Goal: Task Accomplishment & Management: Manage account settings

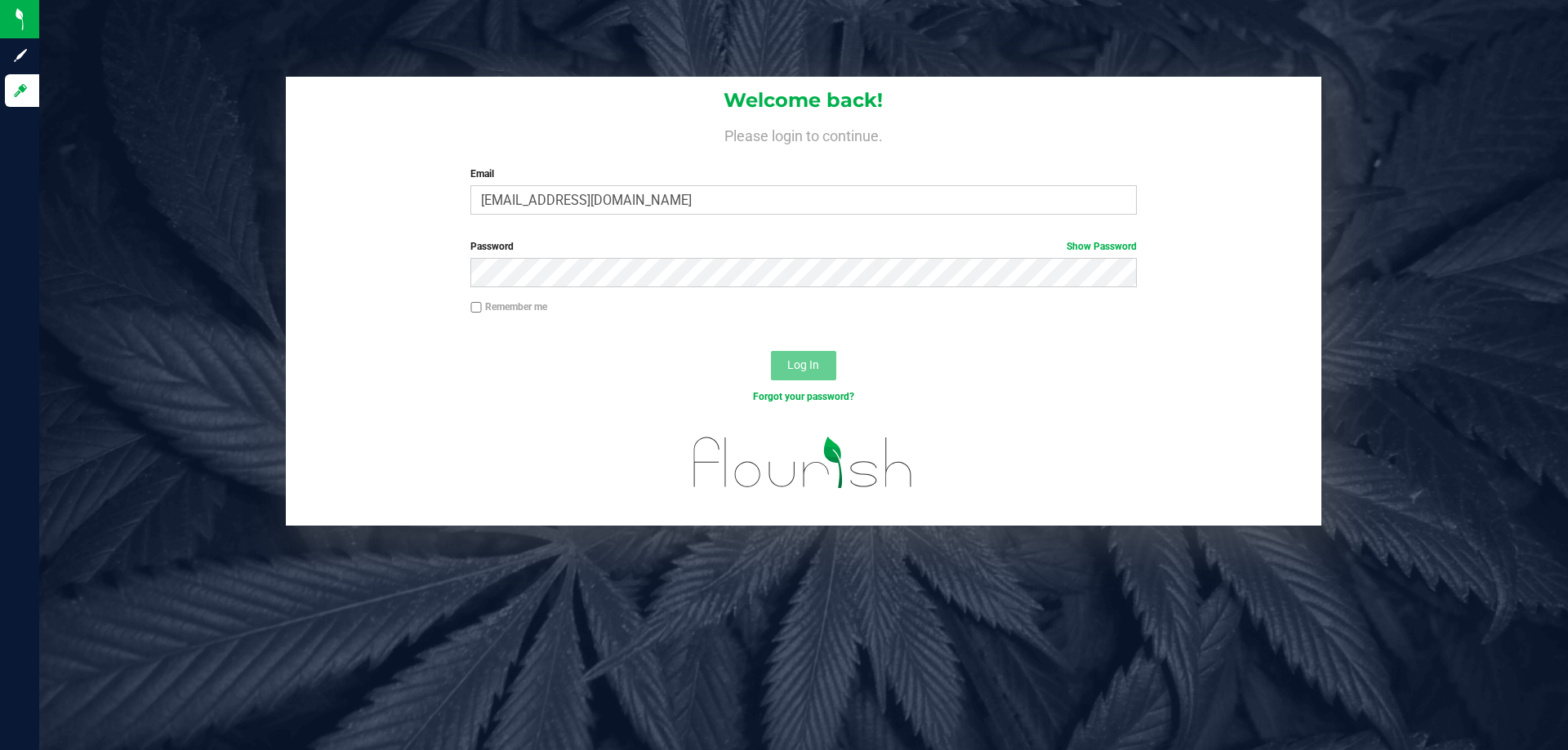
type input "[EMAIL_ADDRESS][DOMAIN_NAME]"
click at [1119, 251] on link "Show Password" at bounding box center [1102, 247] width 70 height 12
click at [770, 351] on button "Log In" at bounding box center [802, 365] width 65 height 29
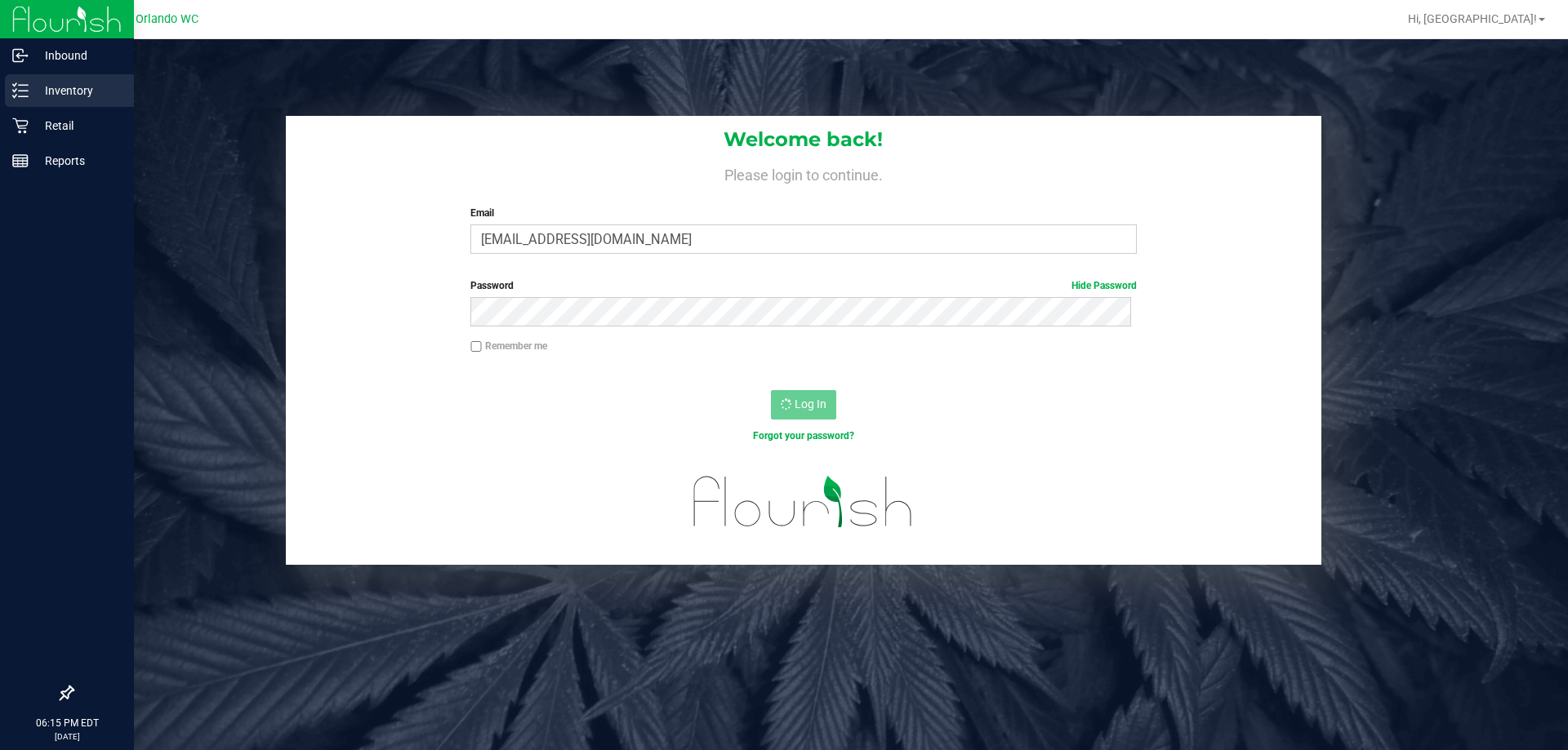
click at [22, 96] on line at bounding box center [22, 96] width 9 height 0
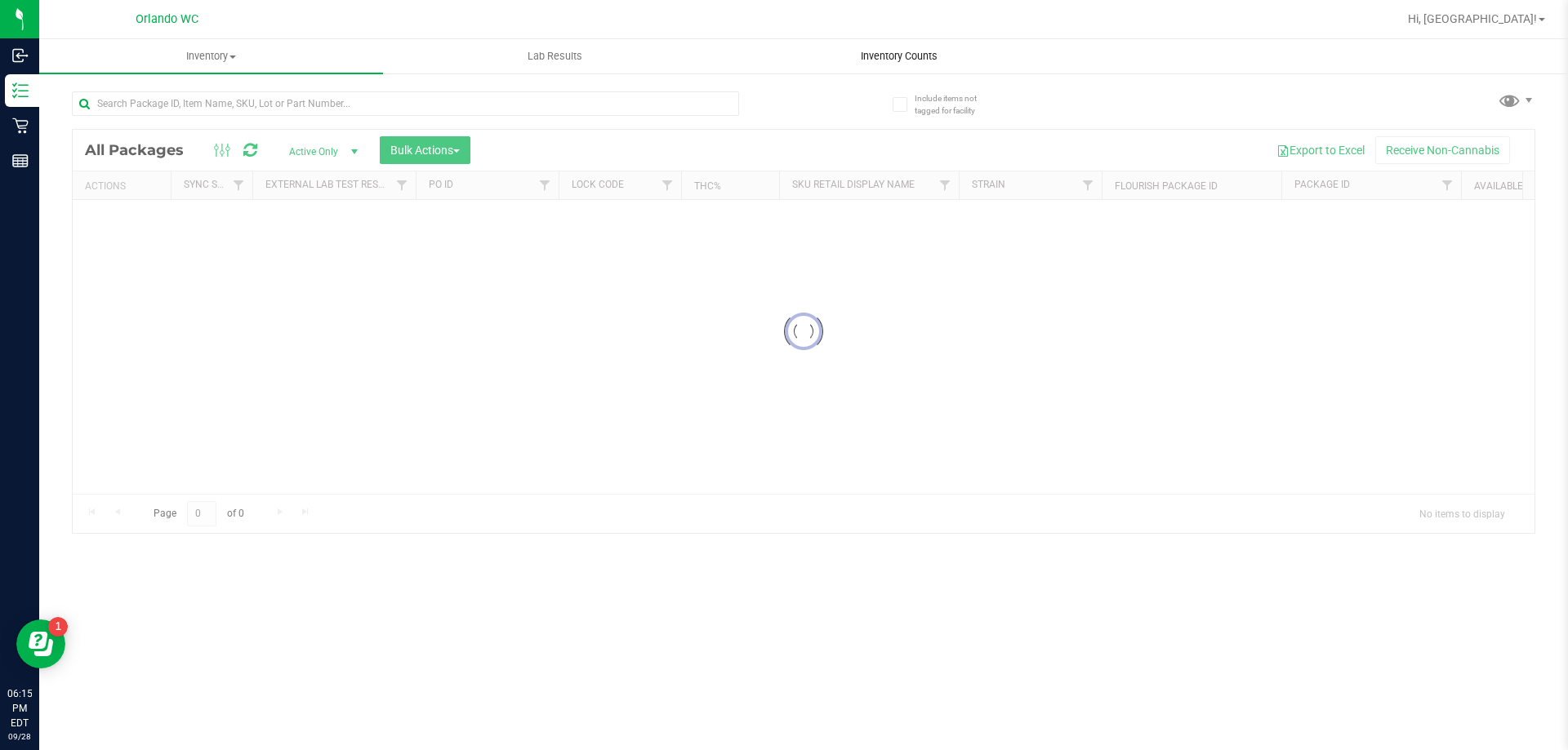
click at [909, 54] on span "Inventory Counts" at bounding box center [899, 55] width 120 height 15
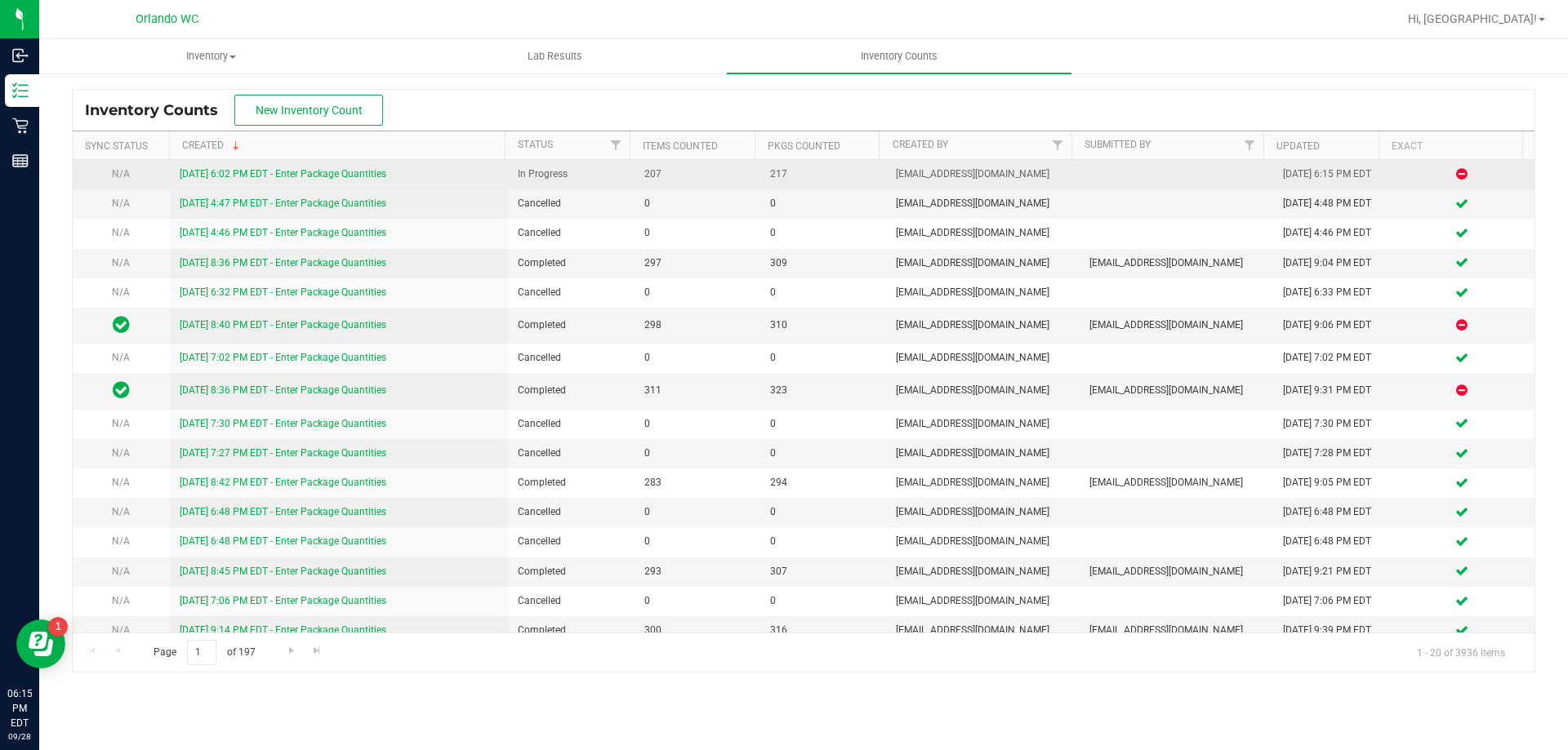
click at [366, 172] on link "[DATE] 6:02 PM EDT - Enter Package Quantities" at bounding box center [283, 174] width 207 height 12
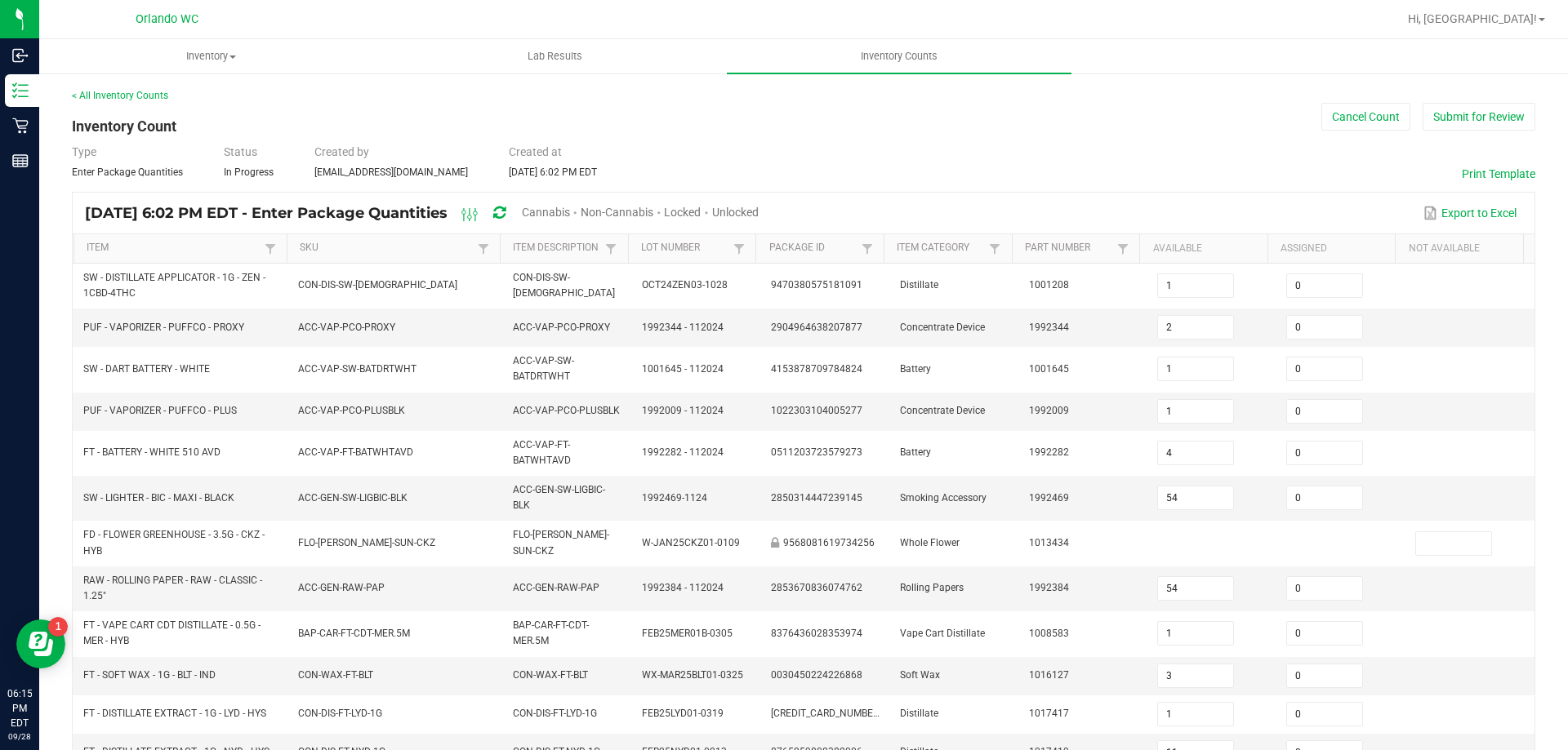
click at [570, 214] on span "Cannabis" at bounding box center [546, 212] width 49 height 13
click at [760, 209] on span "Unlocked" at bounding box center [736, 212] width 47 height 13
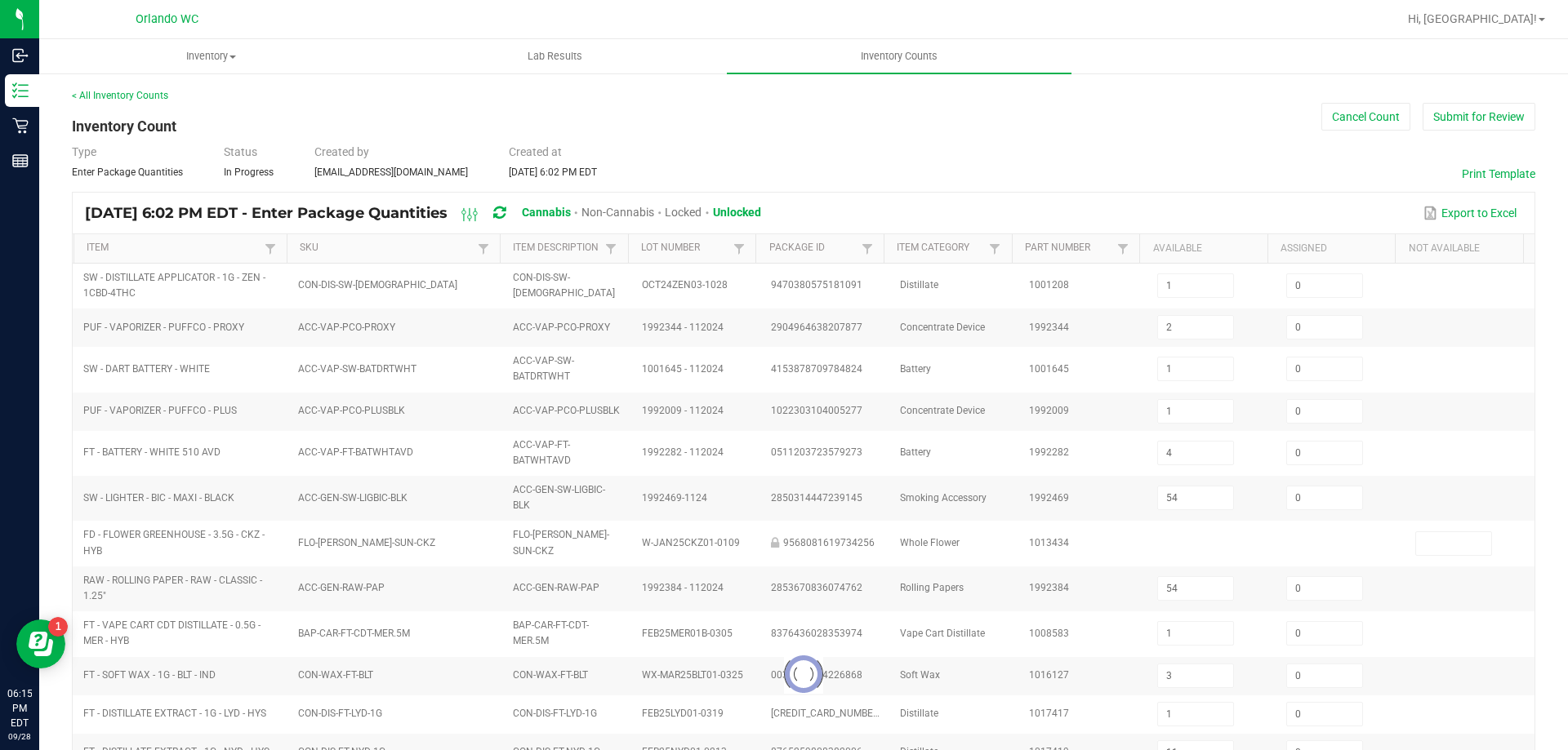
type input "1"
type input "3"
type input "1"
type input "11"
type input "3"
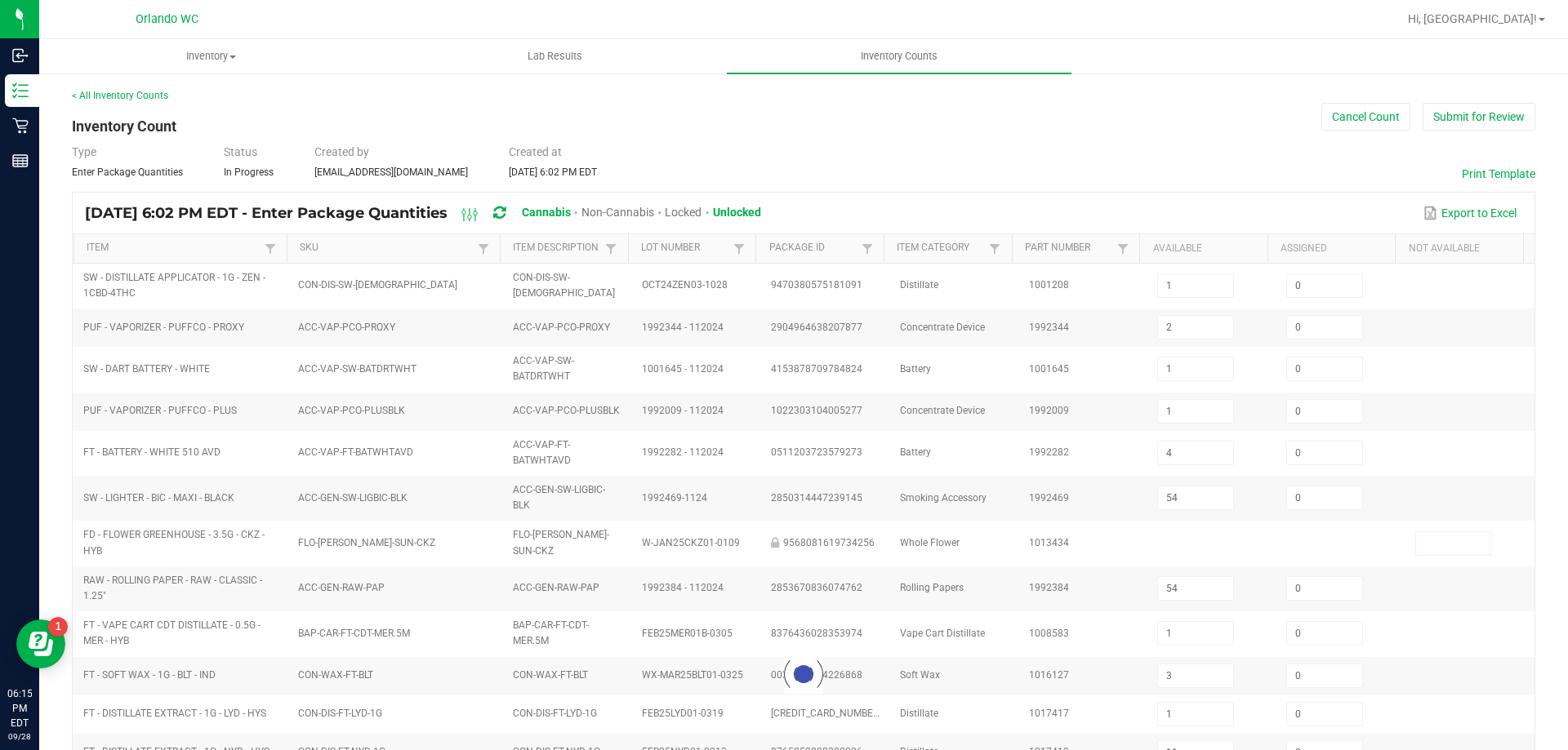
type input "0"
type input "17"
type input "8"
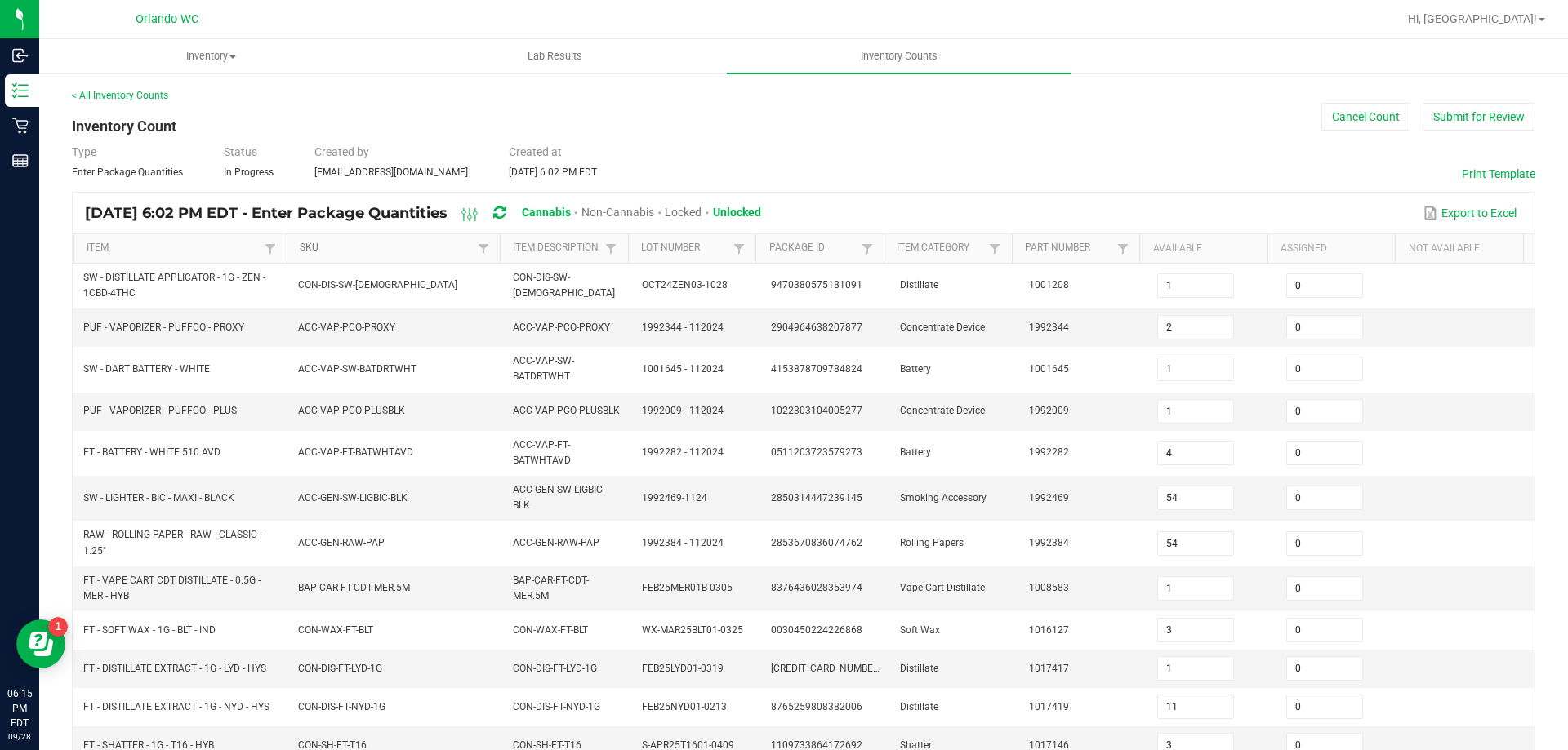
click at [405, 249] on link "SKU" at bounding box center [386, 248] width 173 height 13
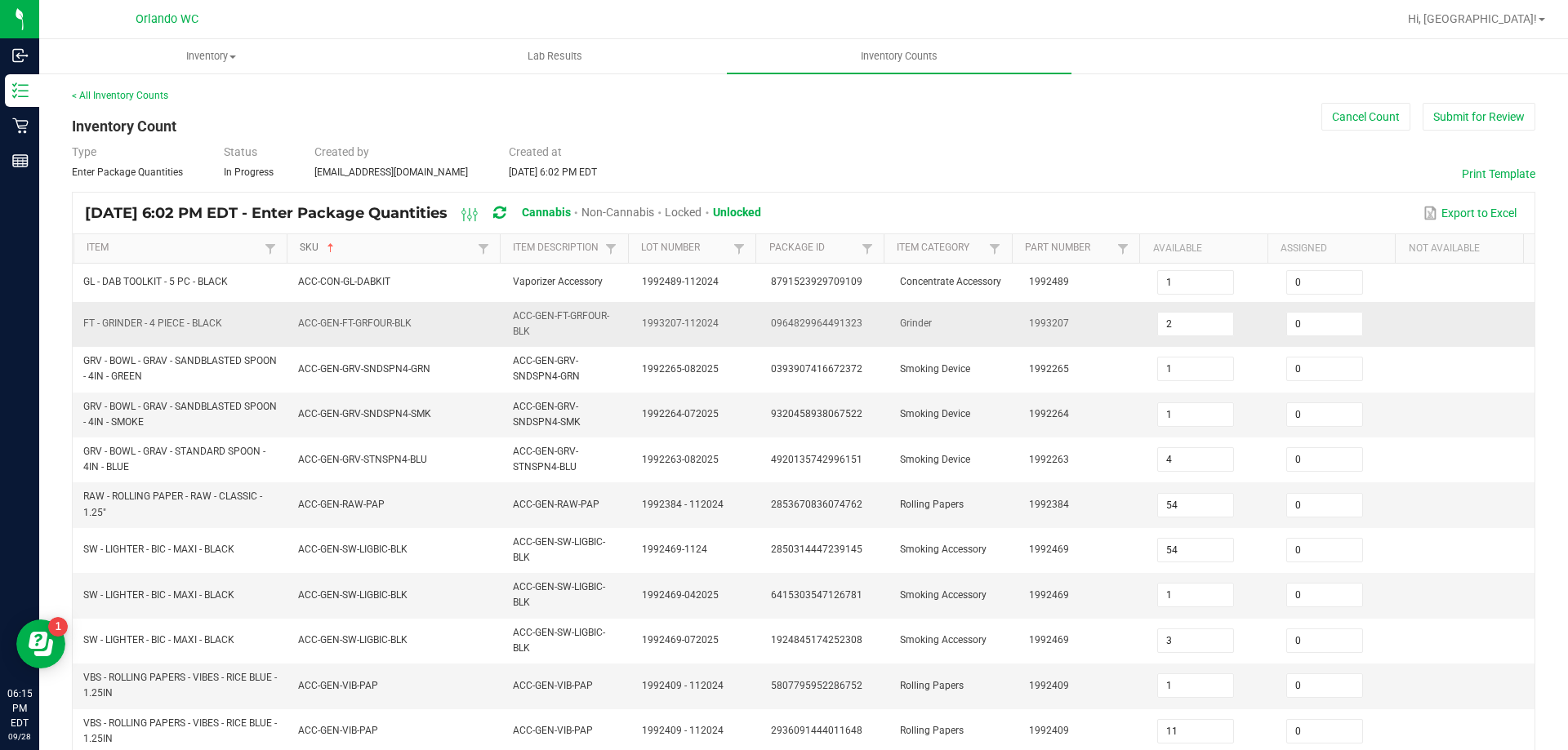
type input "4"
type input "7"
type input "9"
type input "0"
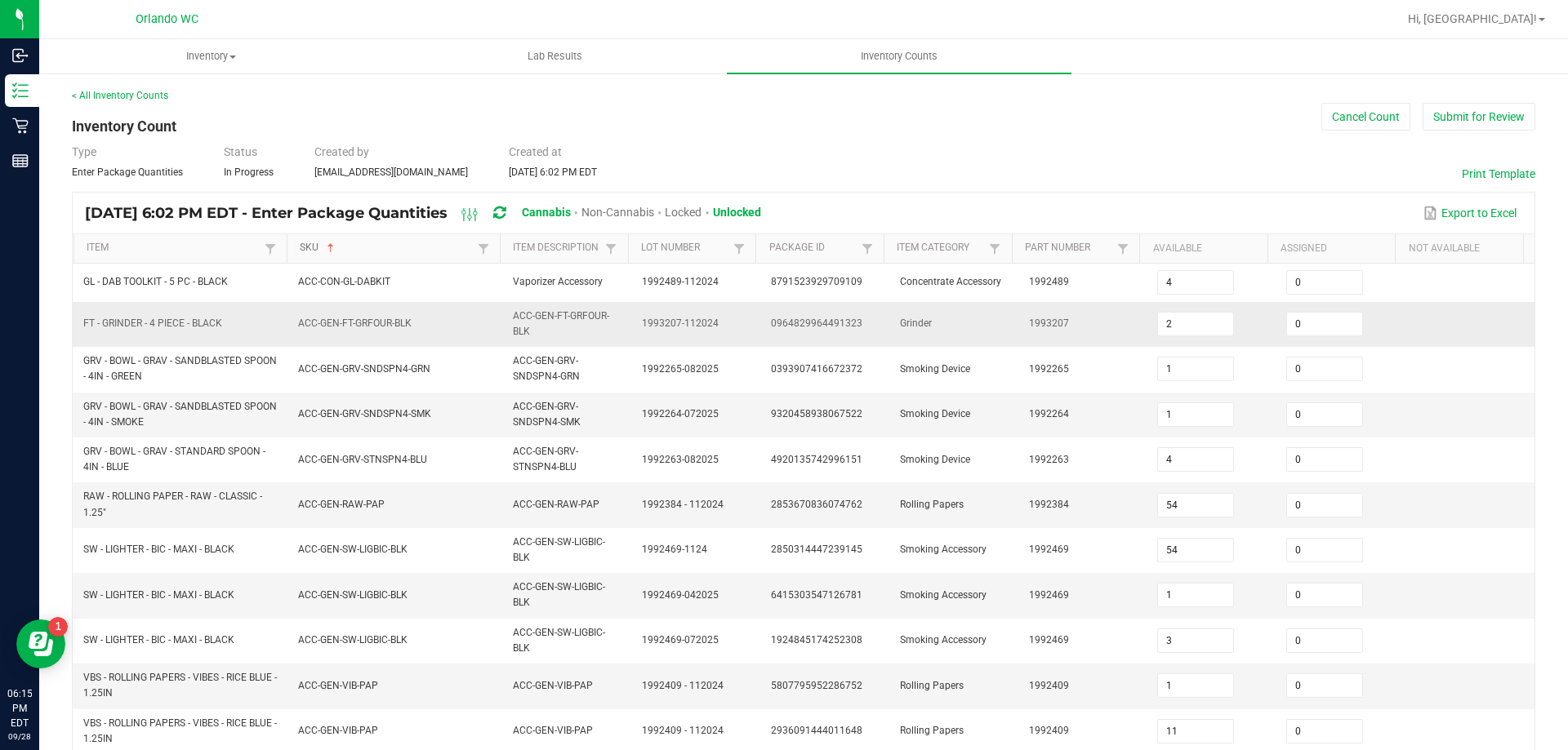
type input "0"
type input "113"
type input "0"
type input "4"
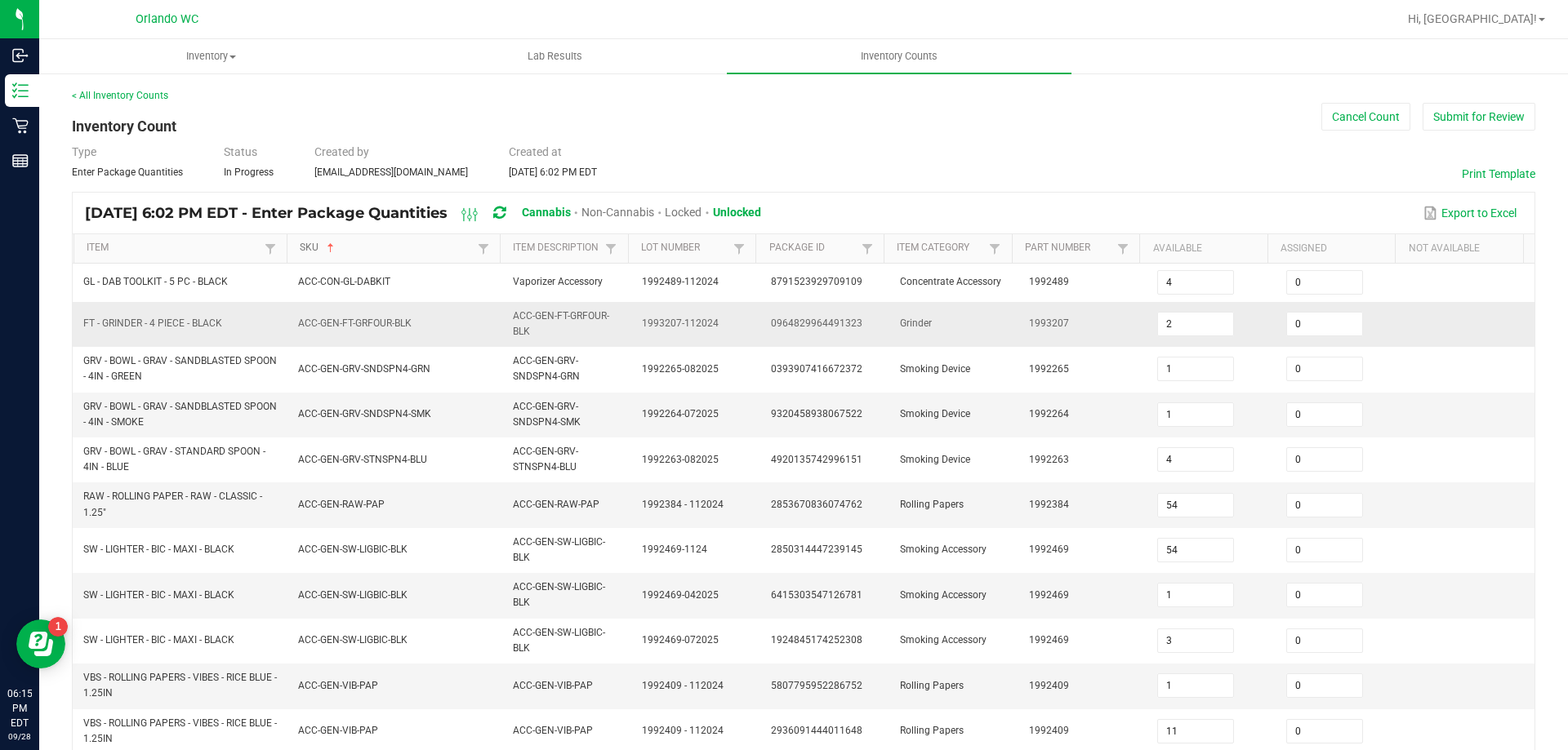
type input "0"
type input "17"
type input "0"
type input "62"
type input "0"
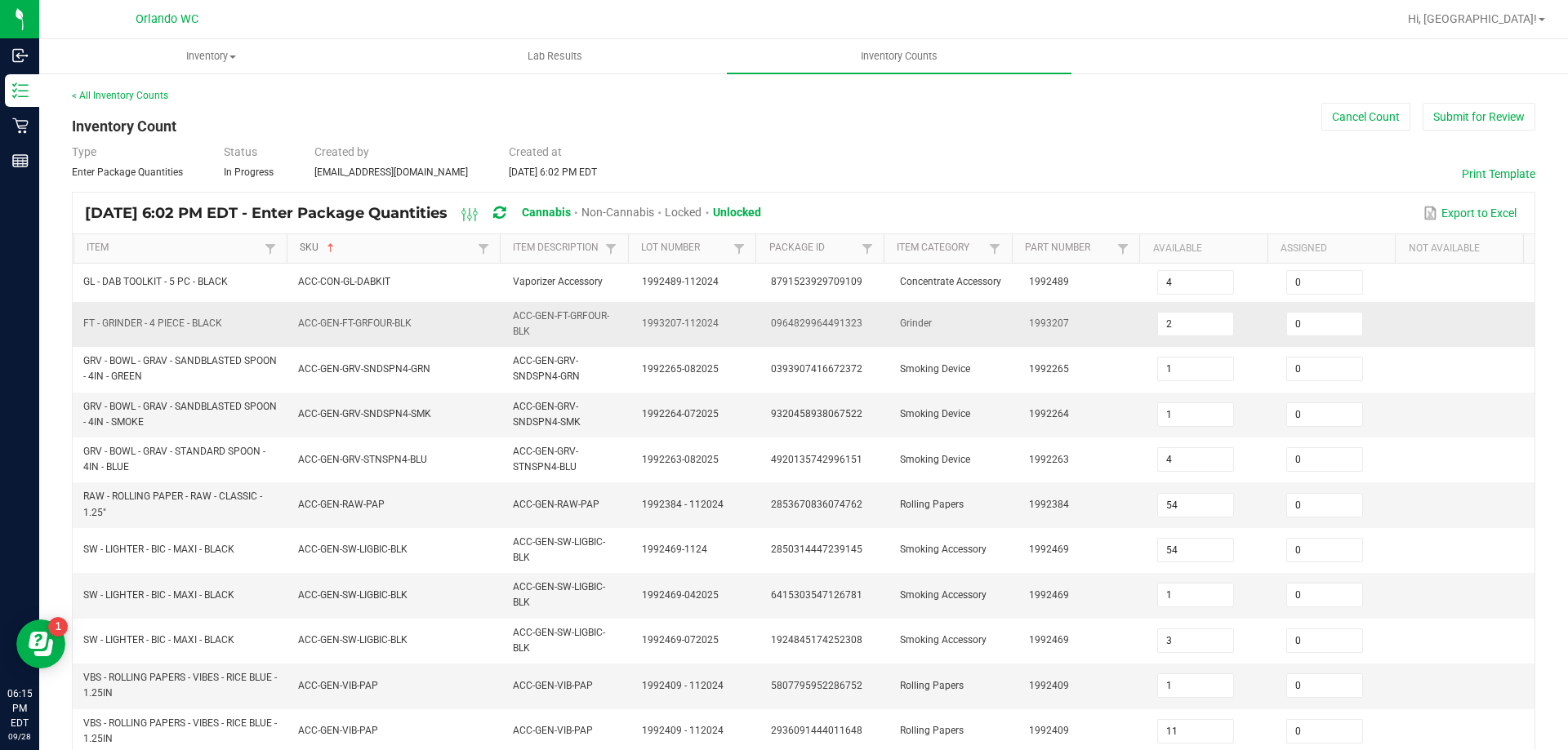
type input "2"
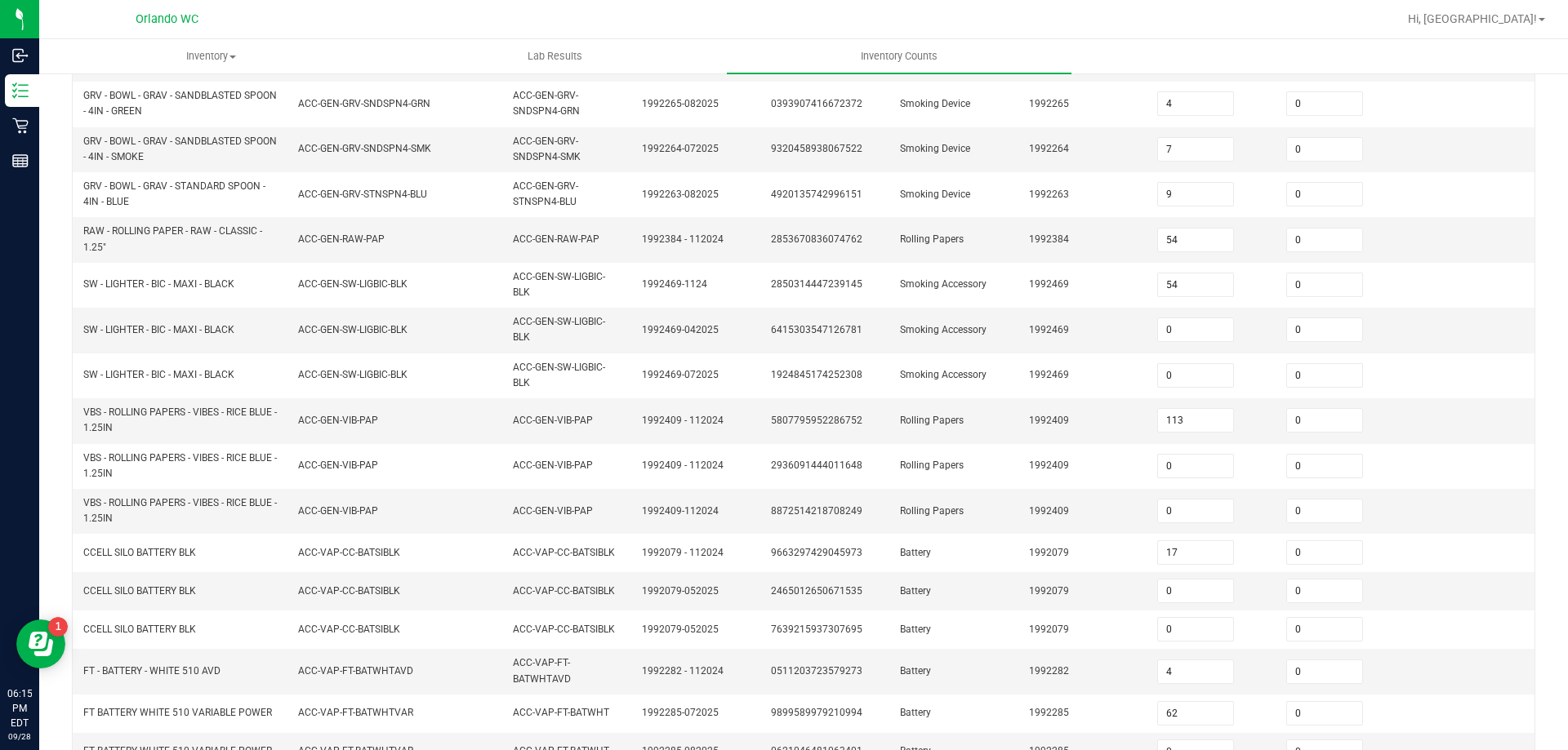
scroll to position [422, 0]
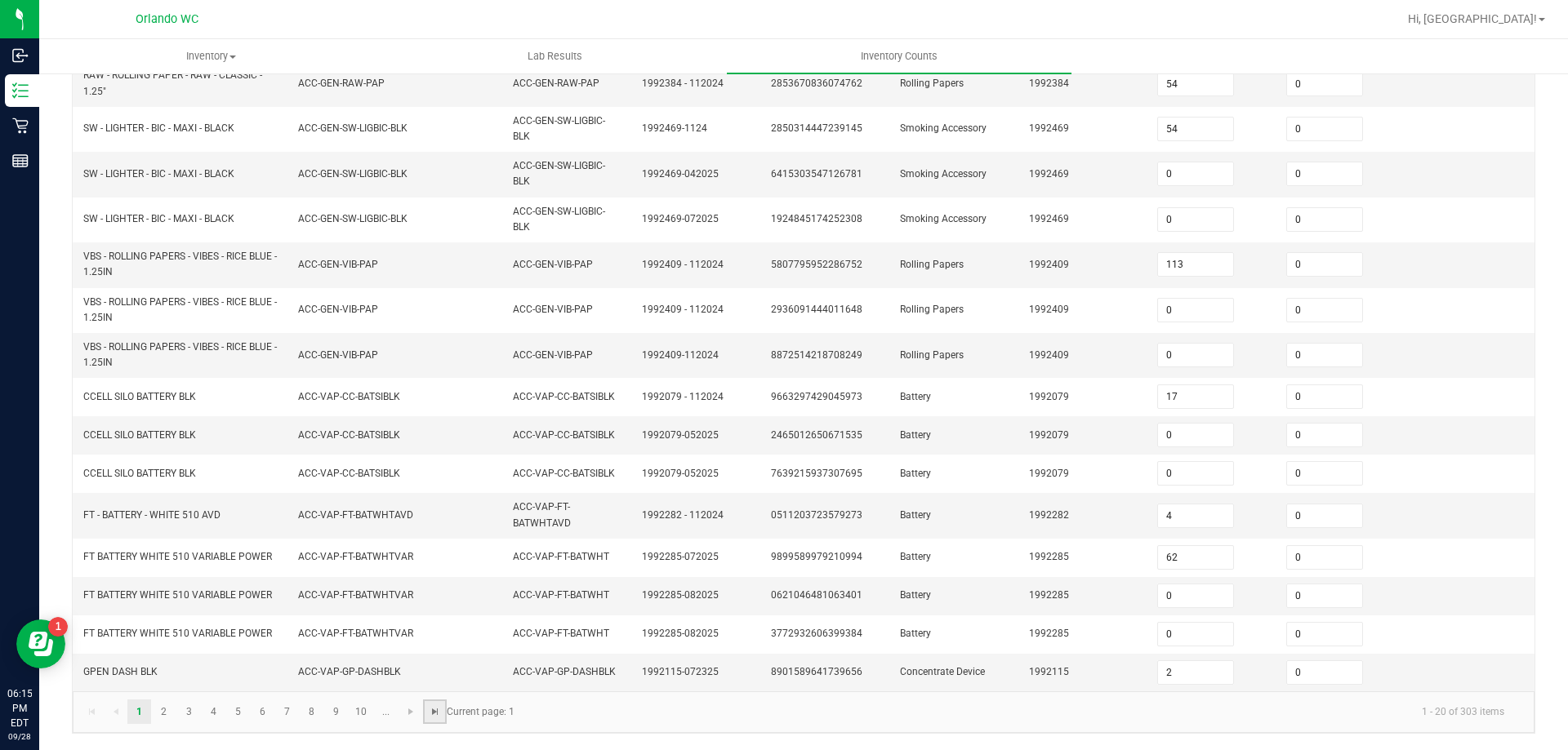
click at [433, 709] on span "Go to the last page" at bounding box center [434, 711] width 13 height 13
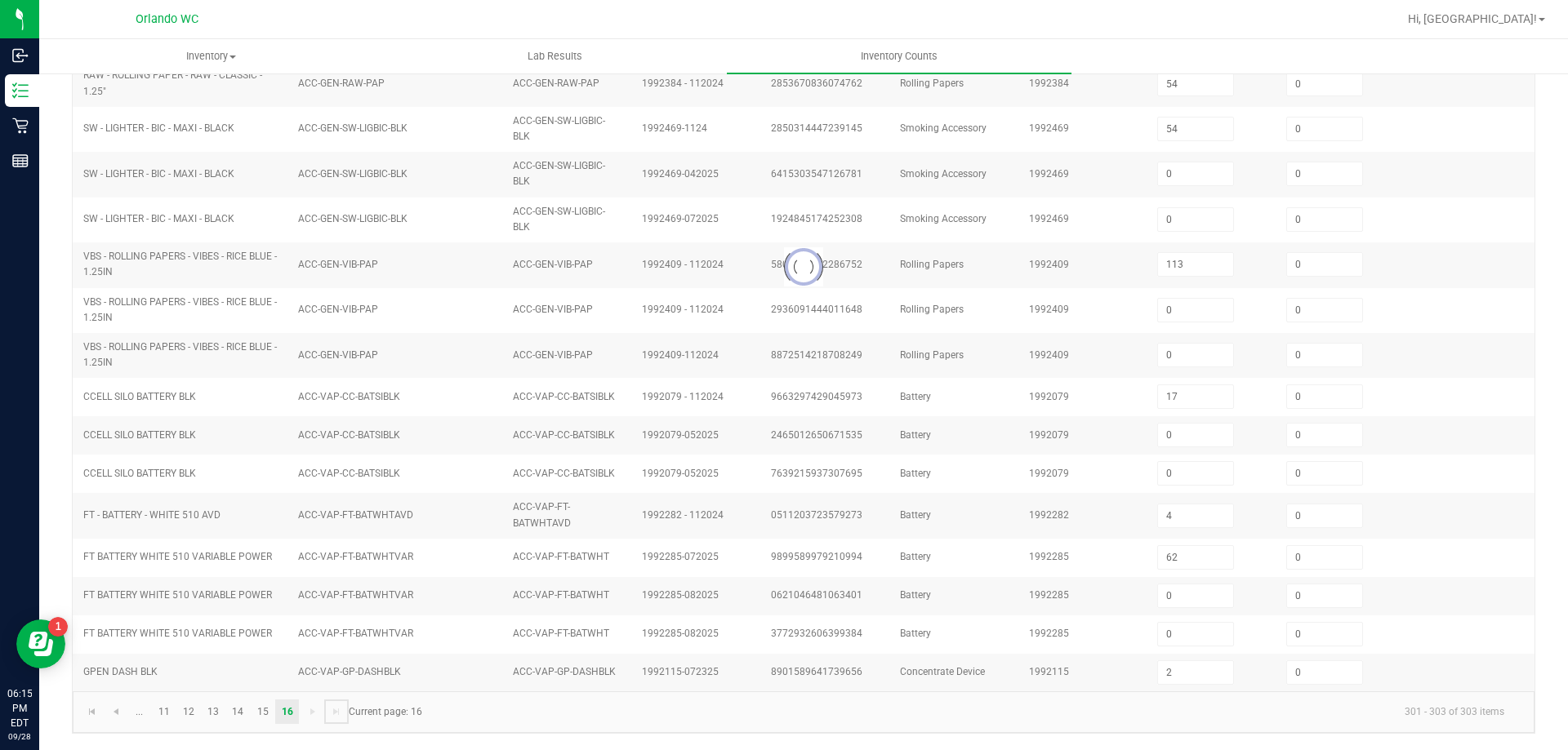
scroll to position [0, 0]
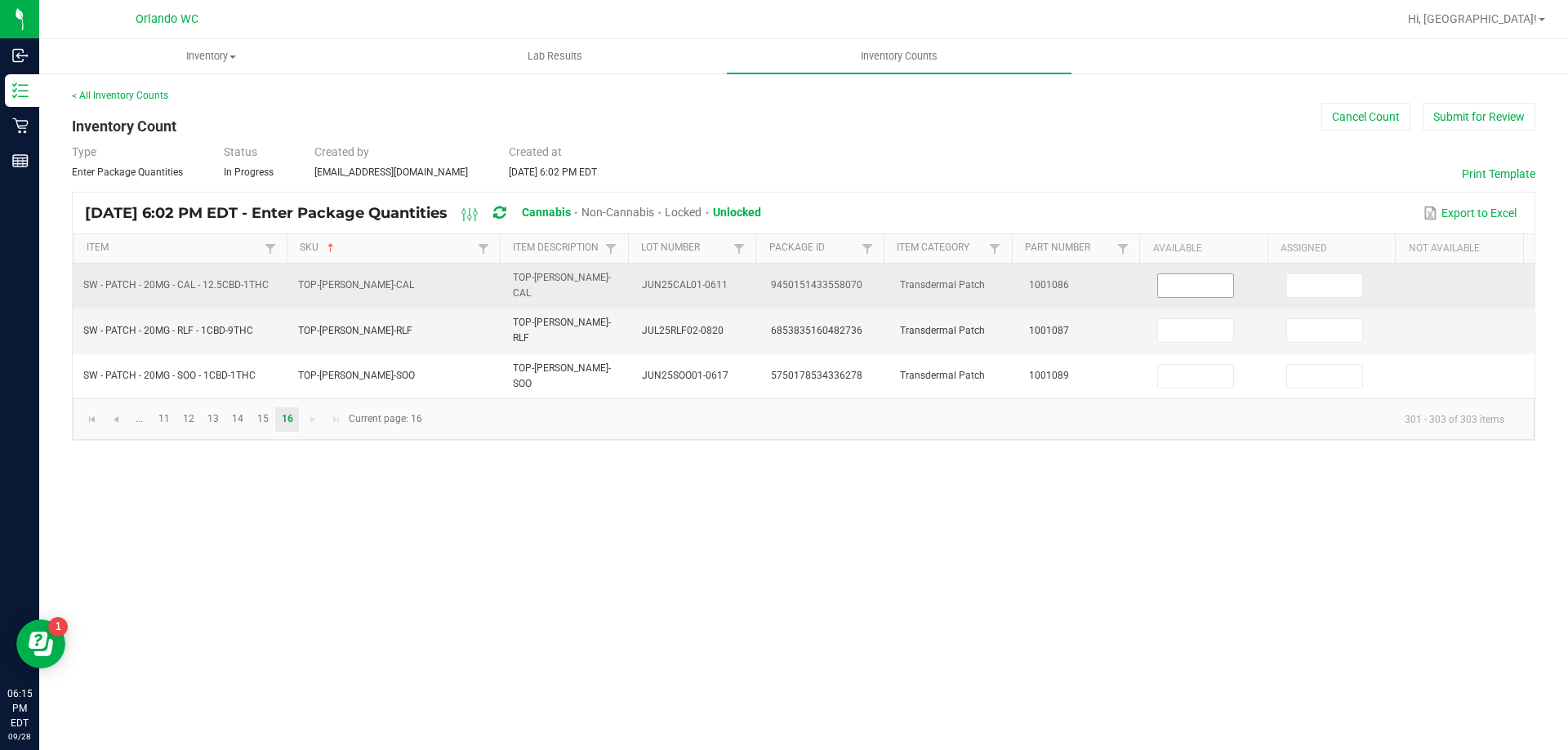
click at [1206, 281] on input at bounding box center [1195, 286] width 75 height 23
type input "7"
type input "0"
type input "6"
type input "0"
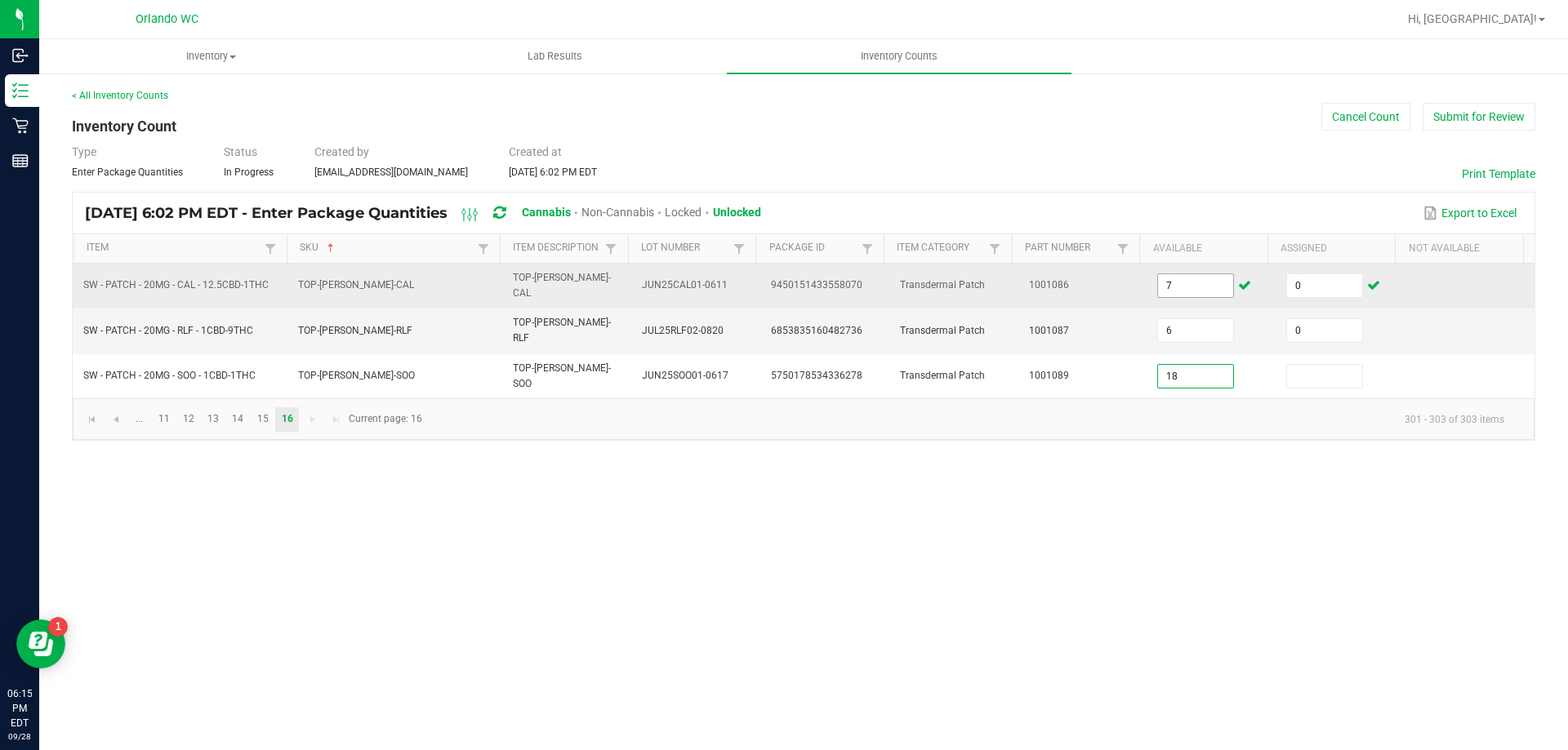
type input "18"
type input "0"
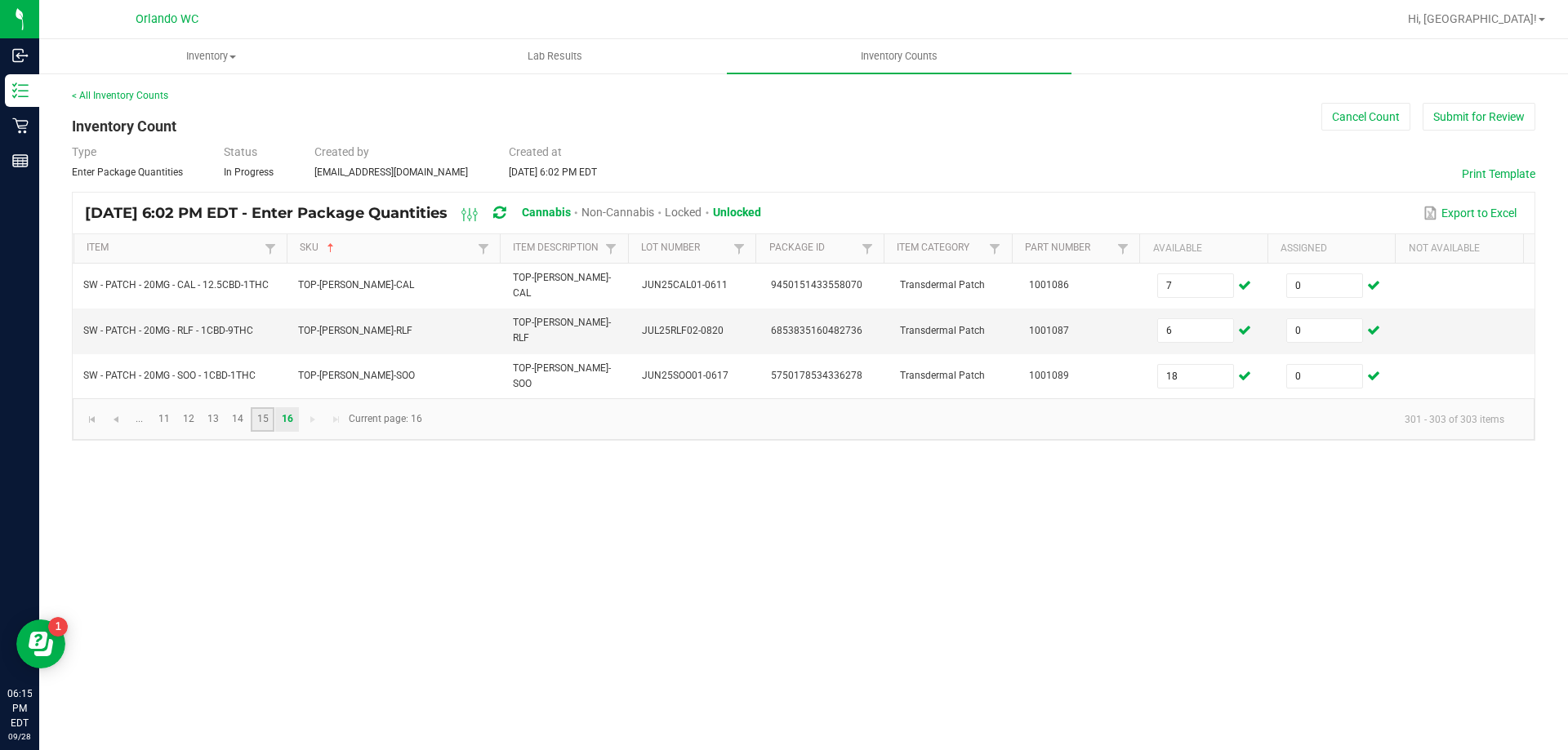
click at [263, 407] on link "15" at bounding box center [262, 419] width 23 height 24
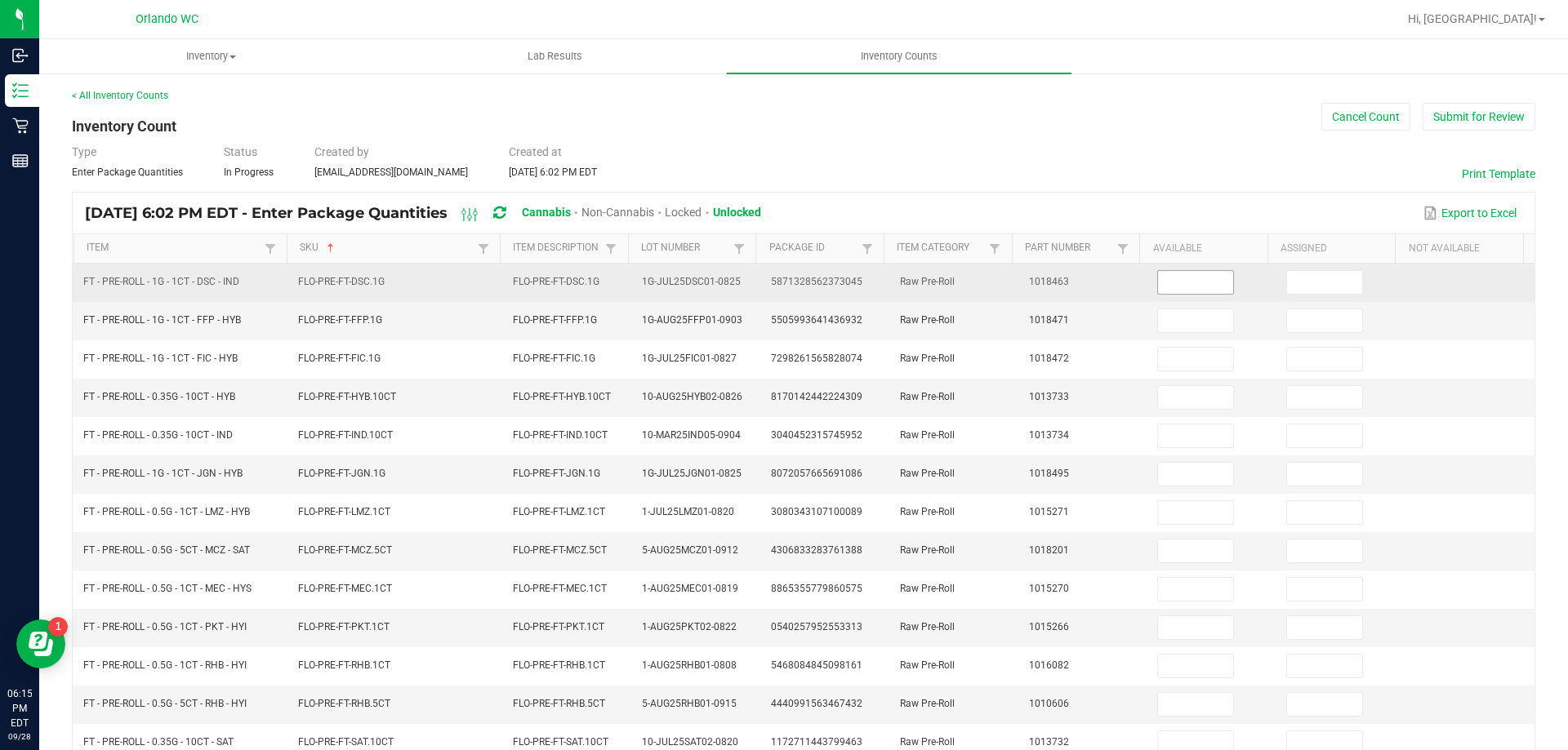
click at [1174, 290] on input at bounding box center [1195, 283] width 75 height 23
type input "7"
type input "0"
type input "12"
type input "0"
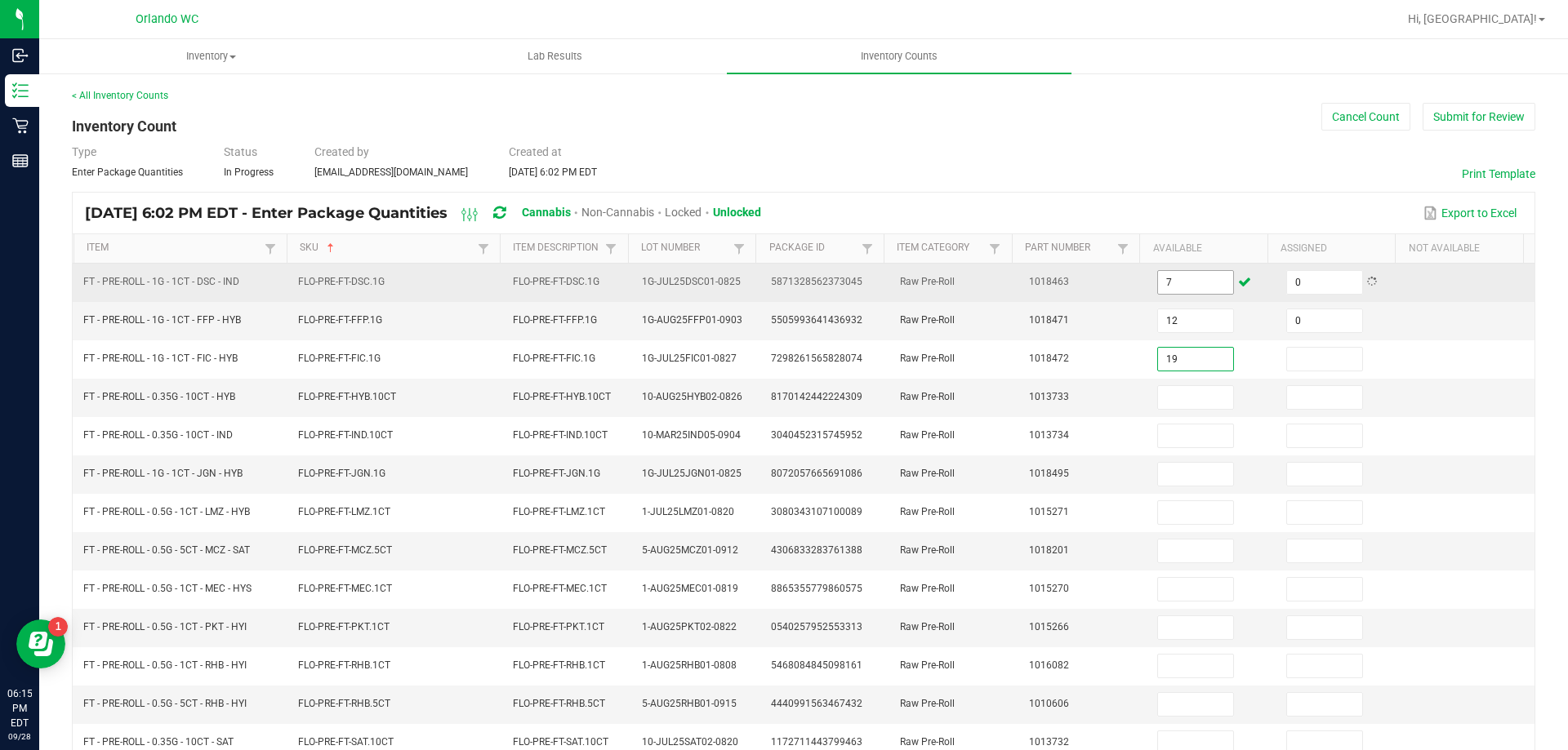
type input "19"
type input "0"
type input "14"
type input "0"
type input "15"
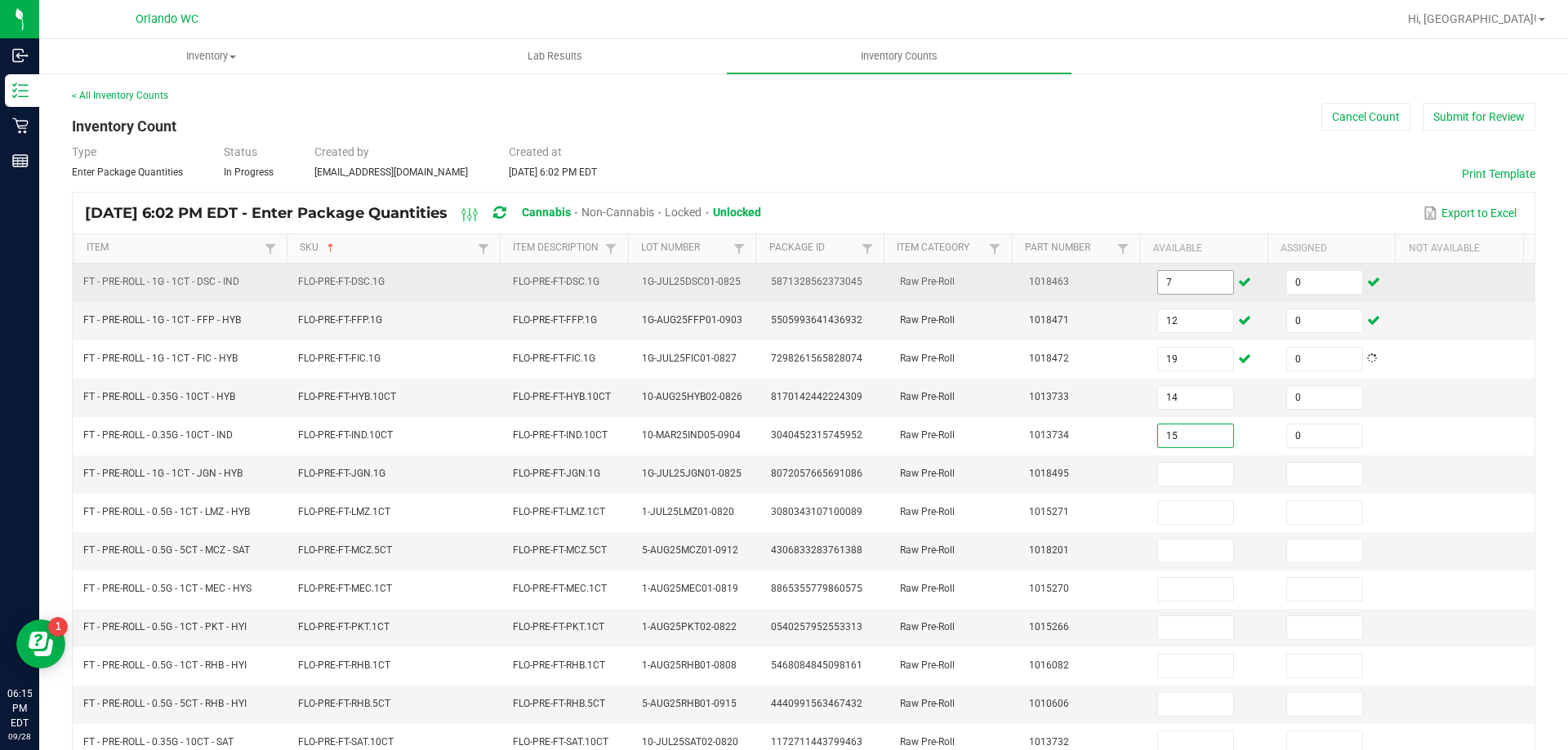
type input "0"
type input "18"
type input "0"
type input "9"
type input "0"
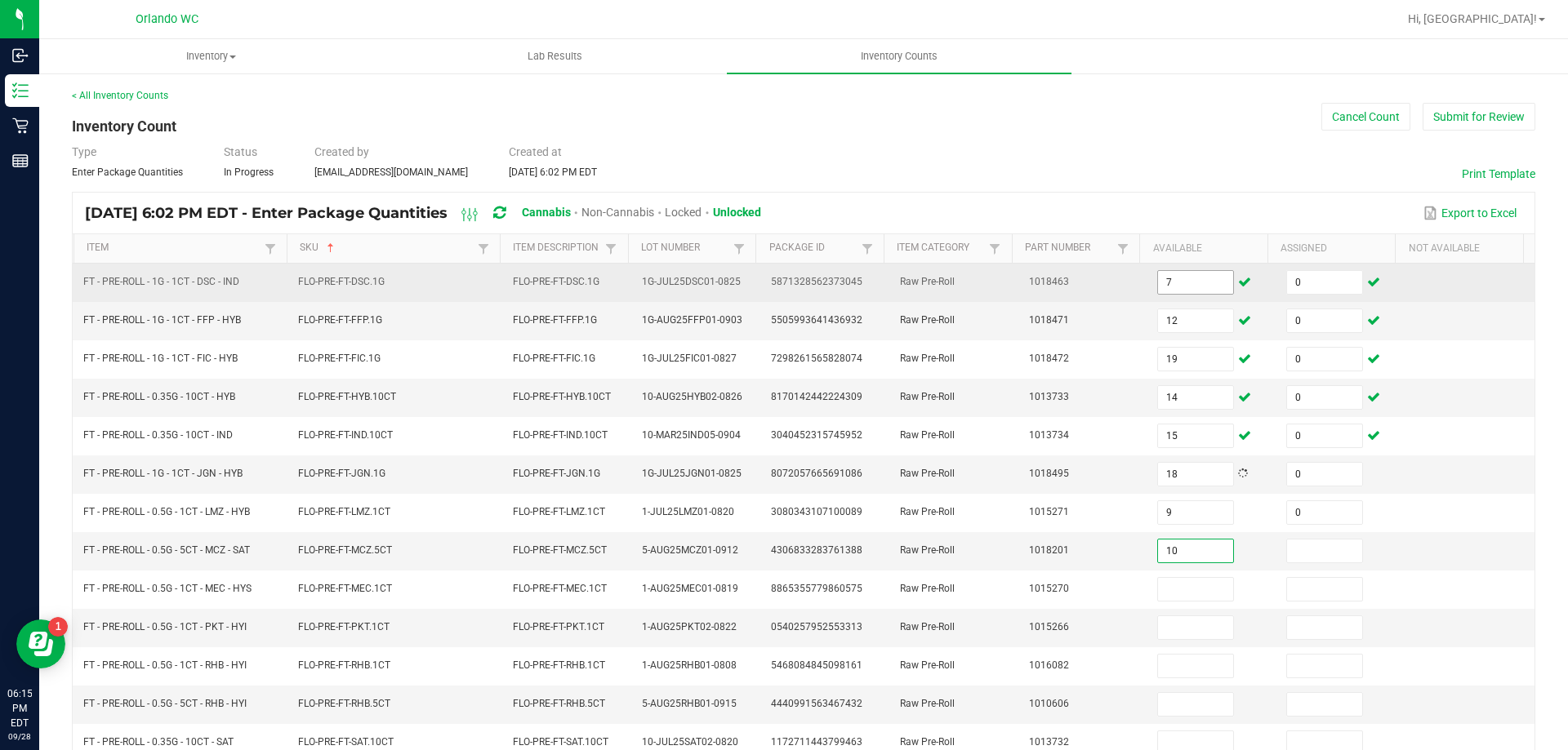
type input "10"
type input "0"
type input "6"
type input "0"
type input "2"
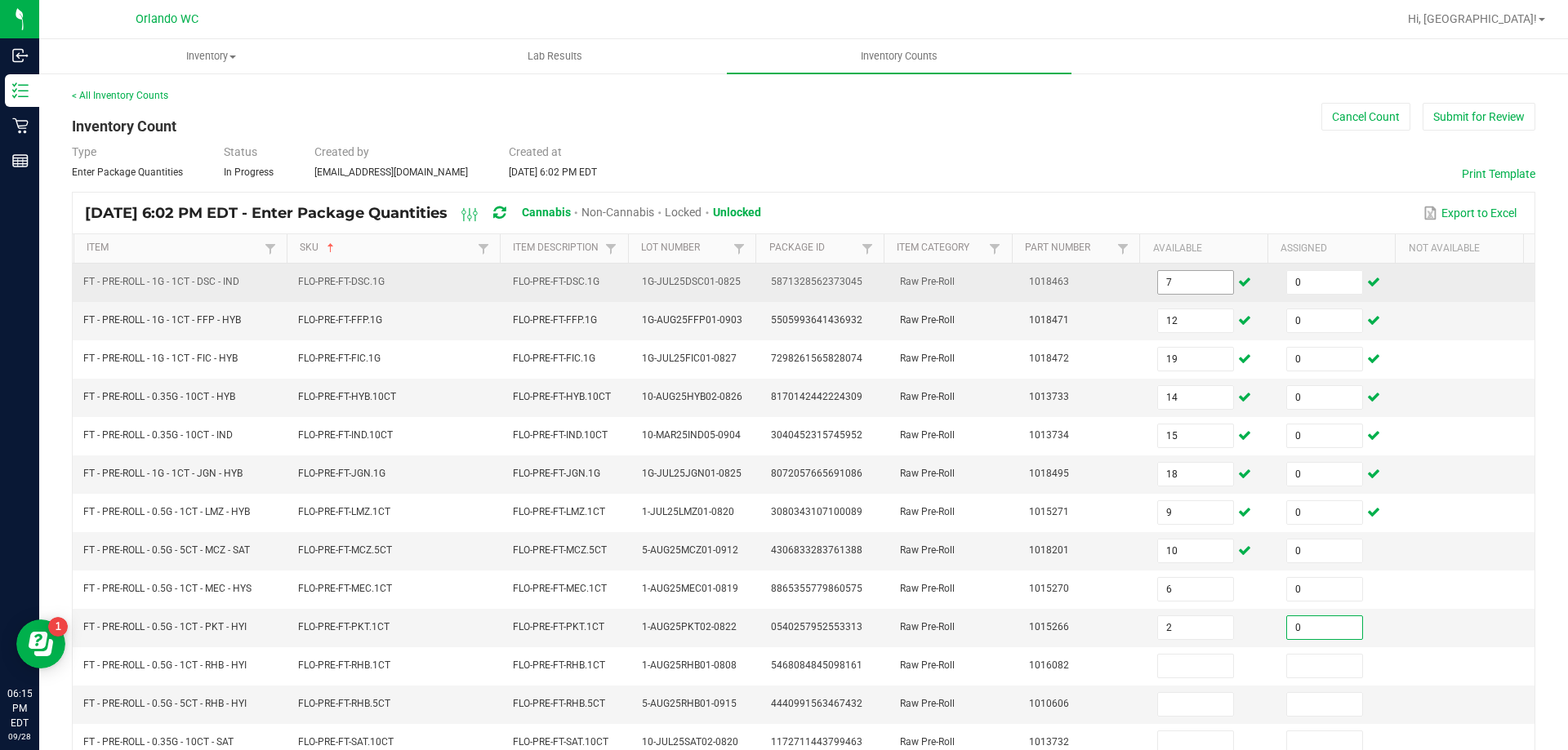
type input "0"
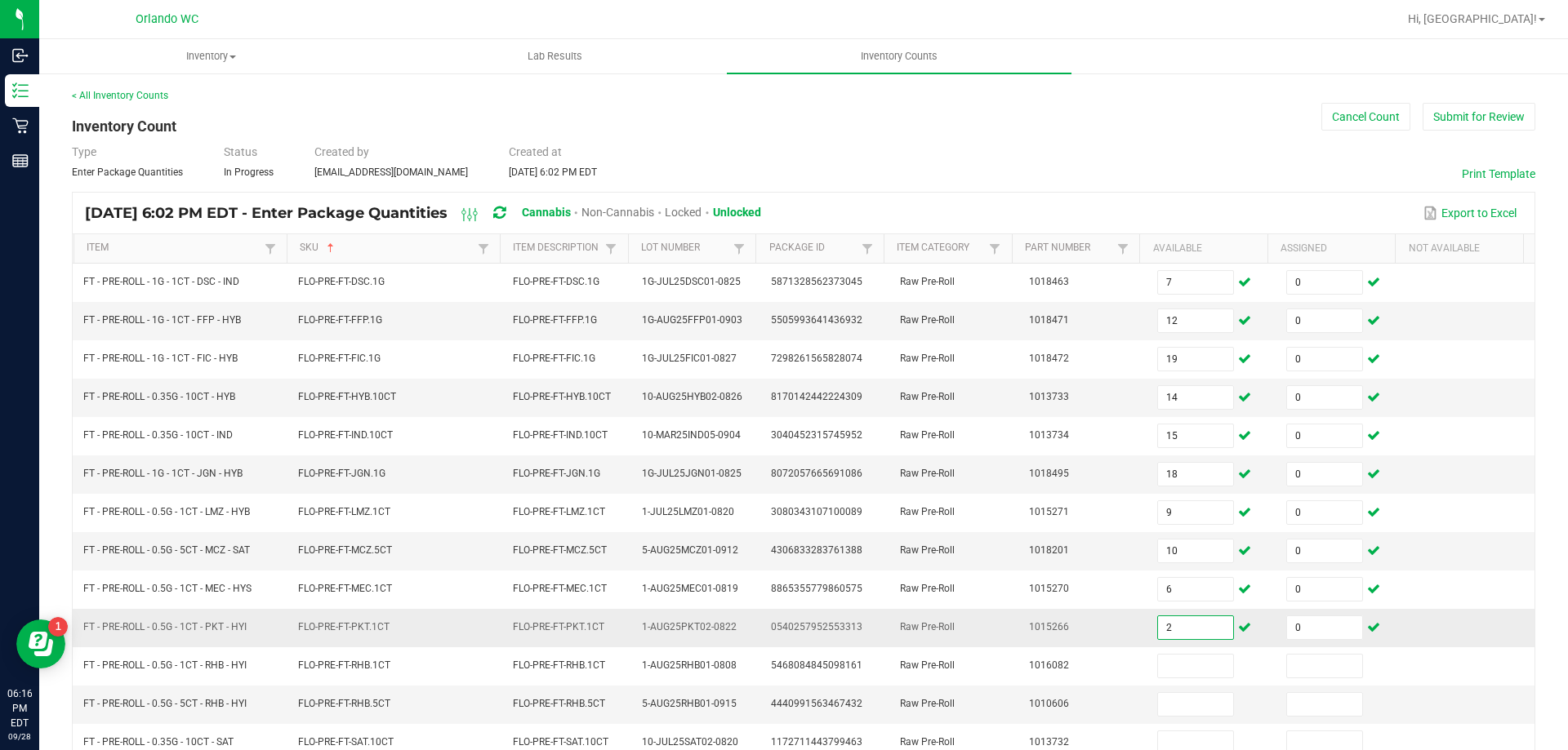
click at [1158, 625] on input "2" at bounding box center [1195, 629] width 75 height 23
type input "21"
type input "19"
type input "0"
type input "4"
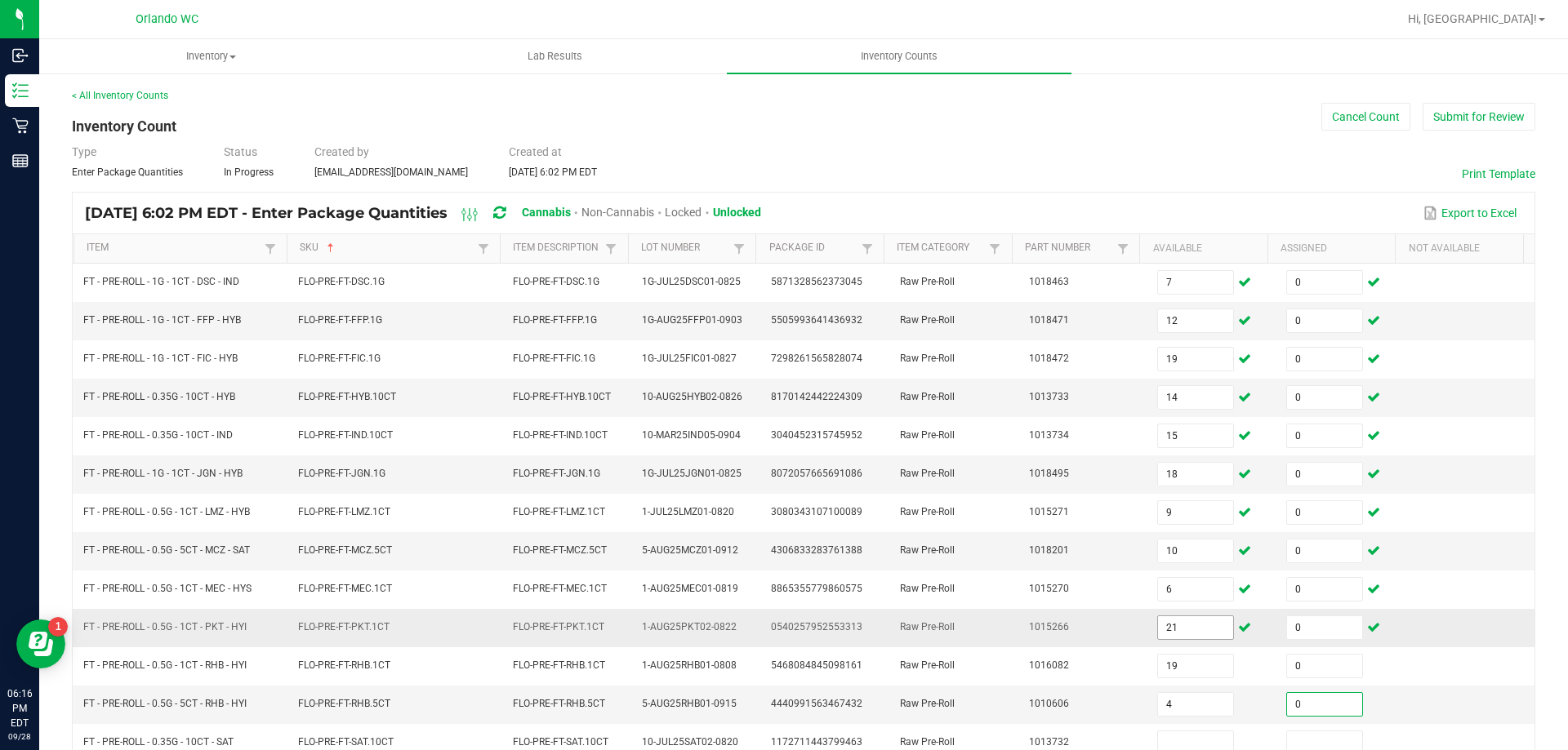
type input "0"
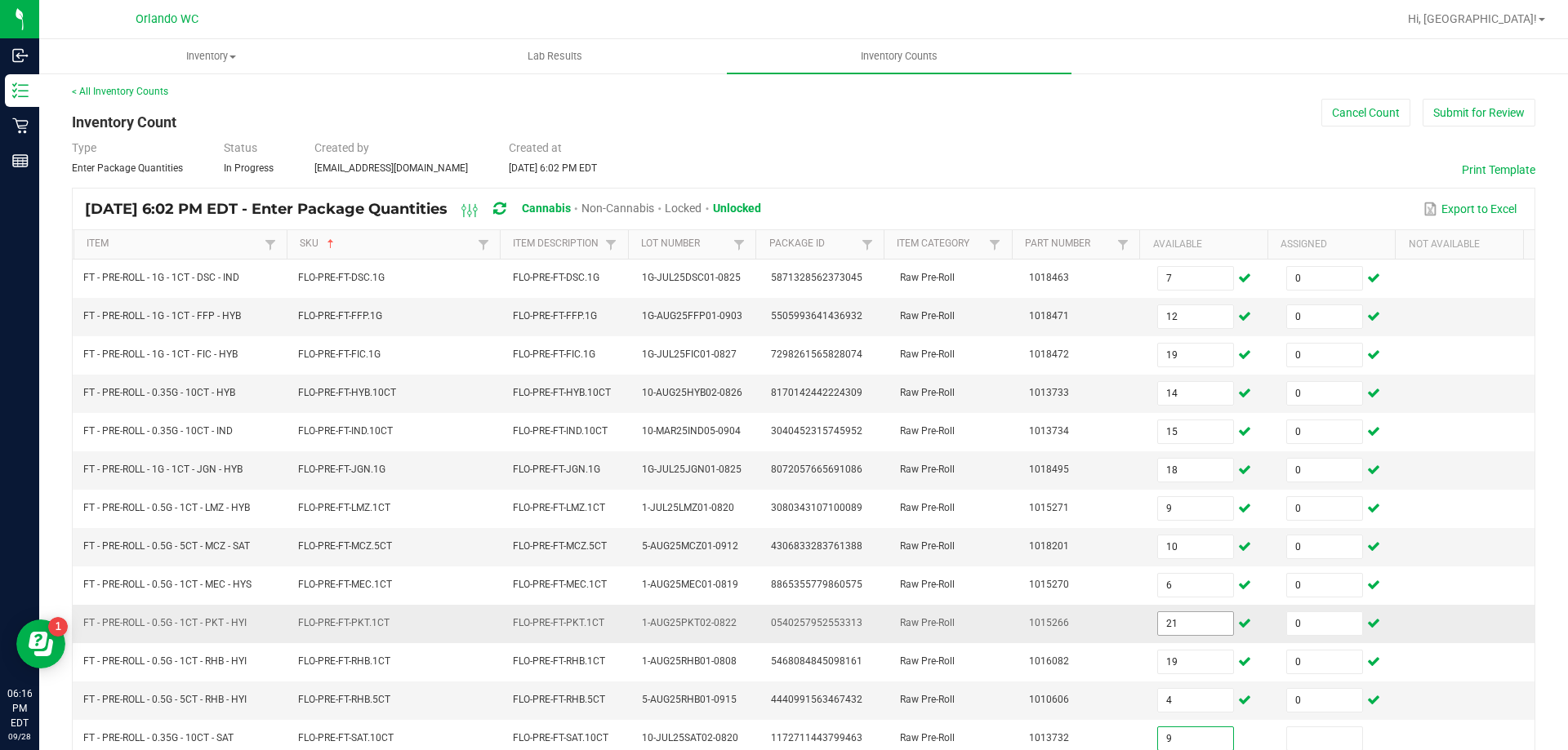
type input "9"
type input "0"
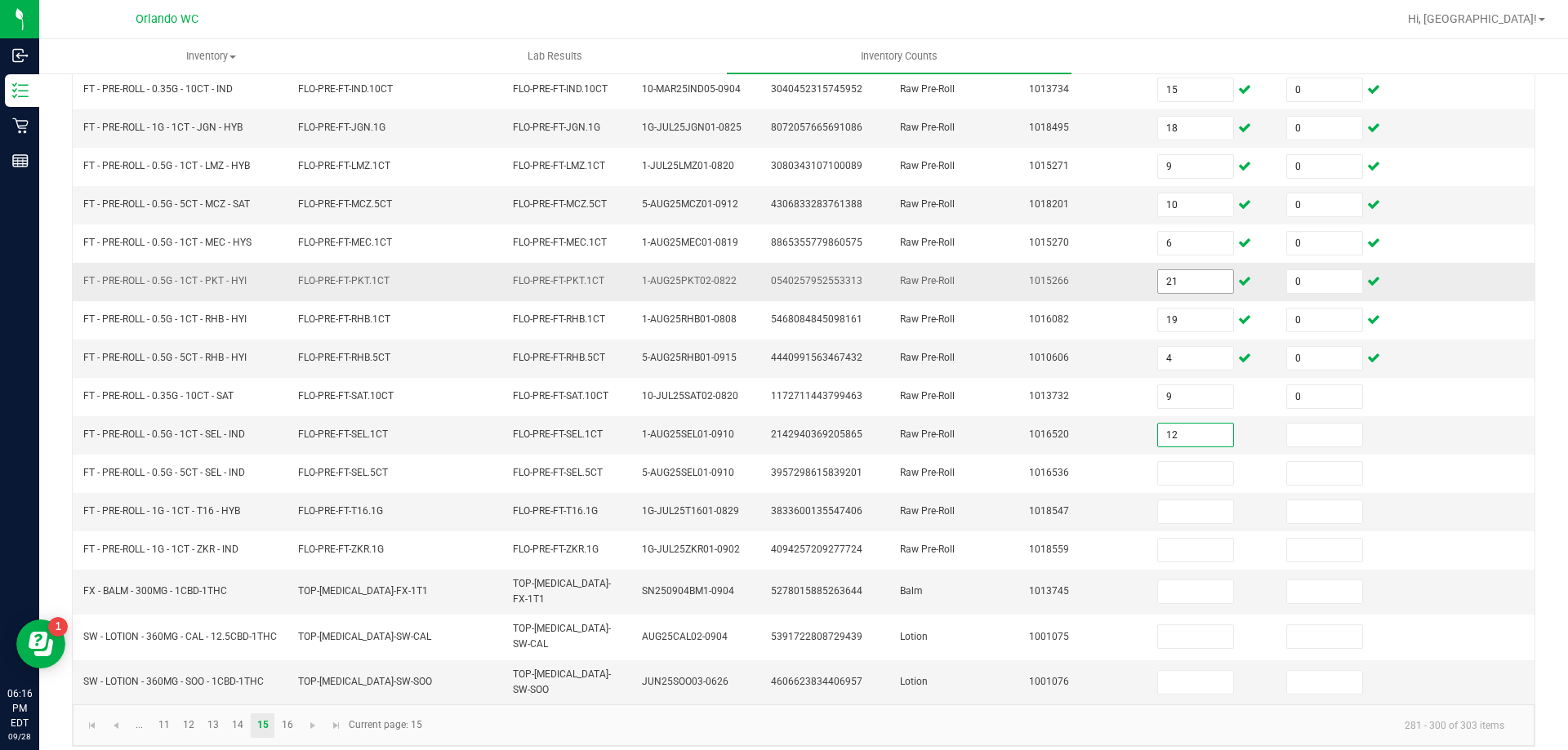
type input "12"
type input "0"
type input "6"
type input "0"
type input "24"
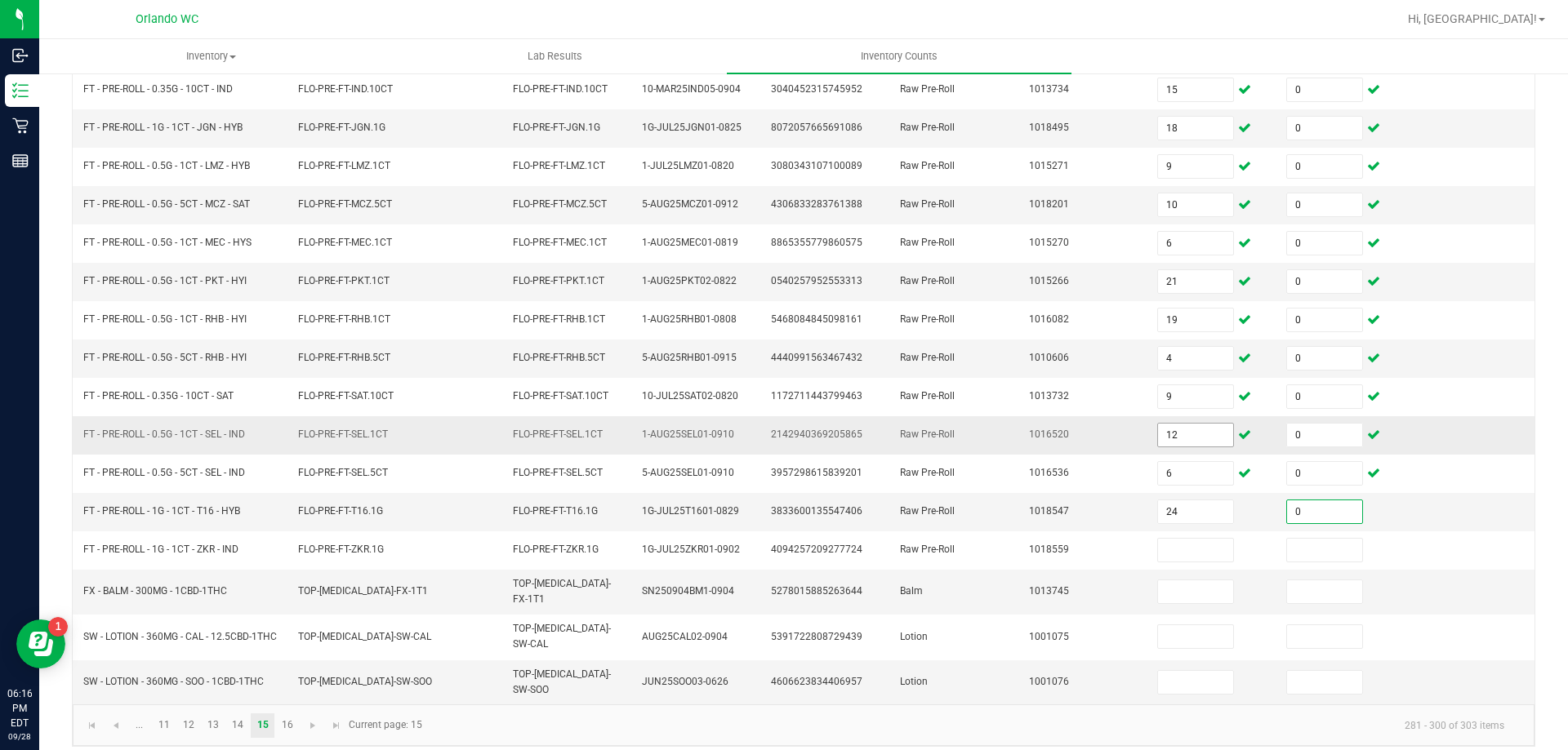
type input "0"
type input "23"
type input "0"
type input "6"
type input "0"
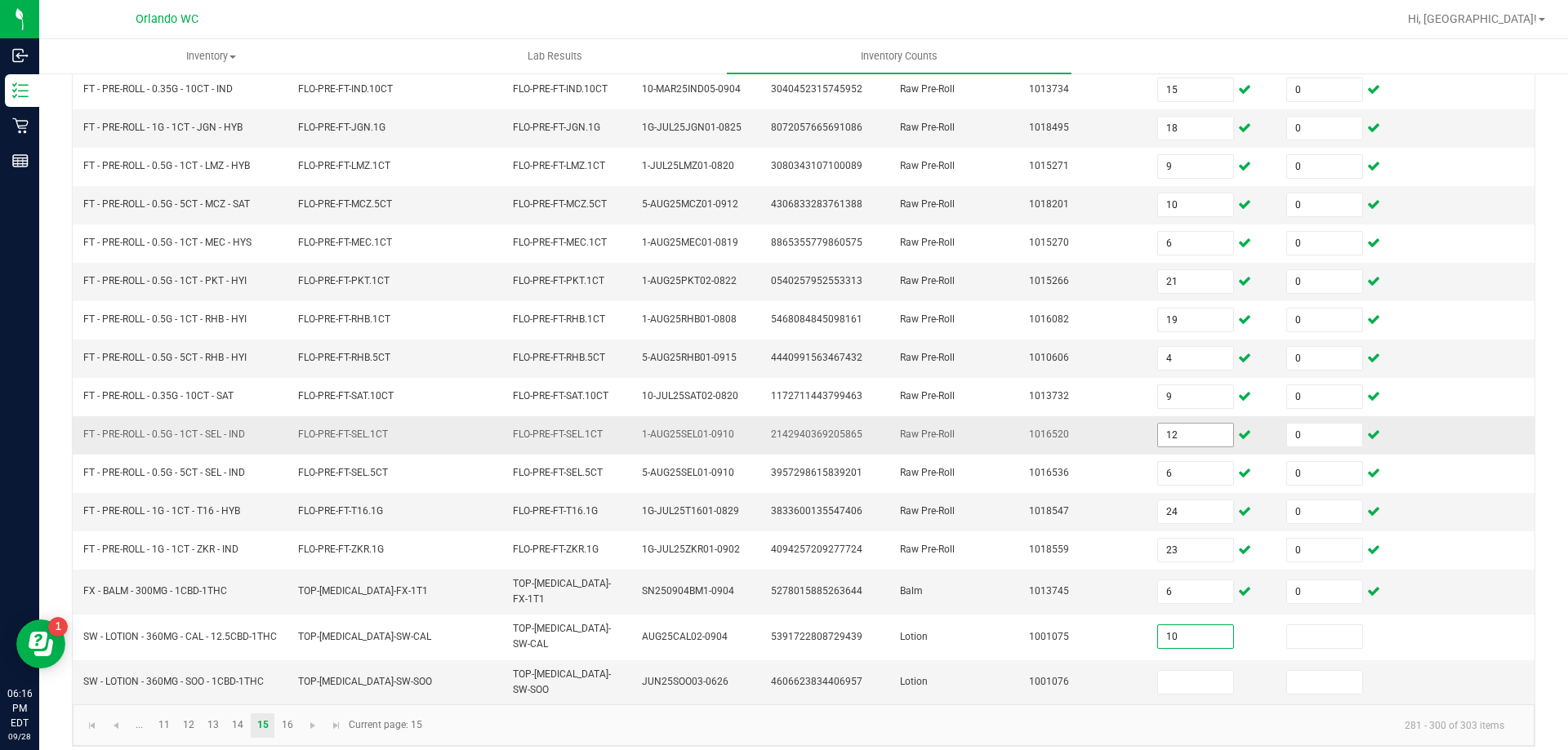
type input "10"
type input "0"
type input "8"
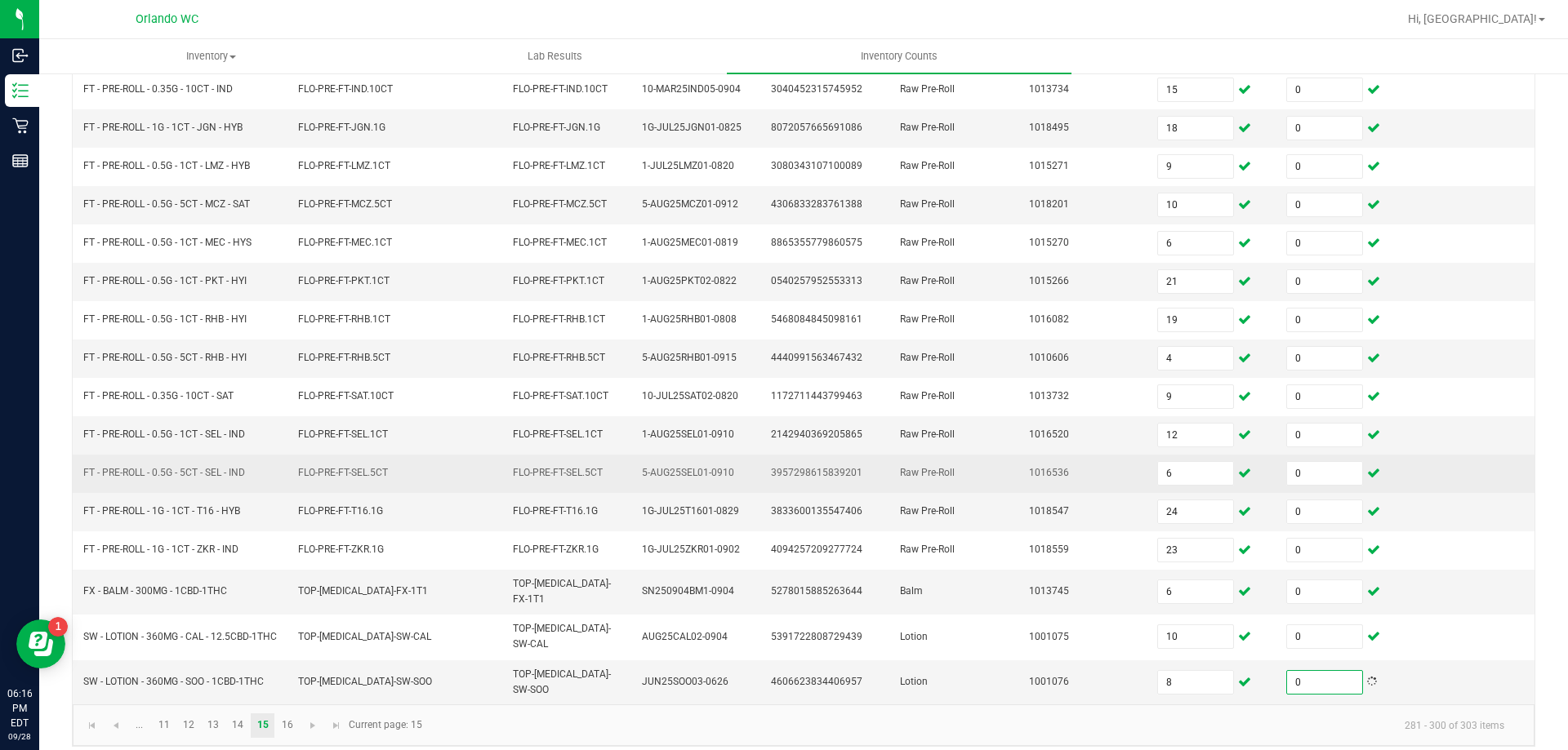
type input "0"
click at [957, 460] on td "Raw Pre-Roll" at bounding box center [954, 474] width 129 height 39
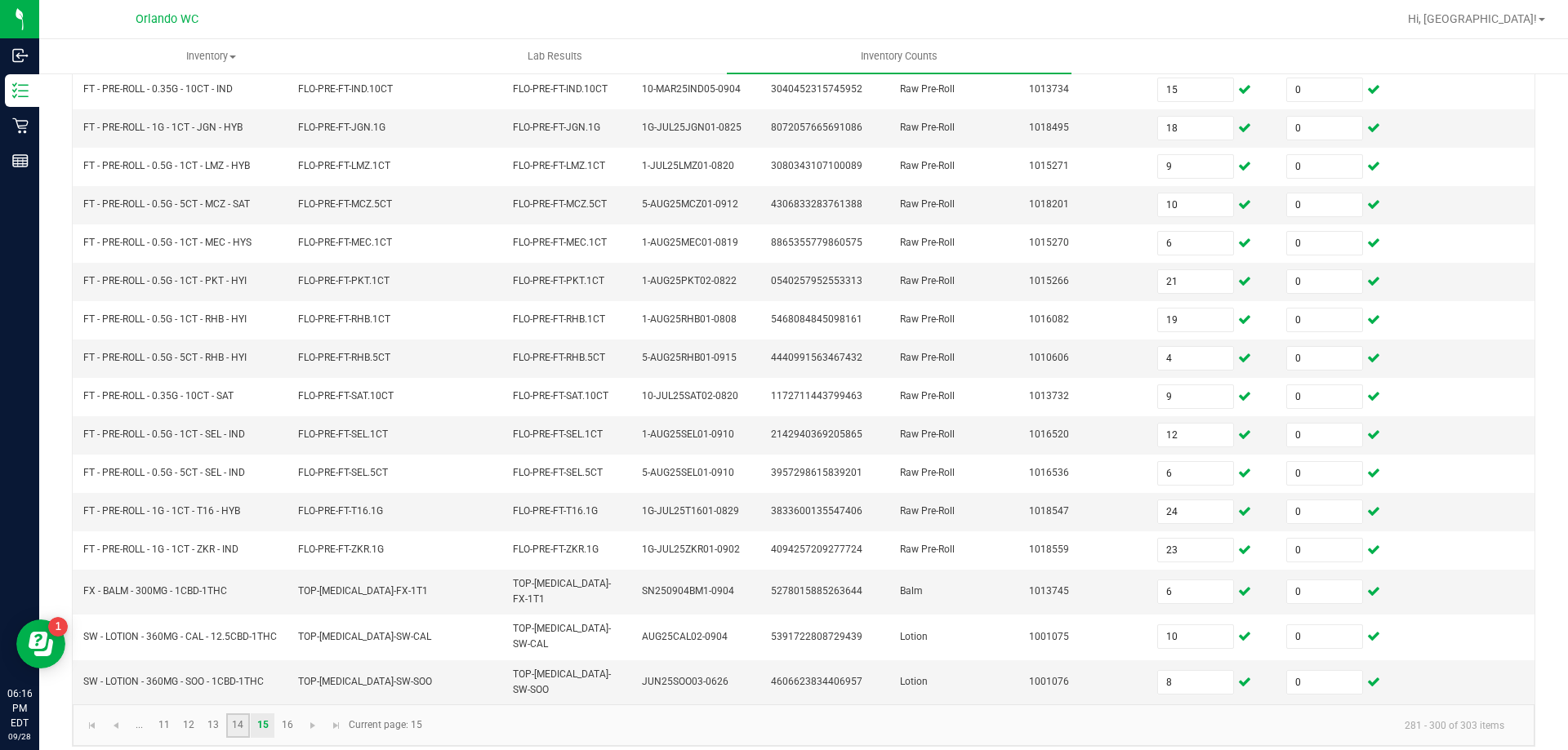
click at [238, 714] on link "14" at bounding box center [238, 726] width 23 height 24
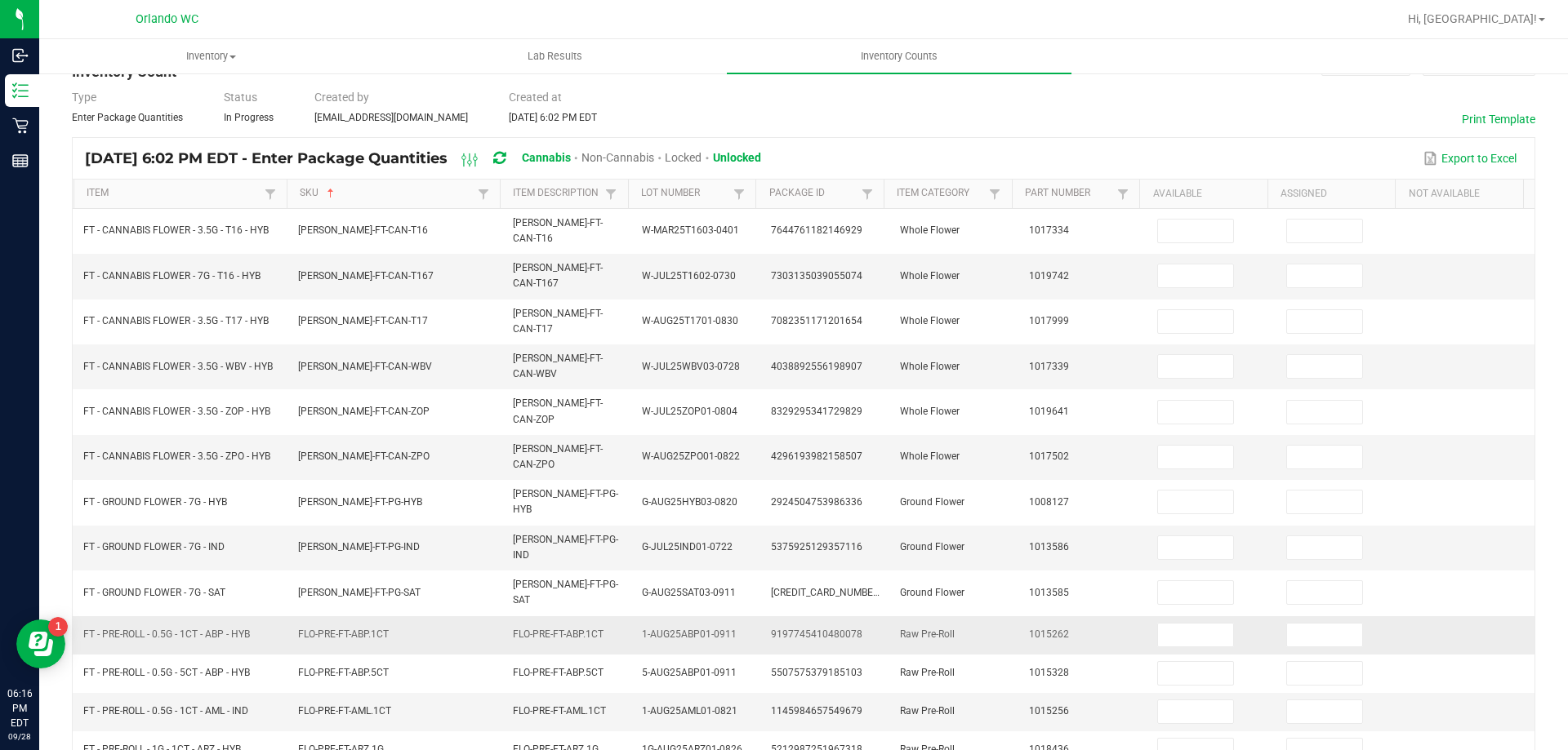
scroll to position [13, 0]
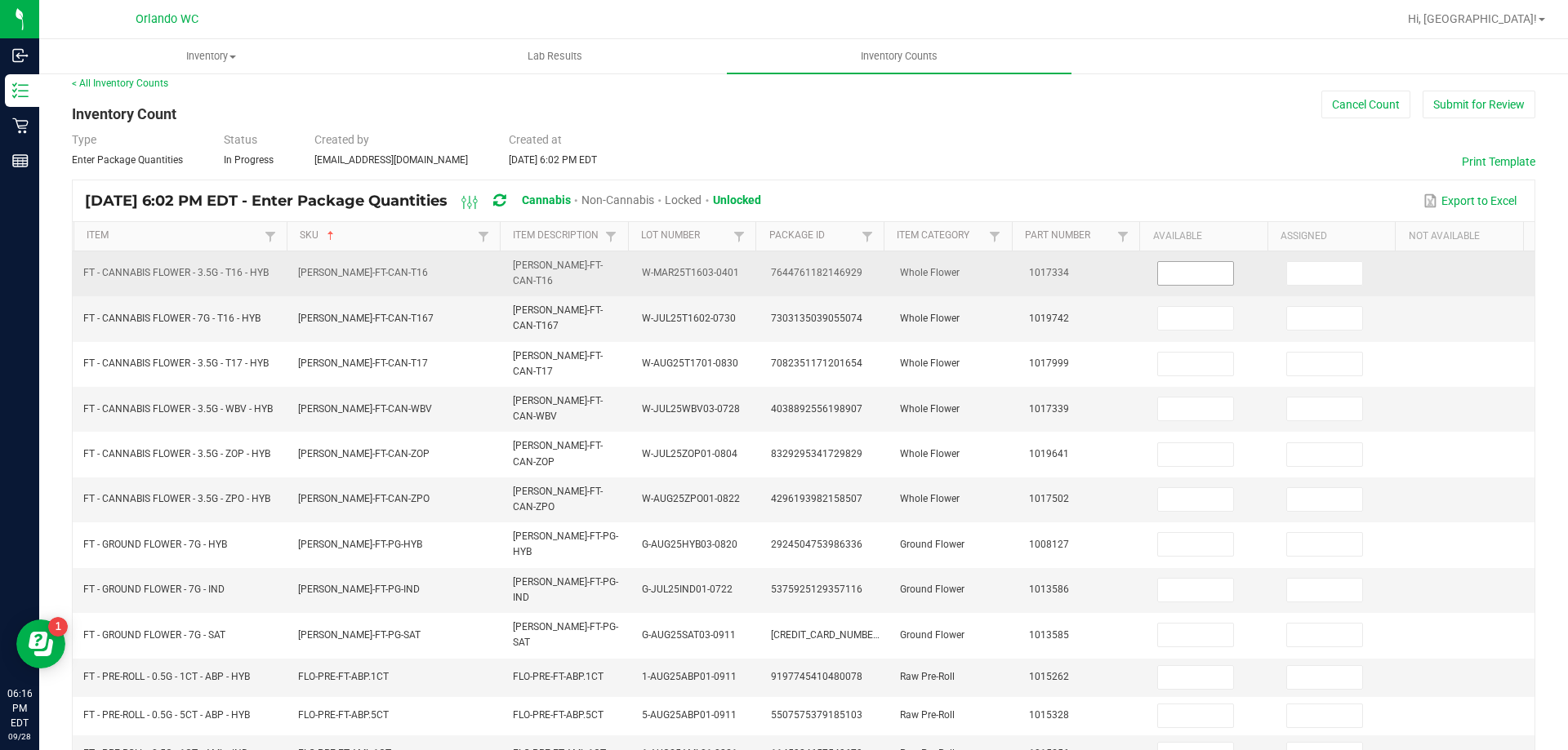
click at [1183, 275] on input at bounding box center [1195, 274] width 75 height 23
type input "6"
type input "0"
type input "17"
type input "0"
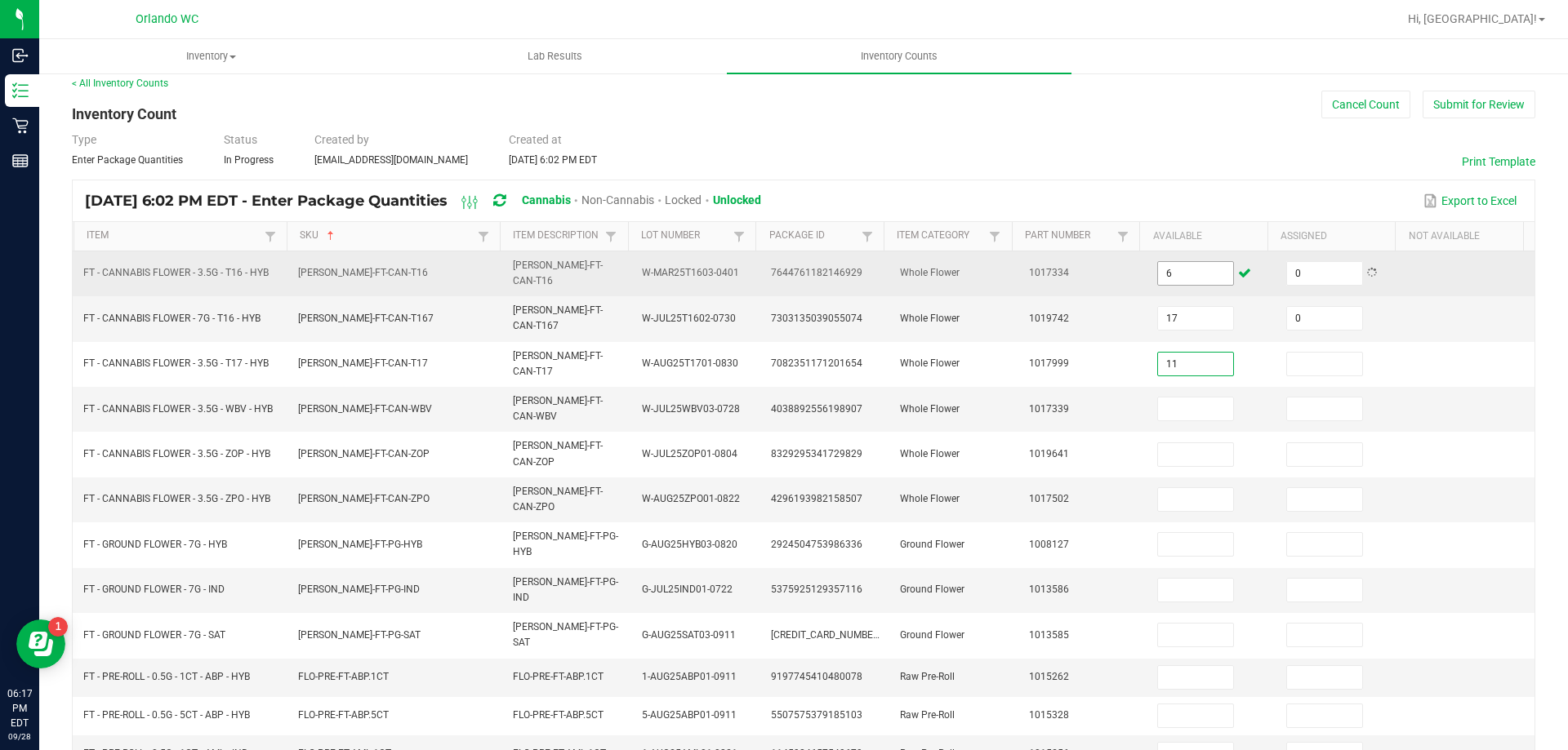
type input "11"
type input "0"
type input "19"
type input "0"
type input "14"
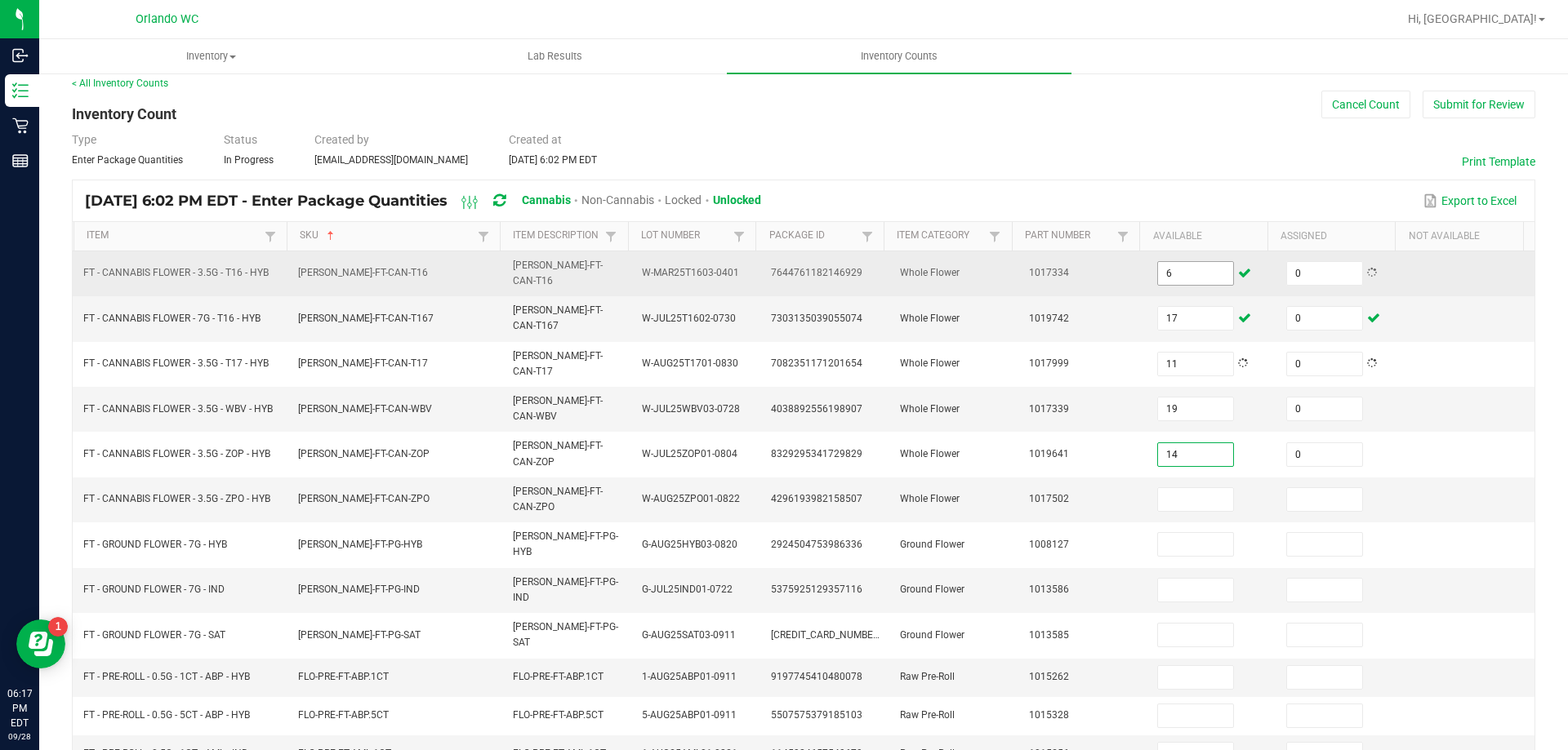
type input "0"
type input "13"
type input "0"
type input "16"
type input "0"
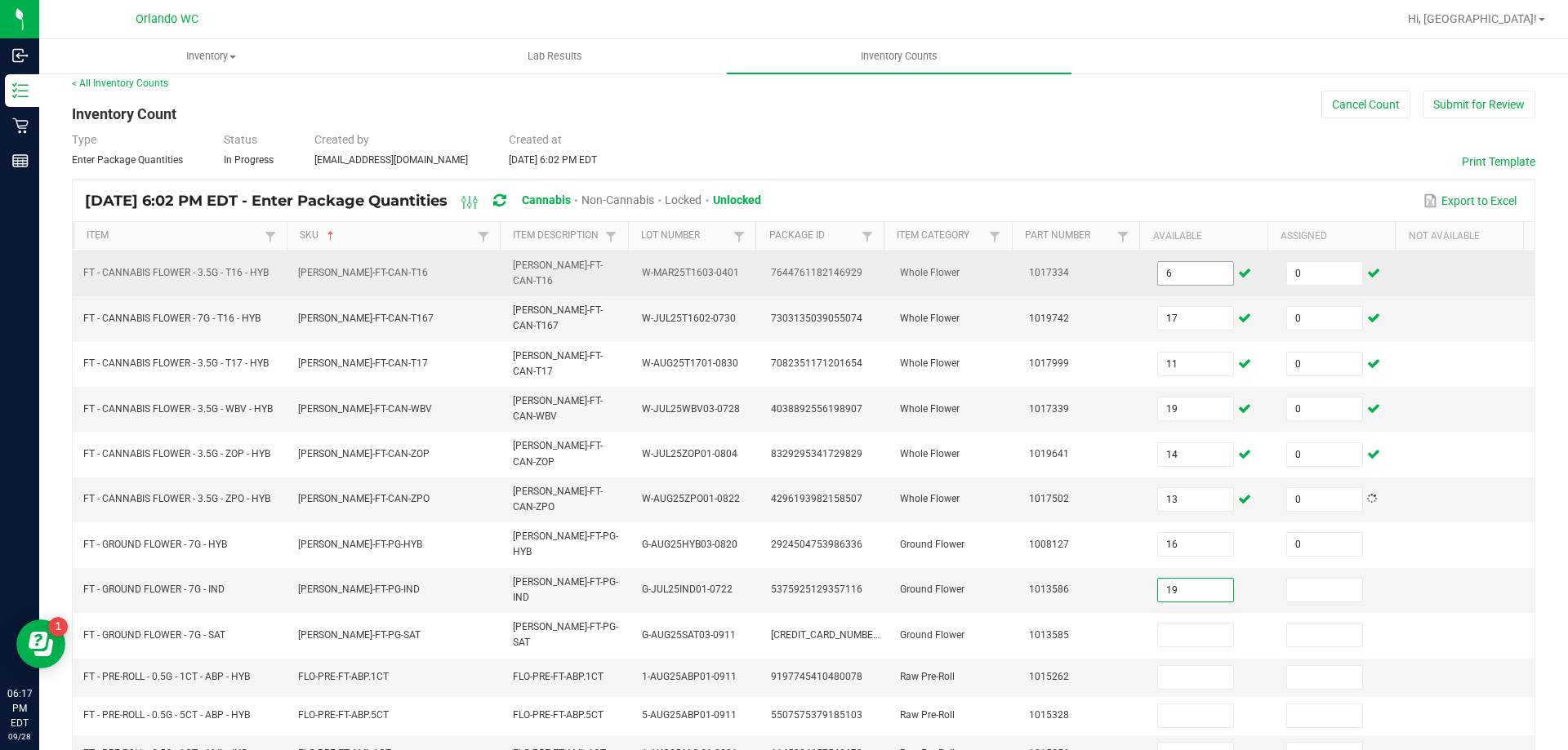
type input "19"
type input "0"
type input "18"
type input "0"
type input "6"
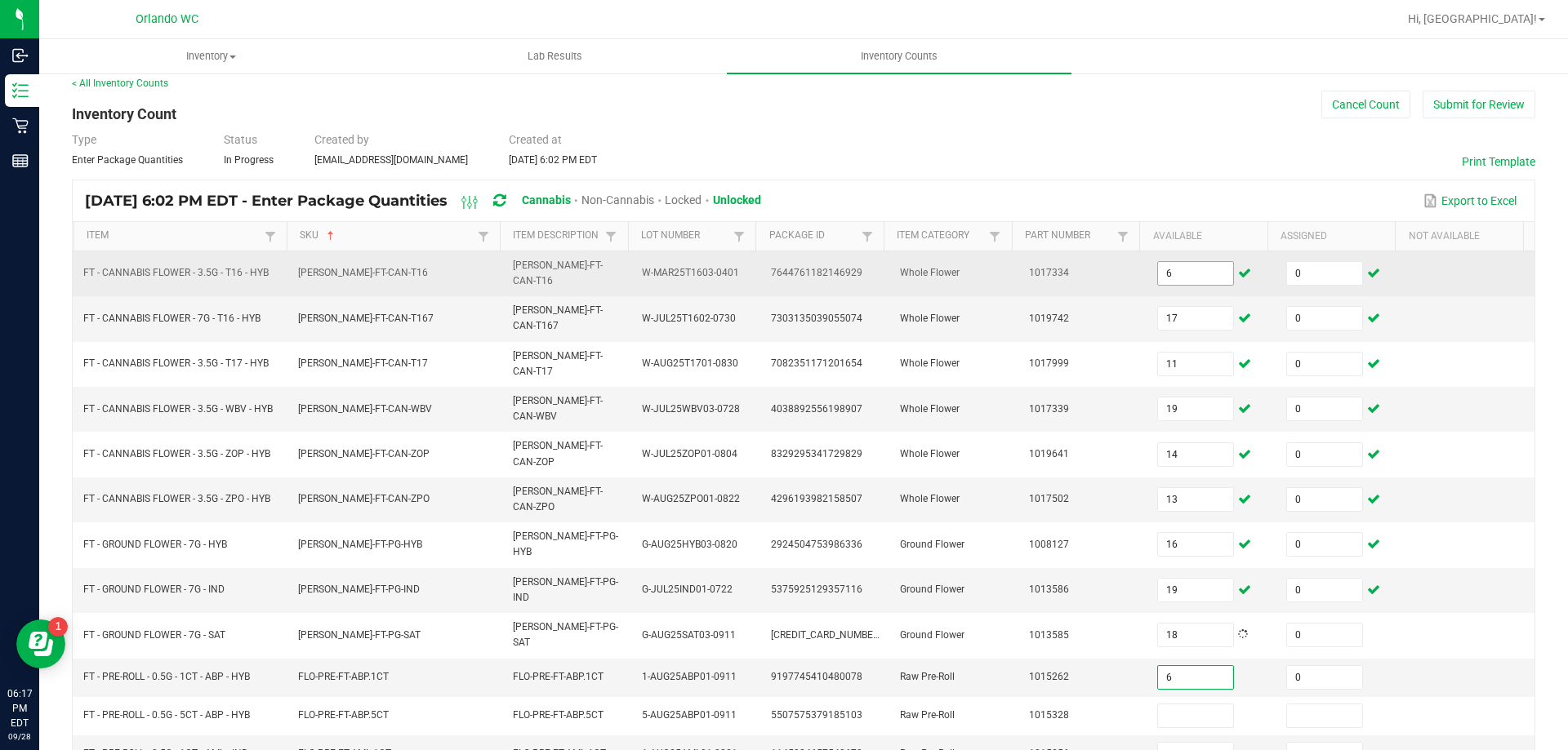
type input "0"
type input "2"
type input "0"
type input "20"
type input "0"
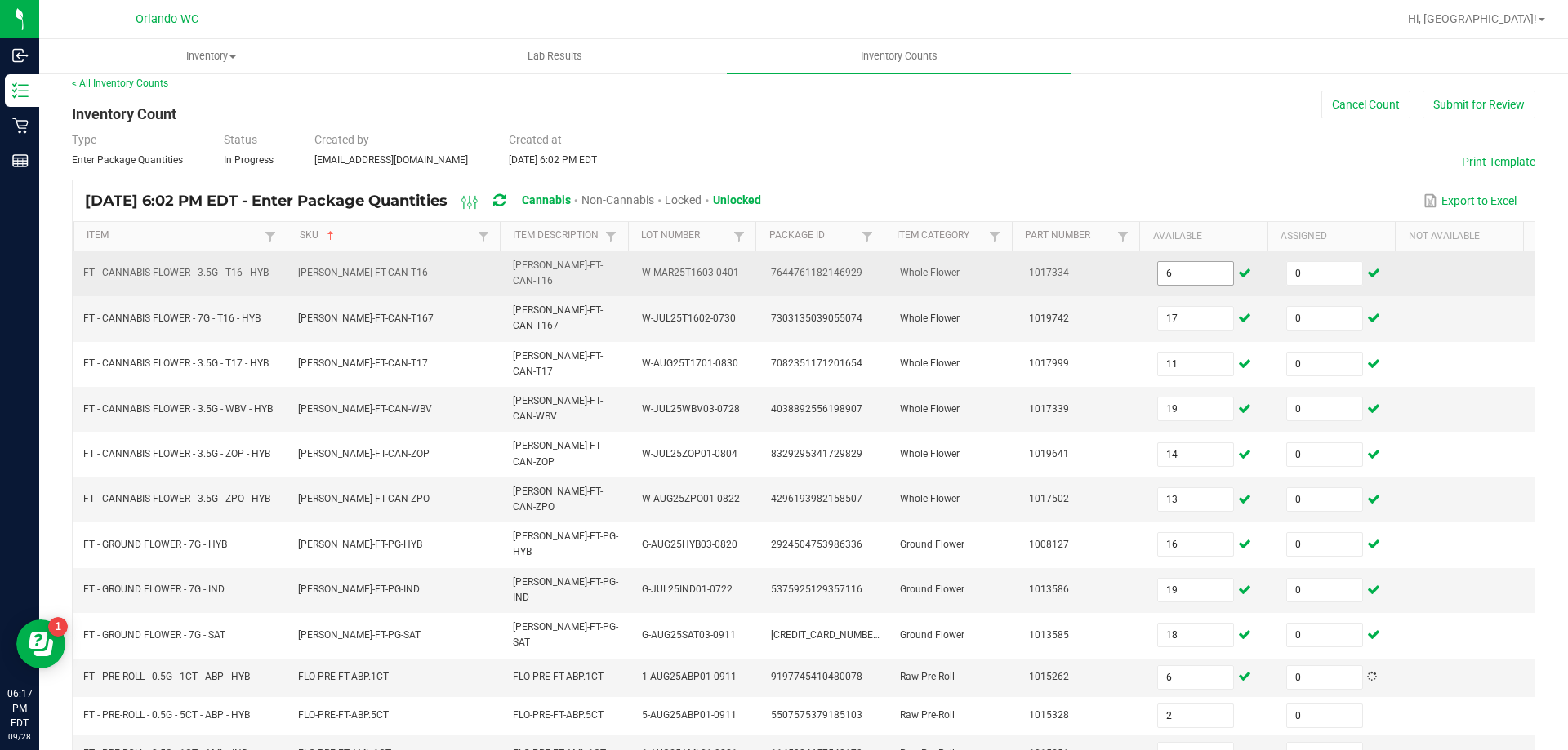
type input "24"
type input "0"
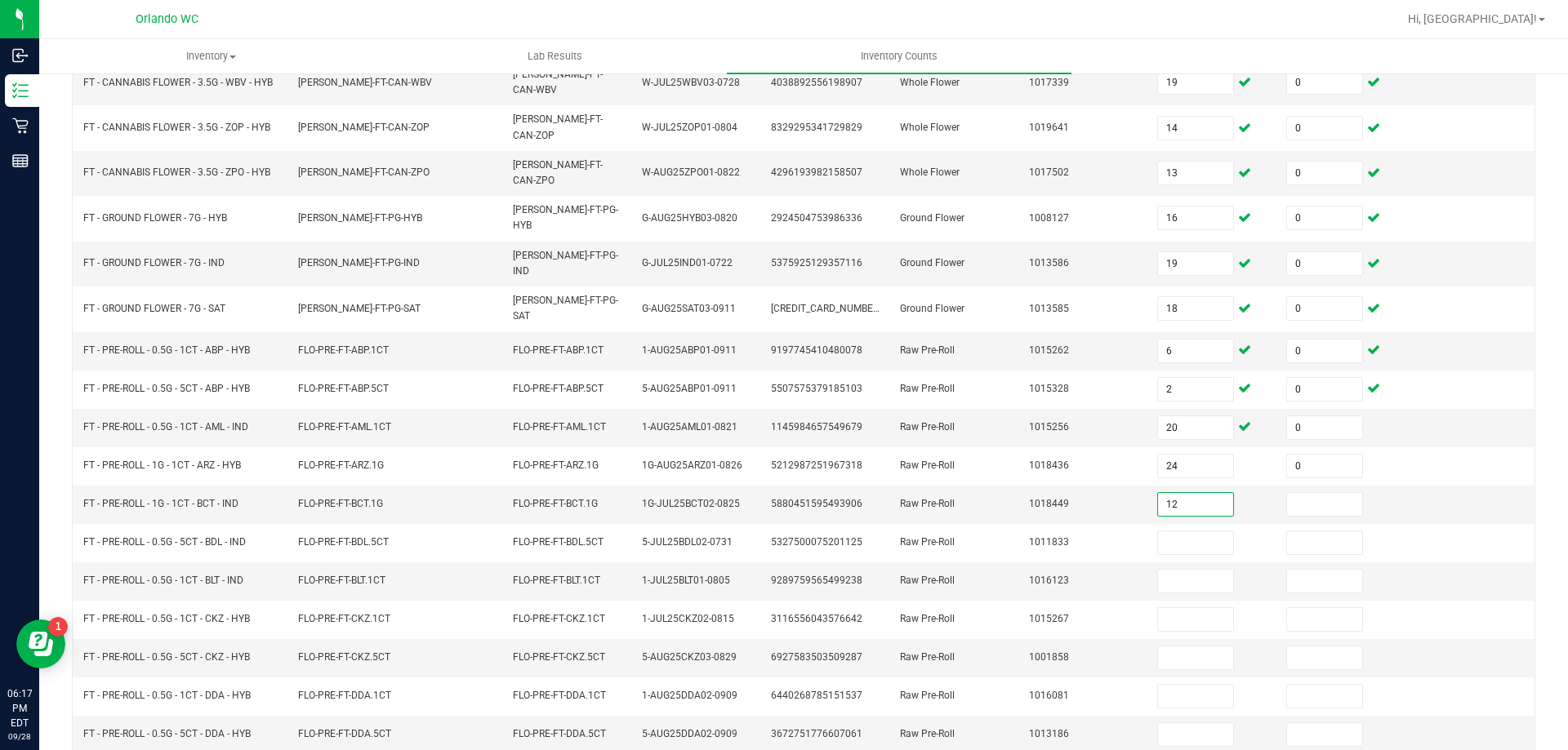
type input "12"
type input "0"
type input "6"
type input "0"
type input "4"
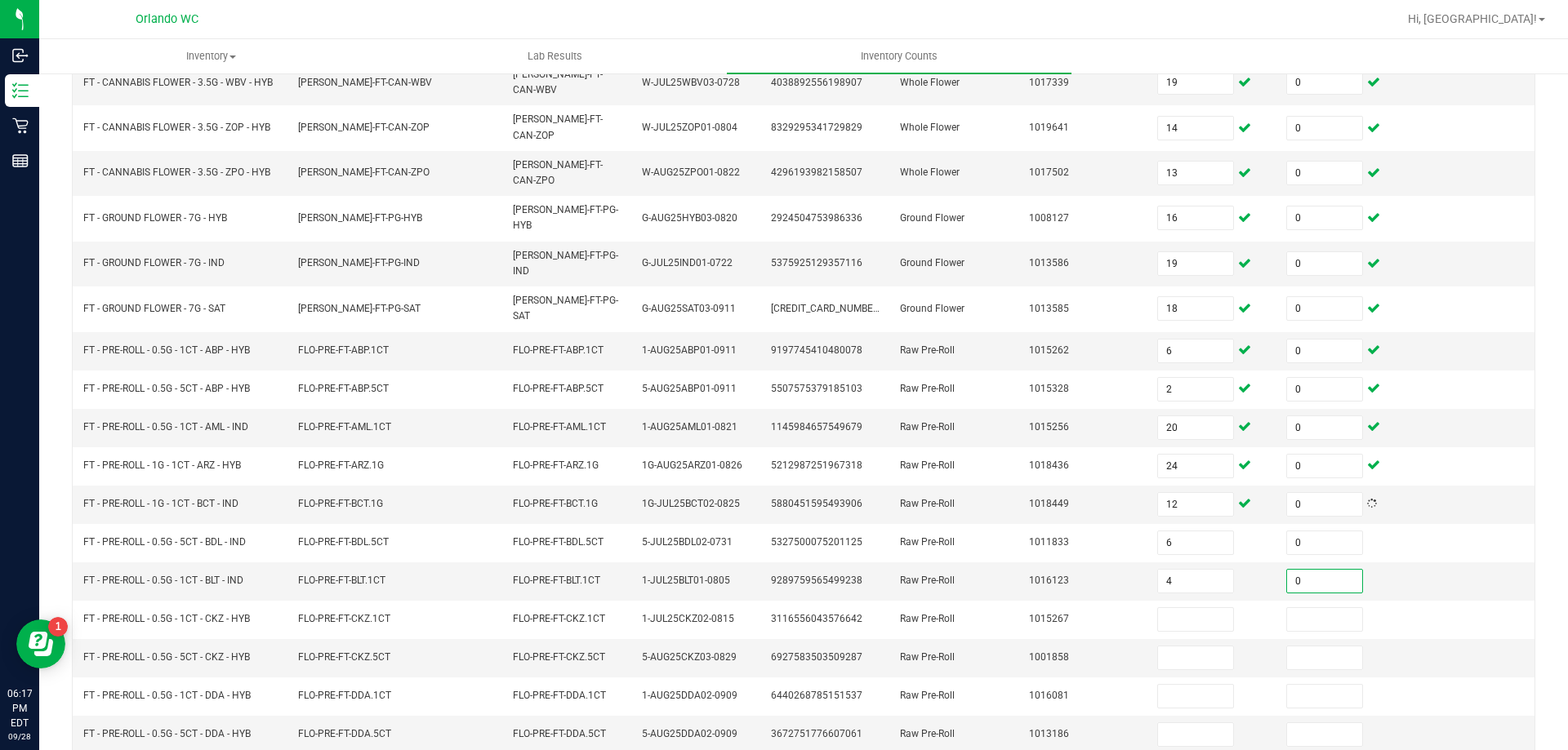
type input "0"
type input "11"
type input "0"
type input "8"
type input "0"
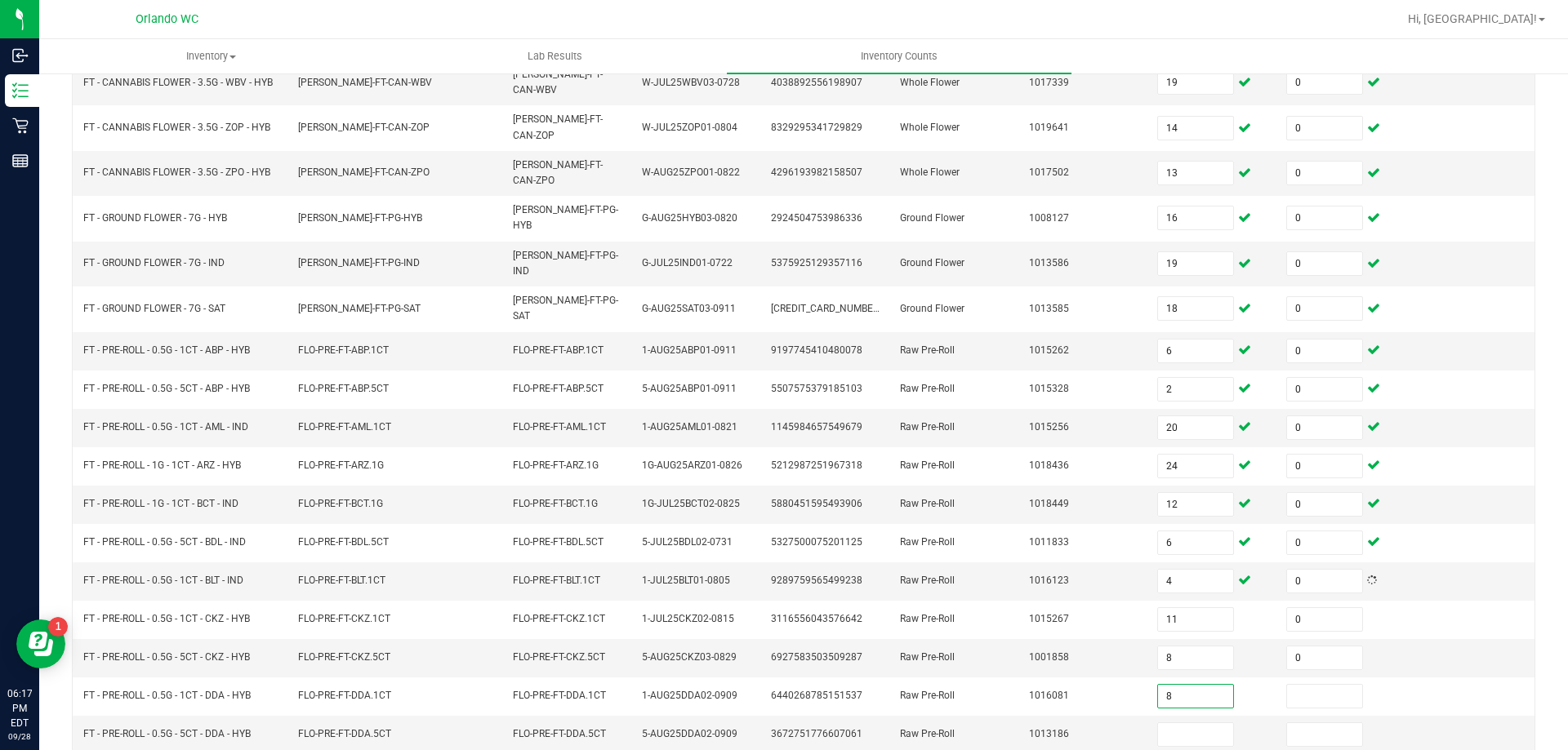
type input "8"
type input "0"
type input "1"
type input "0"
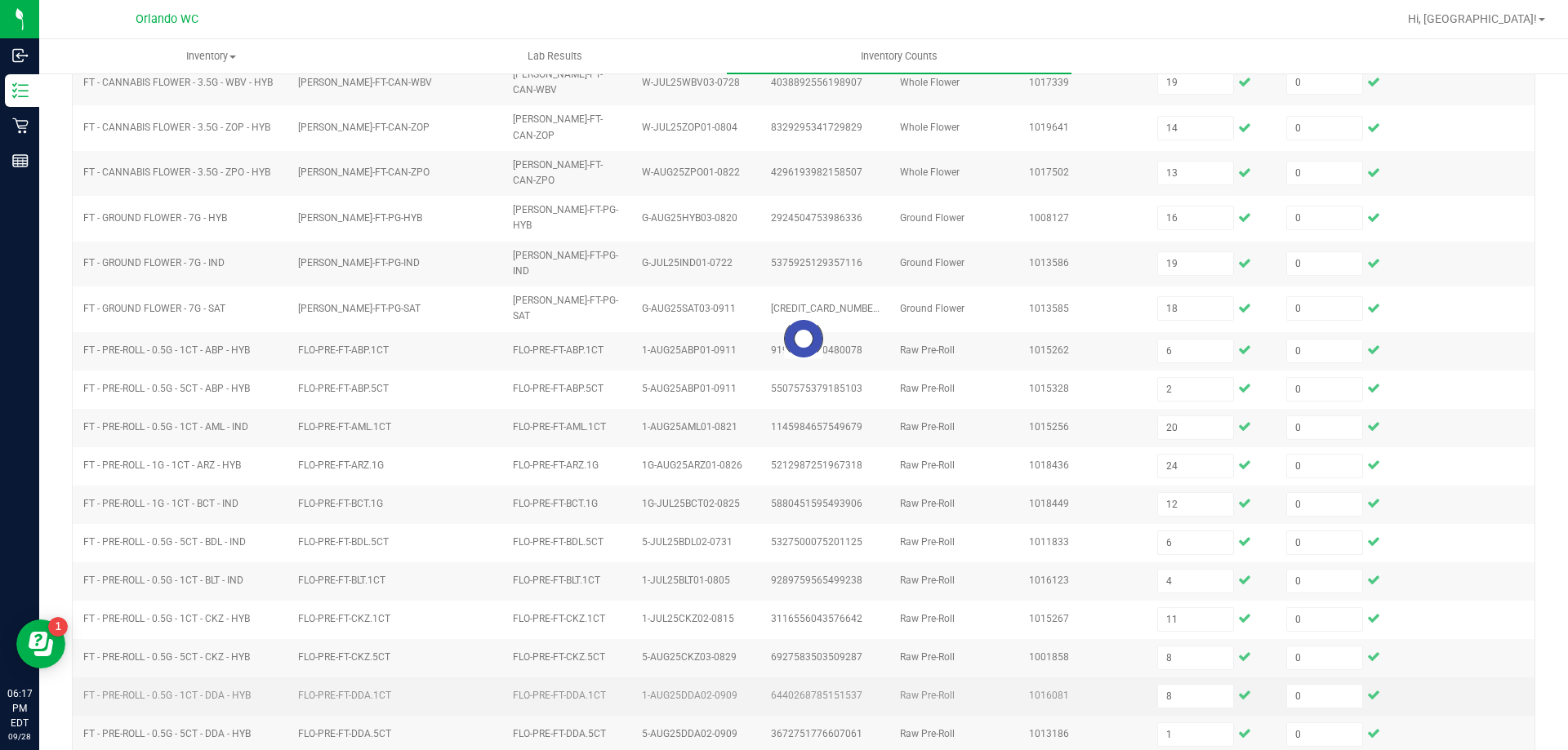
type input "7"
type input "12"
type input "19"
type input "14"
type input "15"
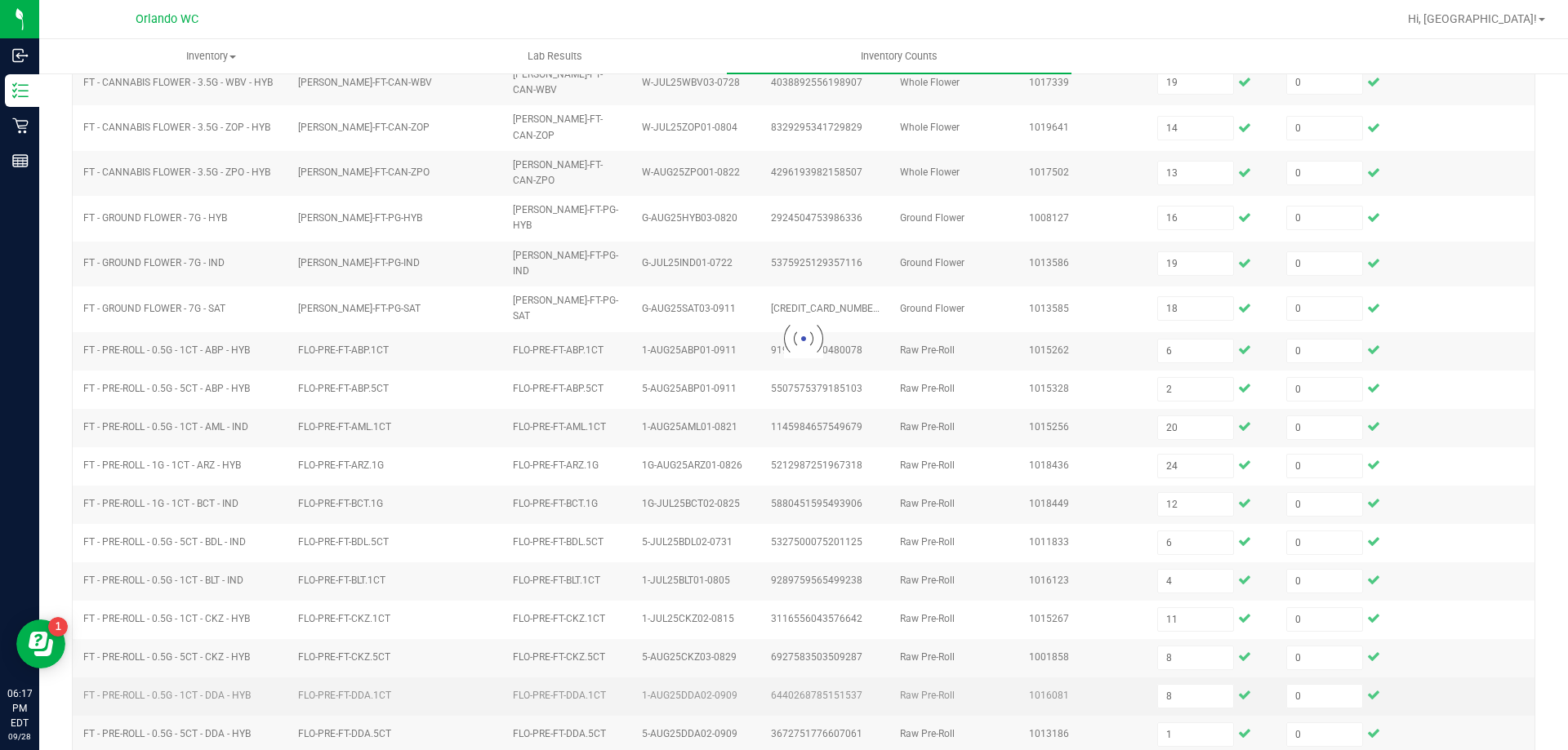
type input "18"
type input "9"
type input "10"
type input "6"
type input "21"
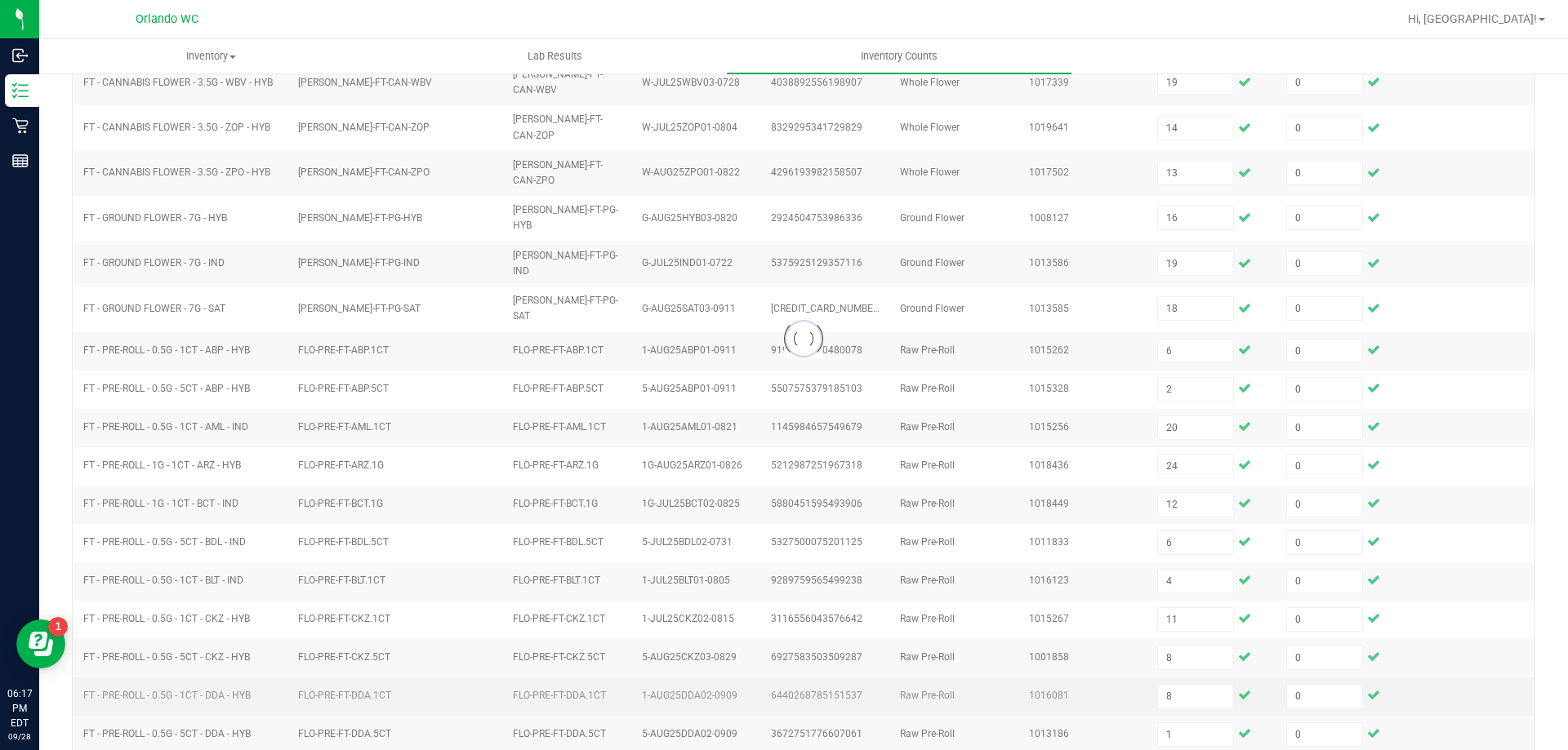
type input "19"
type input "4"
type input "9"
type input "24"
type input "23"
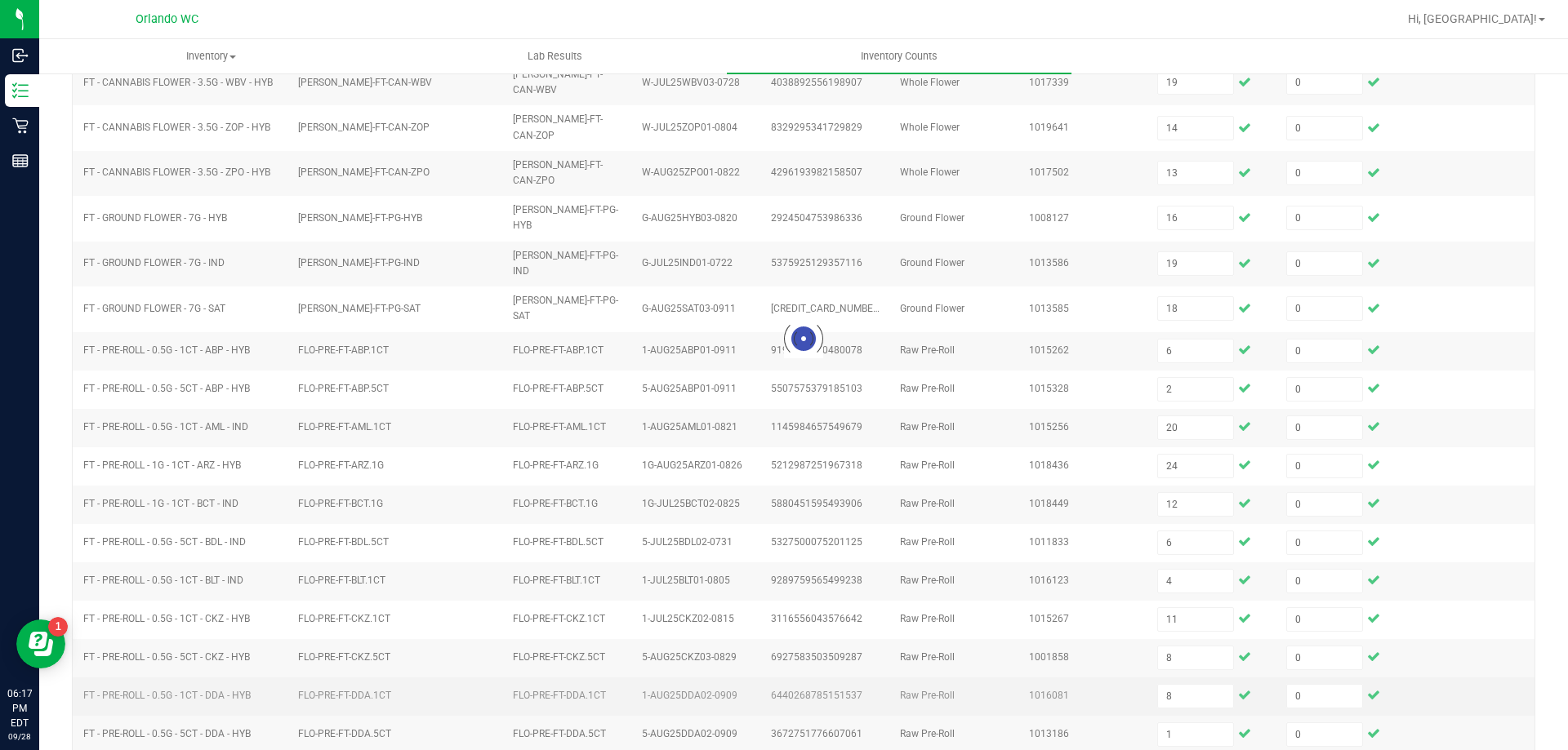
type input "6"
type input "10"
type input "8"
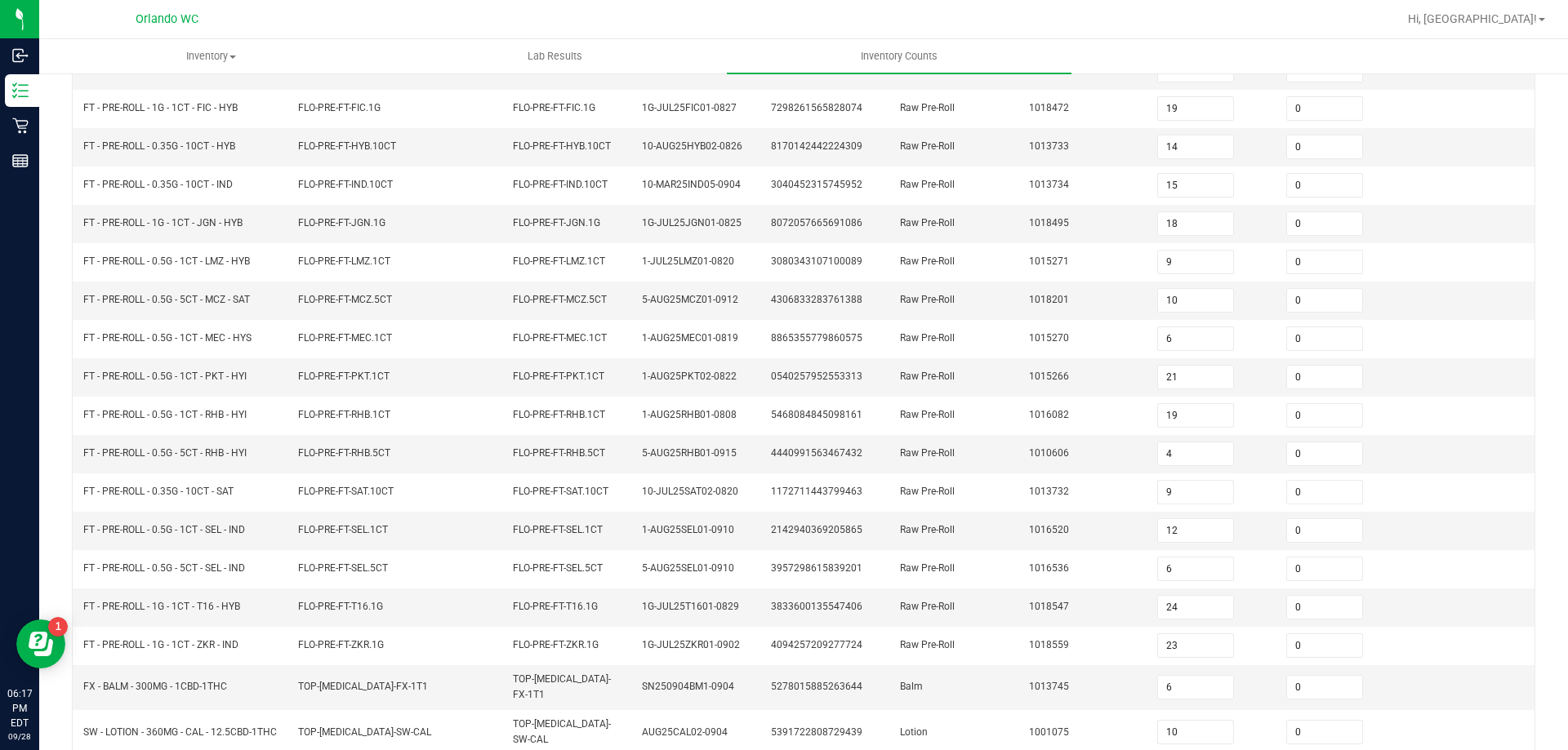
scroll to position [346, 0]
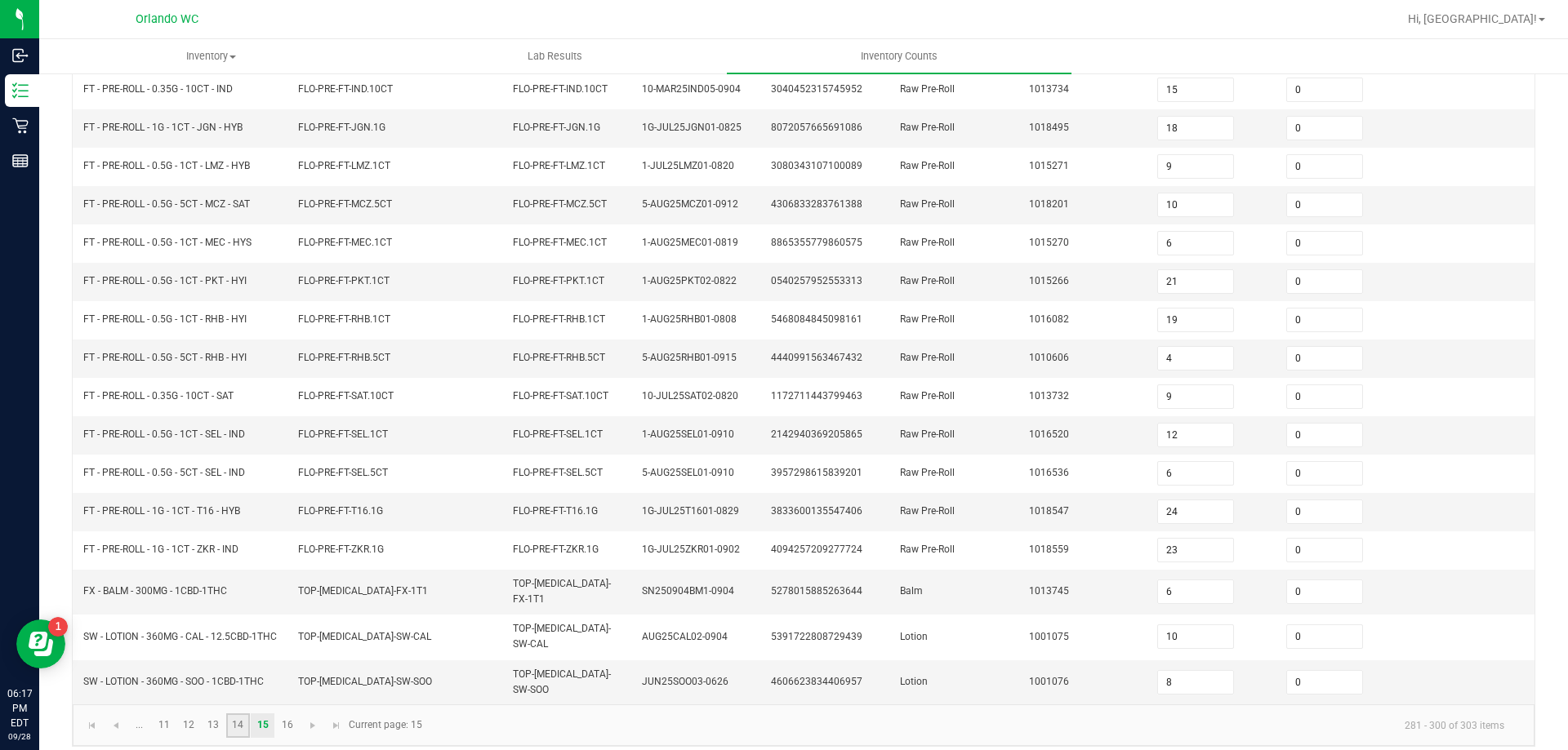
click at [240, 714] on link "14" at bounding box center [238, 726] width 23 height 24
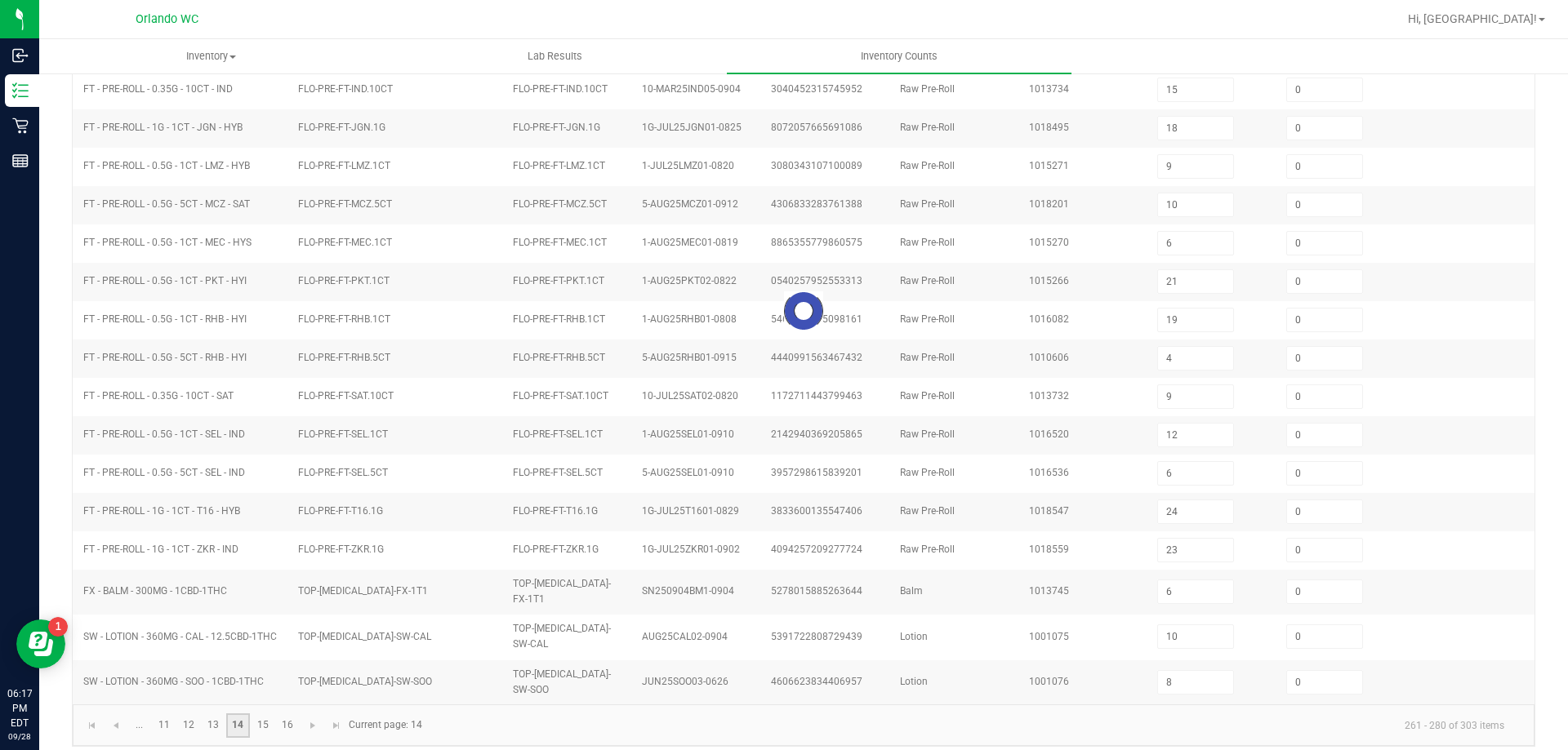
type input "6"
type input "17"
type input "11"
type input "19"
type input "14"
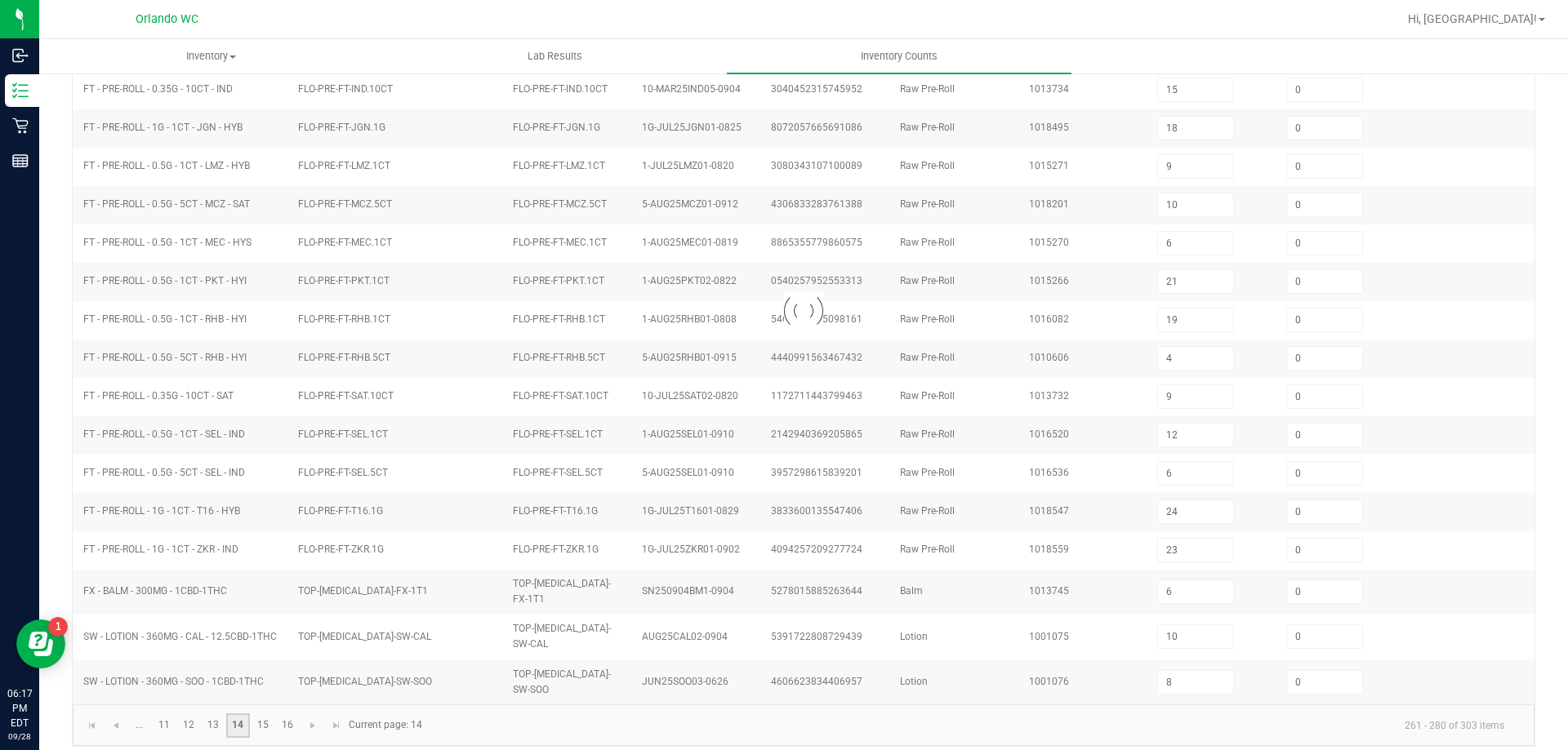
type input "13"
type input "16"
type input "19"
type input "18"
type input "6"
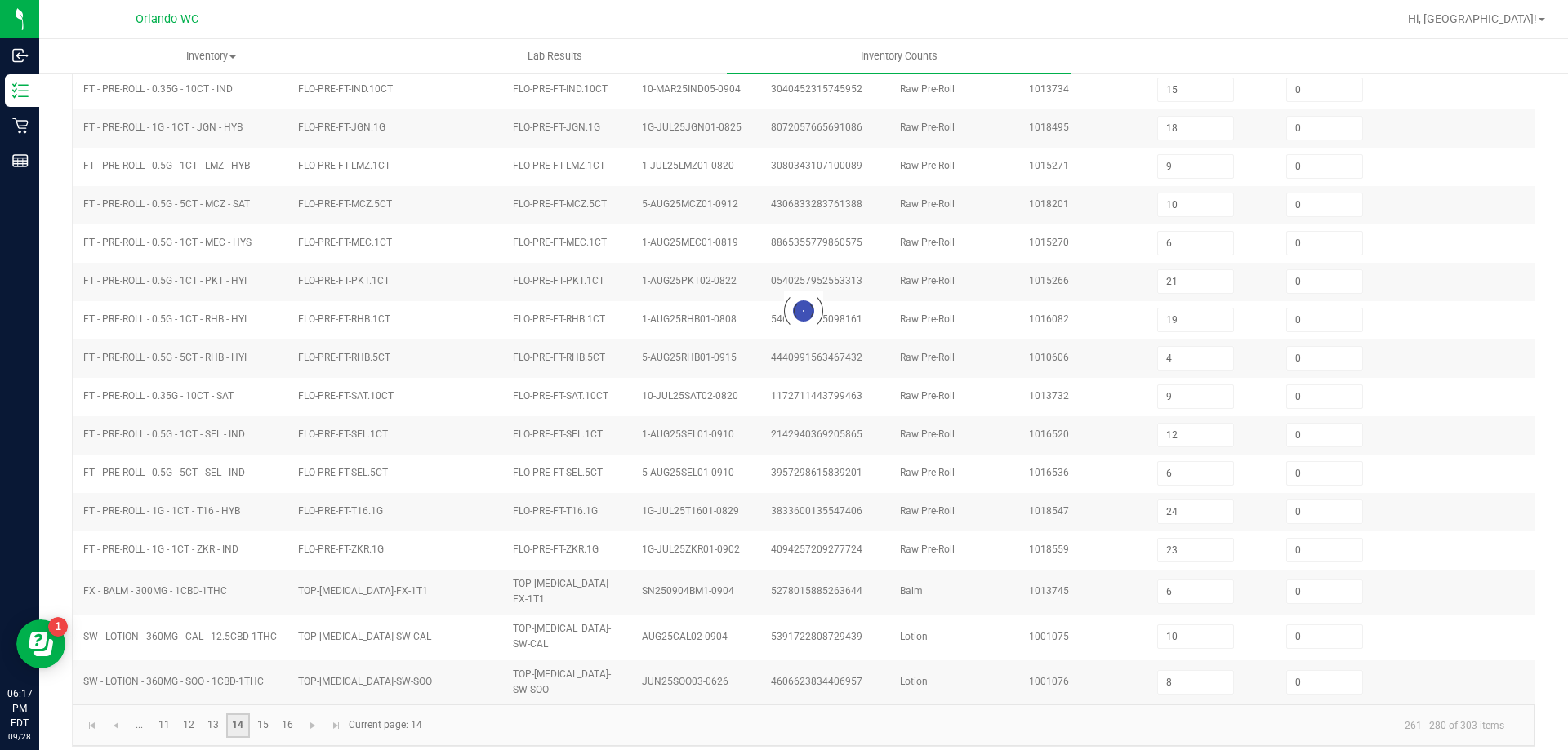
type input "2"
type input "20"
type input "24"
type input "4"
type input "11"
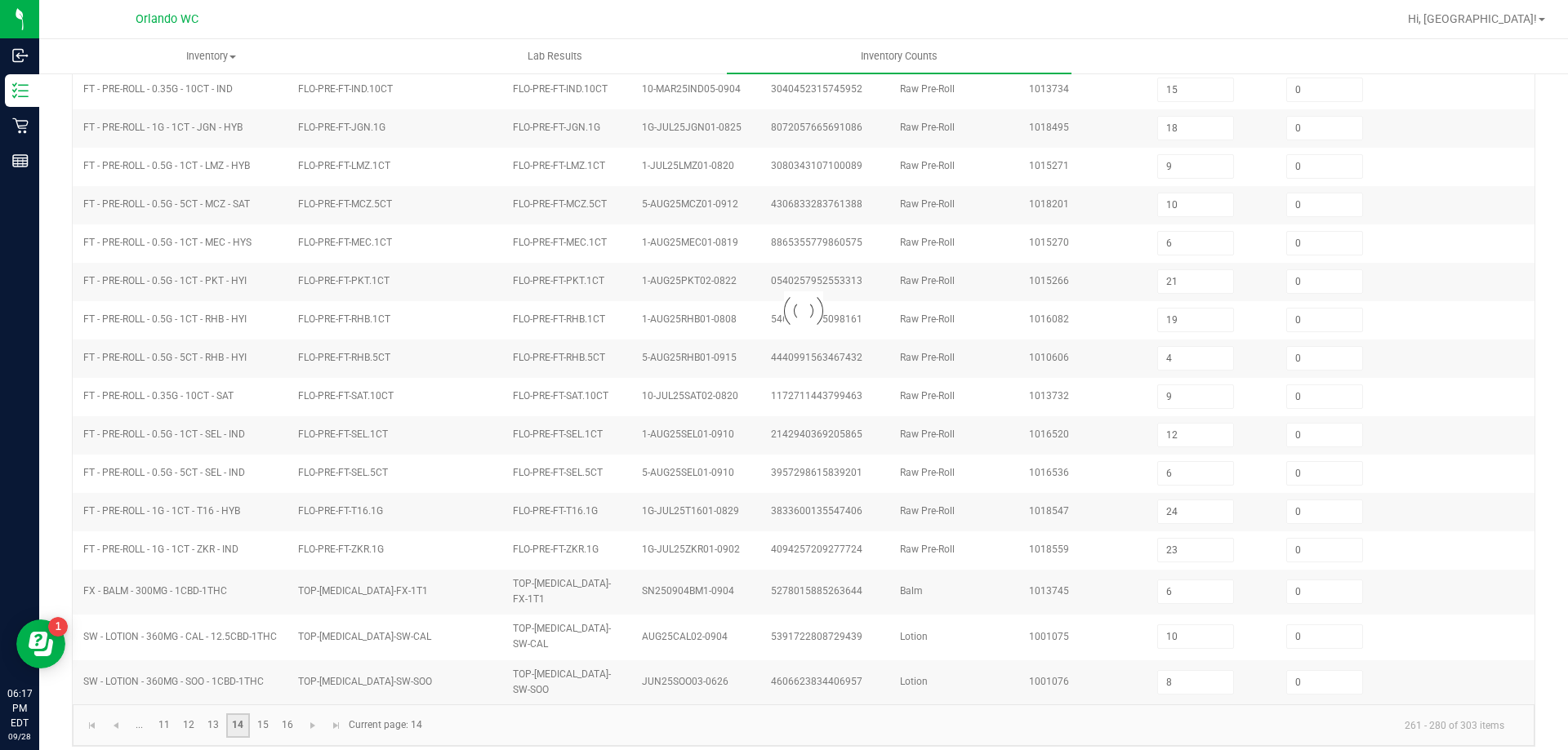
type input "8"
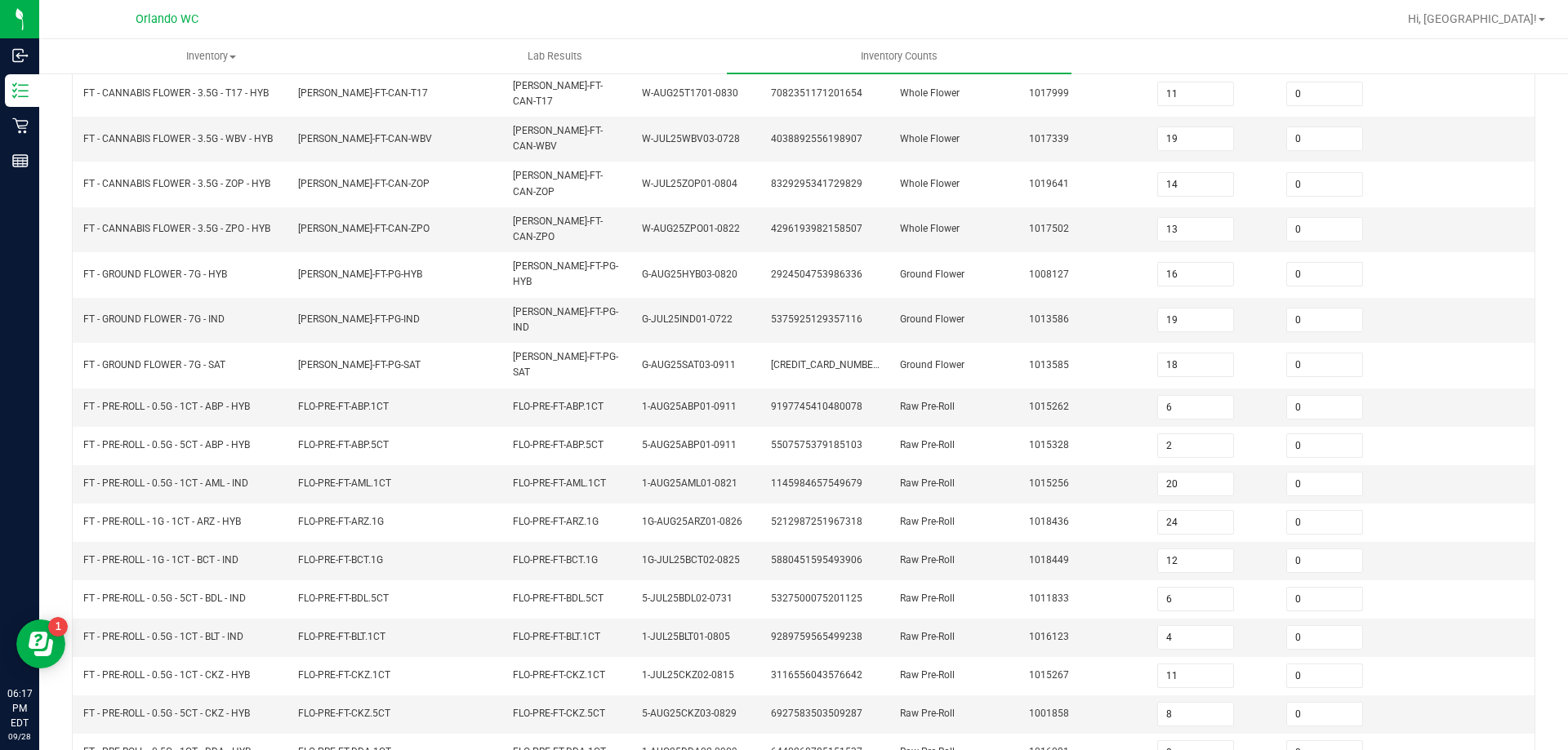
scroll to position [339, 0]
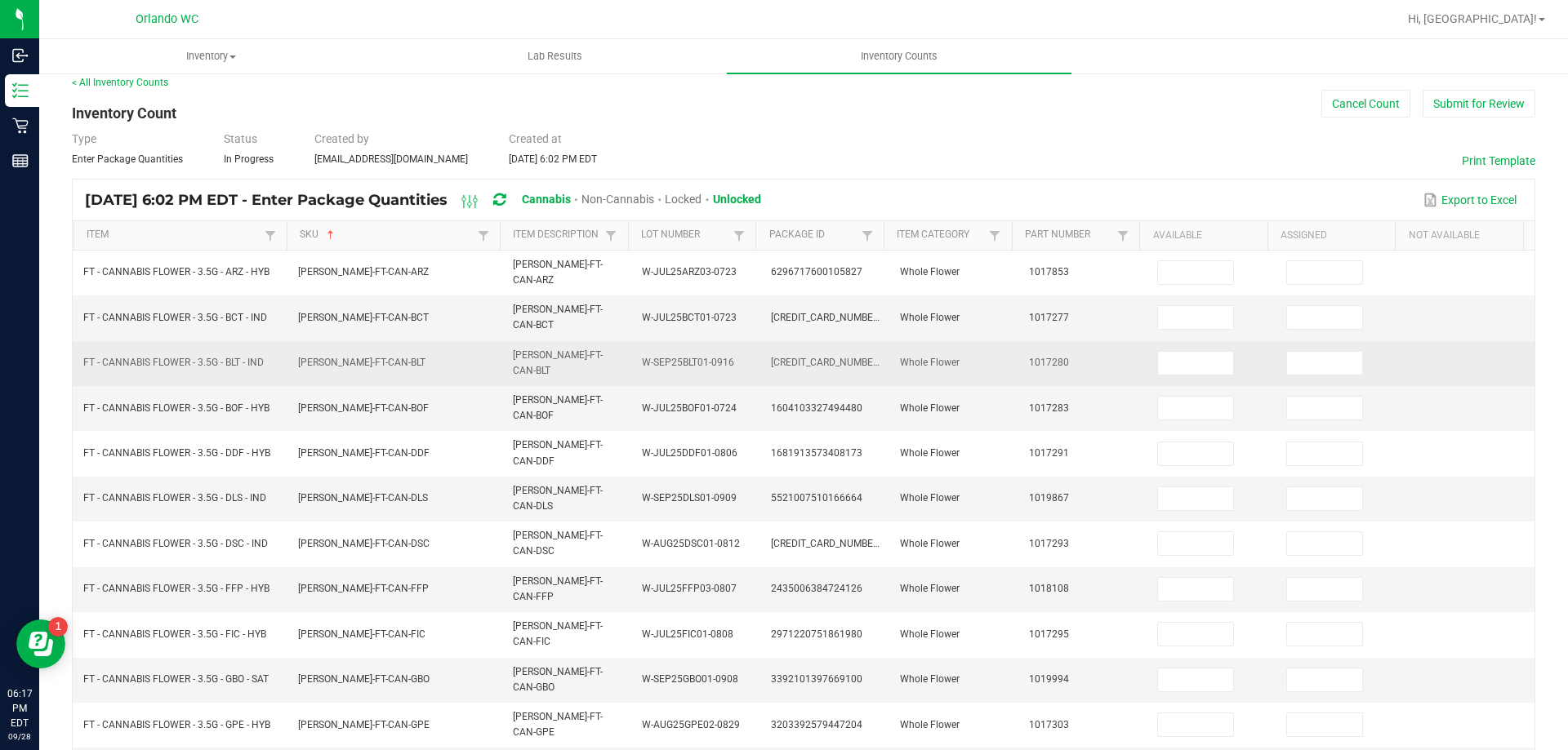
scroll to position [13, 0]
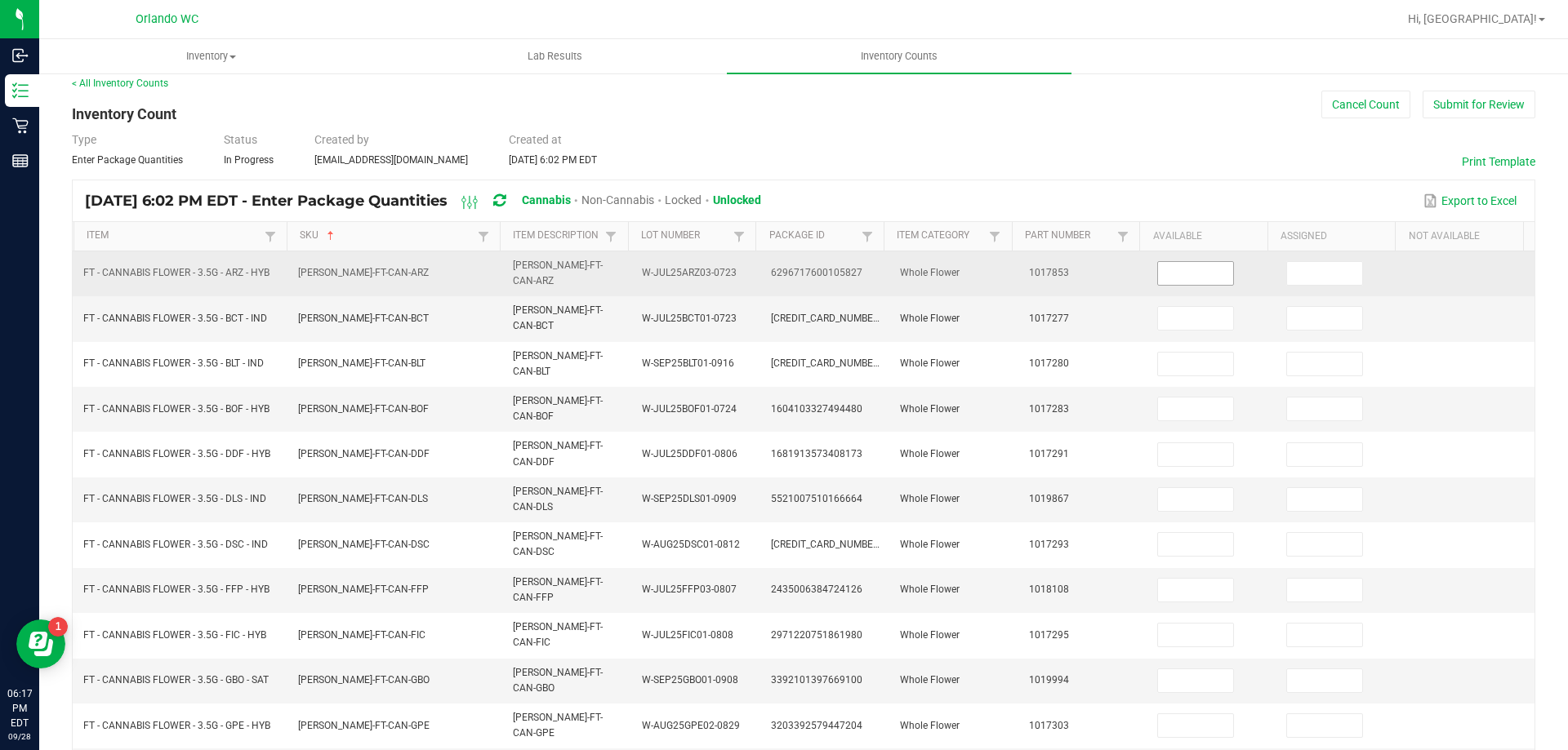
click at [1189, 263] on input at bounding box center [1195, 274] width 75 height 23
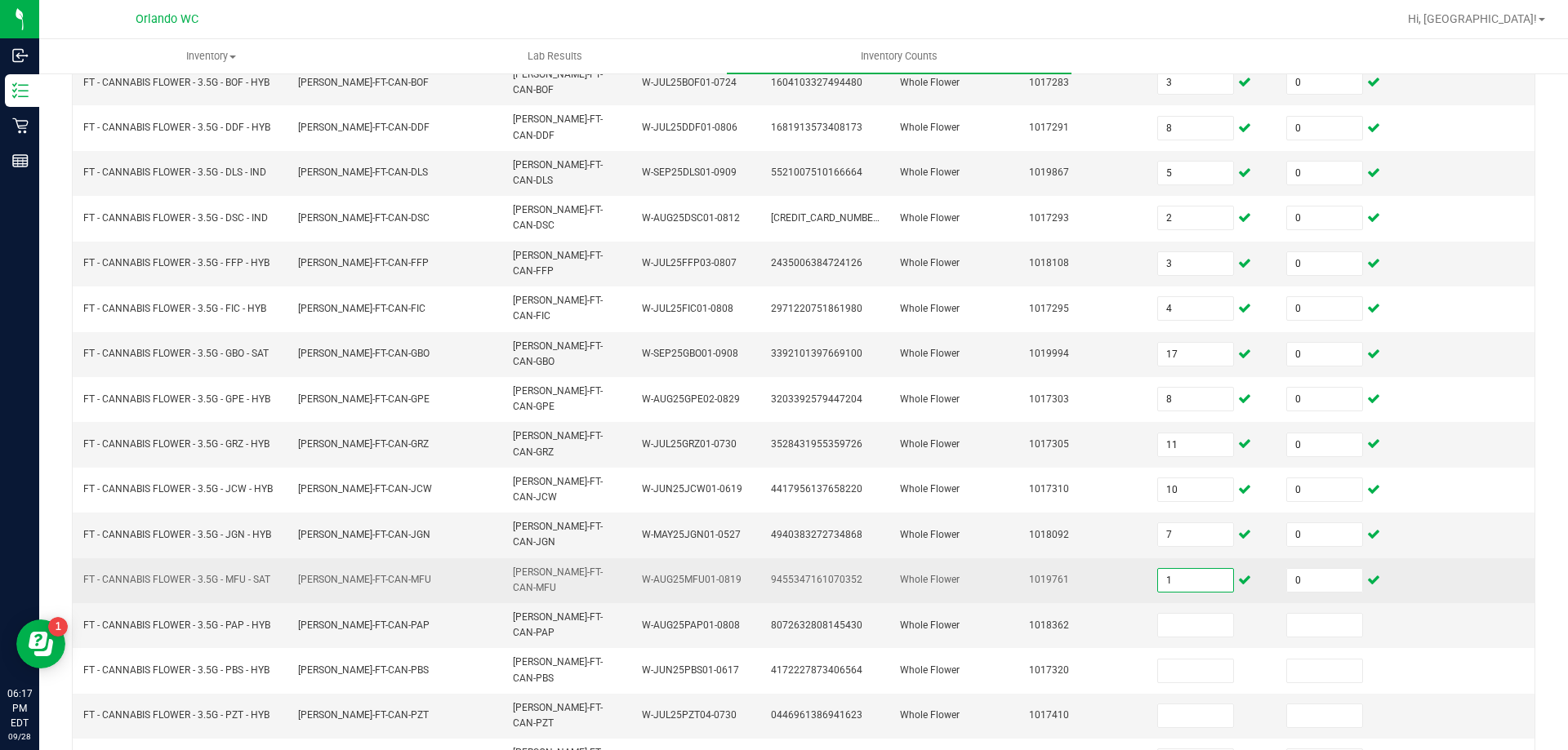
click at [1204, 569] on input "1" at bounding box center [1195, 581] width 75 height 23
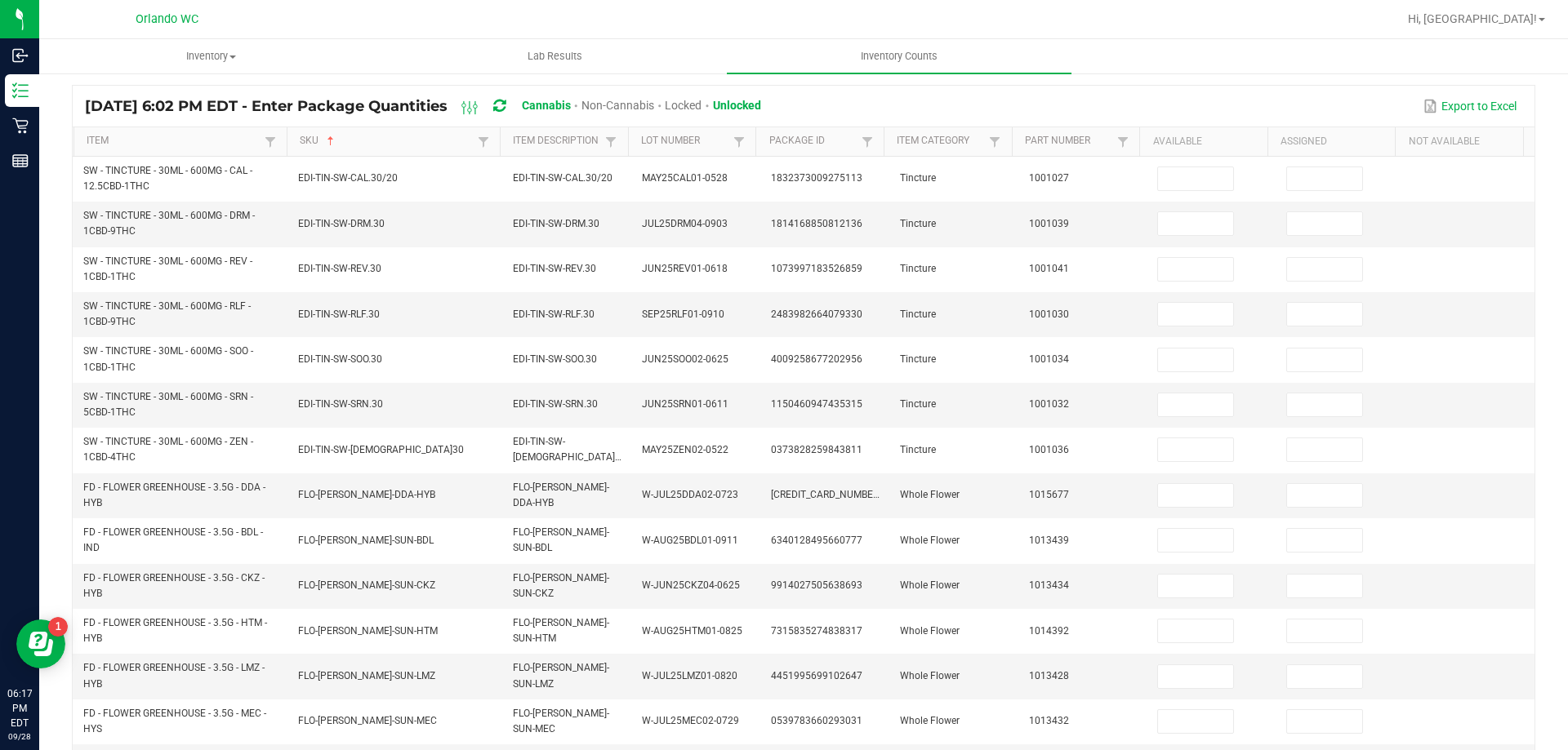
scroll to position [94, 0]
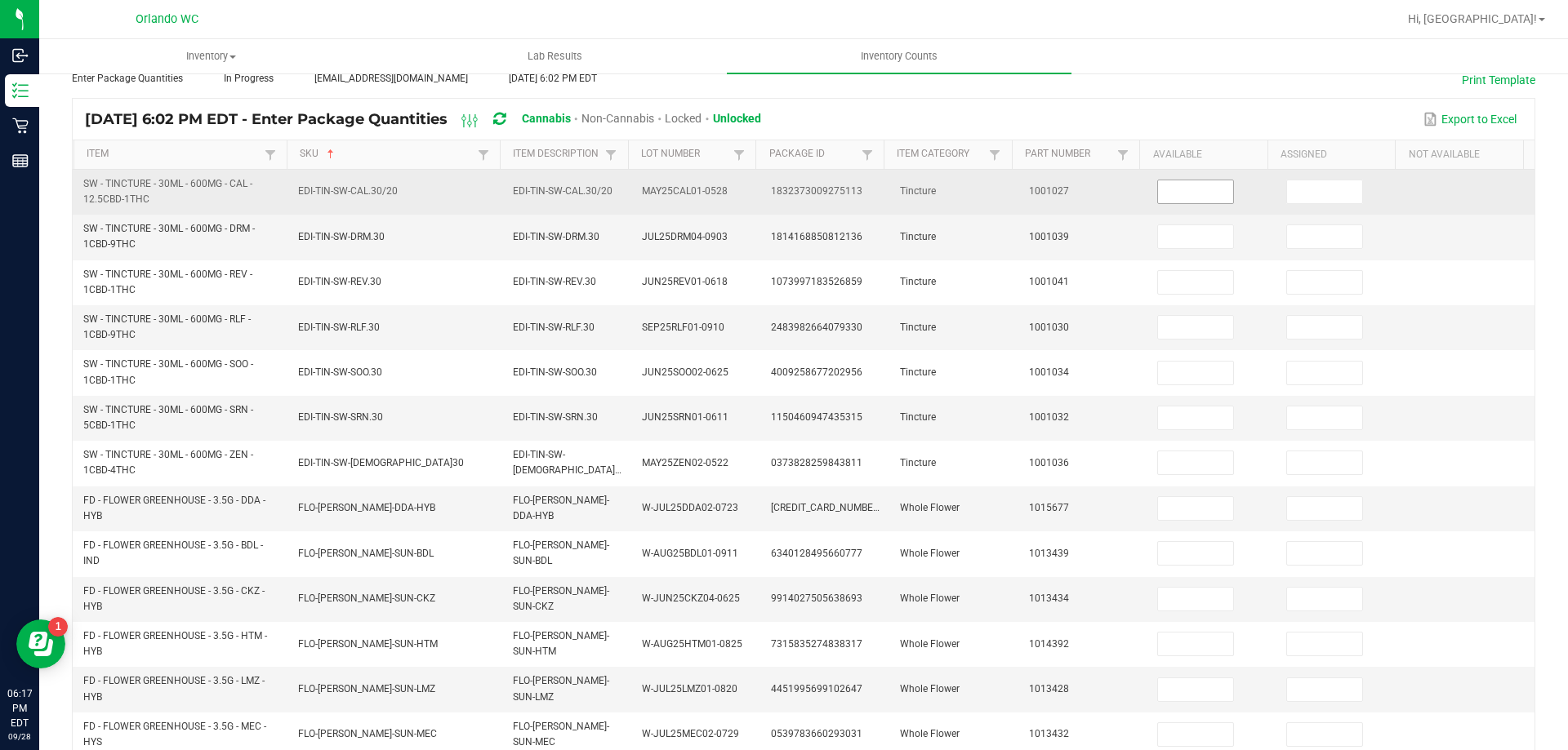
click at [1176, 185] on input at bounding box center [1195, 192] width 75 height 23
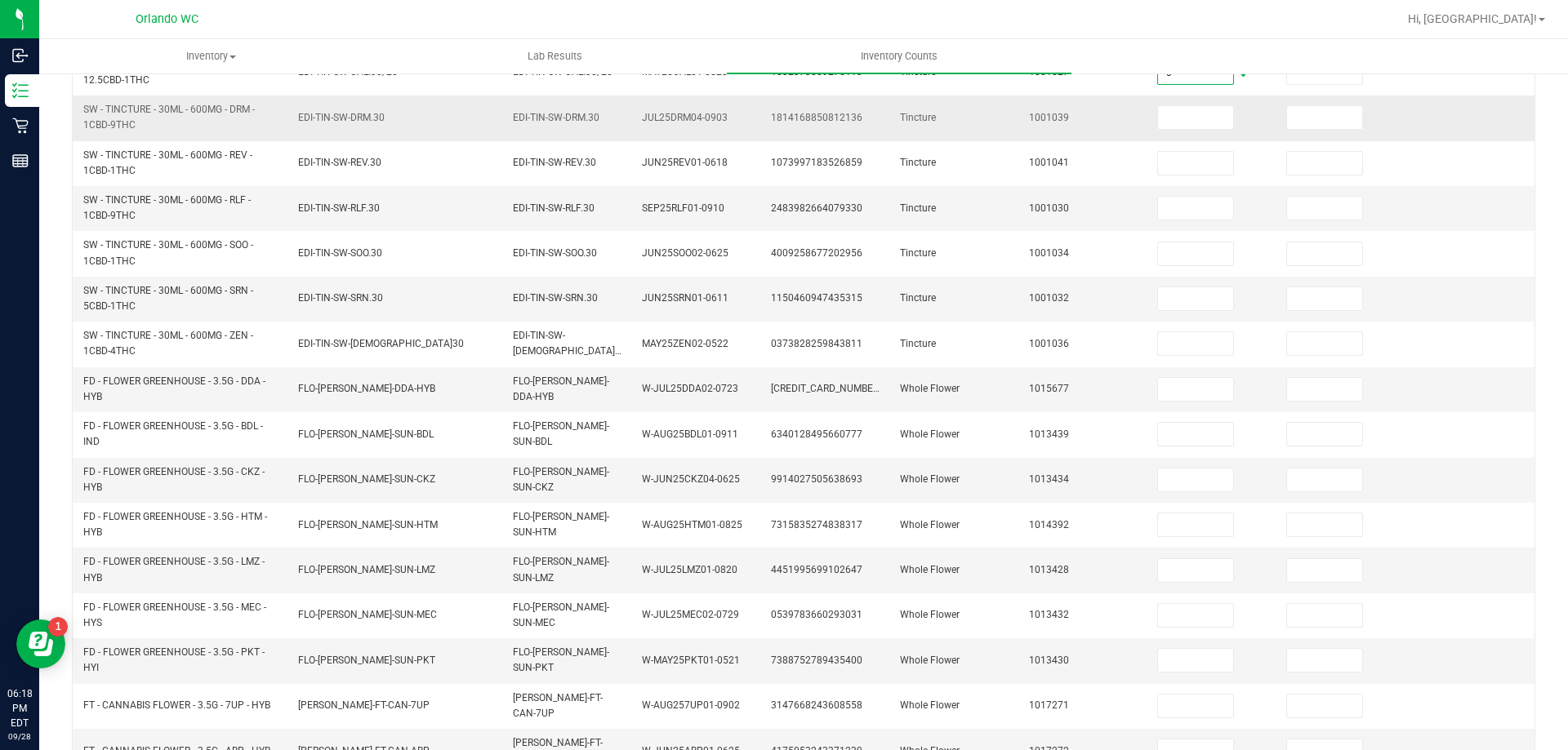
scroll to position [0, 0]
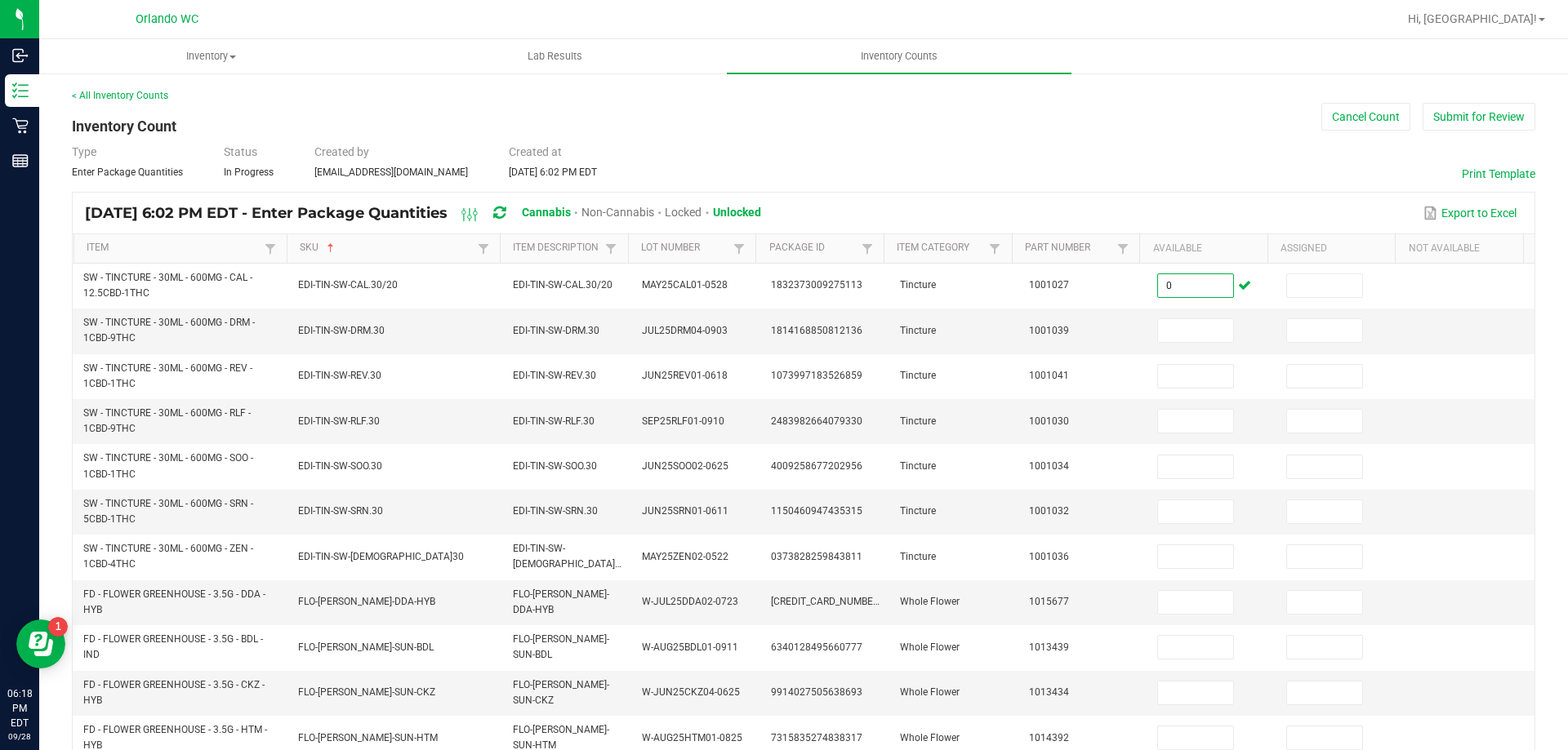
click at [1220, 187] on div "< All Inventory Counts Inventory Count Cancel Count Submit for Review Type Ente…" at bounding box center [803, 649] width 1463 height 1122
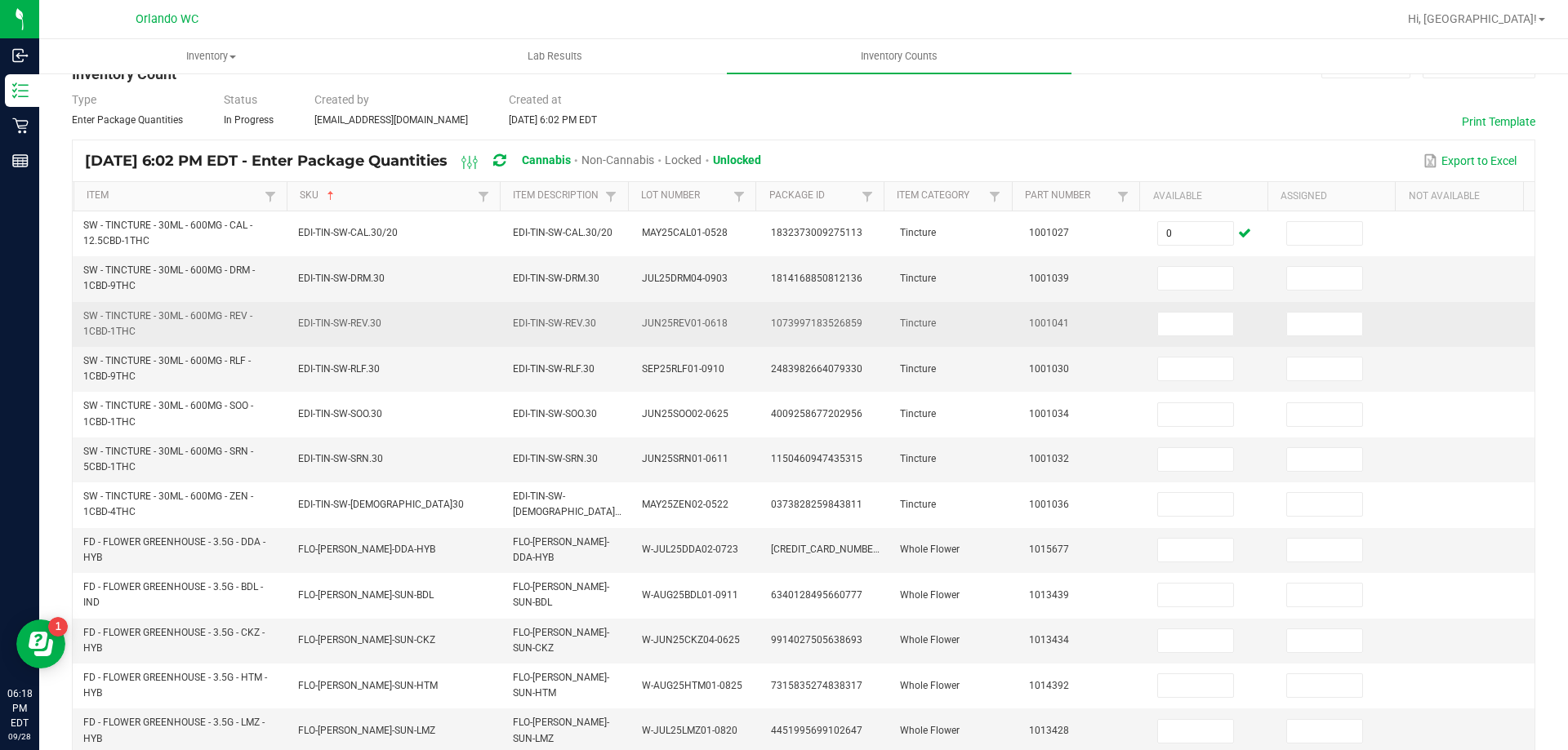
scroll to position [82, 0]
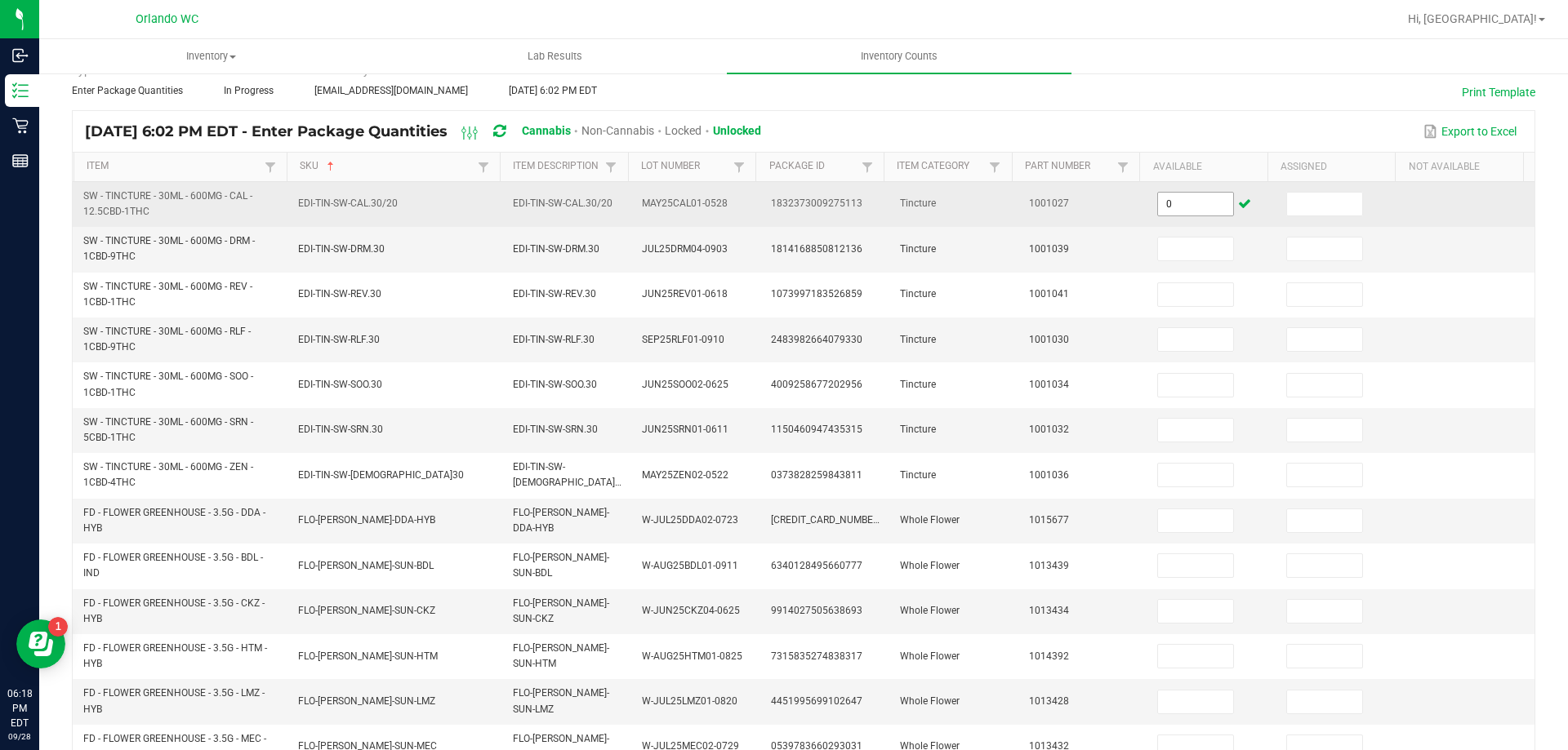
click at [1172, 205] on input "0" at bounding box center [1195, 204] width 75 height 23
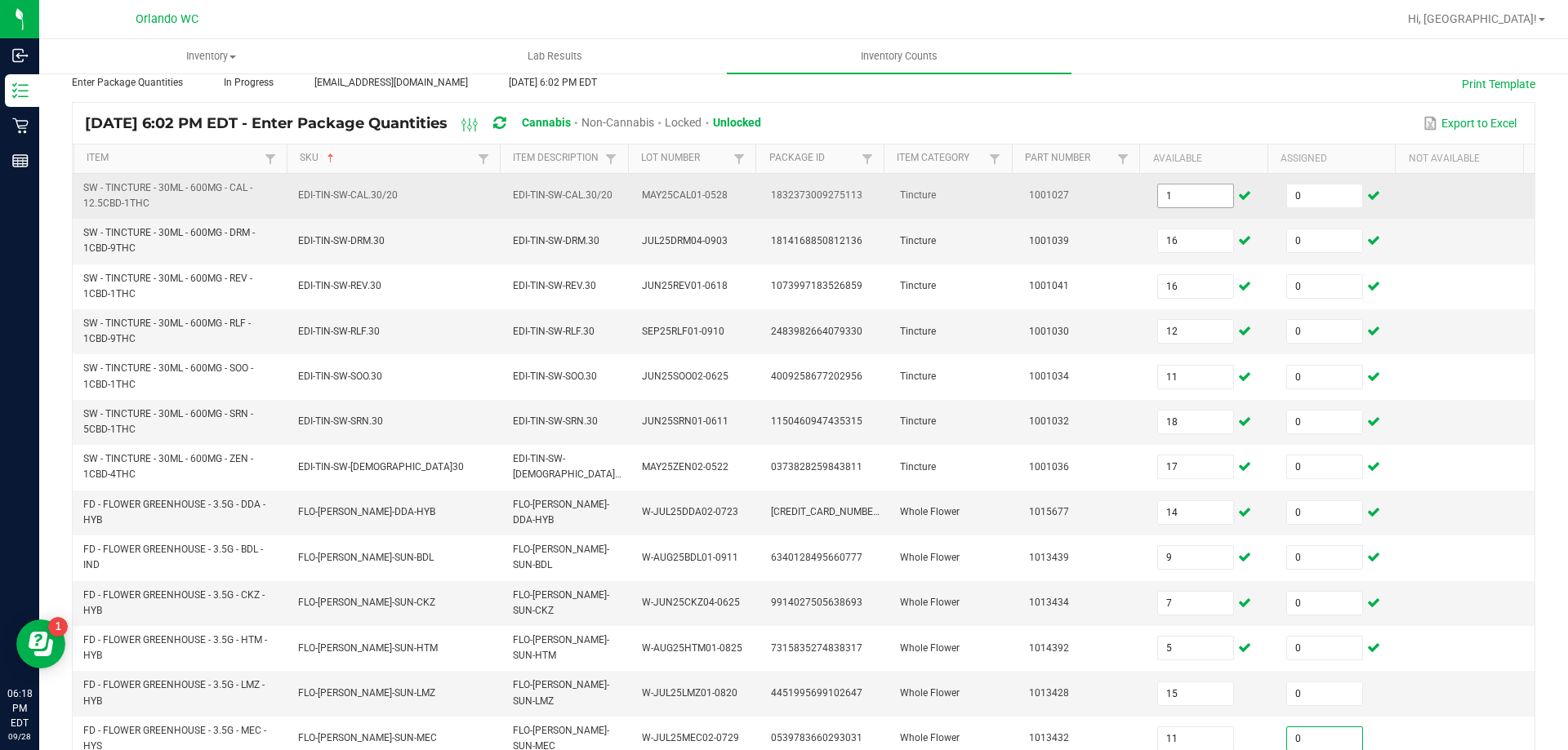
scroll to position [435, 0]
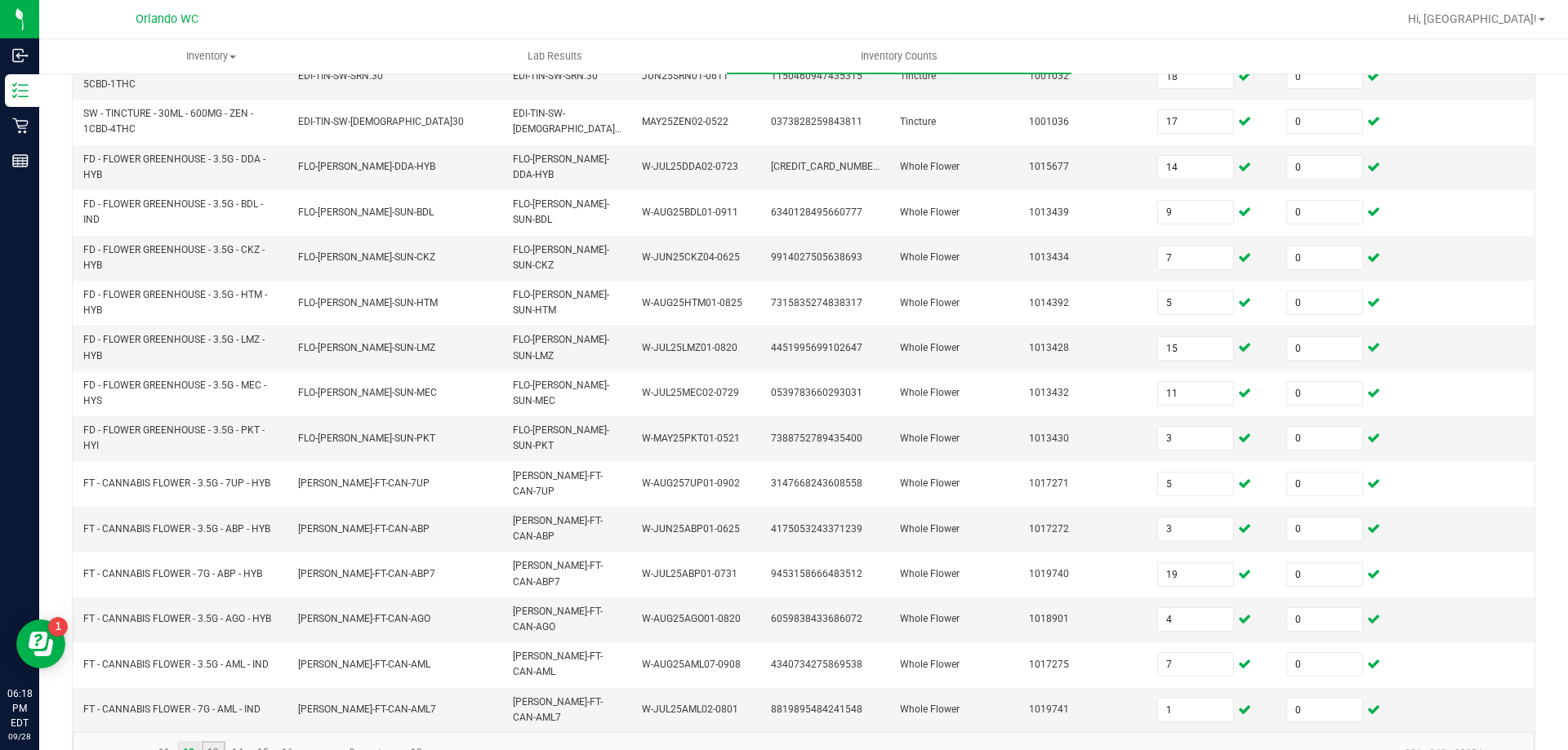
click at [212, 741] on link "13" at bounding box center [214, 753] width 23 height 24
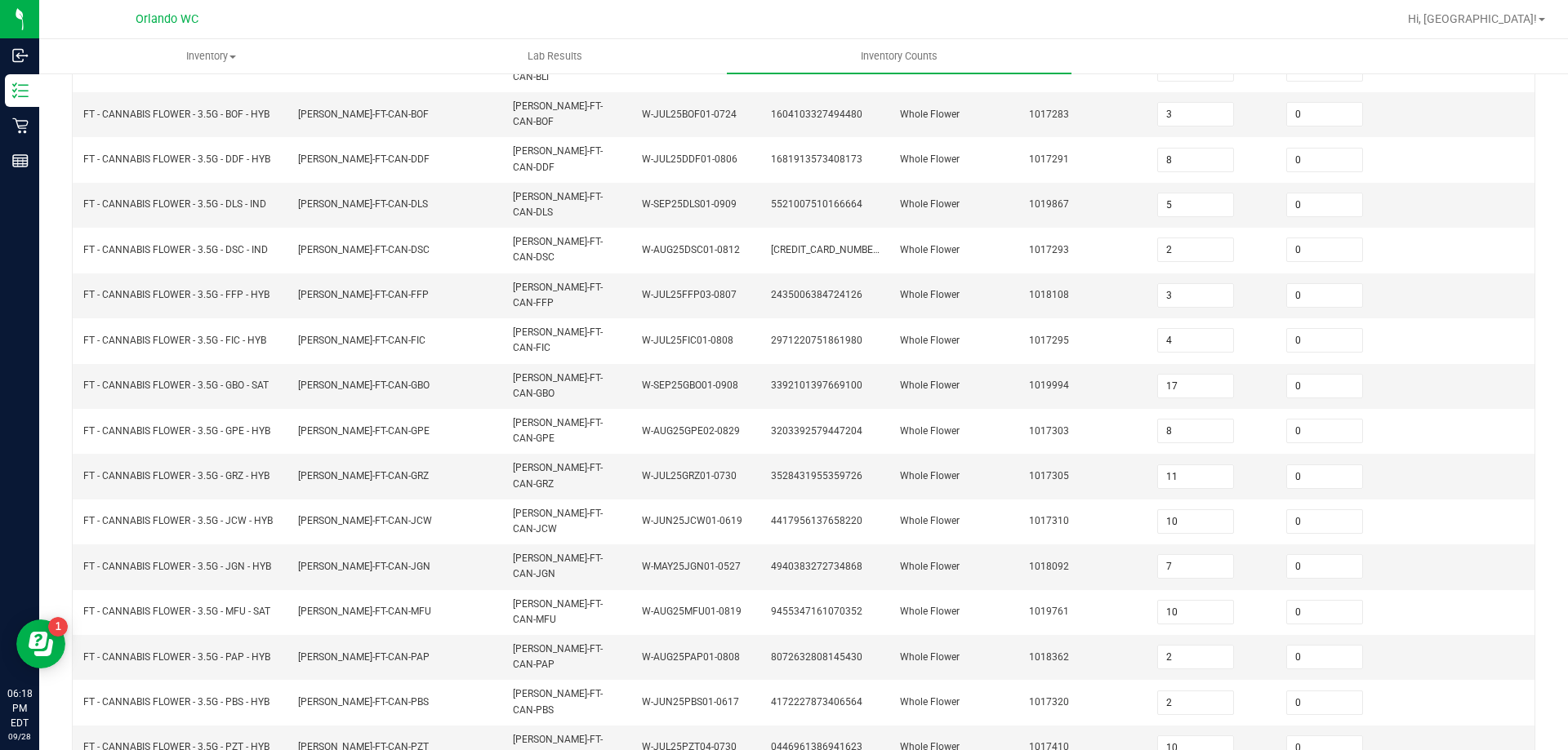
scroll to position [339, 0]
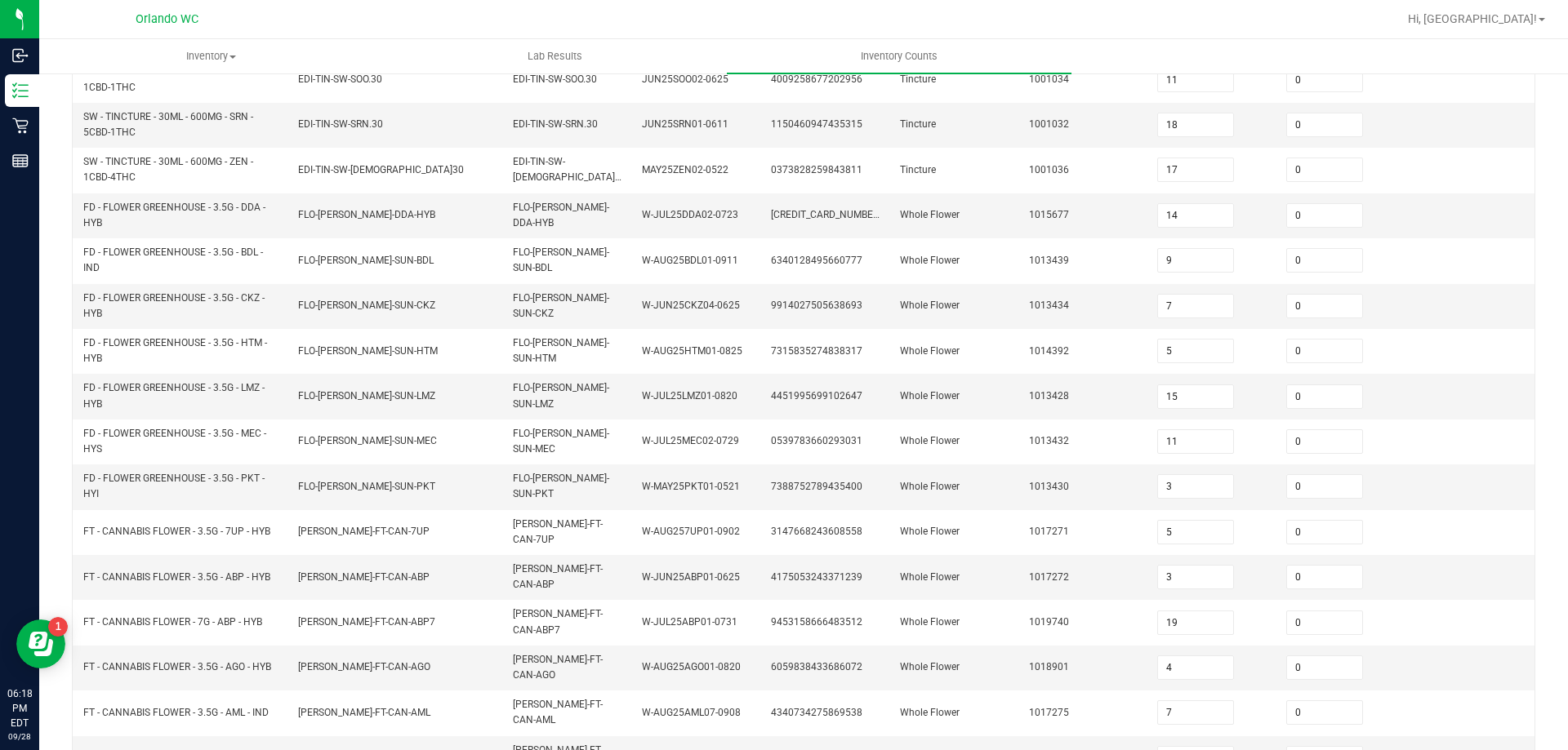
scroll to position [421, 0]
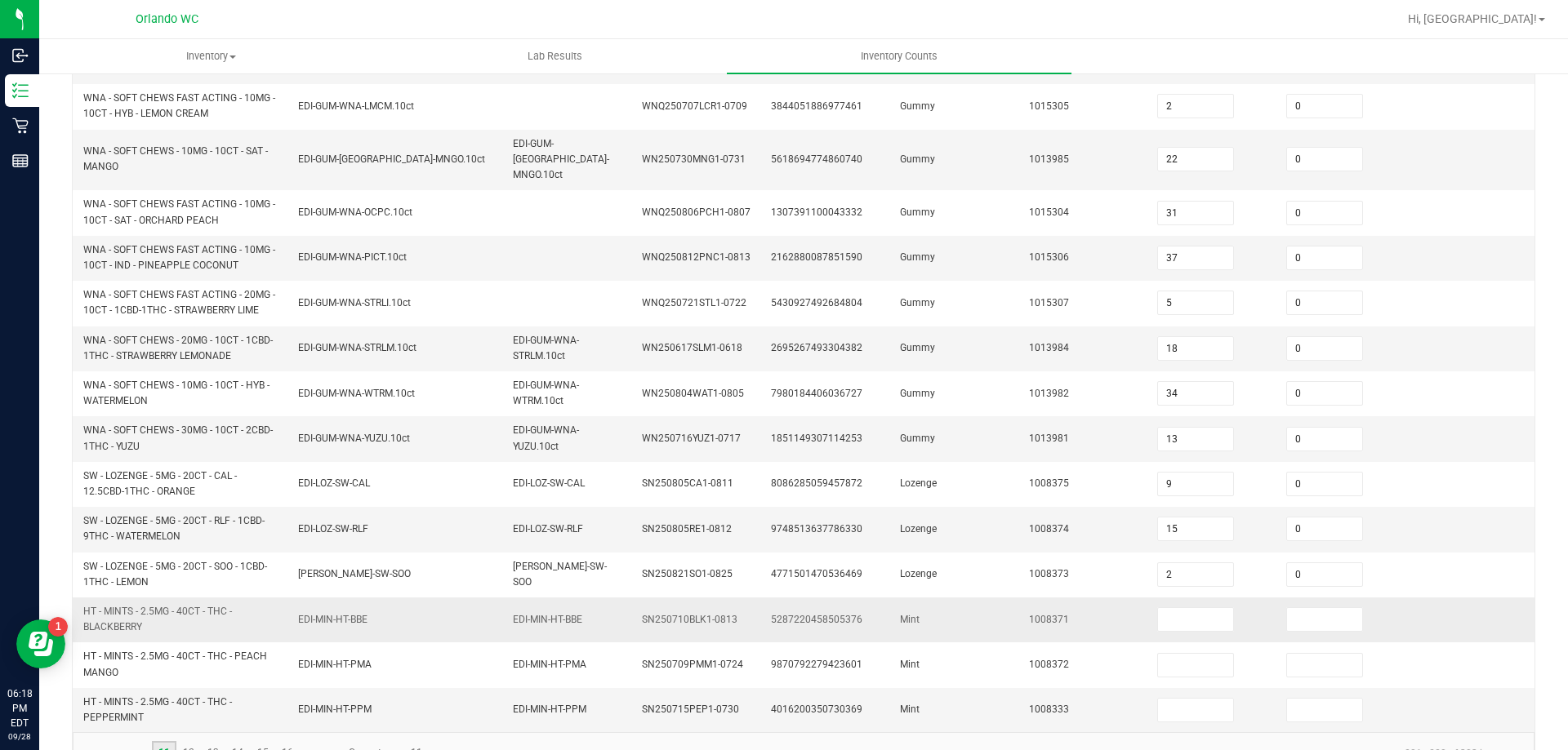
scroll to position [476, 0]
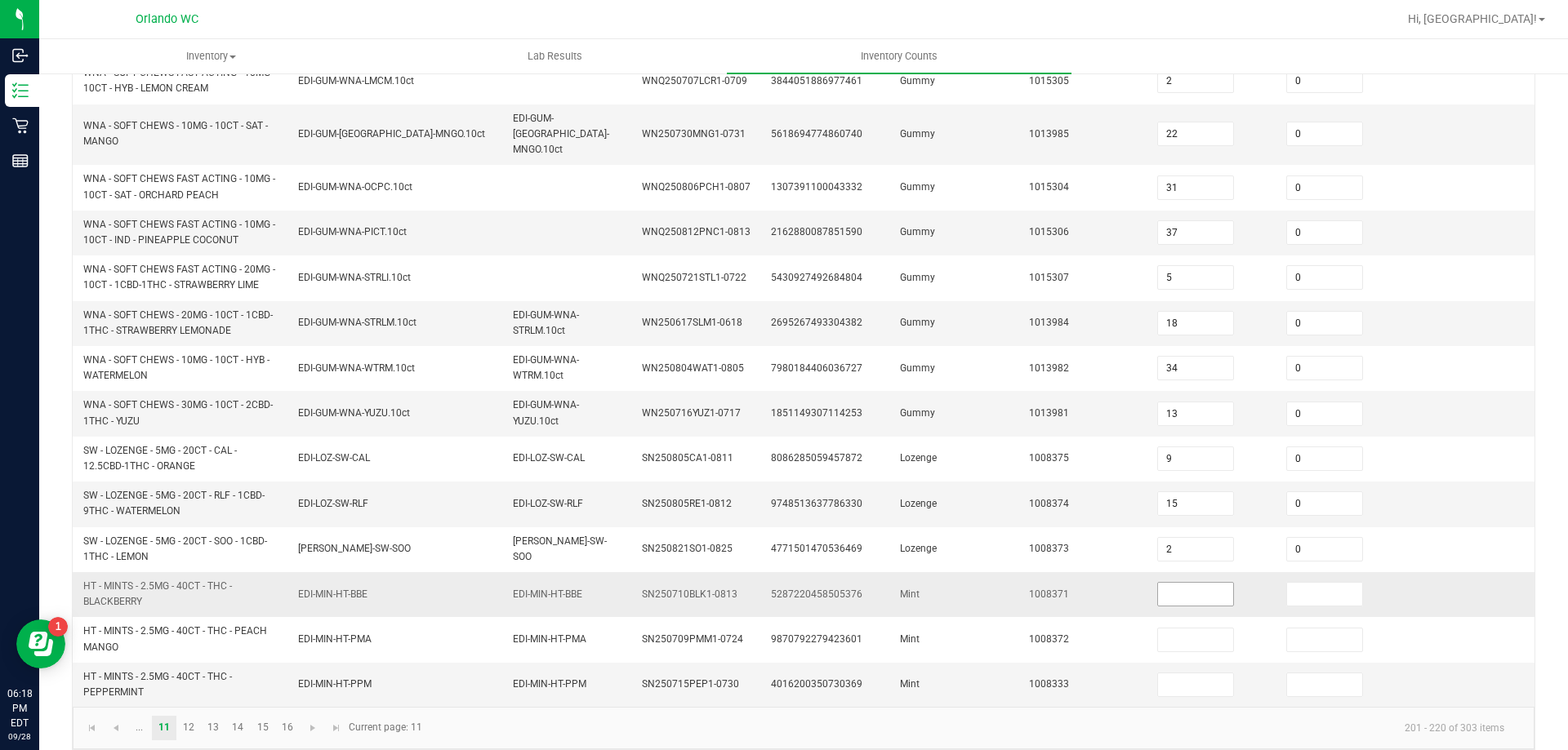
click at [1160, 583] on input at bounding box center [1195, 595] width 75 height 23
click at [790, 717] on kendo-pager-info "201 - 220 of 303 items" at bounding box center [974, 728] width 1085 height 27
click at [118, 722] on span "Go to the previous page" at bounding box center [116, 728] width 13 height 13
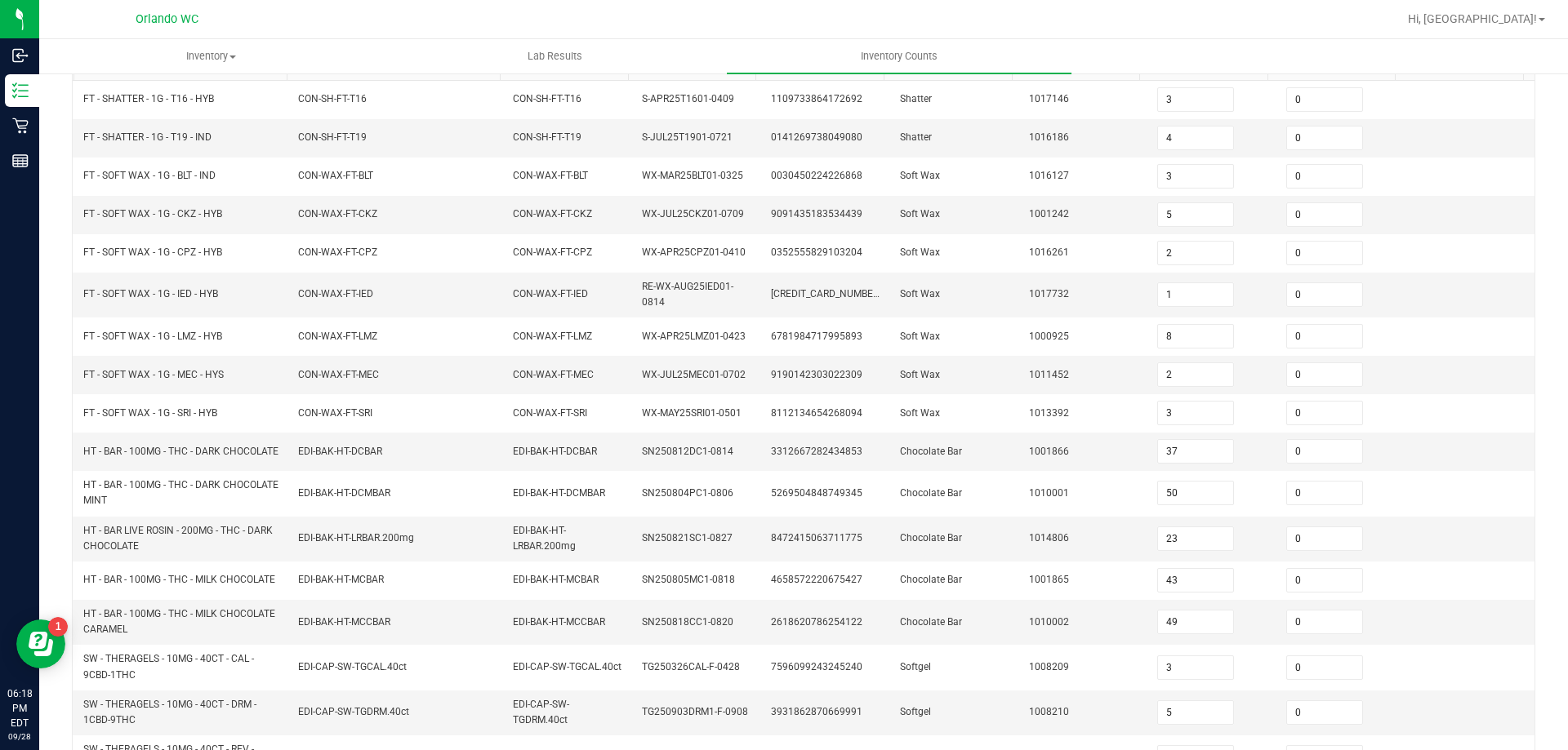
scroll to position [422, 0]
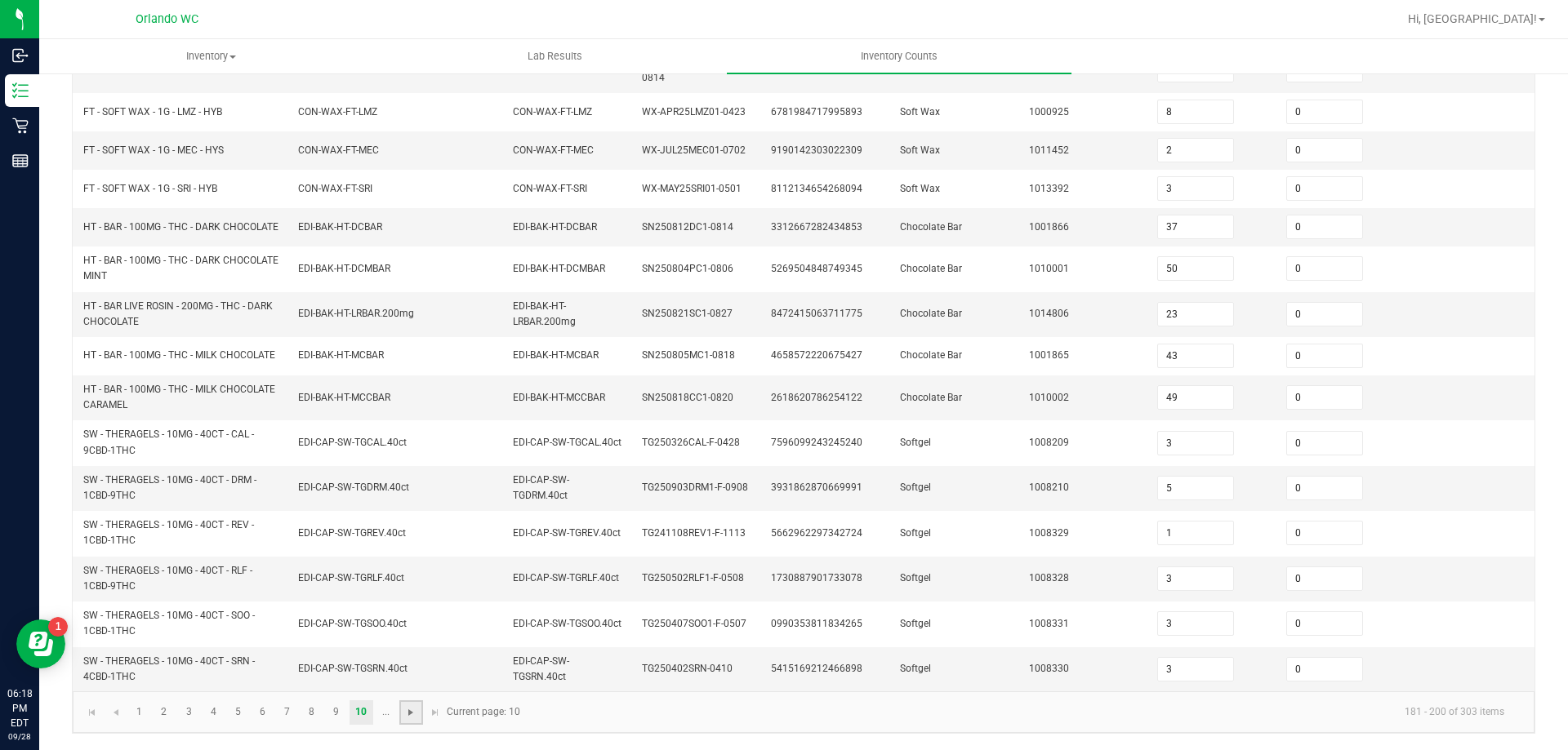
click at [412, 712] on span "Go to the next page" at bounding box center [410, 712] width 13 height 13
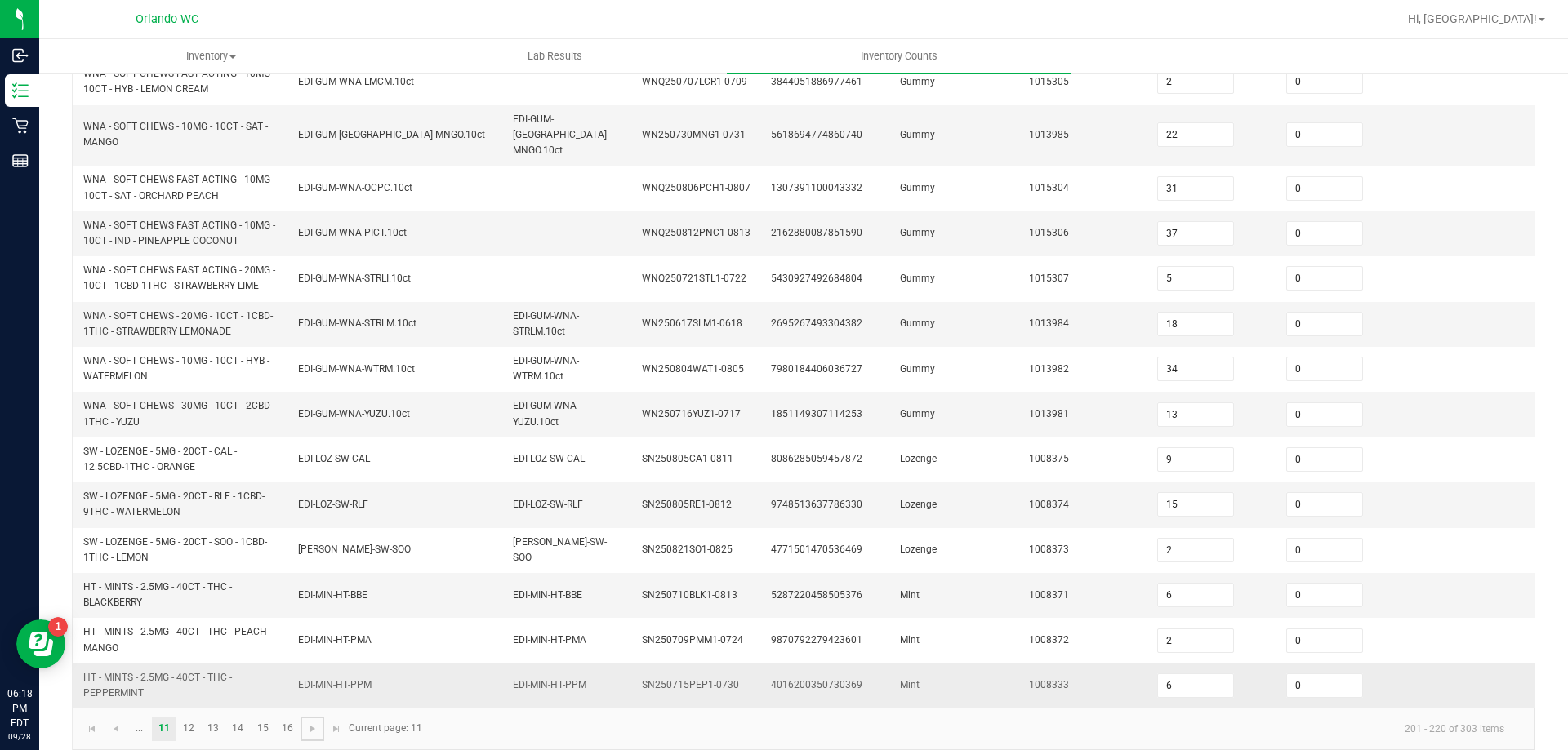
scroll to position [476, 0]
click at [307, 722] on span "Go to the next page" at bounding box center [312, 728] width 13 height 13
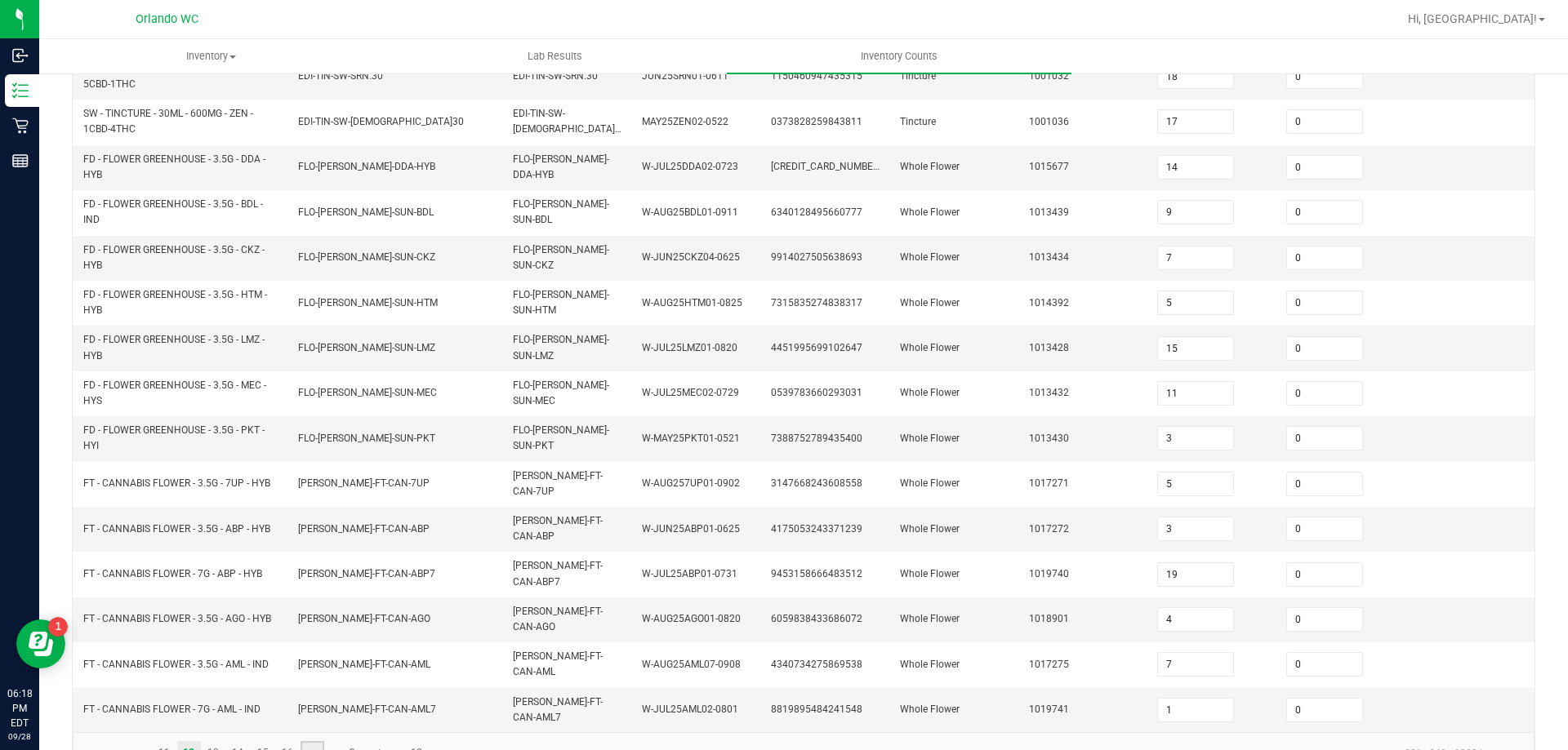
click at [307, 747] on span "Go to the next page" at bounding box center [312, 753] width 13 height 13
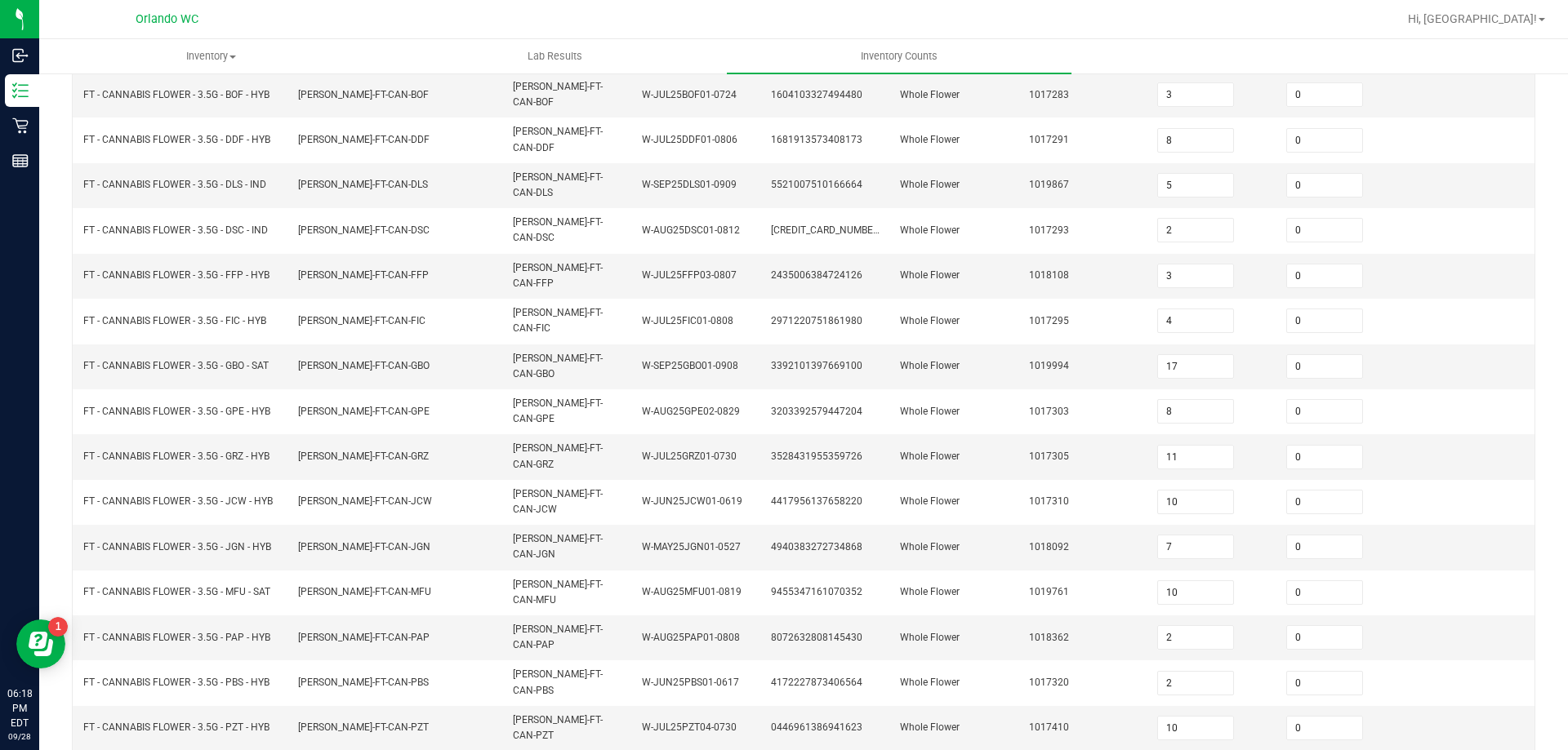
scroll to position [339, 0]
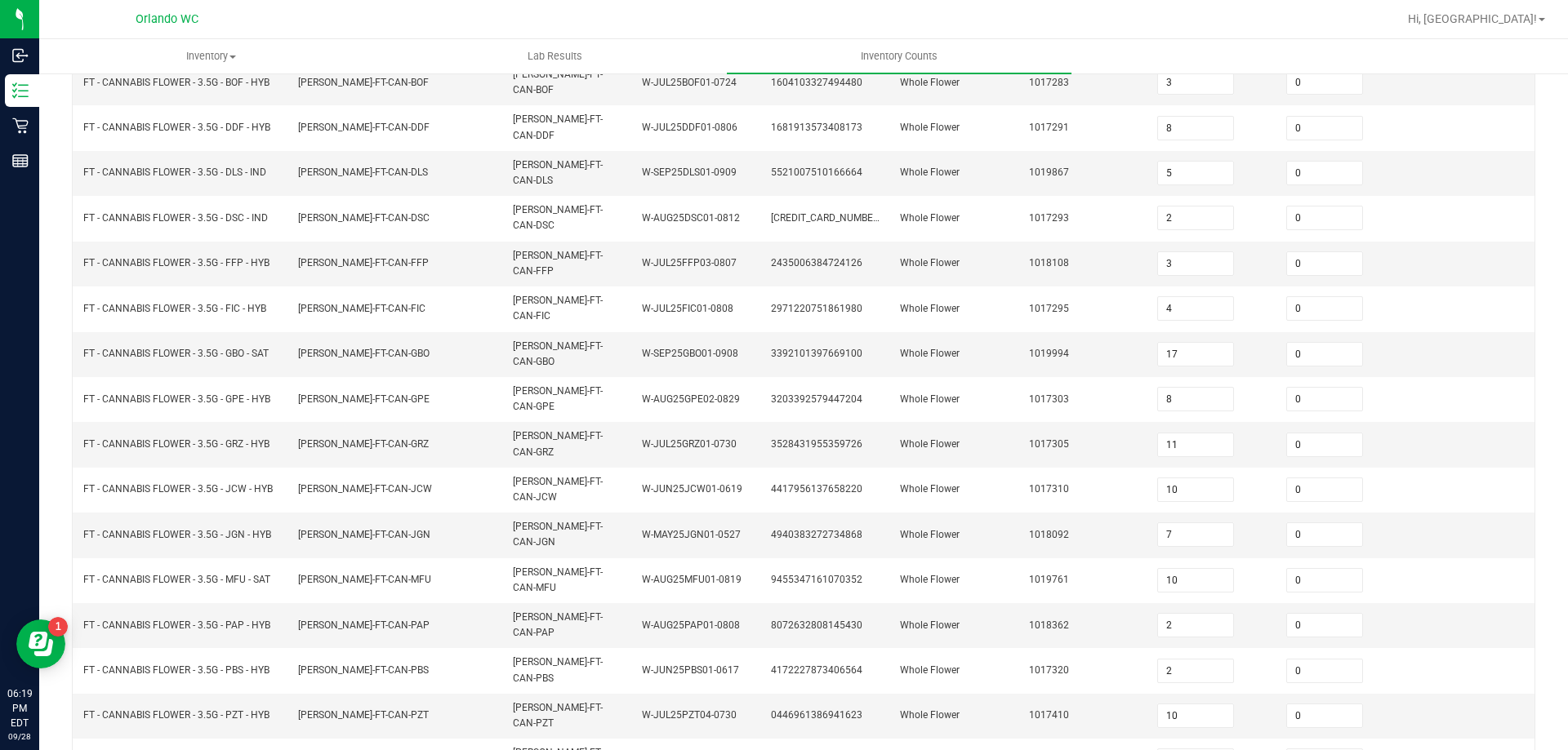
drag, startPoint x: 303, startPoint y: 717, endPoint x: 358, endPoint y: 701, distance: 57.3
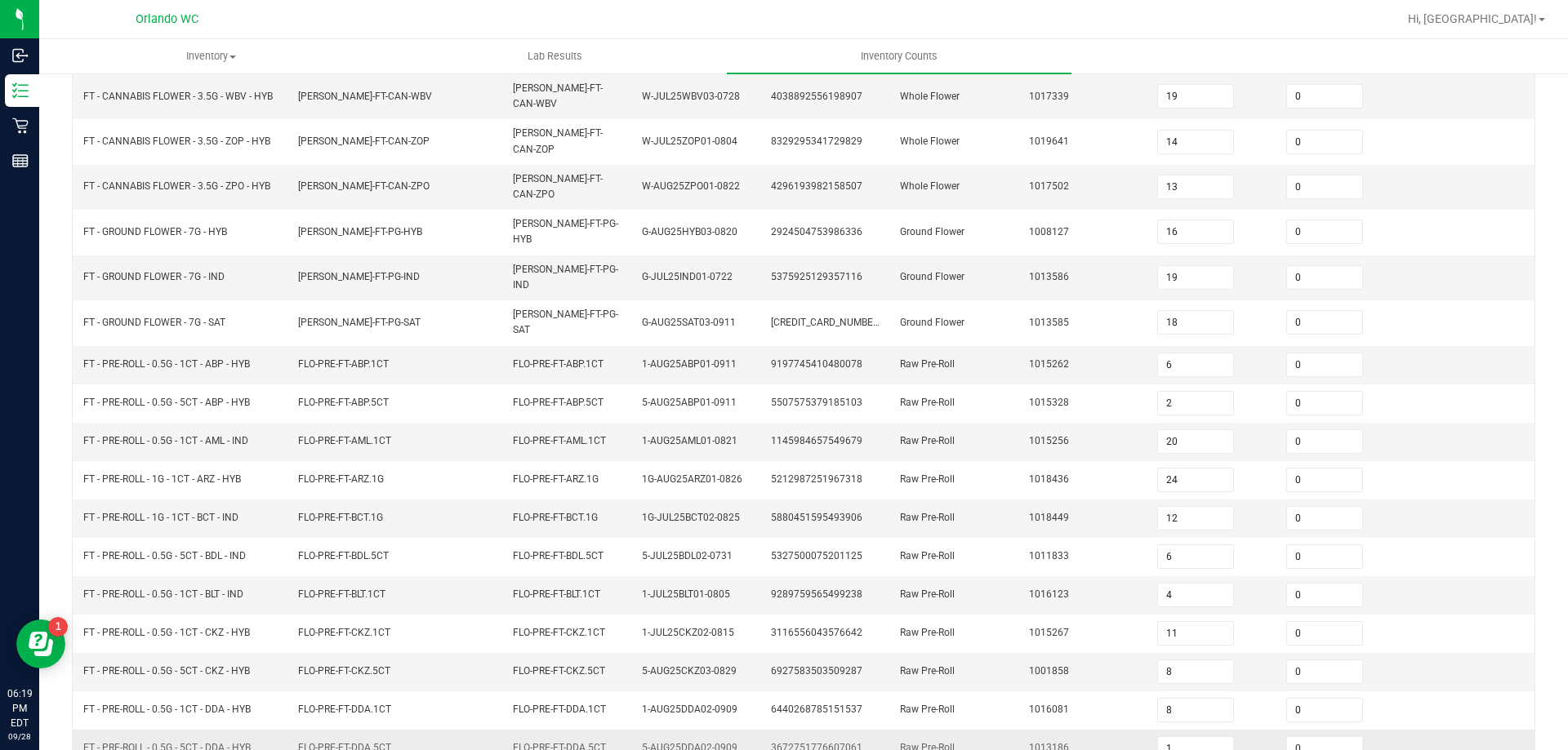
scroll to position [326, 0]
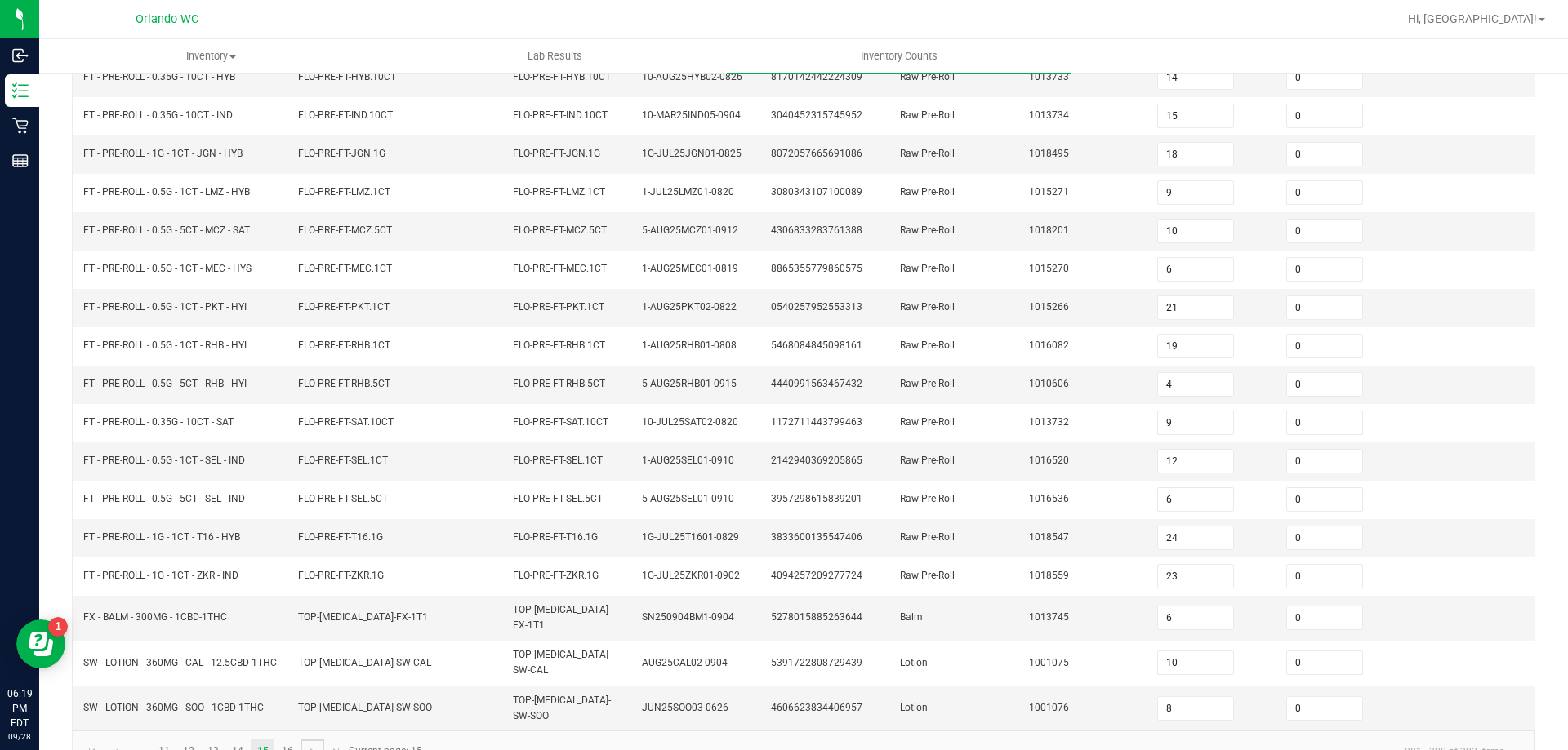
scroll to position [346, 0]
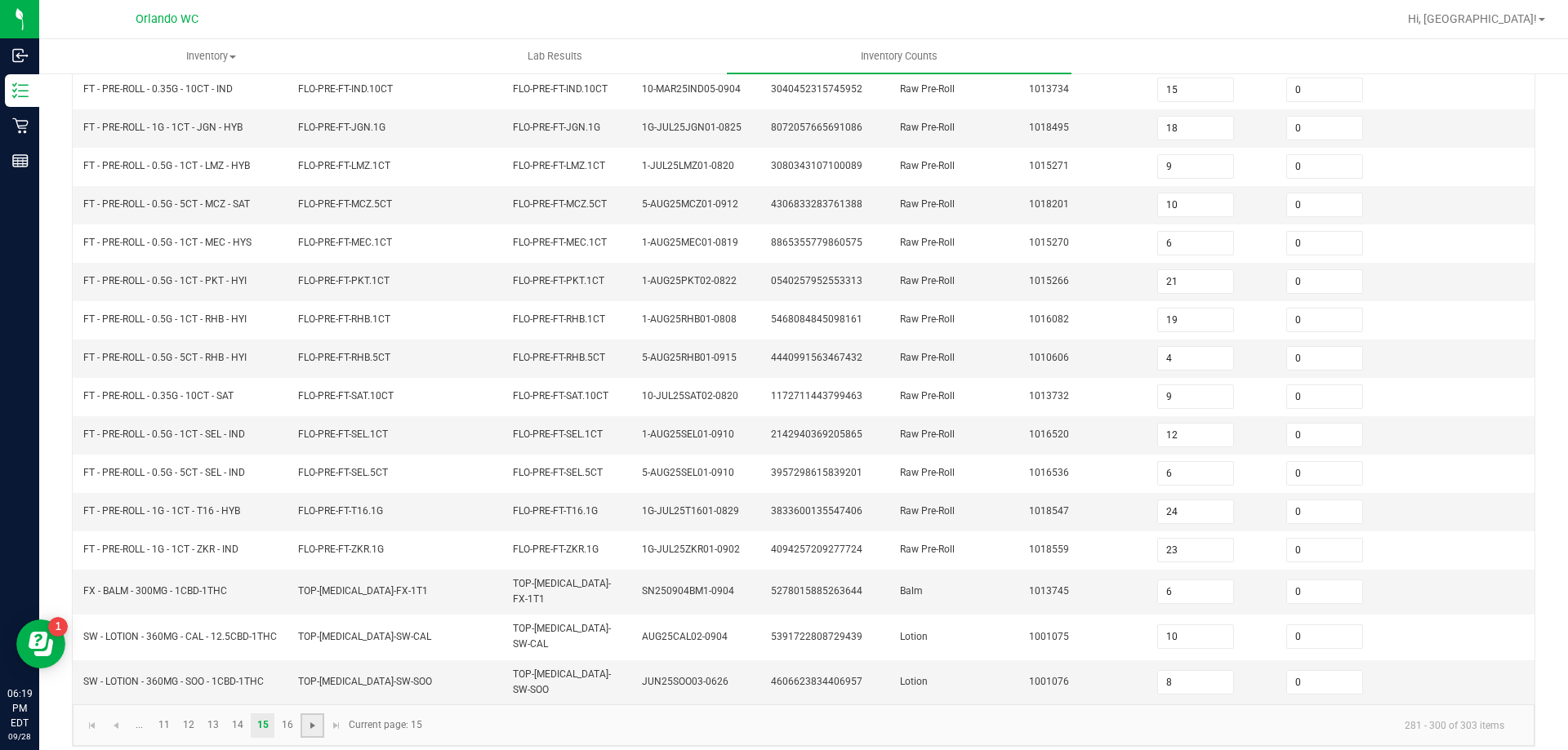
click at [306, 720] on span "Go to the next page" at bounding box center [312, 726] width 13 height 13
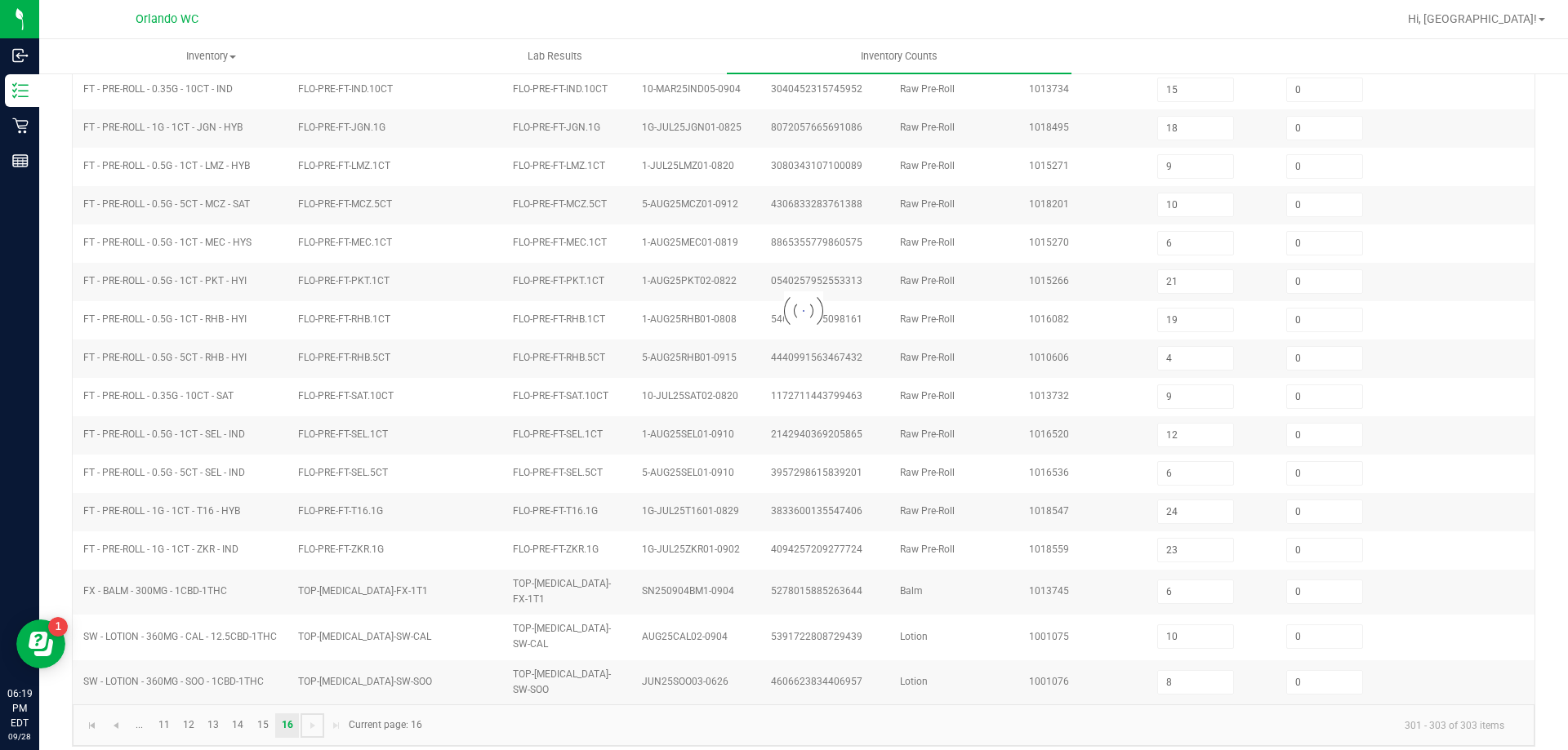
scroll to position [0, 0]
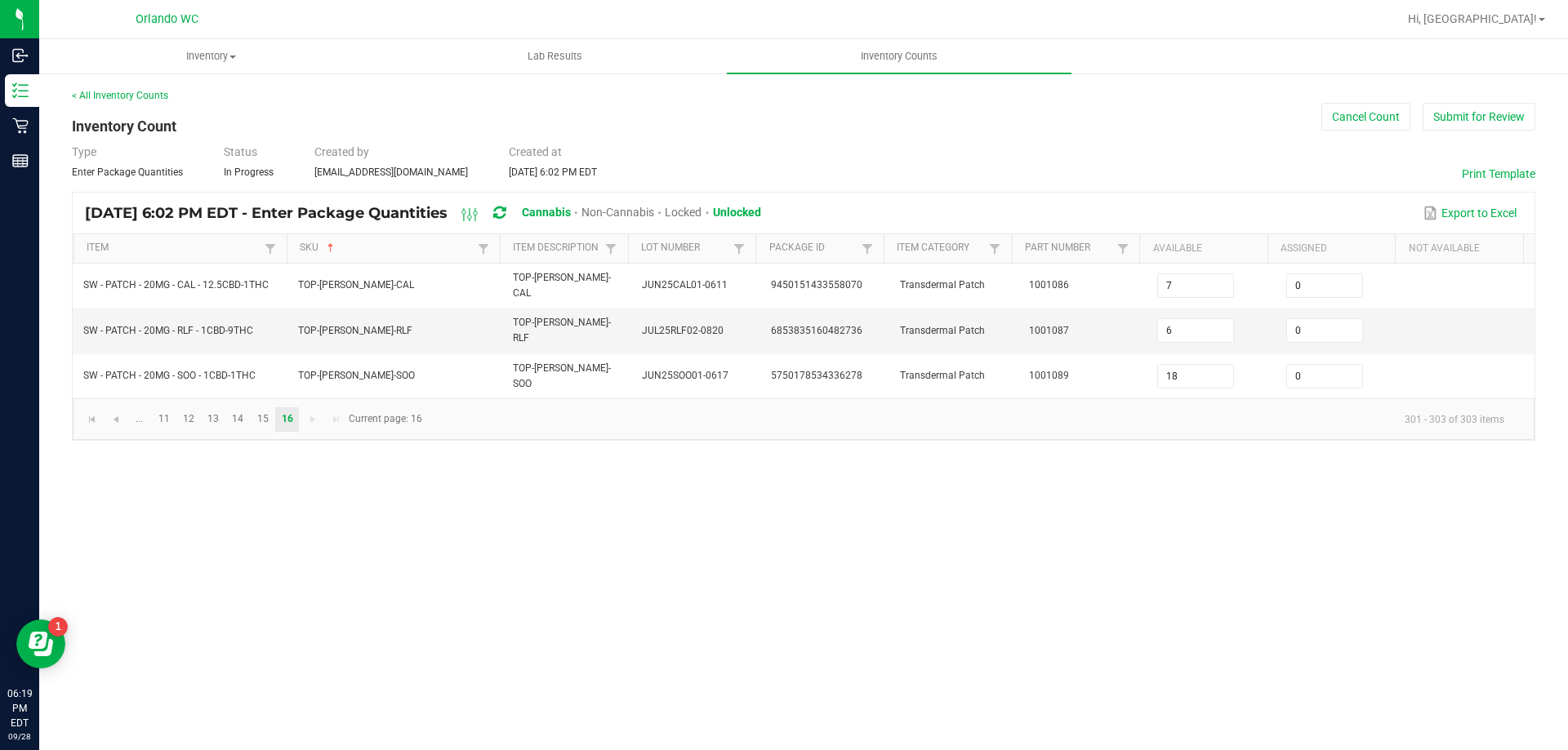
click at [983, 167] on div "Type Enter Package Quantities Status In Progress Created by [EMAIL_ADDRESS][DOM…" at bounding box center [803, 161] width 1463 height 36
click at [894, 61] on span "Inventory Counts" at bounding box center [899, 55] width 120 height 15
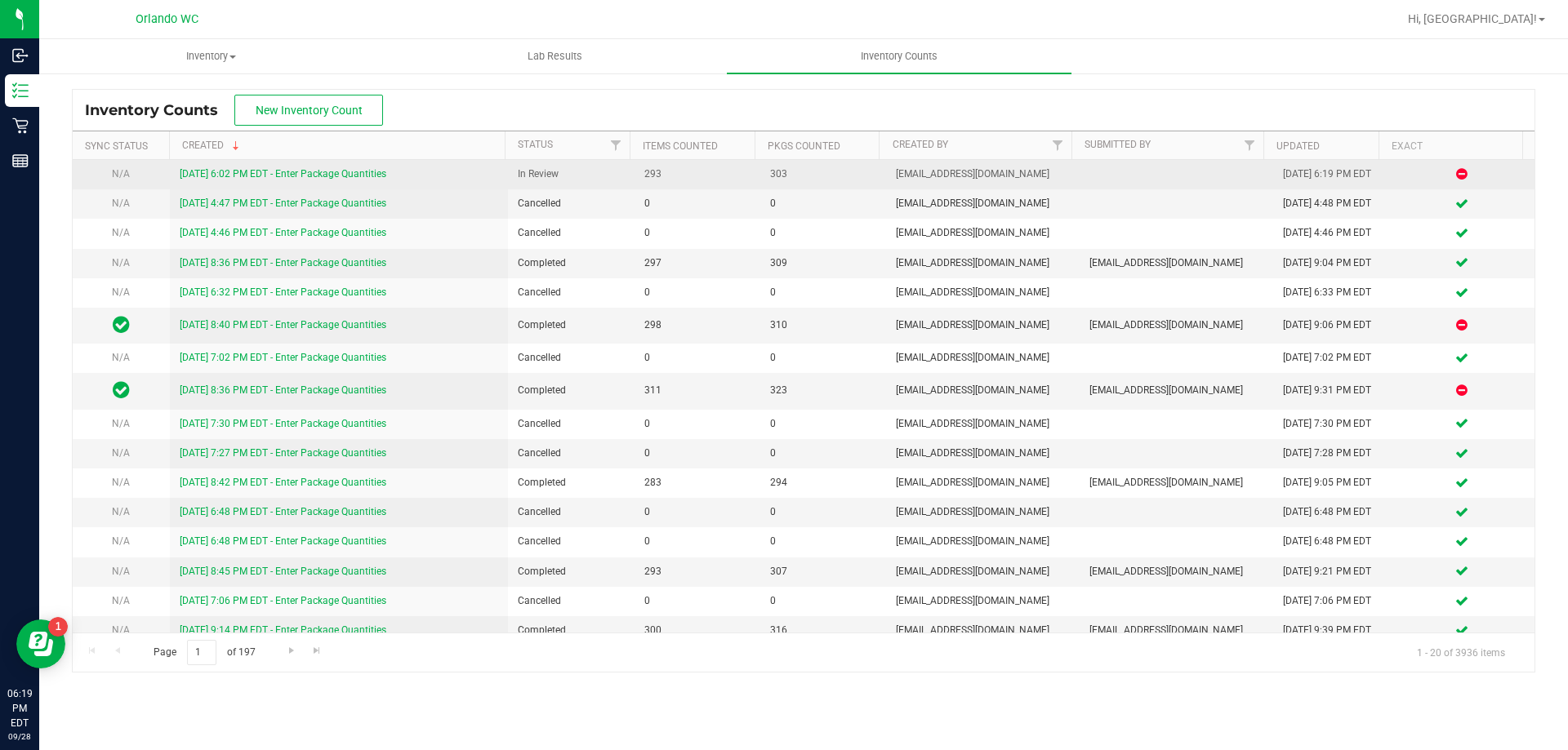
click at [376, 176] on link "[DATE] 6:02 PM EDT - Enter Package Quantities" at bounding box center [283, 174] width 207 height 12
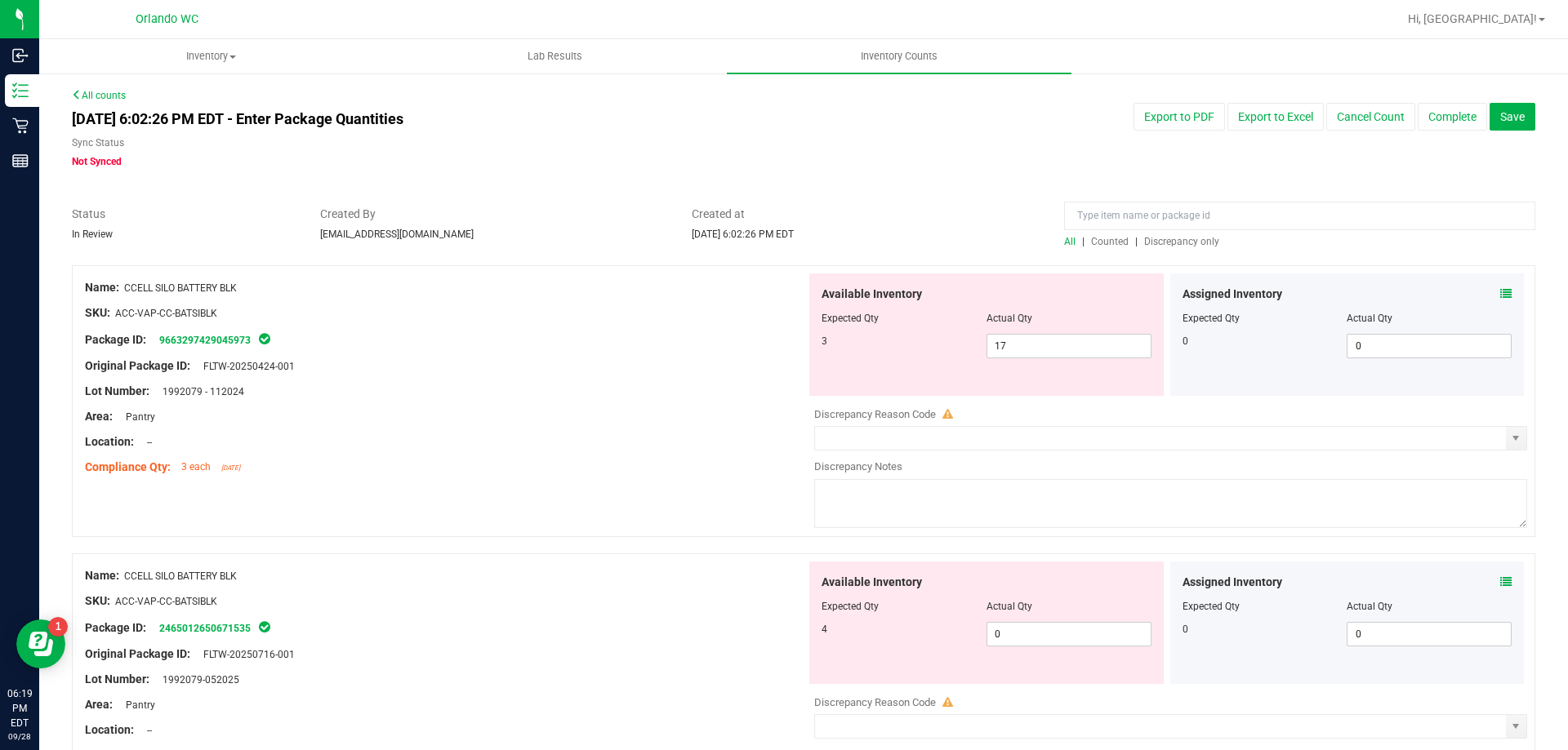
click at [1185, 242] on span "Discrepancy only" at bounding box center [1181, 242] width 75 height 12
click at [856, 158] on div "Sync Status Not Synced" at bounding box center [494, 153] width 843 height 33
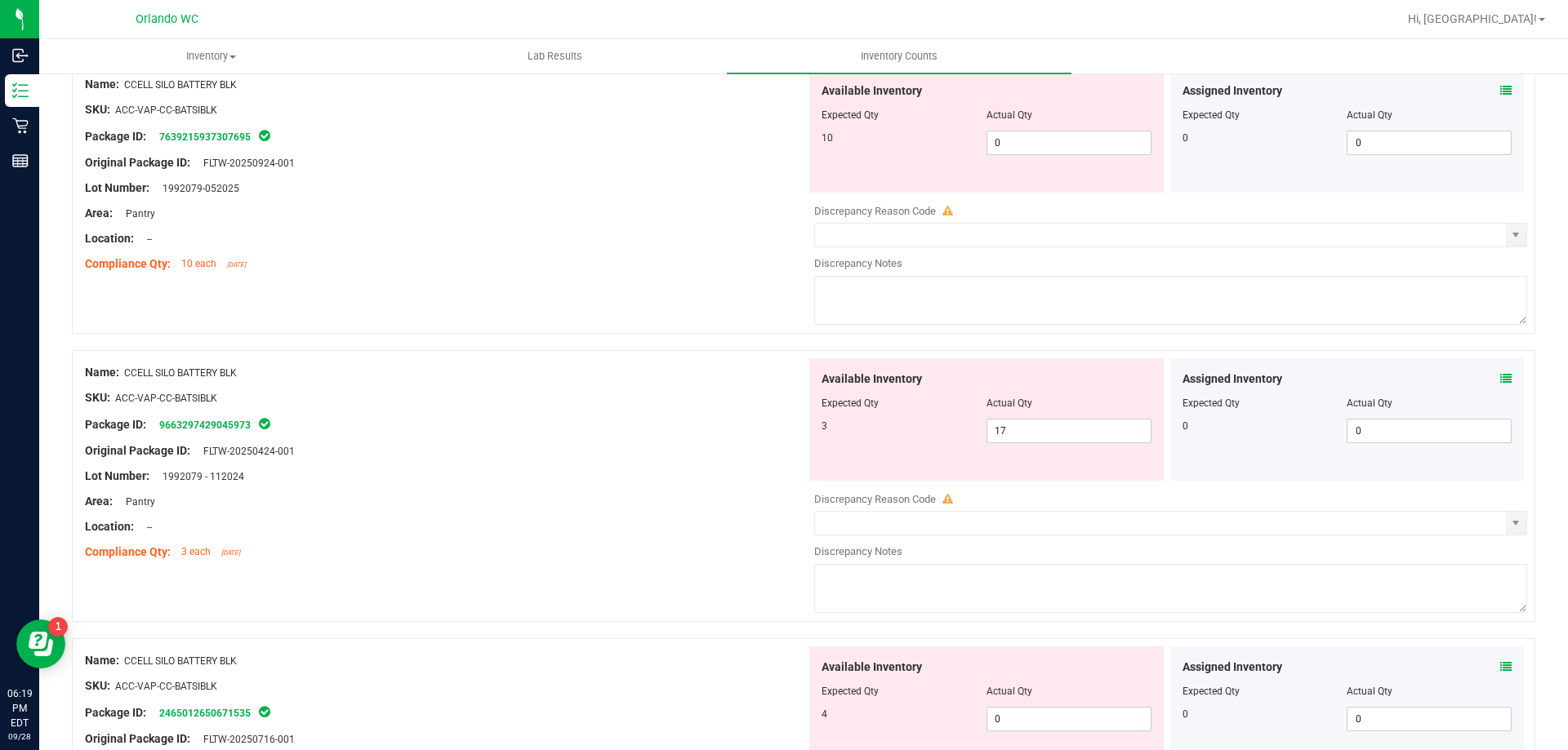
scroll to position [163, 0]
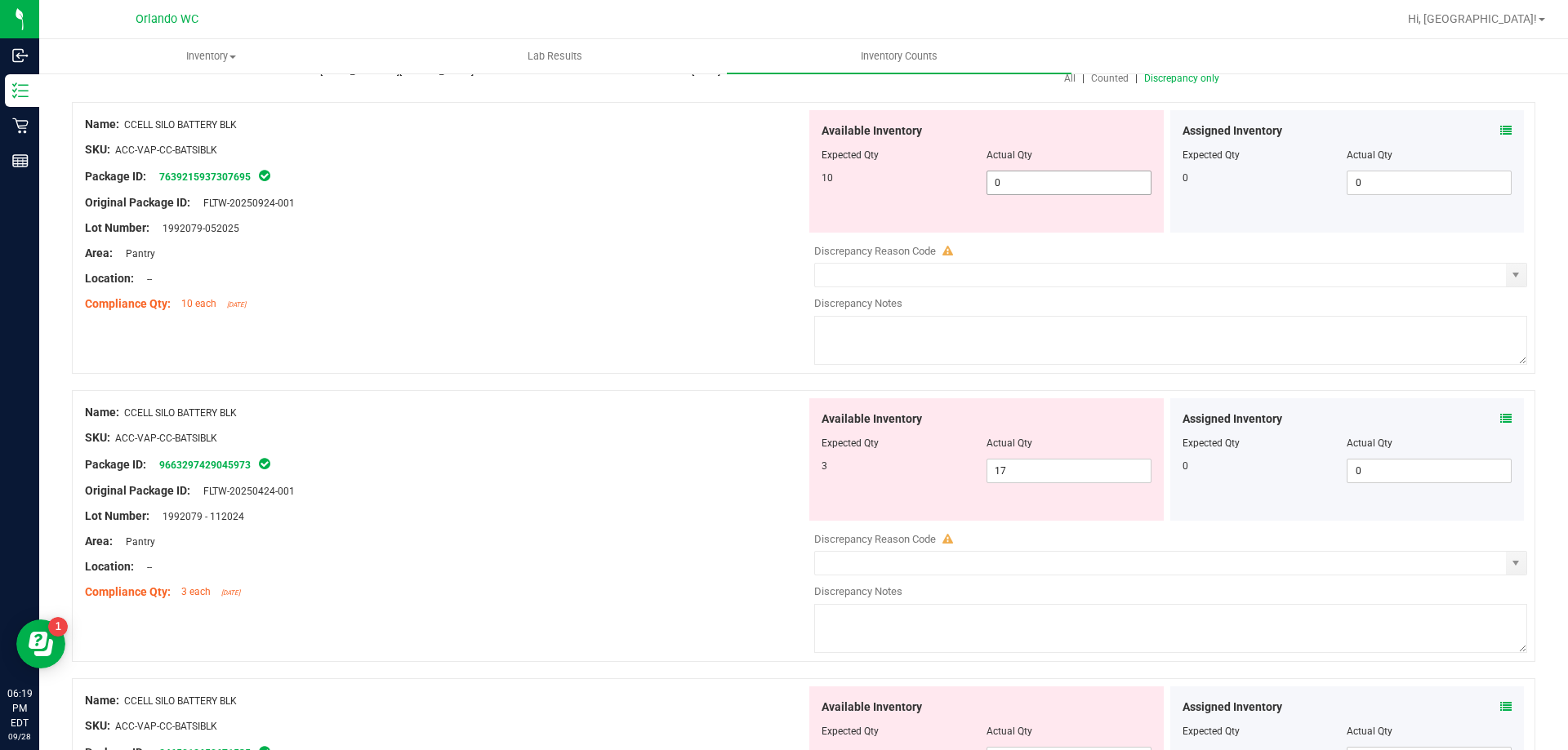
click at [1022, 175] on span "0 0" at bounding box center [1069, 183] width 165 height 24
click at [1014, 468] on div "Available Inventory Expected Qty Actual Qty 3 17 17" at bounding box center [986, 460] width 355 height 122
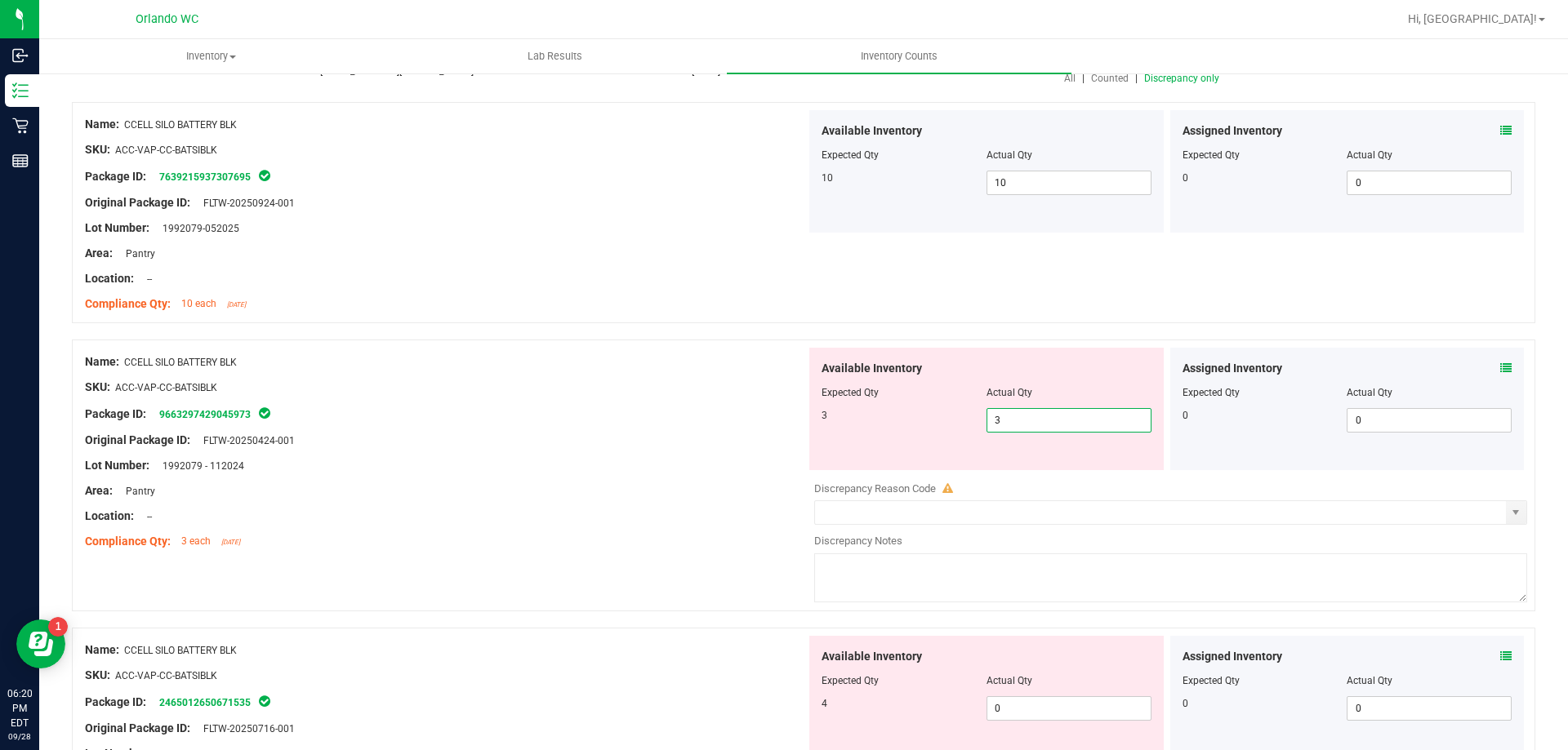
click at [774, 533] on div "Compliance Qty: 3 each [DATE]" at bounding box center [445, 542] width 721 height 17
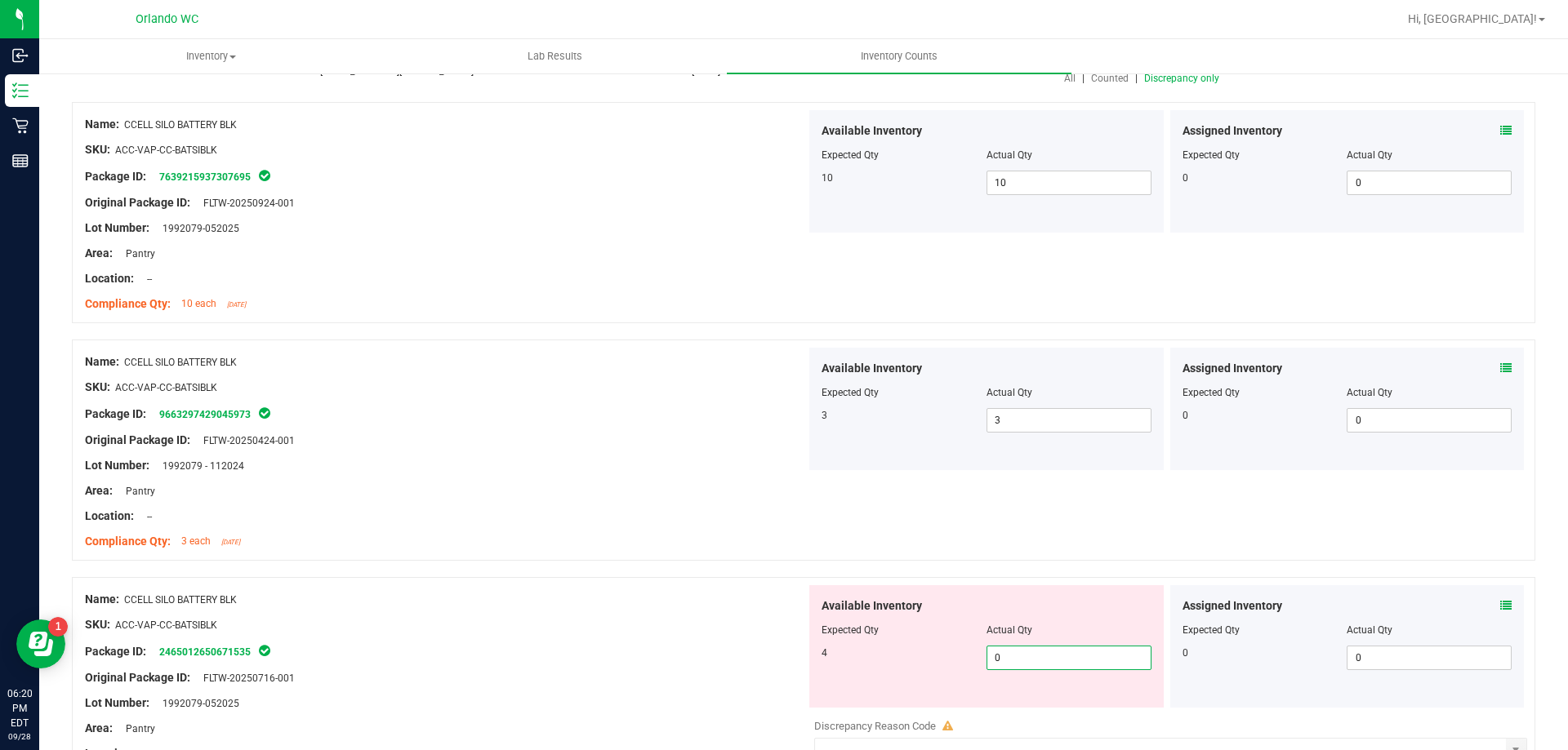
click at [1022, 662] on span "0 0" at bounding box center [1069, 658] width 165 height 24
drag, startPoint x: 547, startPoint y: 538, endPoint x: 814, endPoint y: 390, distance: 305.3
click at [554, 533] on div "Compliance Qty: 3 each [DATE]" at bounding box center [445, 542] width 721 height 17
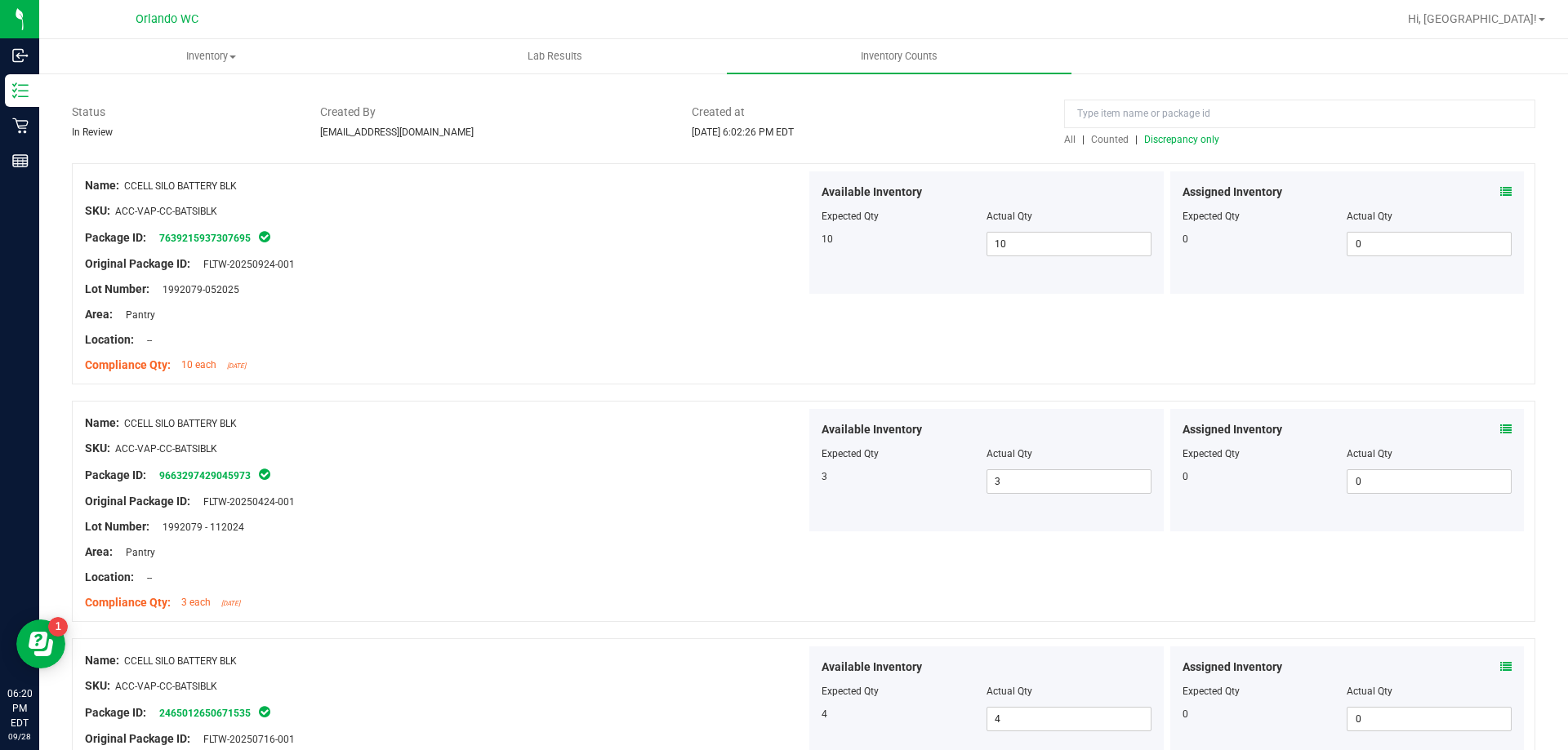
scroll to position [0, 0]
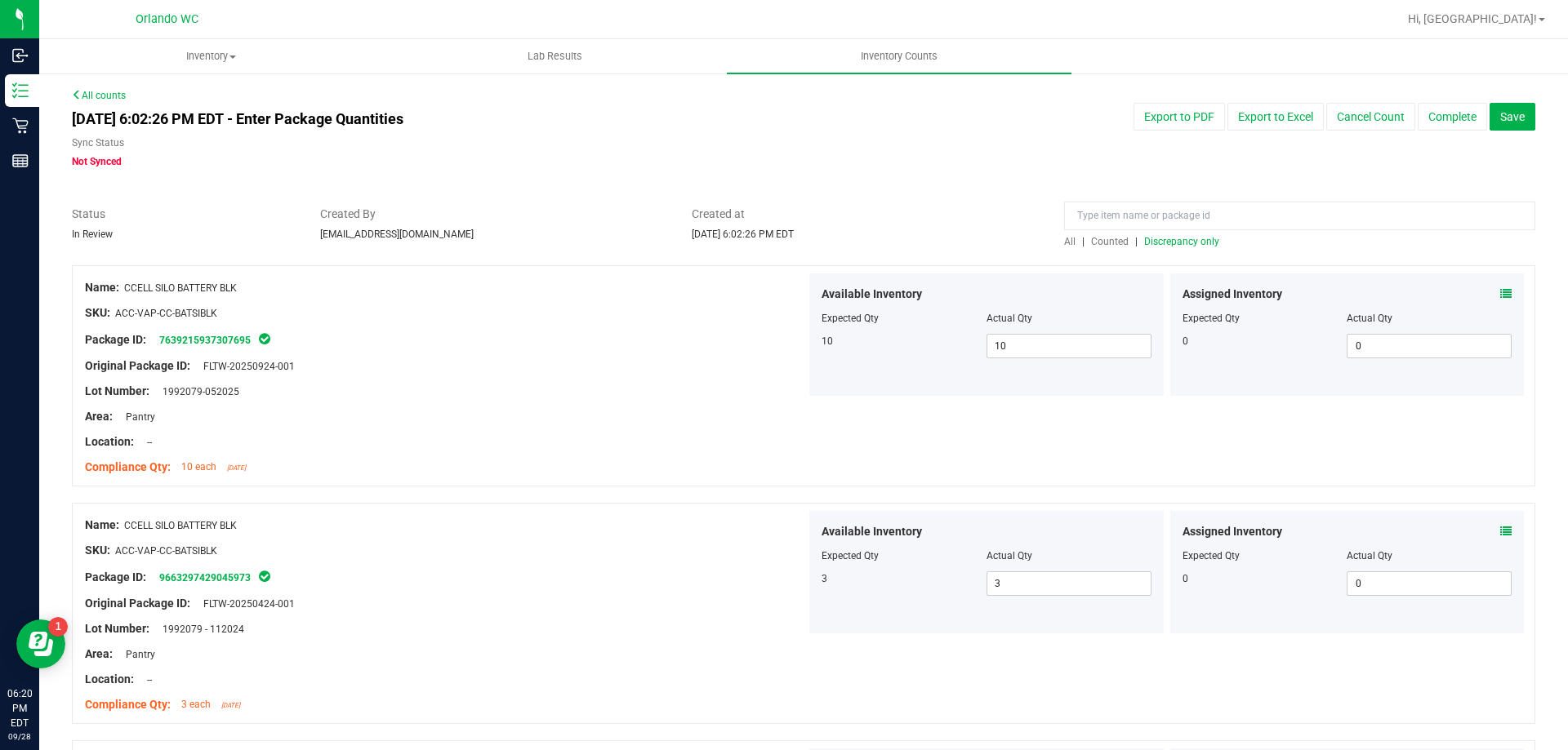
click at [1145, 237] on span "Discrepancy only" at bounding box center [1181, 242] width 75 height 12
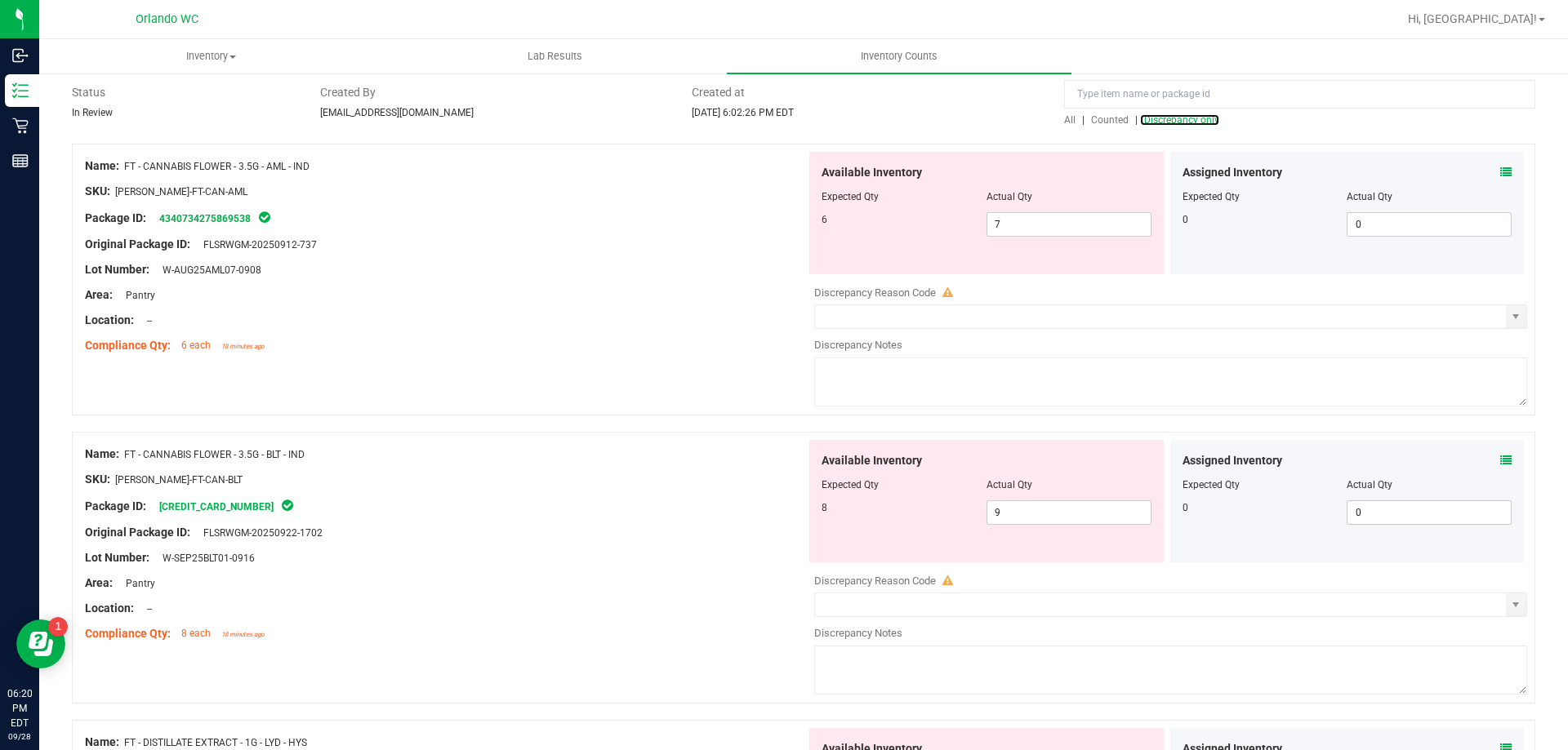
scroll to position [82, 0]
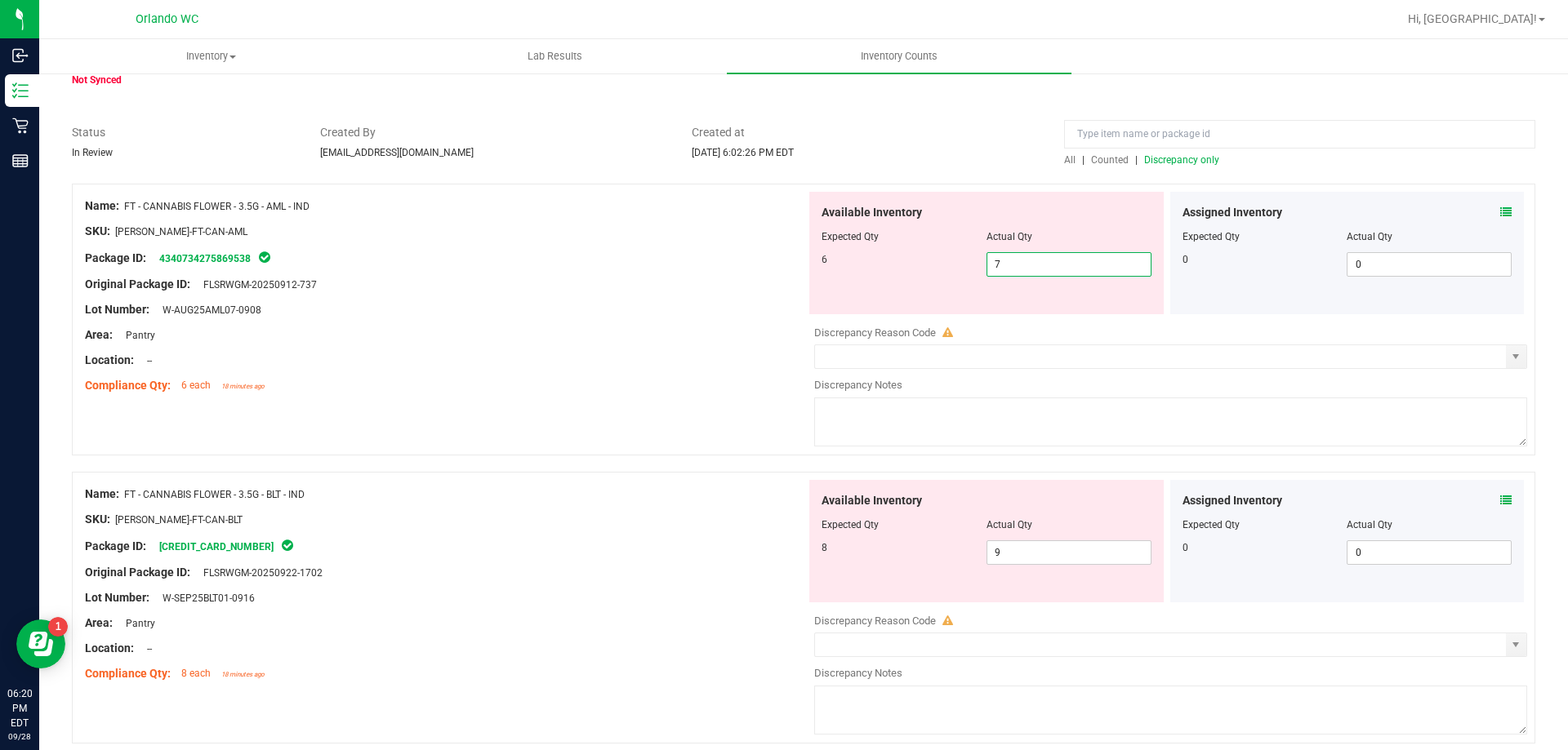
click at [1033, 265] on span "7 7" at bounding box center [1069, 264] width 165 height 24
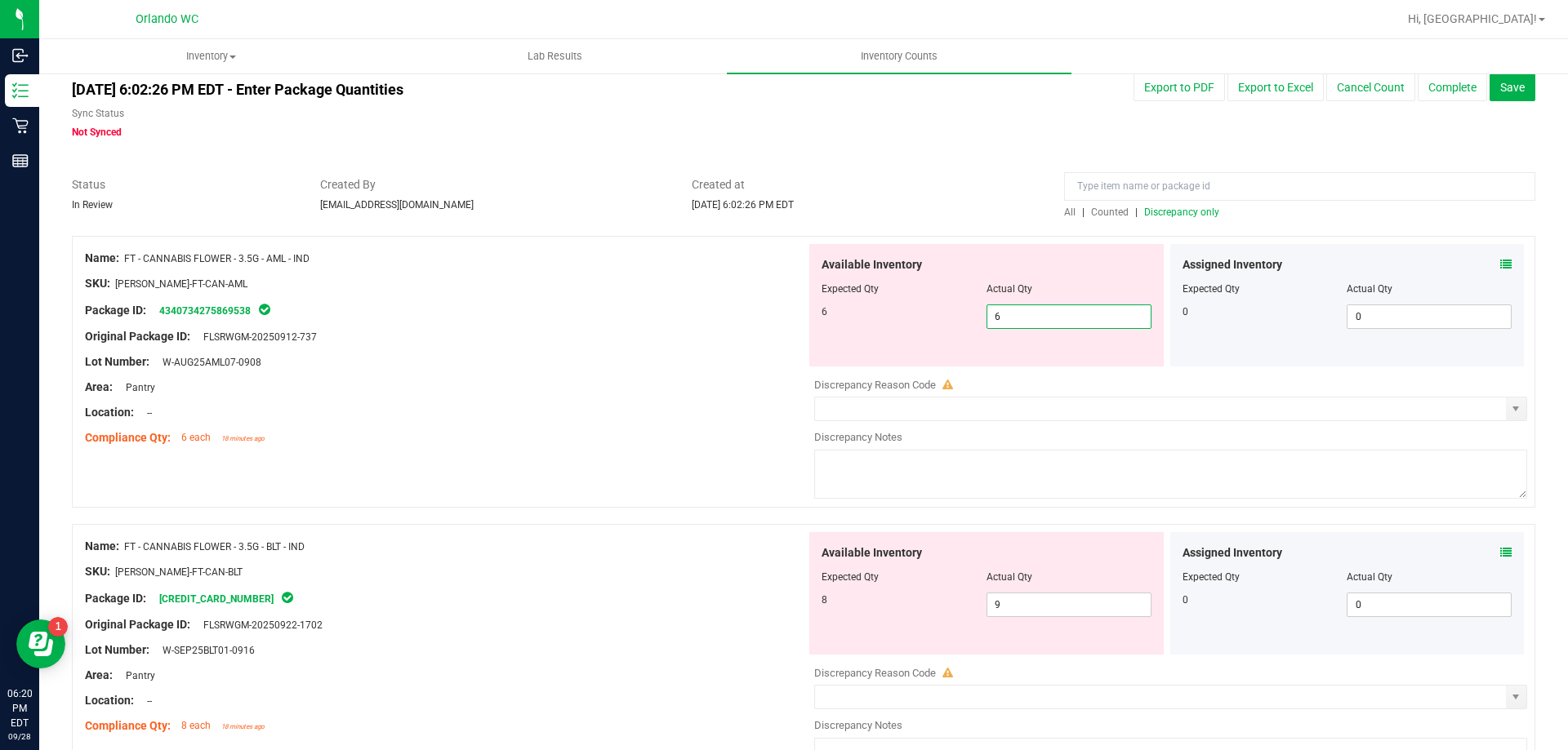
scroll to position [0, 0]
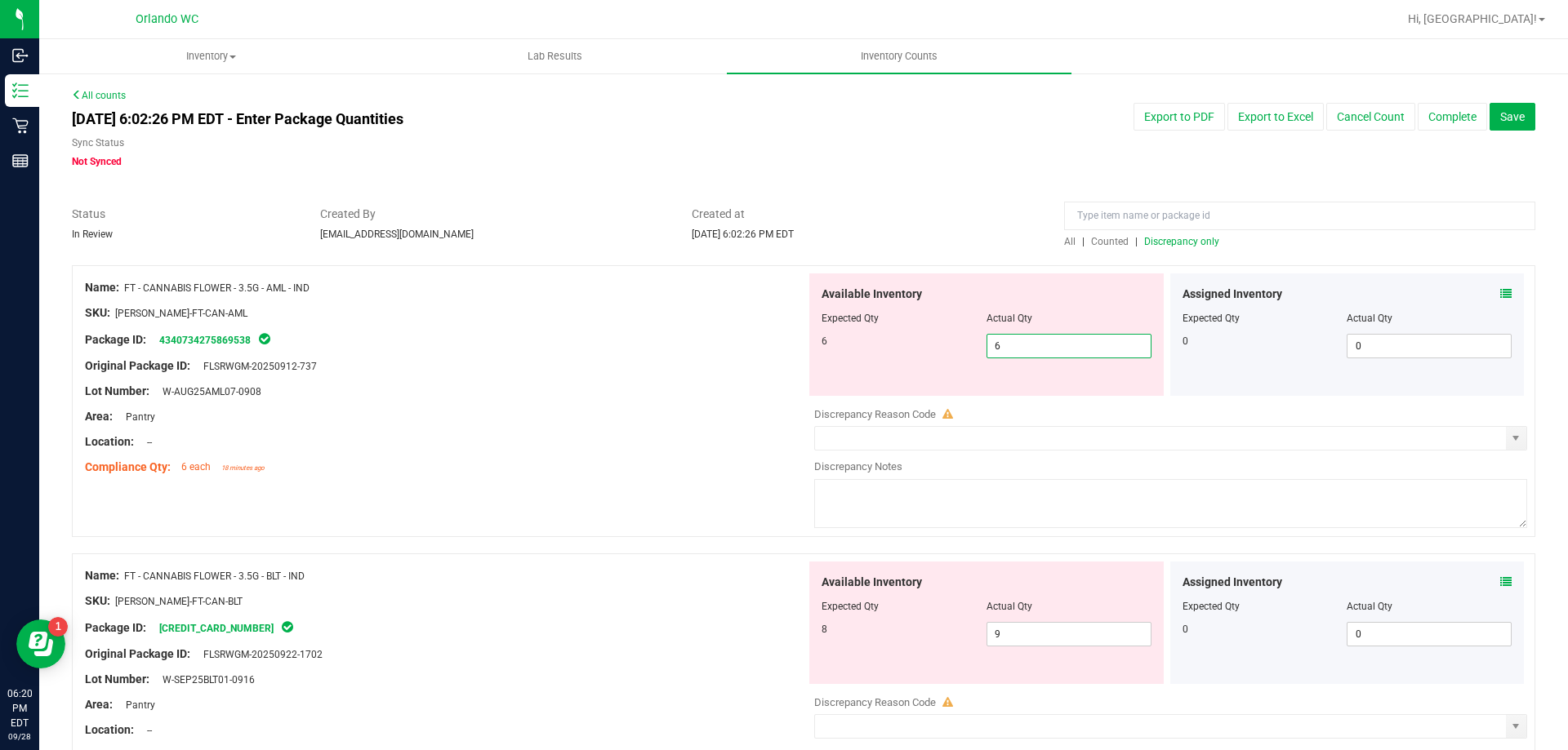
click at [432, 427] on div at bounding box center [445, 429] width 721 height 8
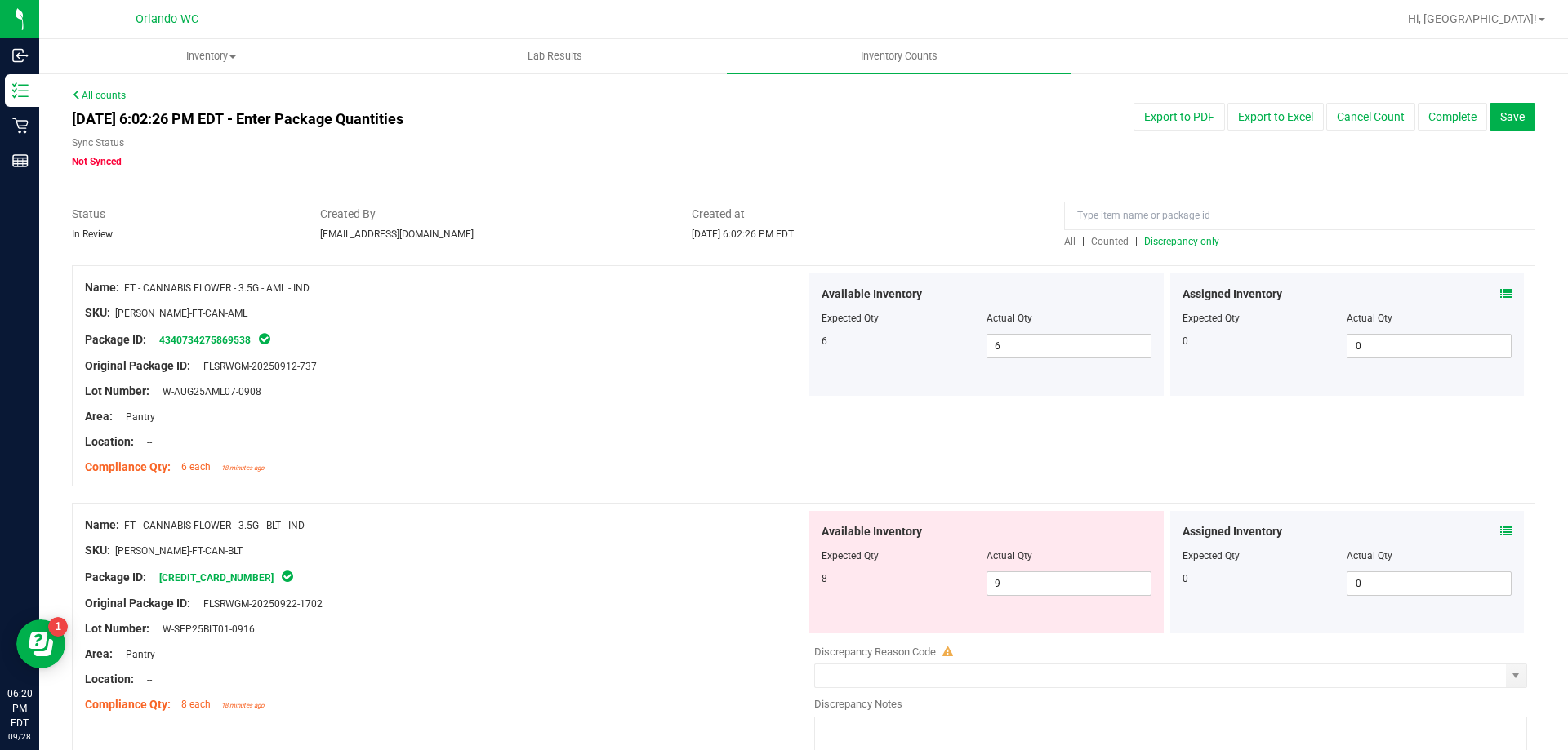
click at [1170, 243] on span "Discrepancy only" at bounding box center [1181, 242] width 75 height 12
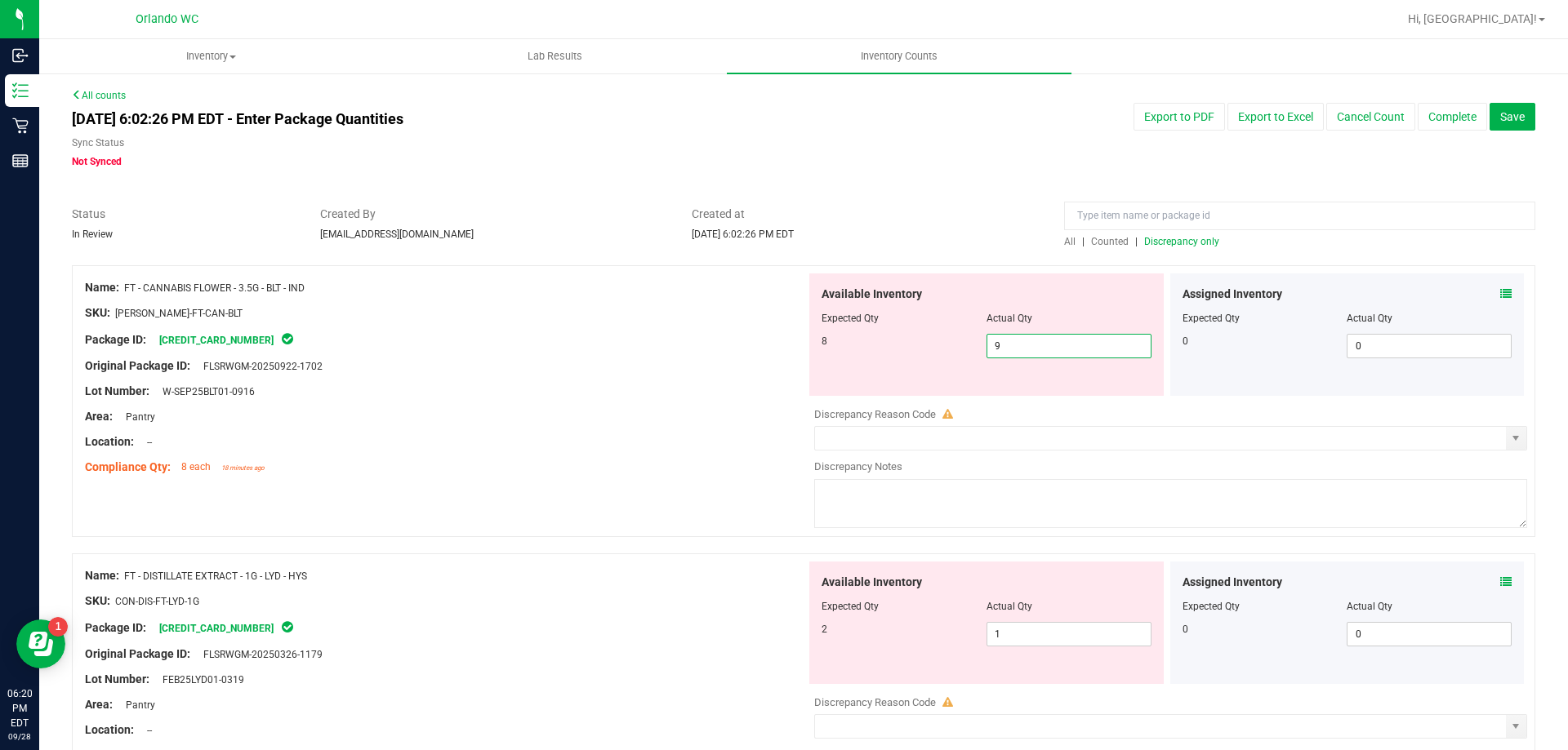
click at [1021, 349] on span "9 9" at bounding box center [1069, 346] width 165 height 24
click at [551, 361] on div "Original Package ID: FLSRWGM-20250922-1702" at bounding box center [445, 366] width 721 height 17
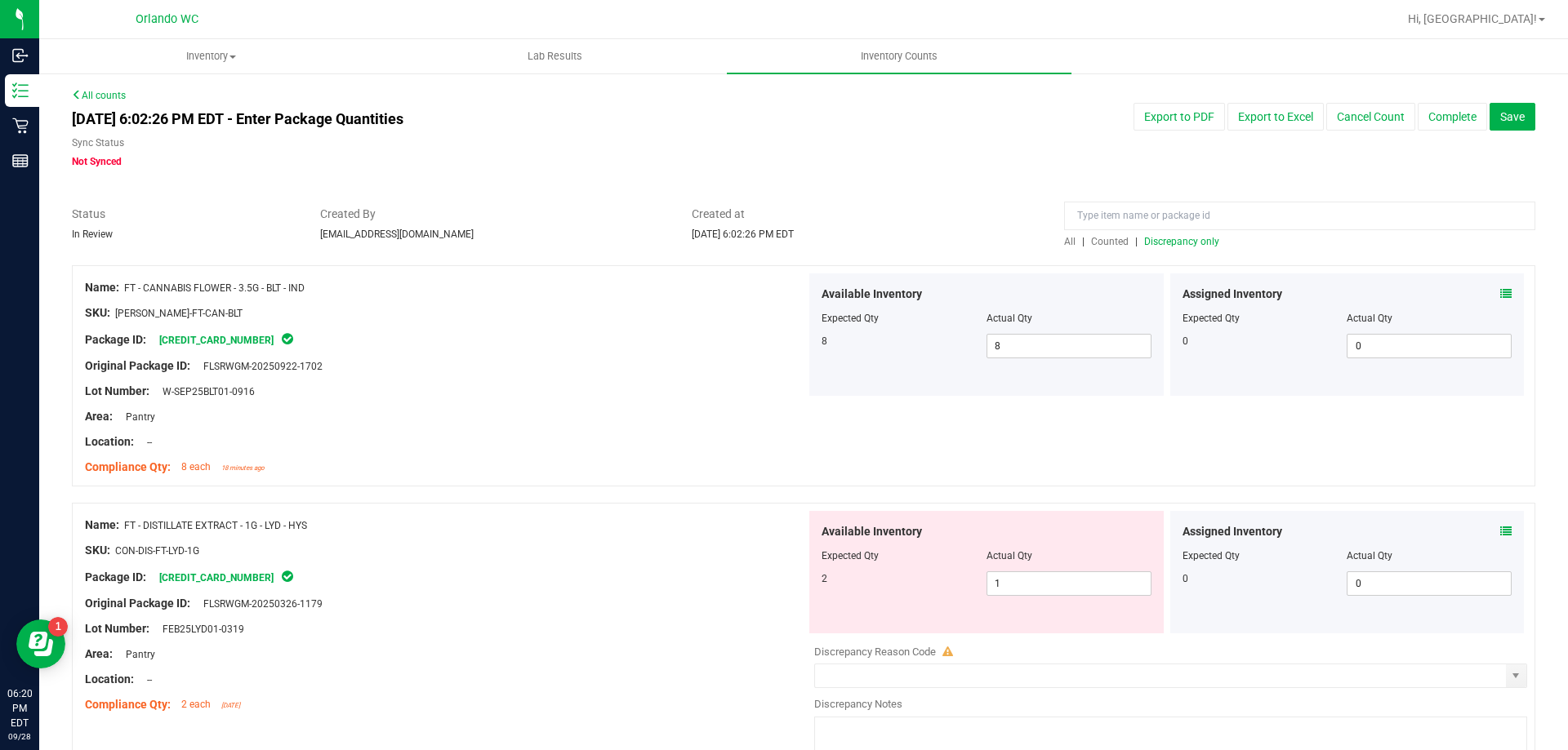
click at [1203, 239] on span "Discrepancy only" at bounding box center [1181, 242] width 75 height 12
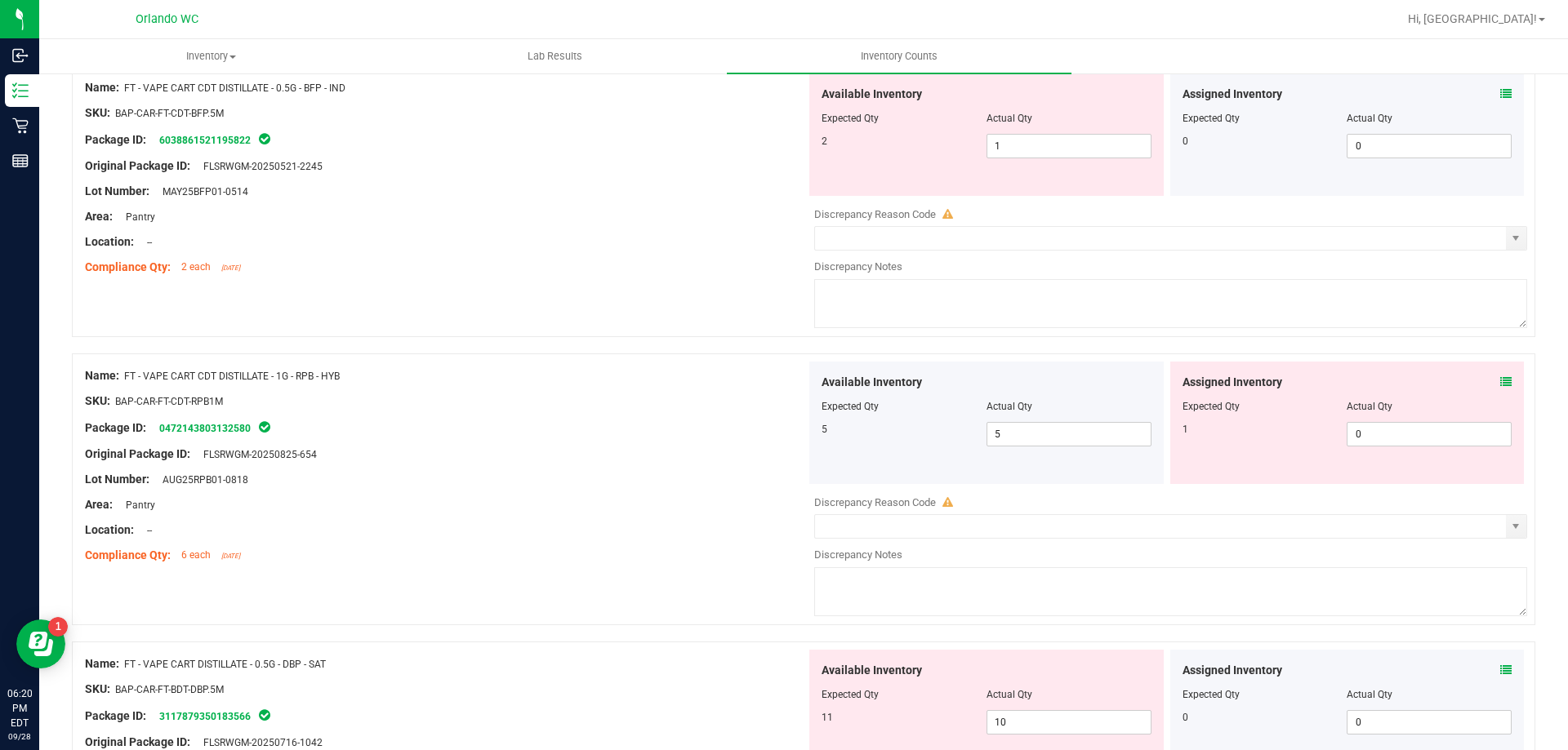
scroll to position [490, 0]
click at [1391, 432] on span "0 0" at bounding box center [1429, 432] width 165 height 24
click at [479, 439] on div at bounding box center [445, 440] width 721 height 8
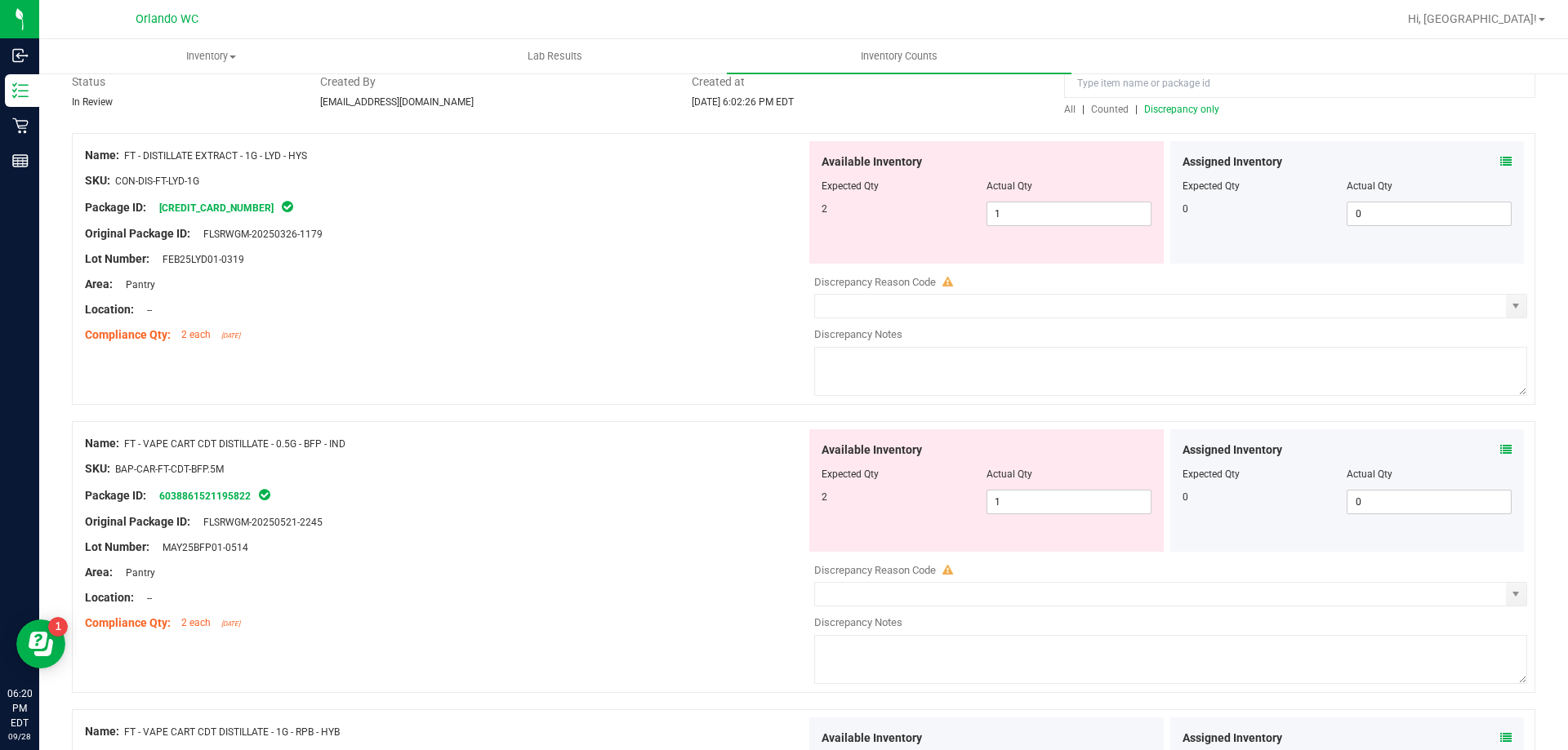
scroll to position [82, 0]
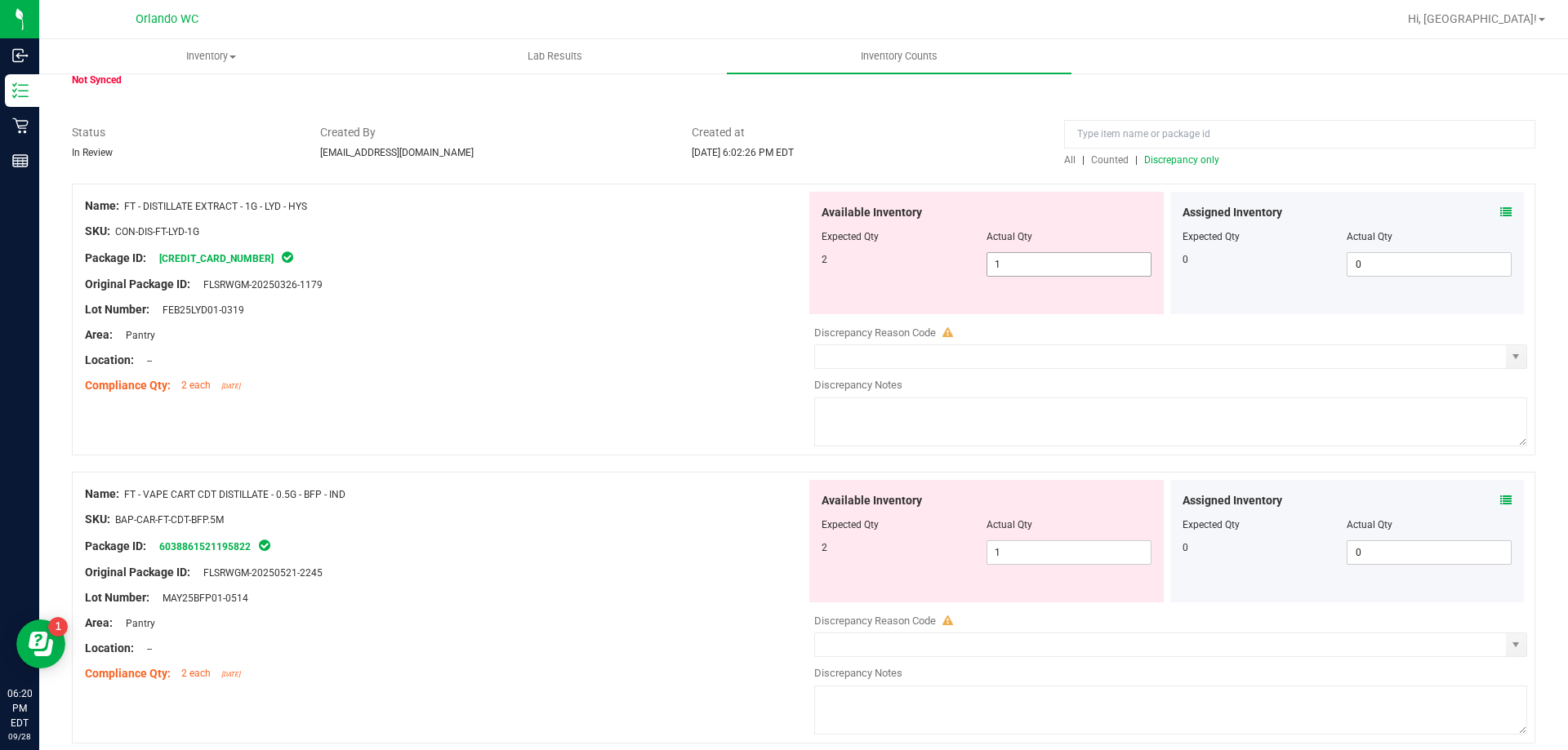
click at [1023, 263] on span "1 1" at bounding box center [1069, 264] width 165 height 24
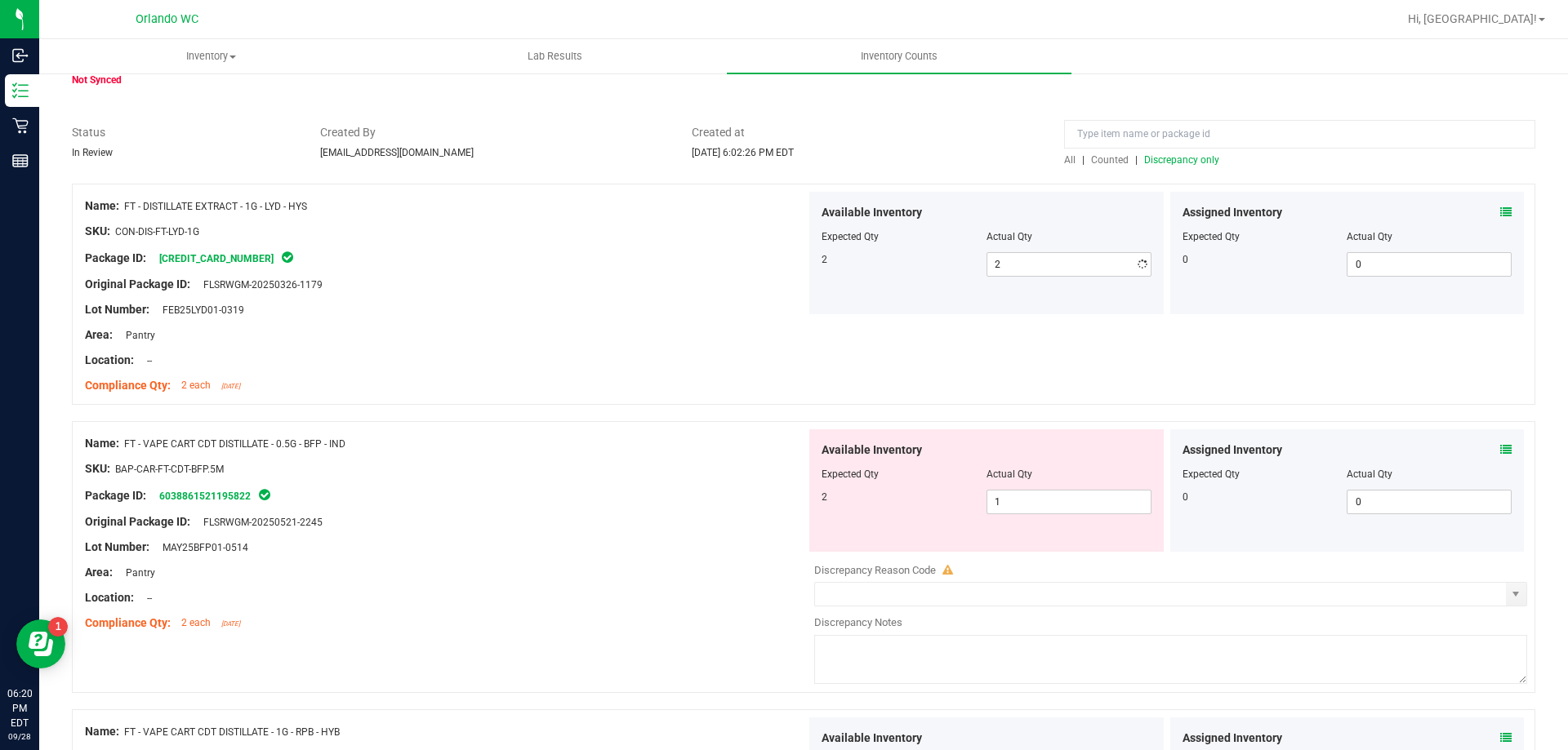
click at [587, 481] on div "Name: FT - VAPE CART CDT DISTILLATE - 0.5G - BFP - IND SKU: BAP-CAR-FT-CDT-BFP.…" at bounding box center [445, 533] width 721 height 208
click at [1195, 163] on span "Discrepancy only" at bounding box center [1181, 160] width 75 height 12
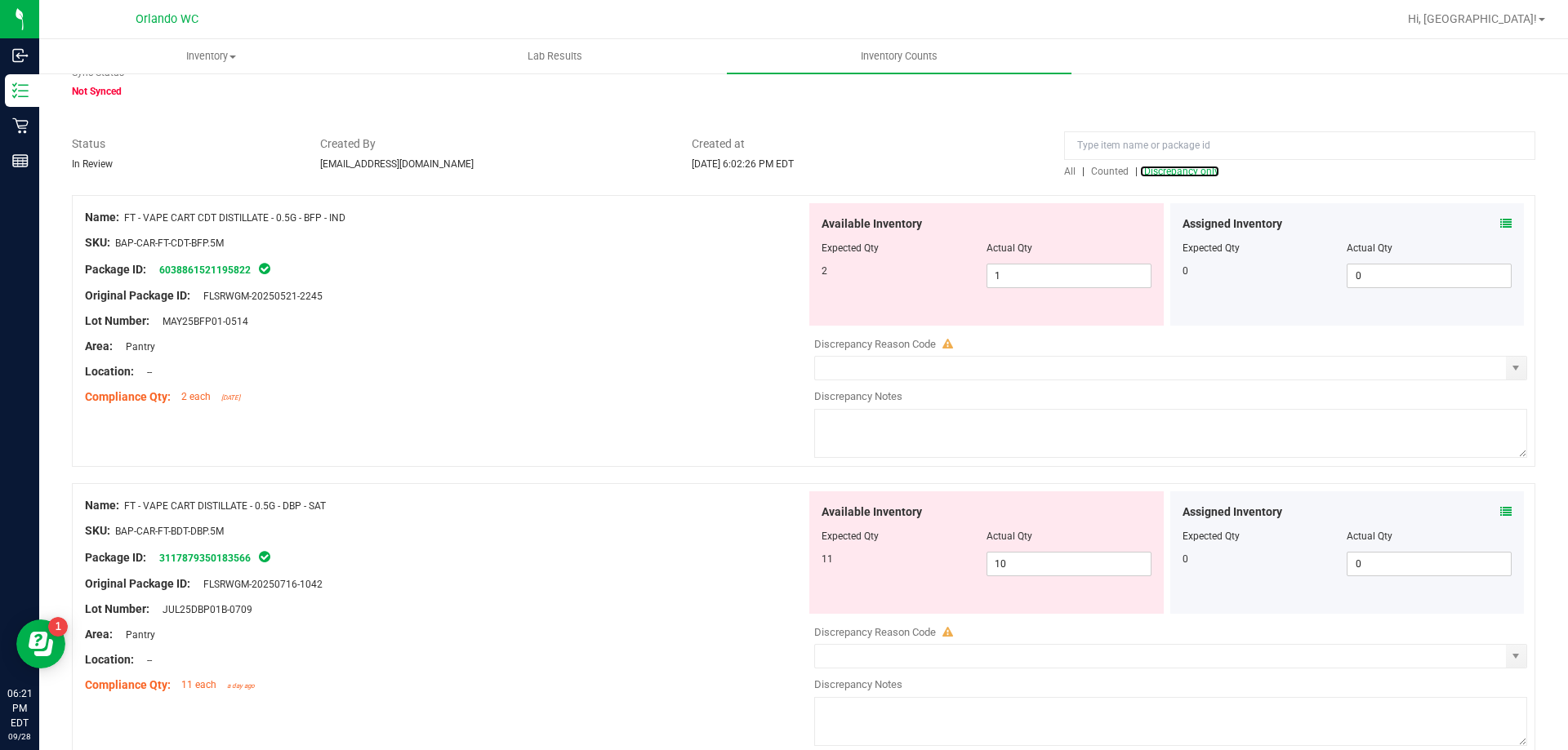
scroll to position [0, 0]
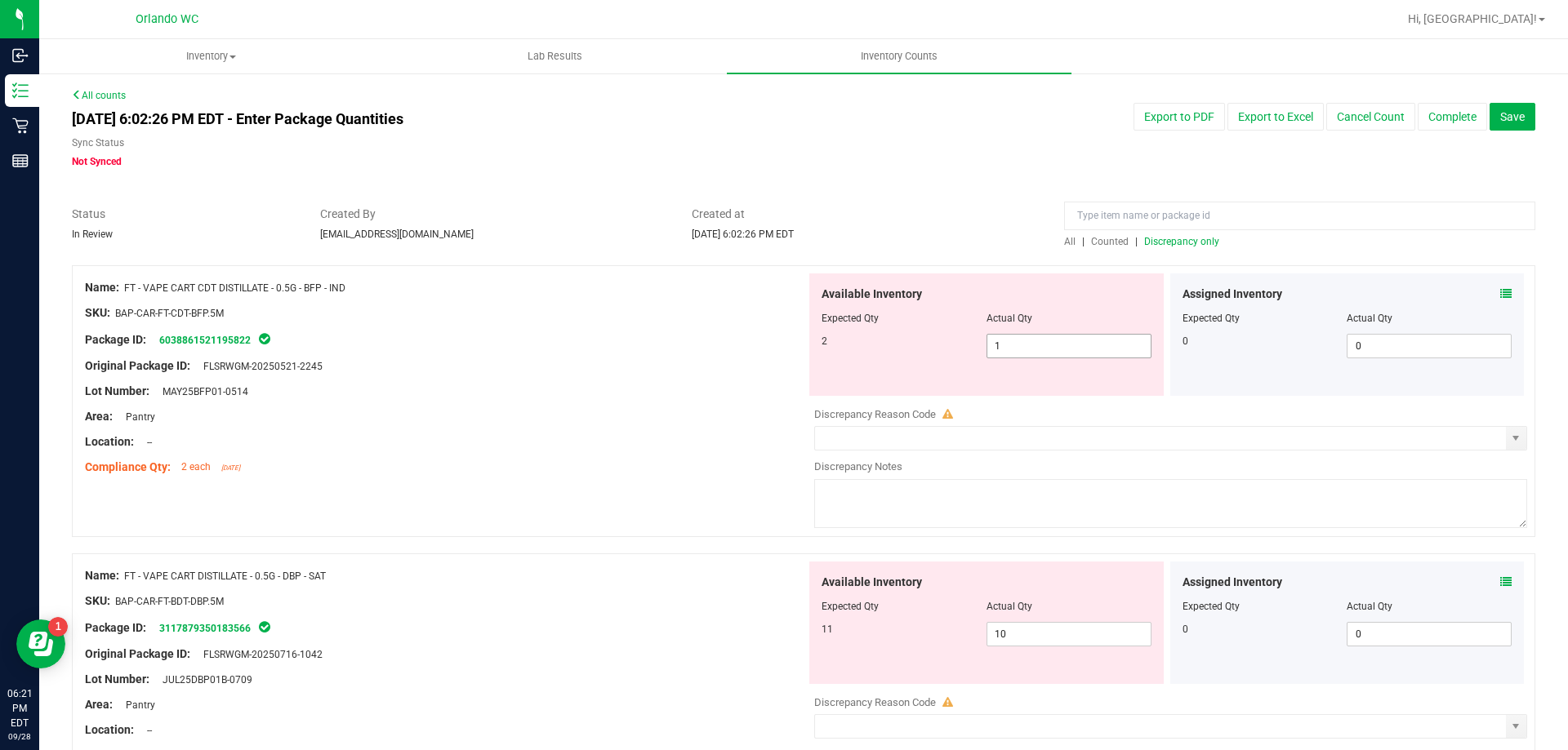
click at [1047, 348] on span "1 1" at bounding box center [1069, 346] width 165 height 24
click at [525, 416] on div "Area: Pantry" at bounding box center [445, 417] width 721 height 17
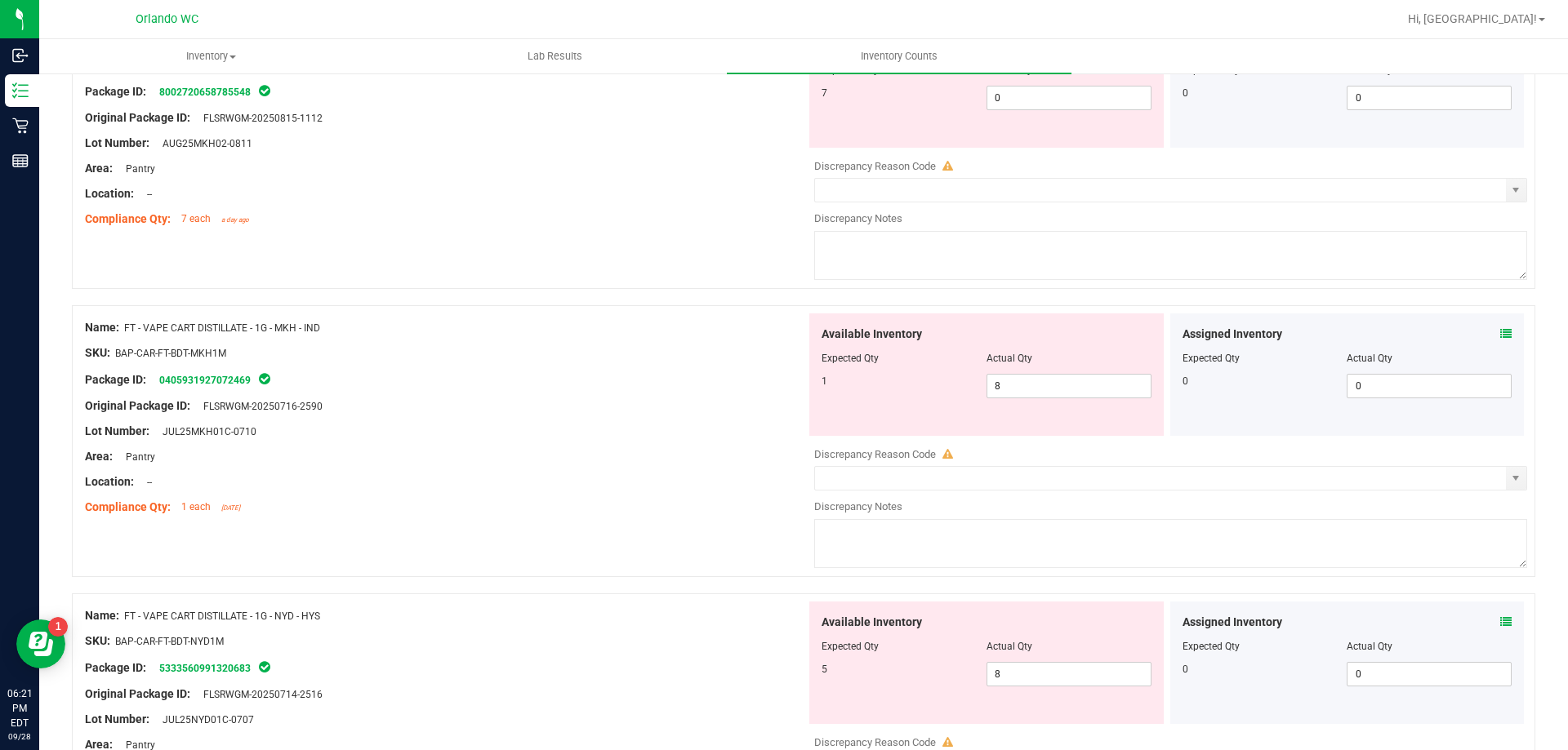
scroll to position [653, 0]
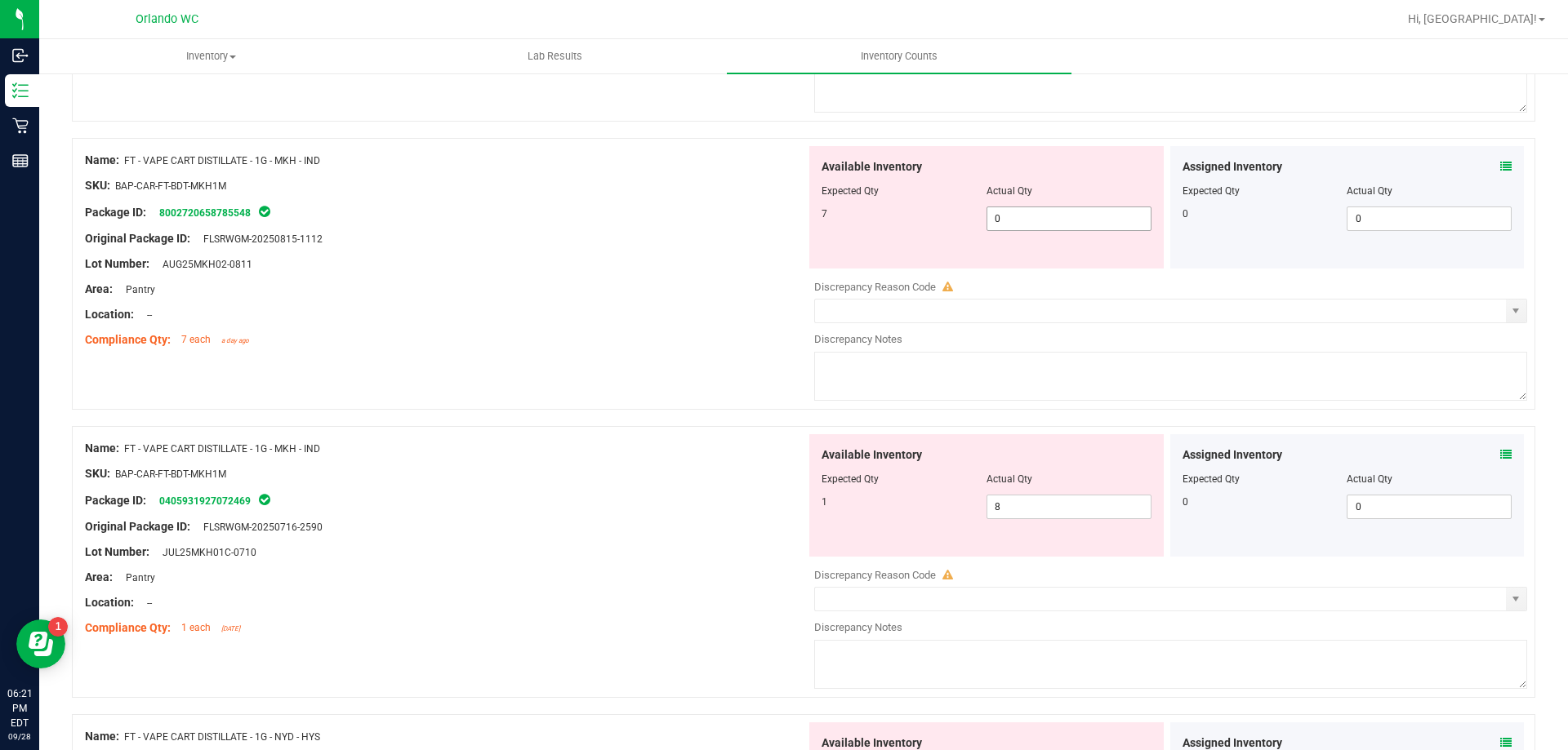
click at [1040, 222] on span "0 0" at bounding box center [1069, 219] width 165 height 24
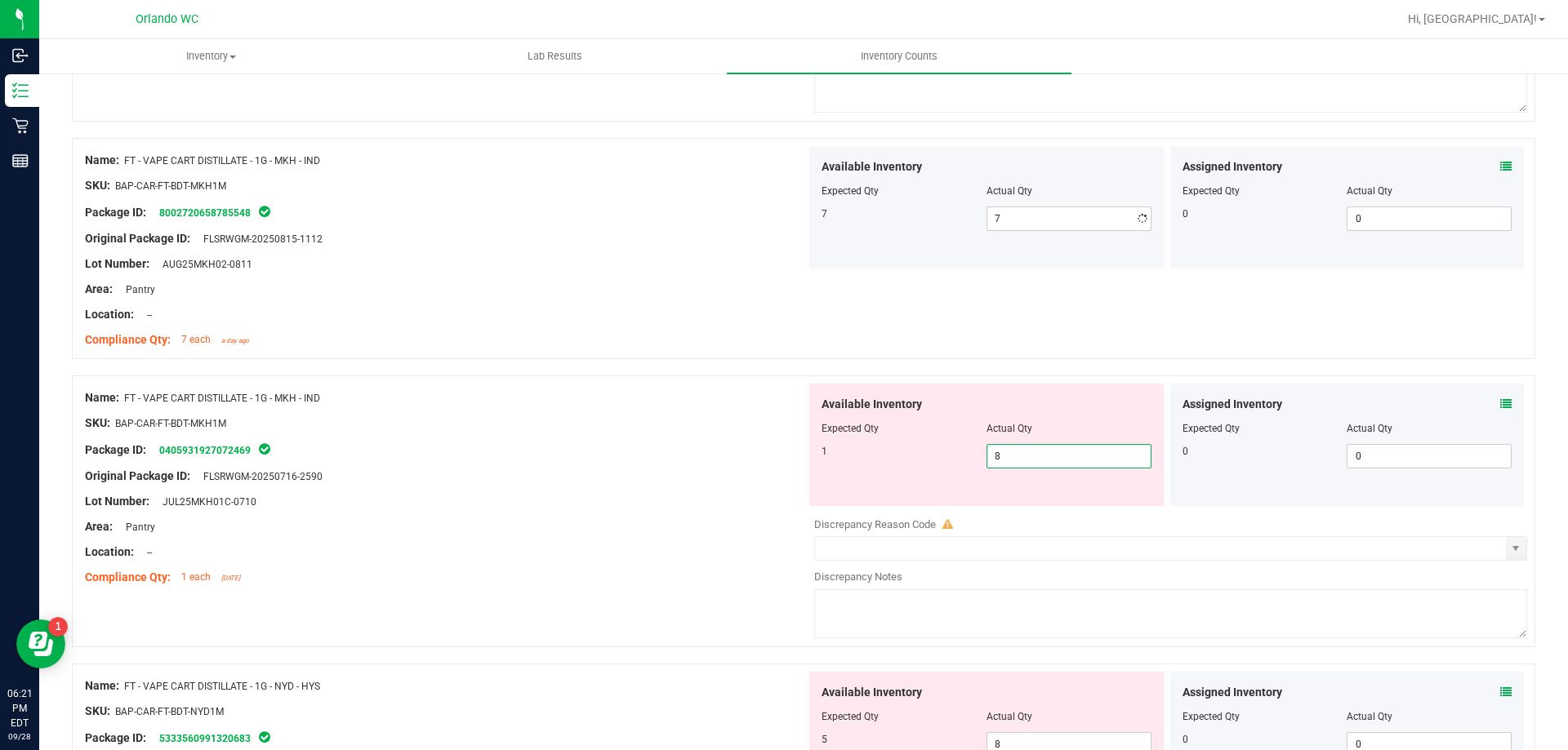
click at [1017, 506] on div "Available Inventory Expected Qty Actual Qty 1 8 8" at bounding box center [1167, 513] width 721 height 258
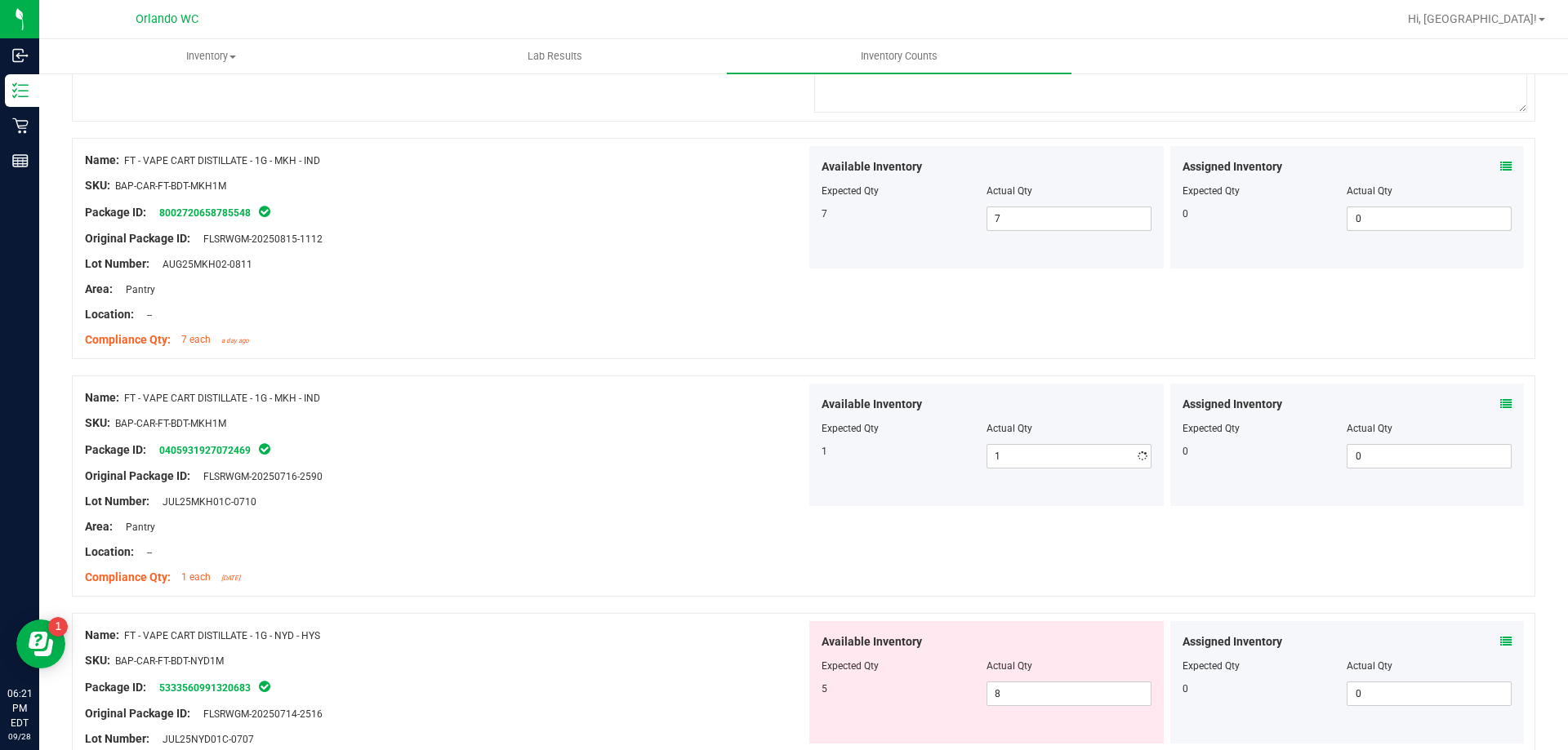
click at [526, 489] on div at bounding box center [445, 489] width 721 height 8
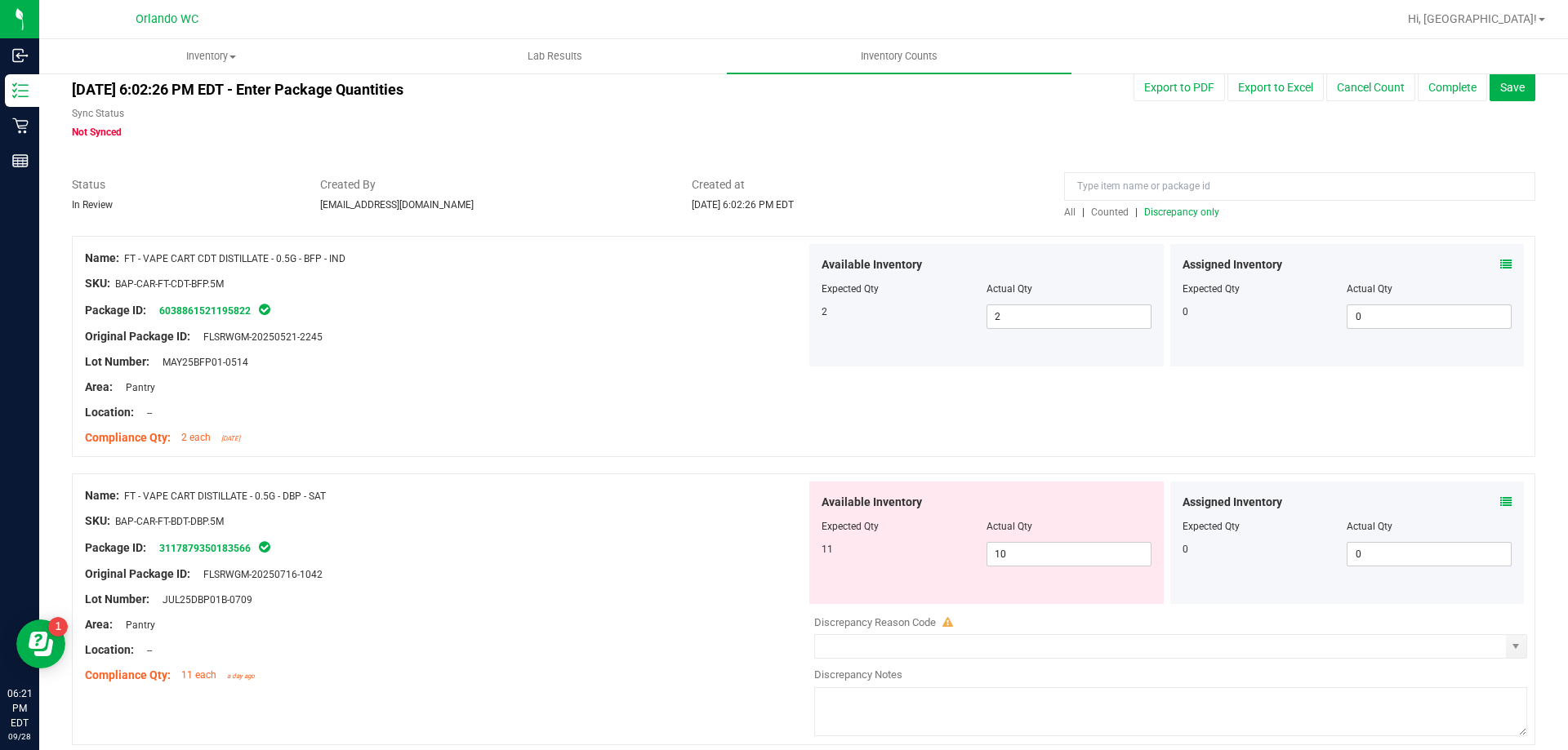
scroll to position [0, 0]
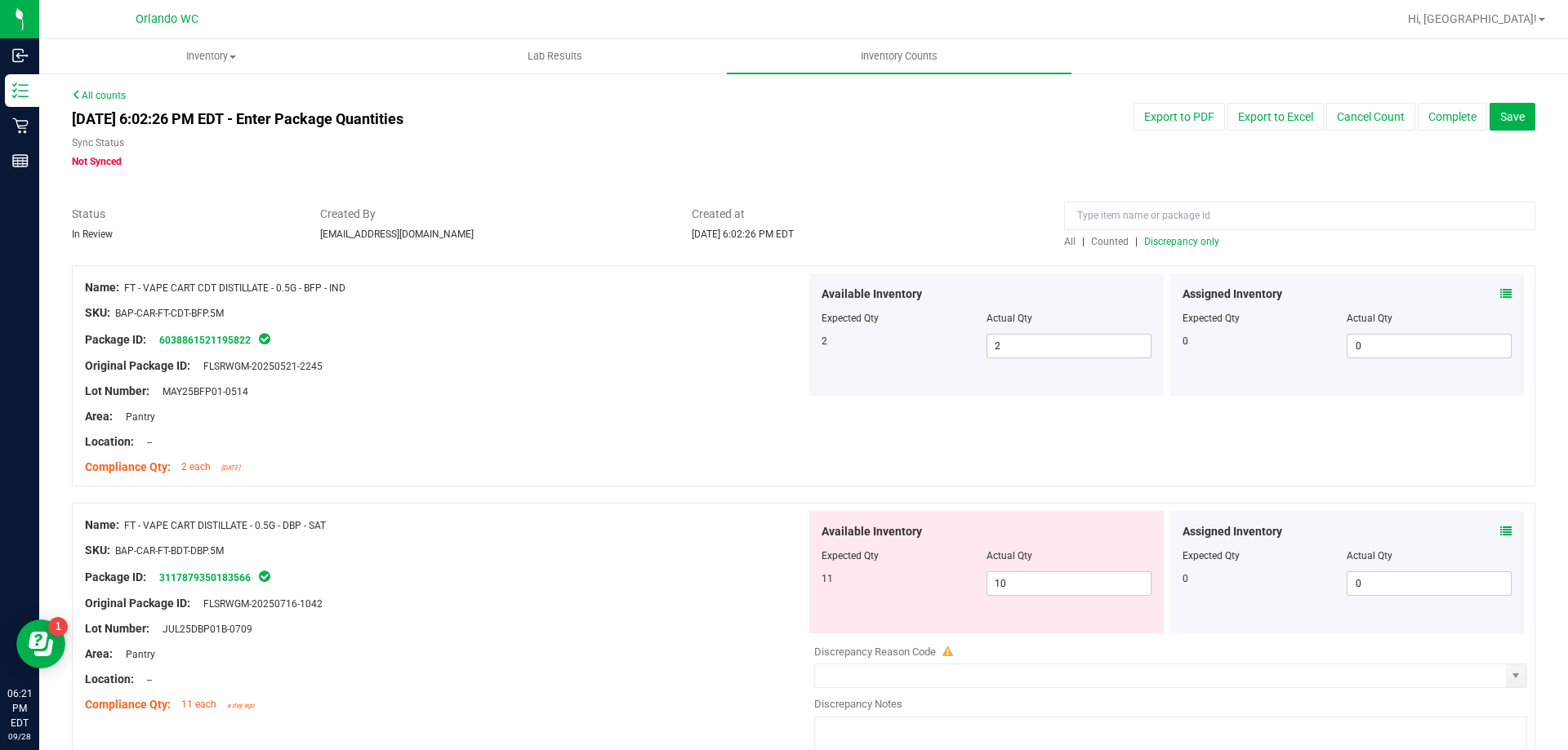
click at [1197, 246] on span "Discrepancy only" at bounding box center [1181, 242] width 75 height 12
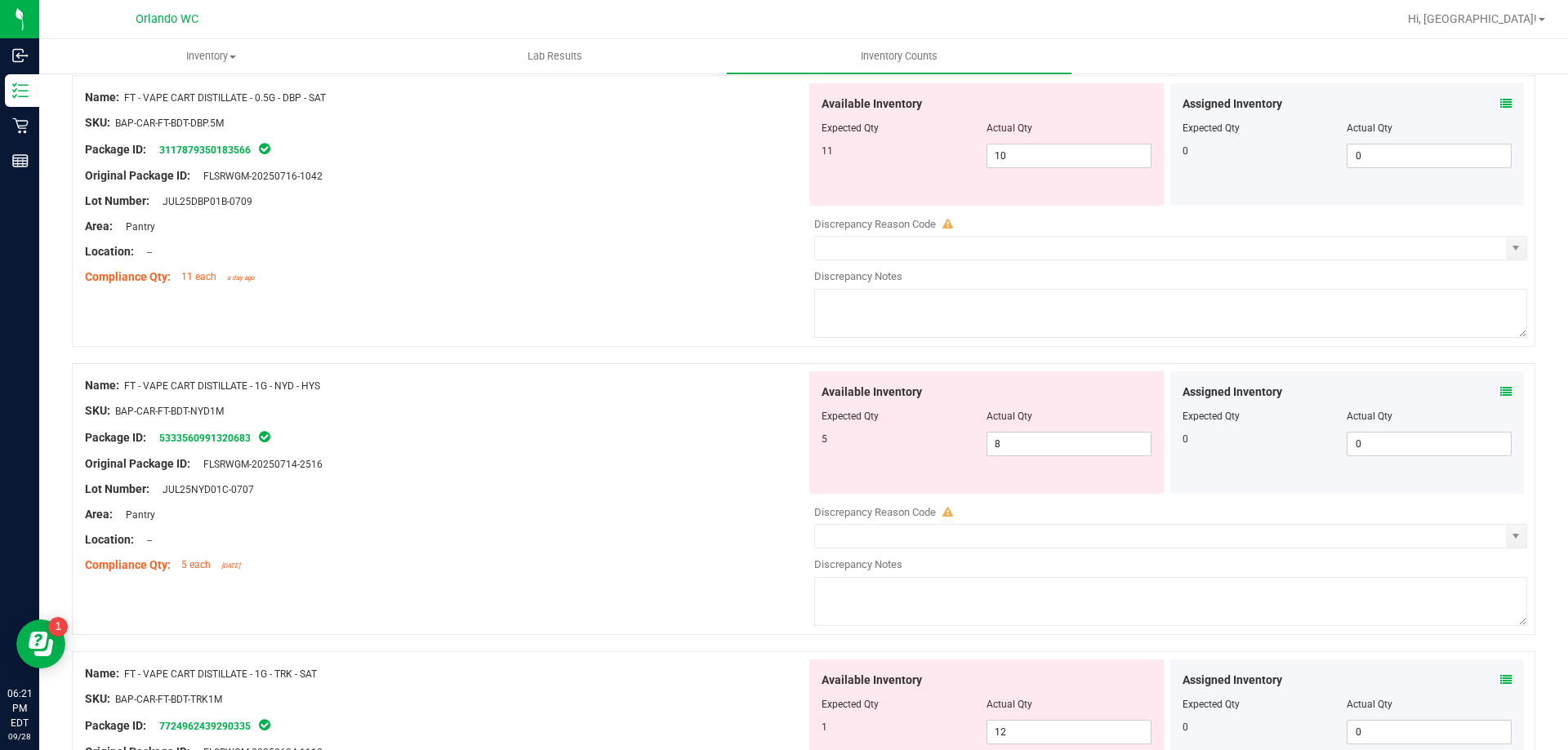
scroll to position [163, 0]
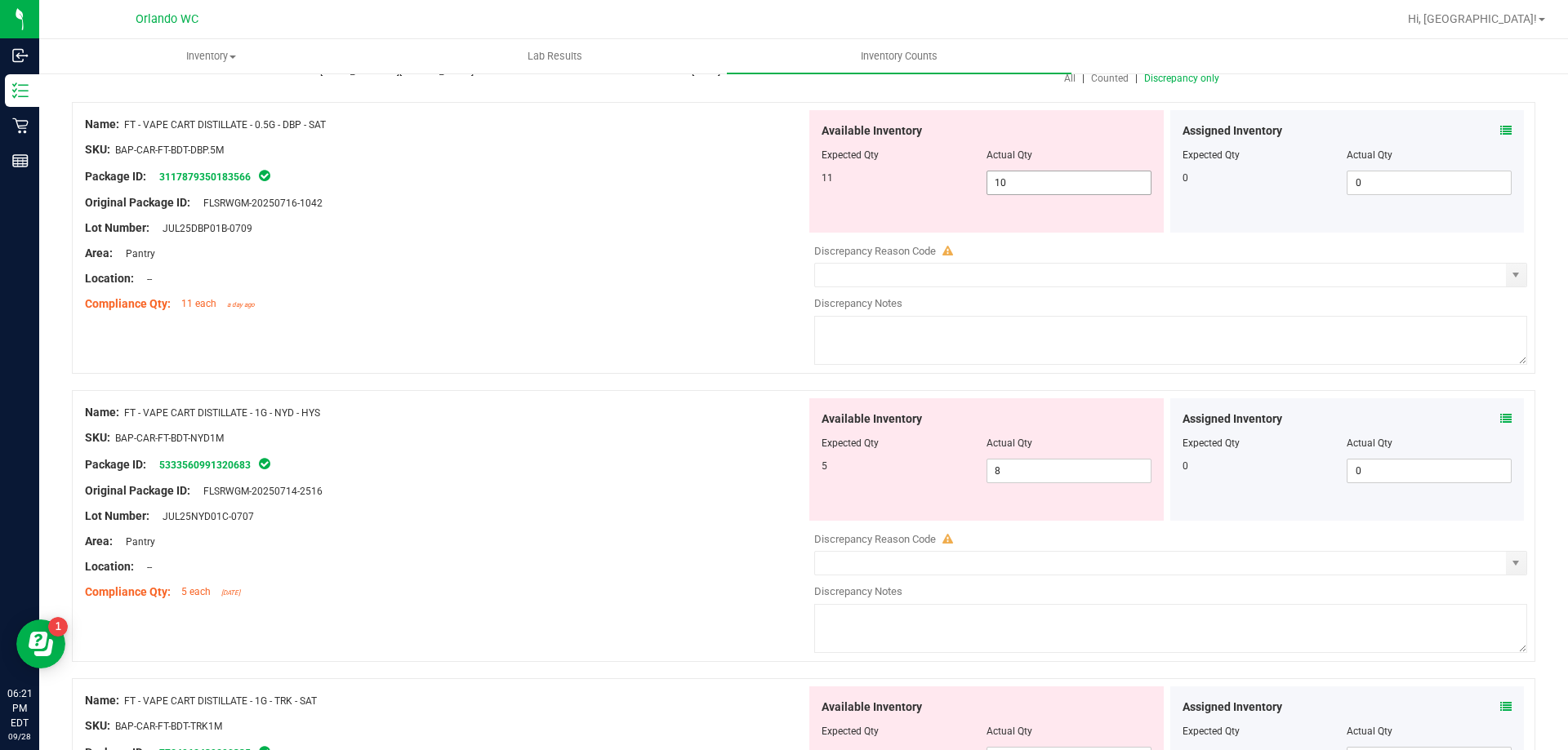
click at [1045, 185] on span "10 10" at bounding box center [1069, 183] width 165 height 24
click at [637, 530] on div "Name: FT - VAPE CART DISTILLATE - 1G - NYD - HYS SKU: BAP-CAR-FT-BDT-NYD1M Pack…" at bounding box center [445, 502] width 721 height 208
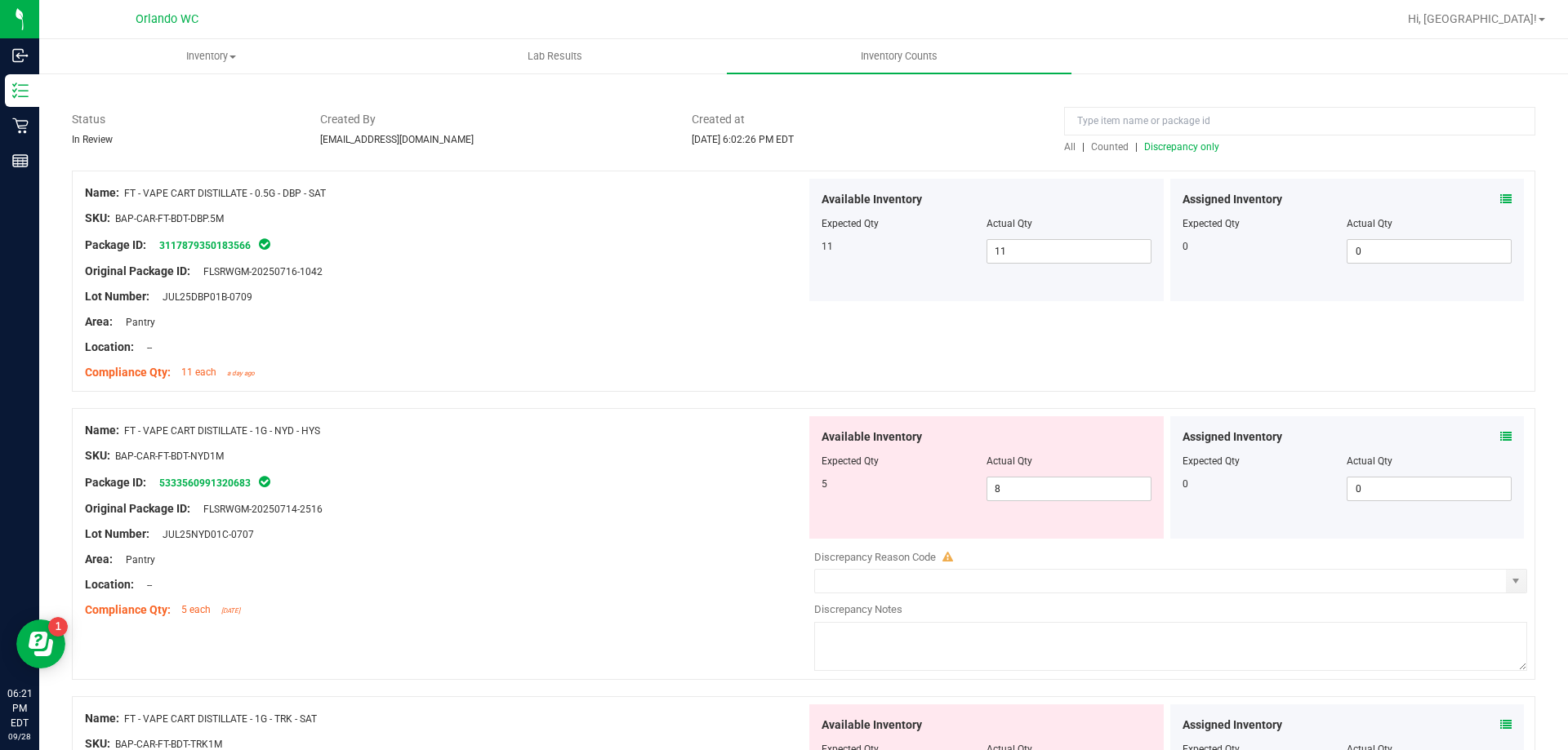
scroll to position [0, 0]
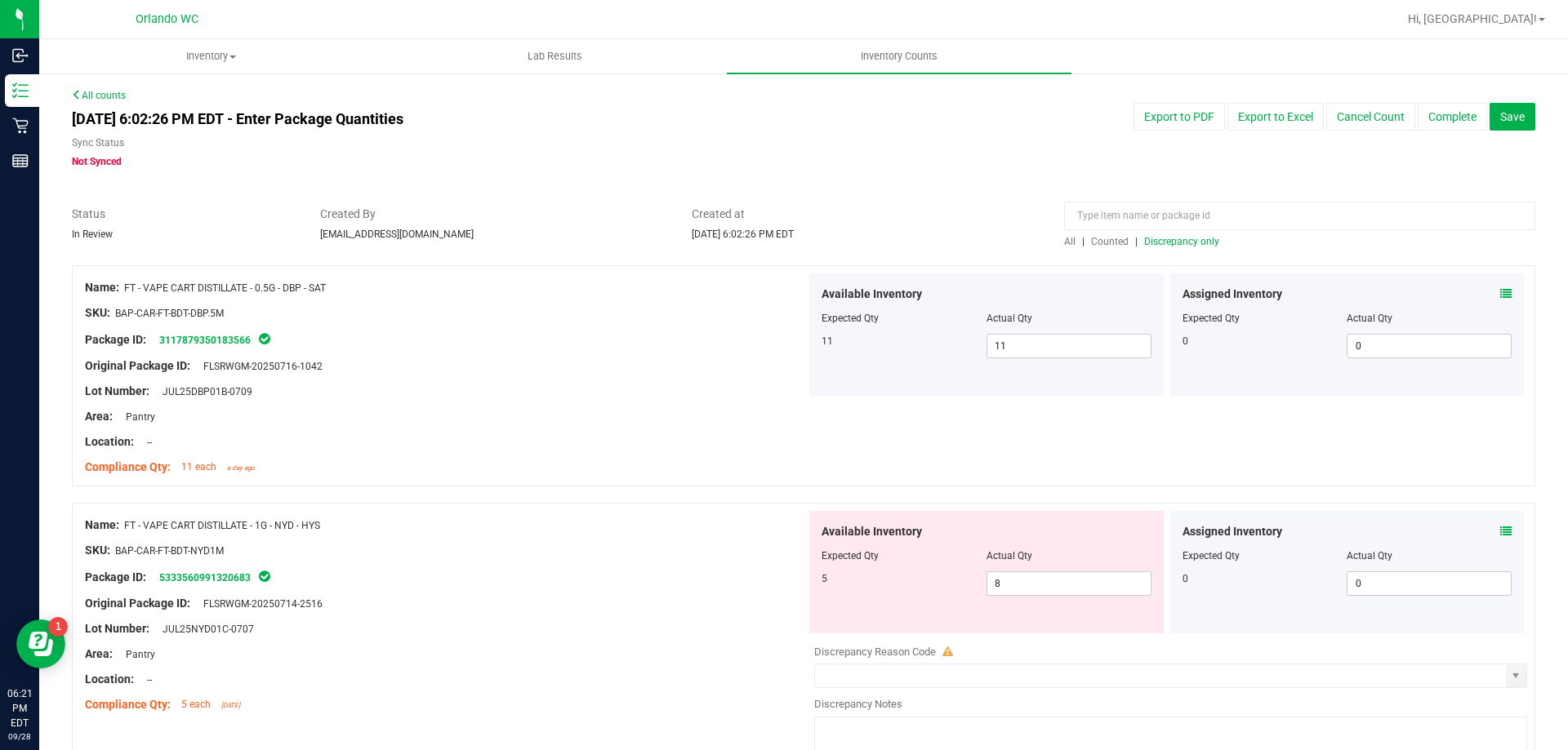
click at [1186, 244] on span "Discrepancy only" at bounding box center [1181, 242] width 75 height 12
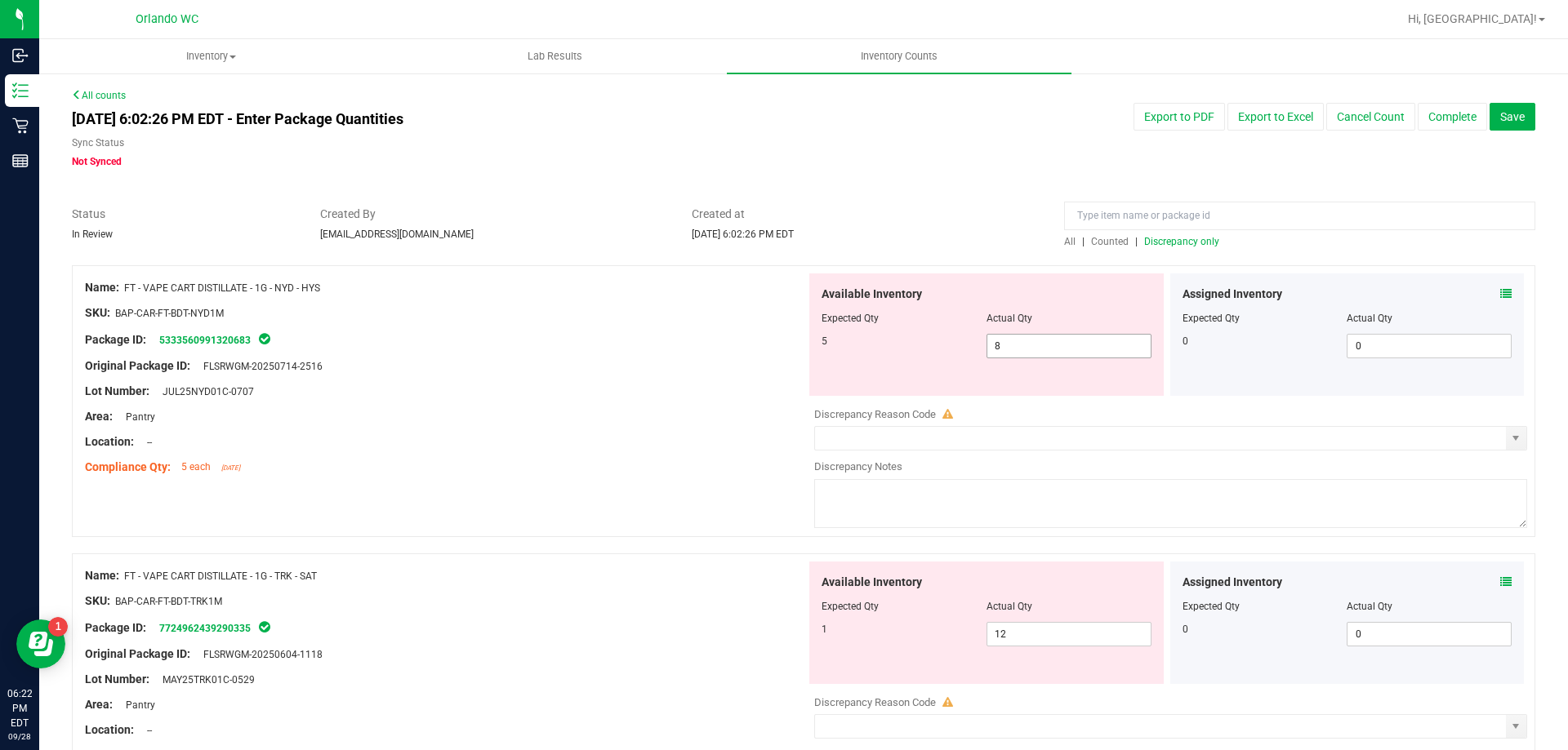
click at [1034, 343] on span "8 8" at bounding box center [1069, 346] width 165 height 24
click at [729, 436] on div "Location: --" at bounding box center [445, 442] width 721 height 17
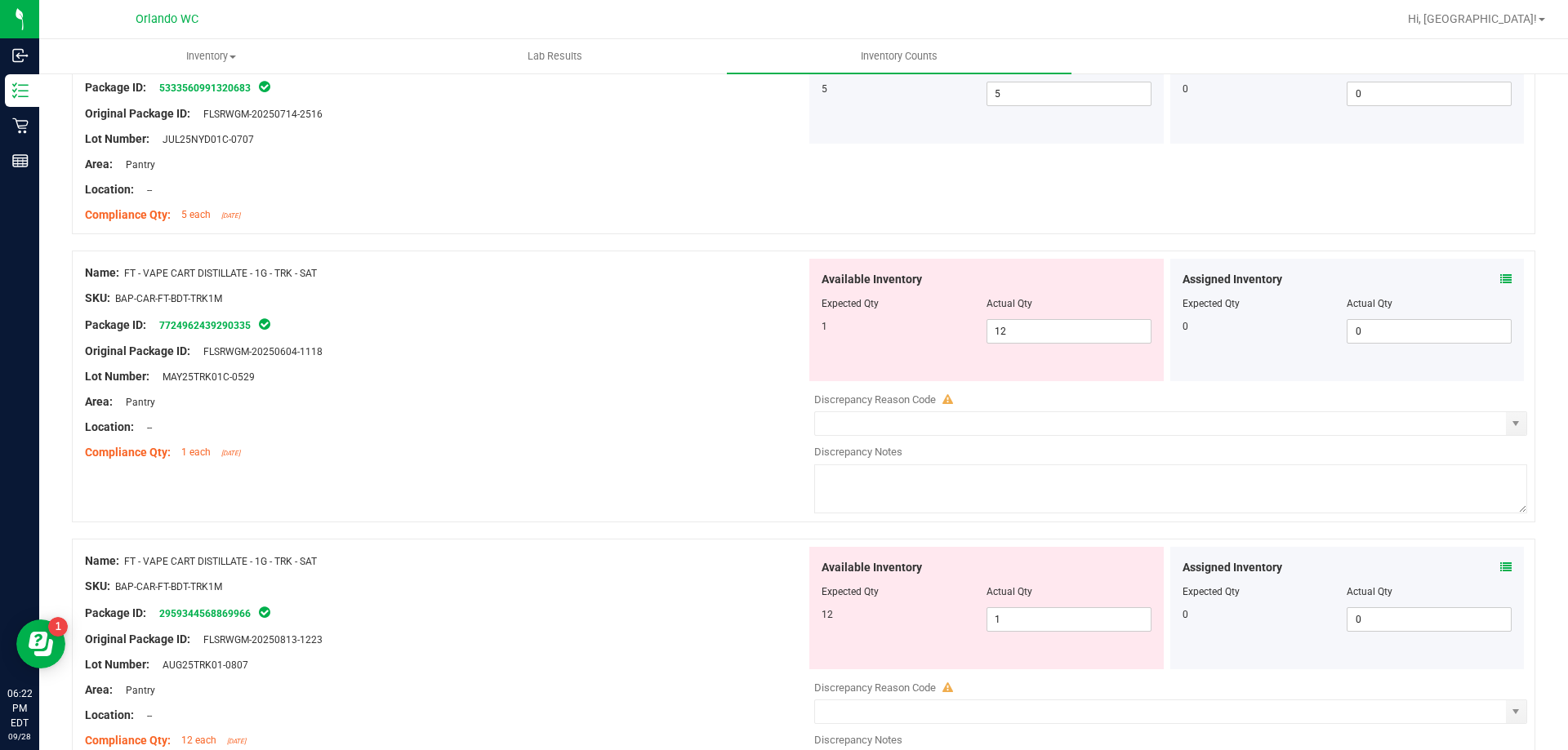
scroll to position [245, 0]
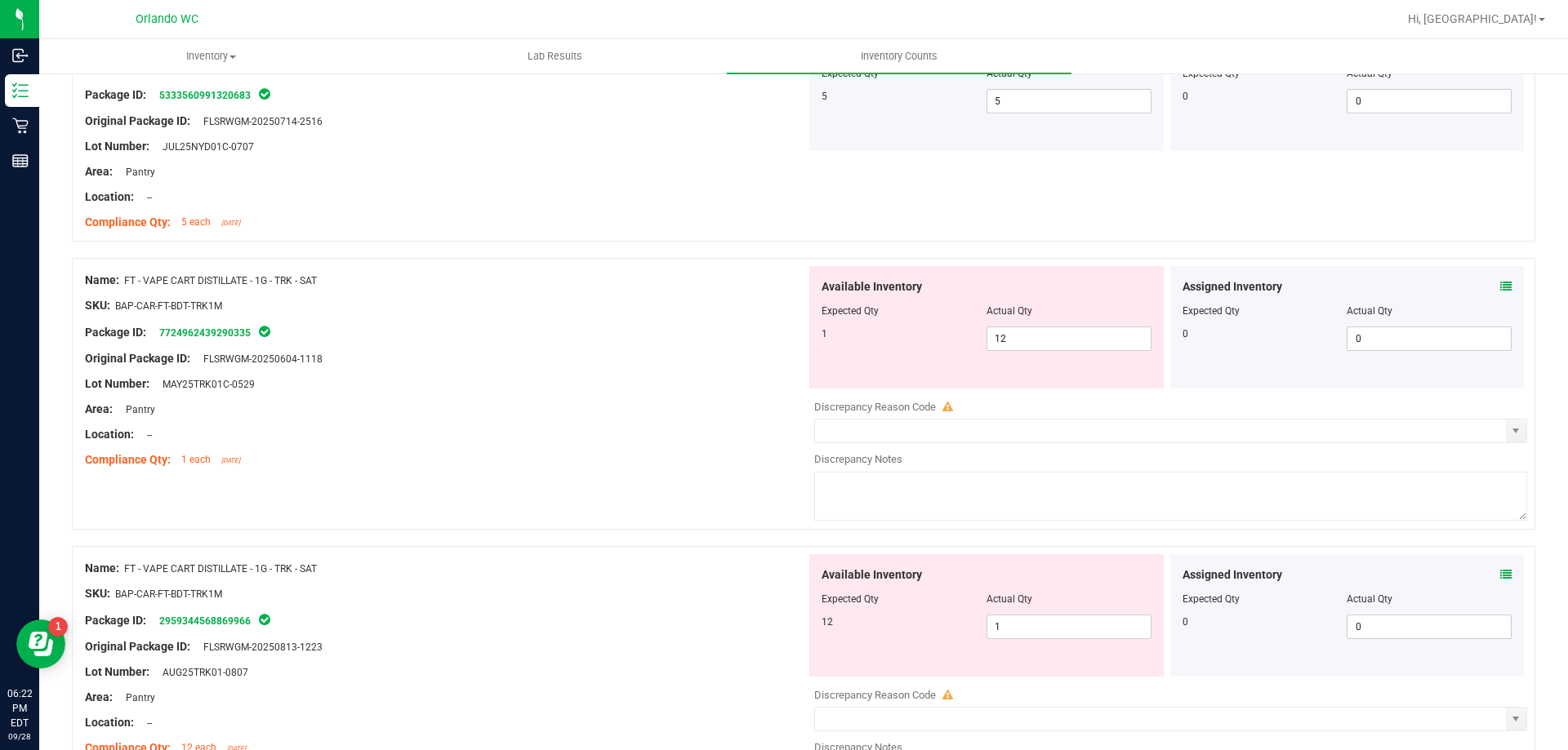
click at [730, 377] on div "Lot Number: MAY25TRK01C-0529" at bounding box center [445, 385] width 721 height 17
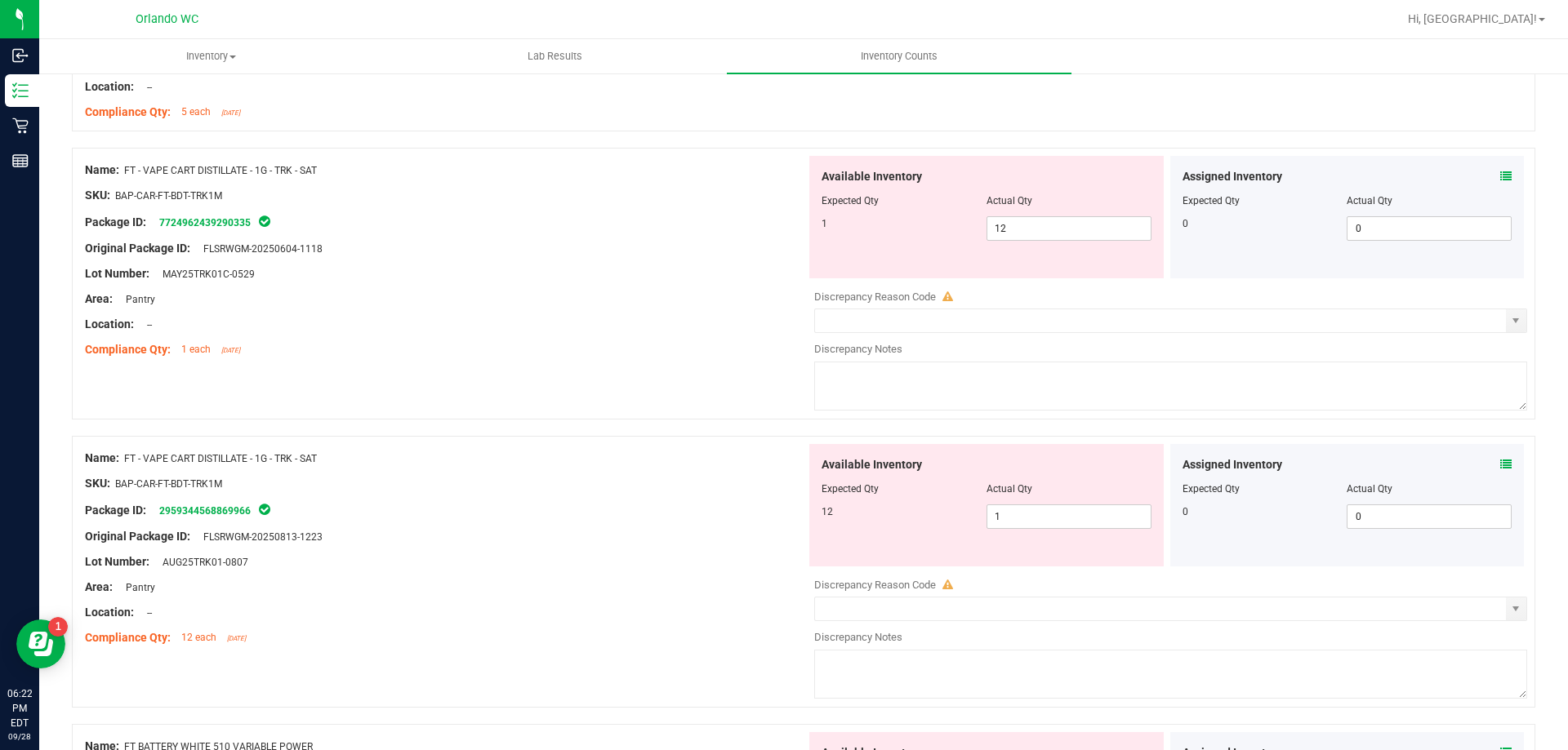
scroll to position [326, 0]
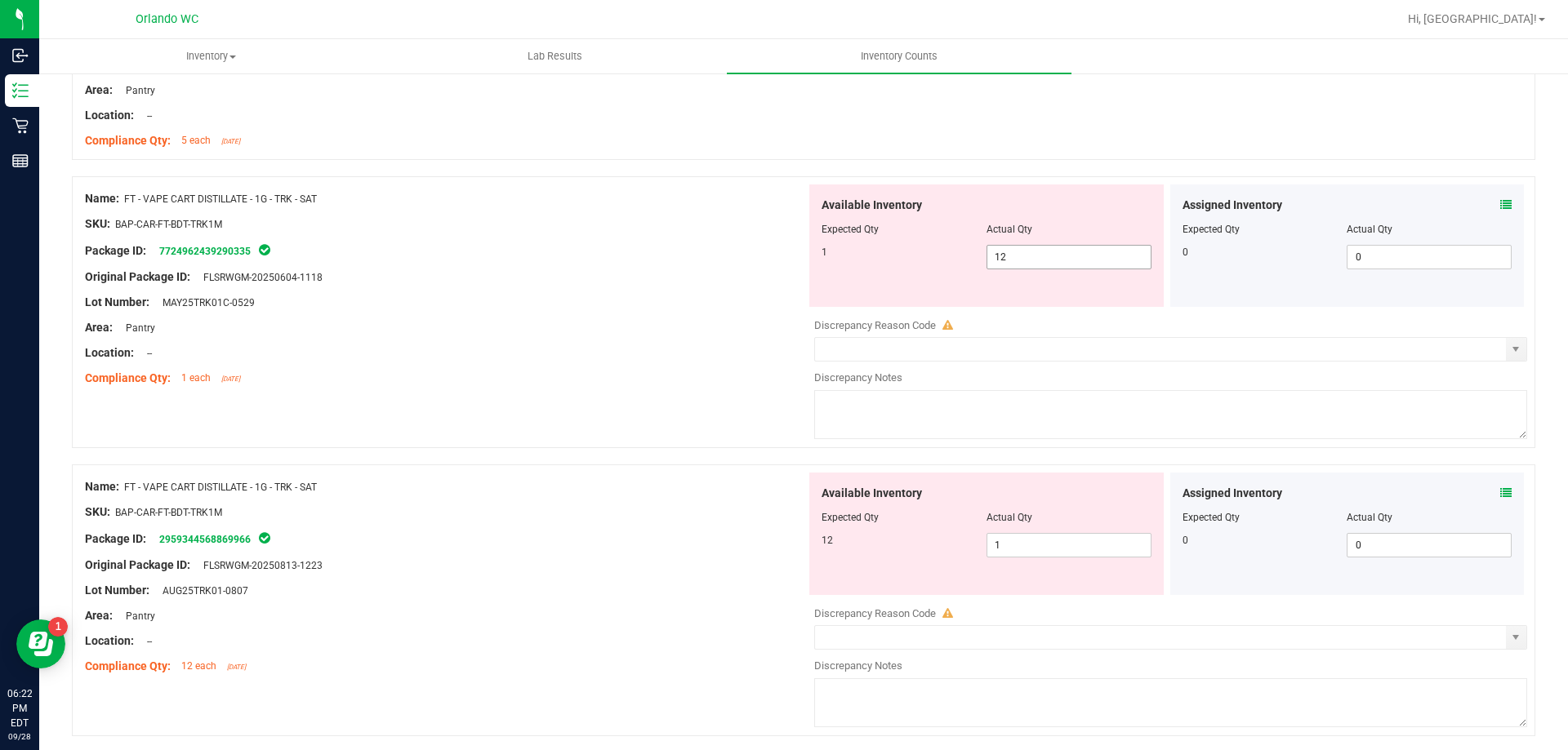
click at [1022, 258] on span "12 12" at bounding box center [1069, 256] width 165 height 24
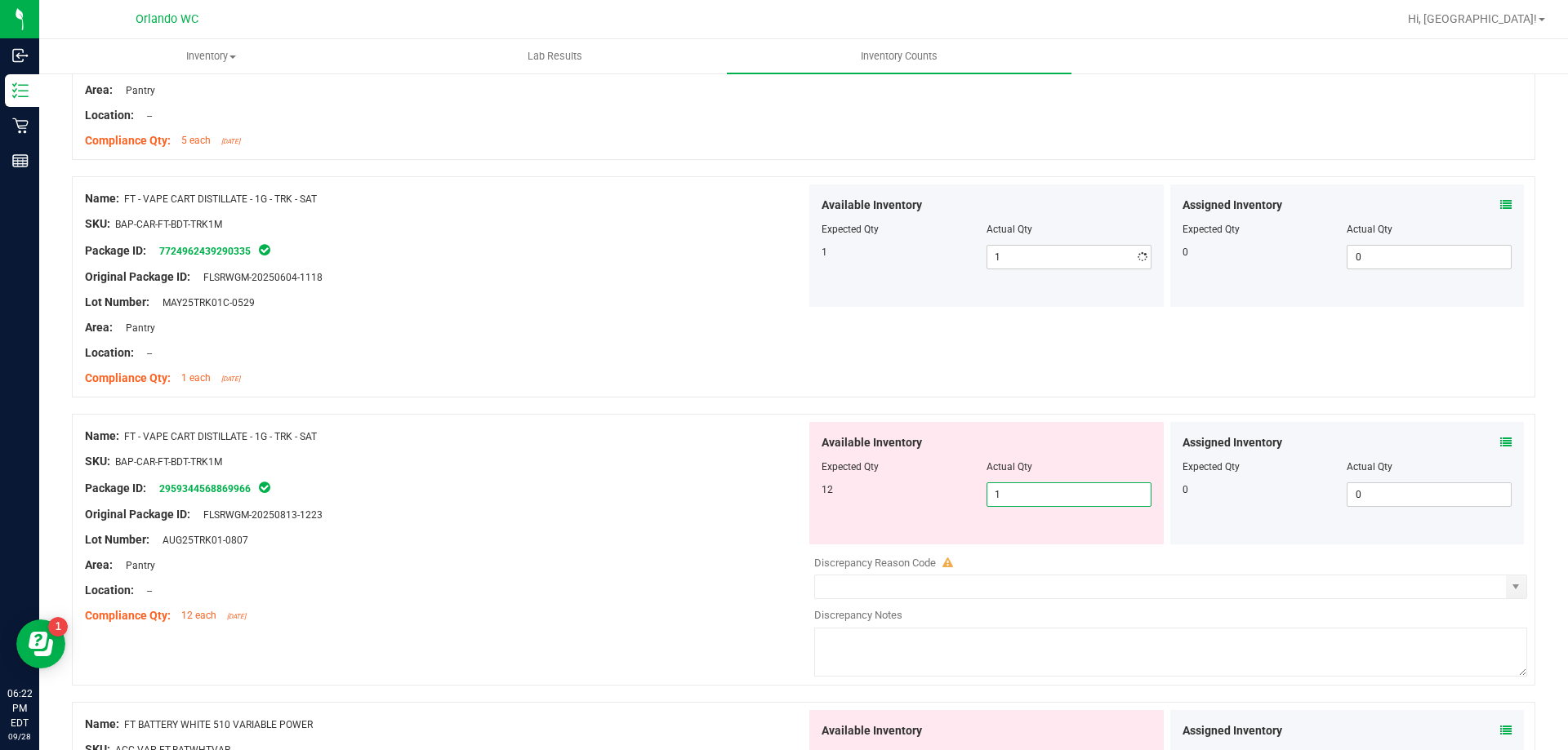
click at [1024, 550] on div "Available Inventory Expected Qty Actual Qty 12 1 1" at bounding box center [1167, 552] width 721 height 258
click at [125, 316] on div at bounding box center [445, 315] width 721 height 8
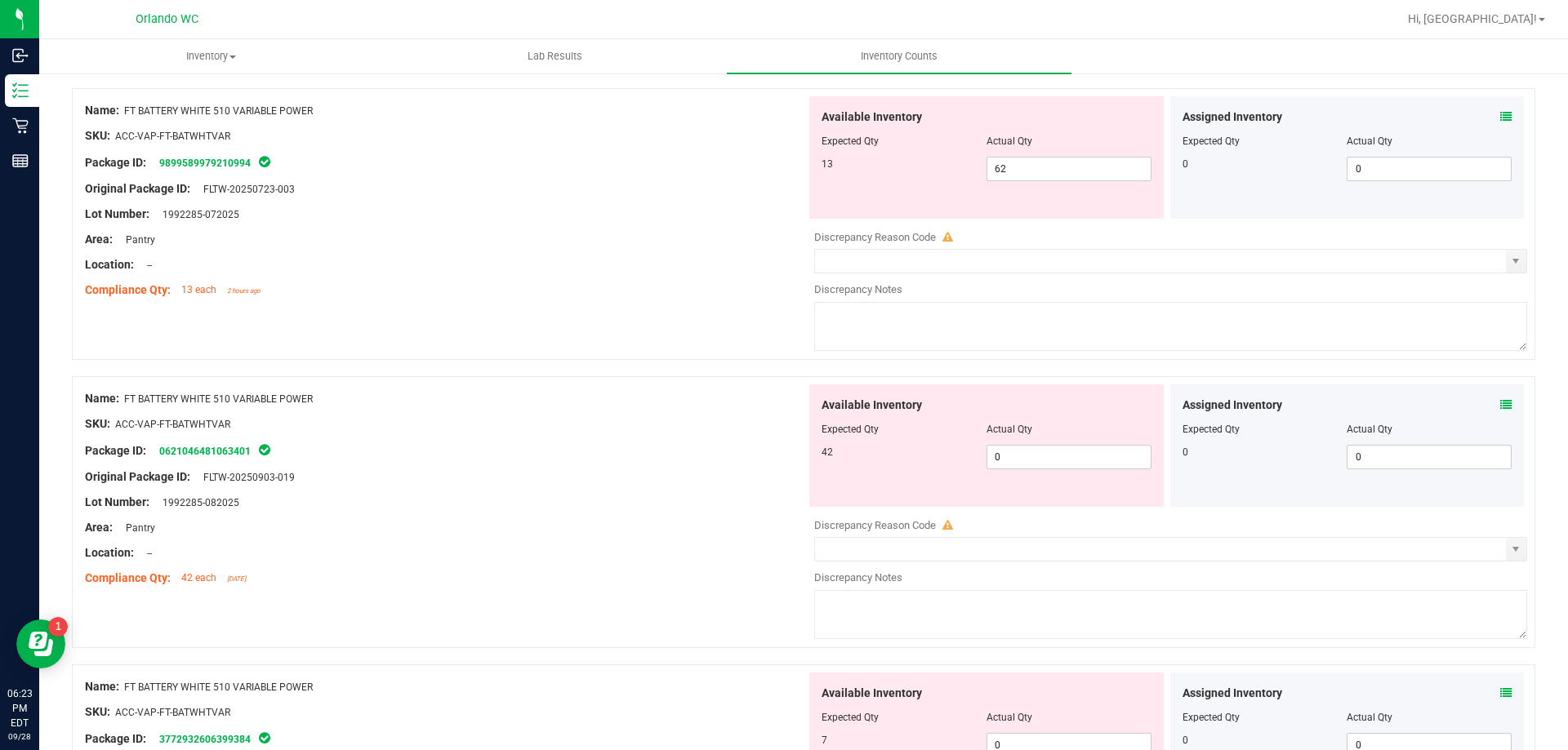
scroll to position [817, 0]
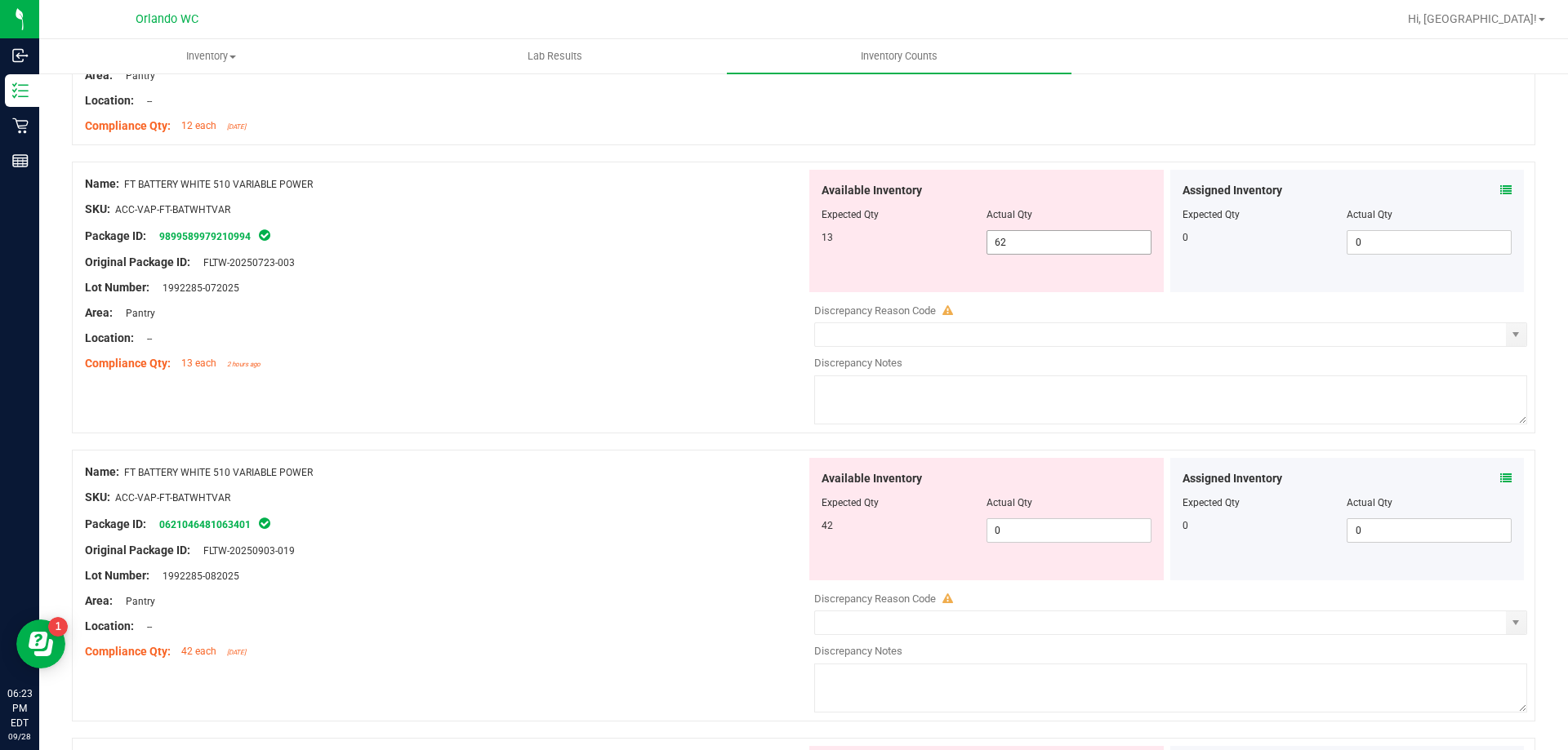
click at [1039, 238] on span "62 62" at bounding box center [1069, 242] width 165 height 24
click at [1022, 525] on div "Available Inventory Expected Qty Actual Qty 42 0 0" at bounding box center [986, 520] width 355 height 122
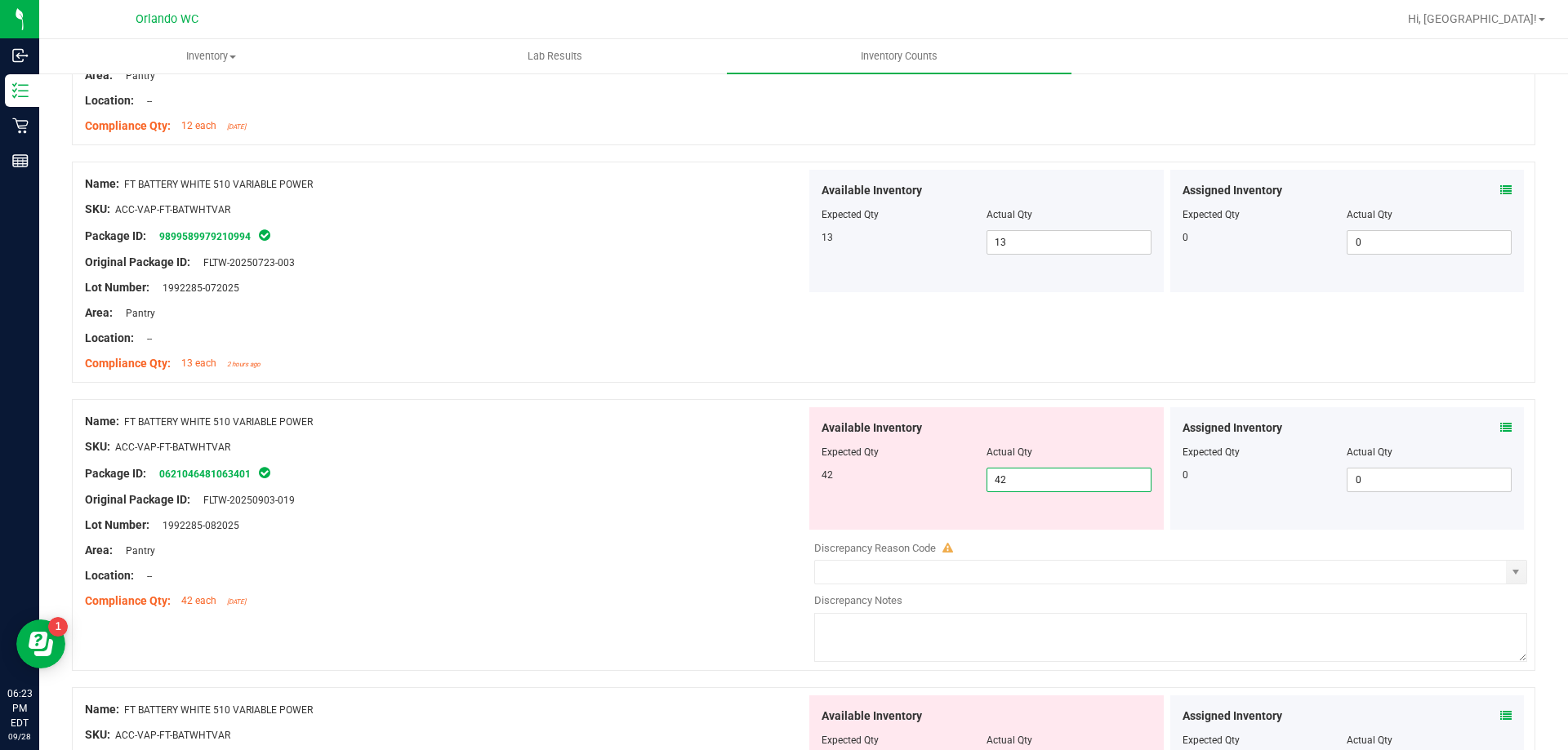
click at [654, 505] on div "Original Package ID: FLTW-20250903-019" at bounding box center [445, 500] width 721 height 17
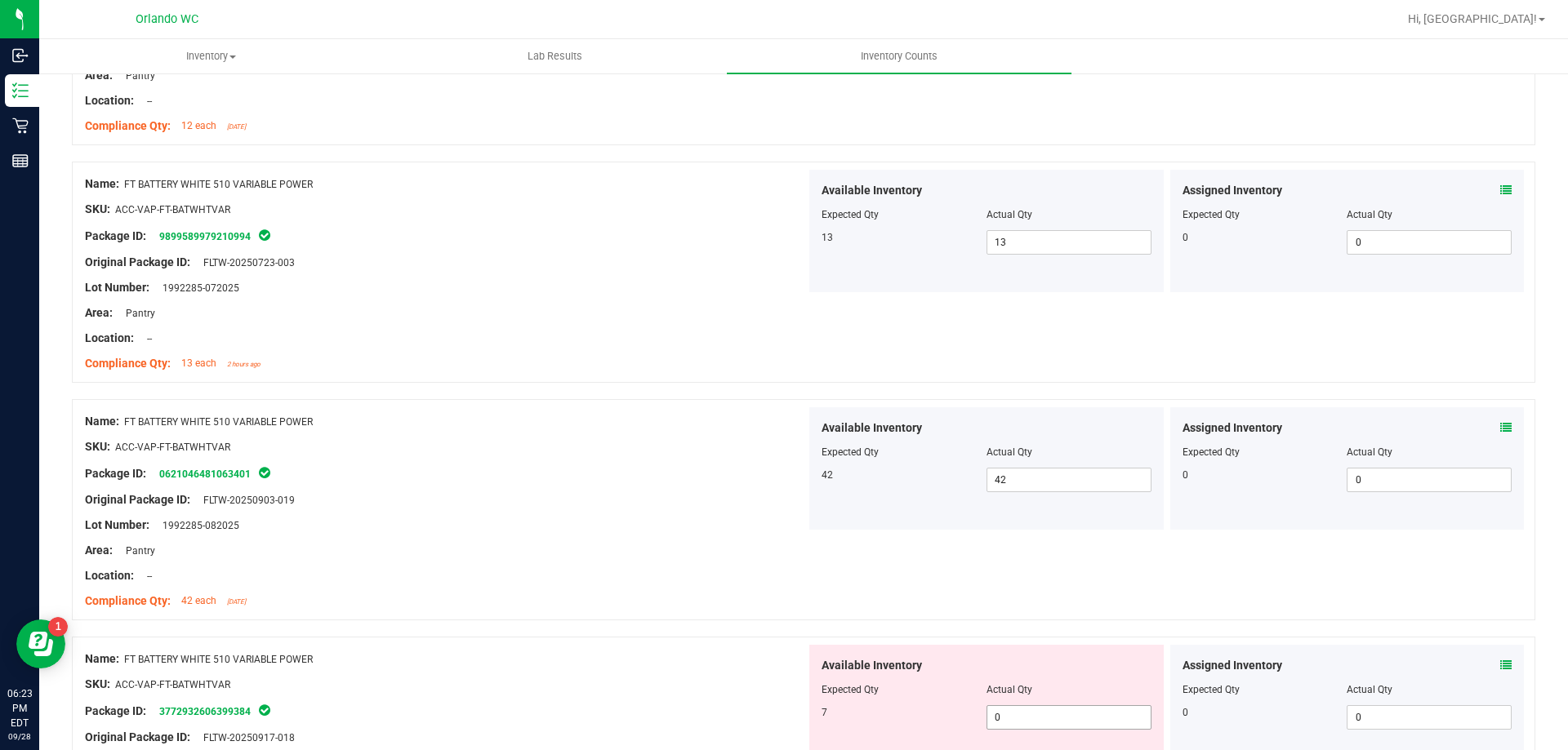
click at [1029, 713] on span "0 0" at bounding box center [1069, 717] width 165 height 24
drag, startPoint x: 550, startPoint y: 579, endPoint x: 568, endPoint y: 577, distance: 18.1
click at [550, 578] on div "Location: --" at bounding box center [445, 576] width 721 height 17
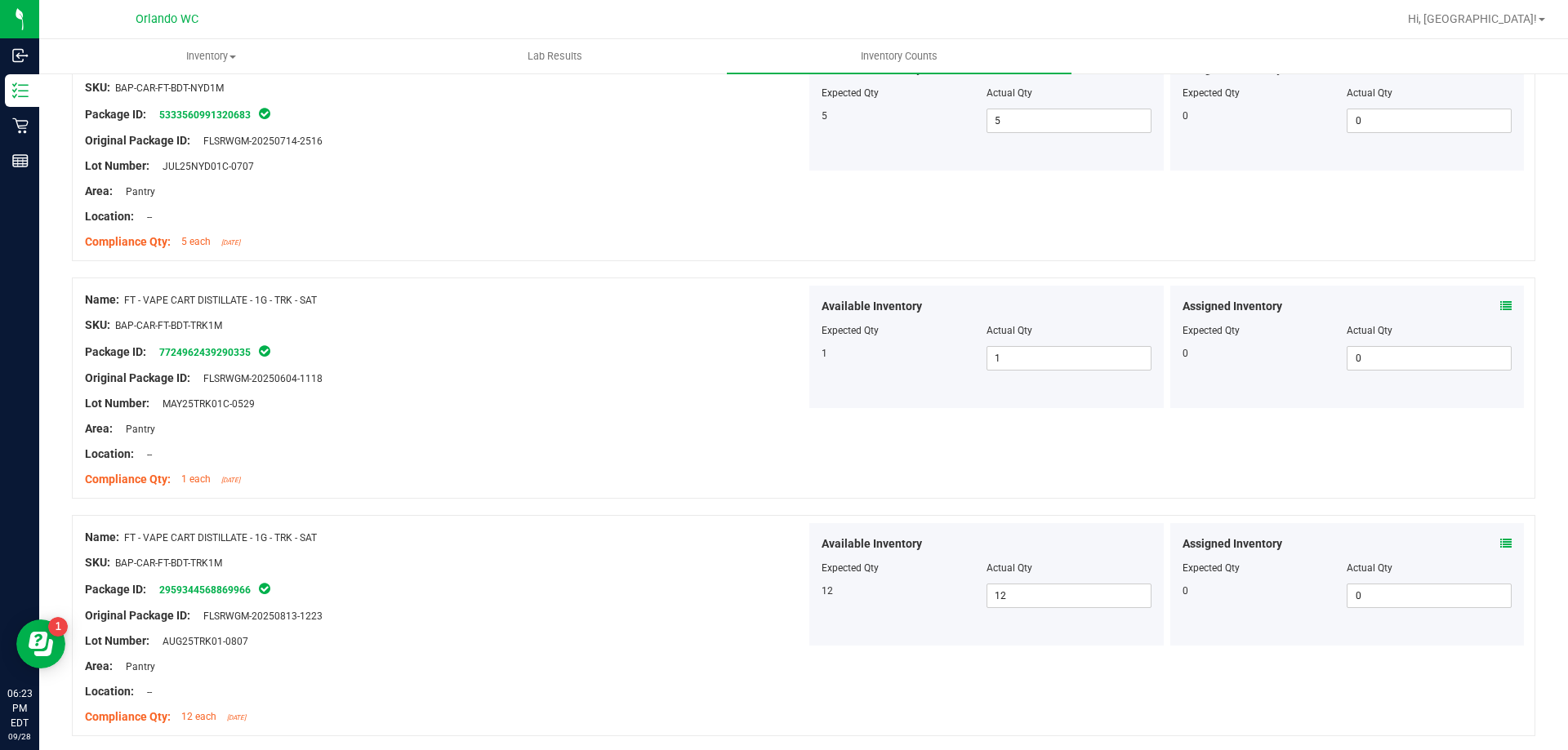
scroll to position [82, 0]
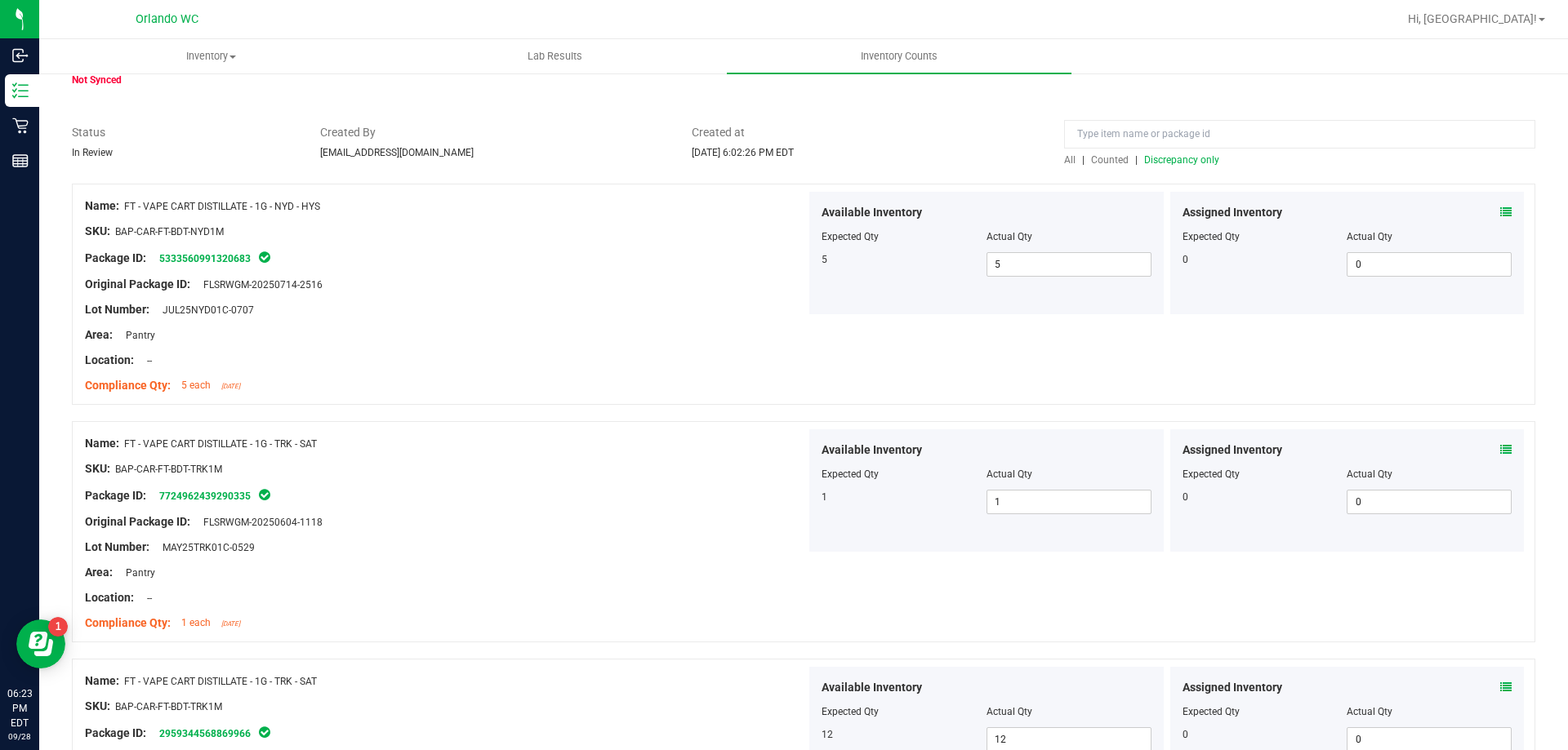
click at [1176, 161] on span "Discrepancy only" at bounding box center [1181, 160] width 75 height 12
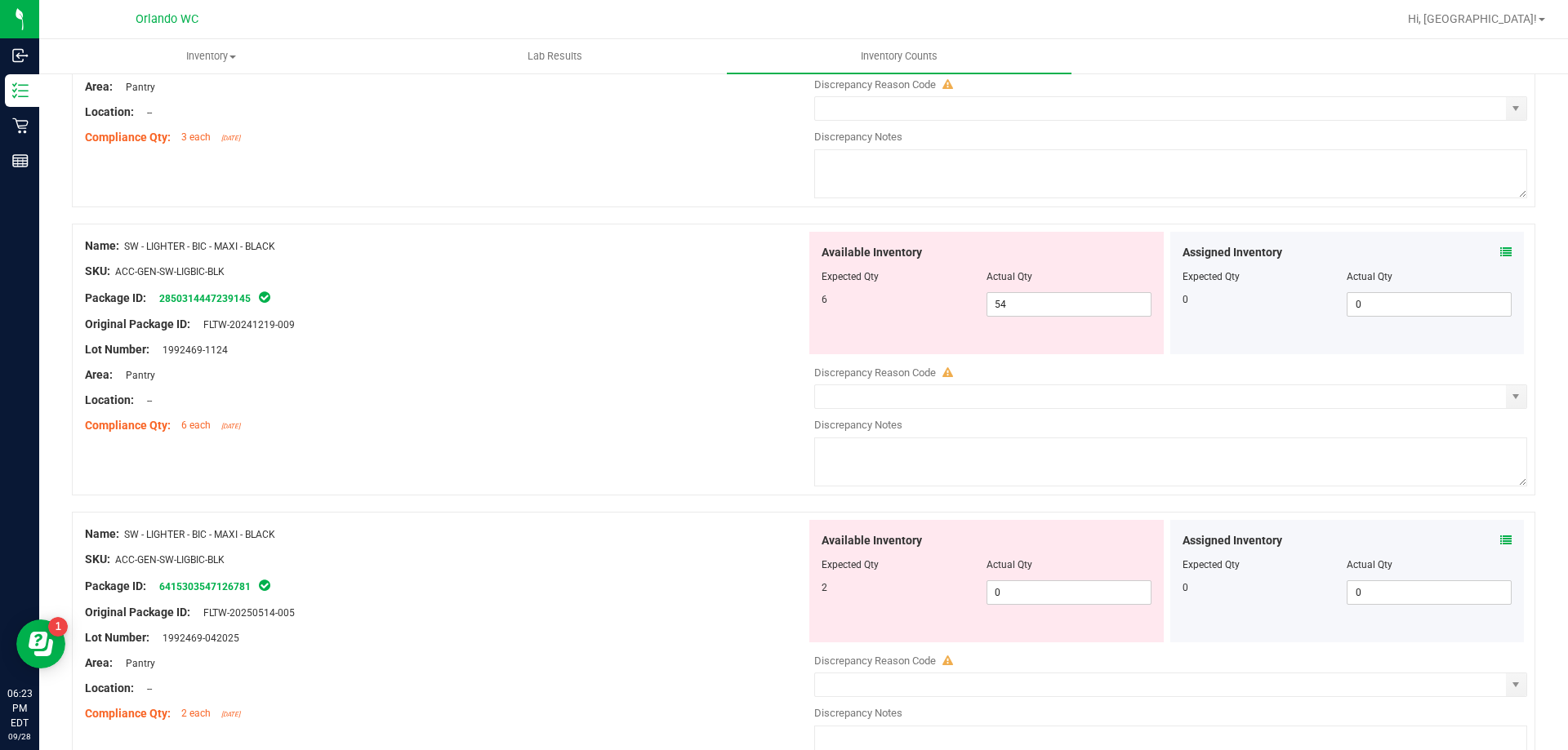
scroll to position [899, 0]
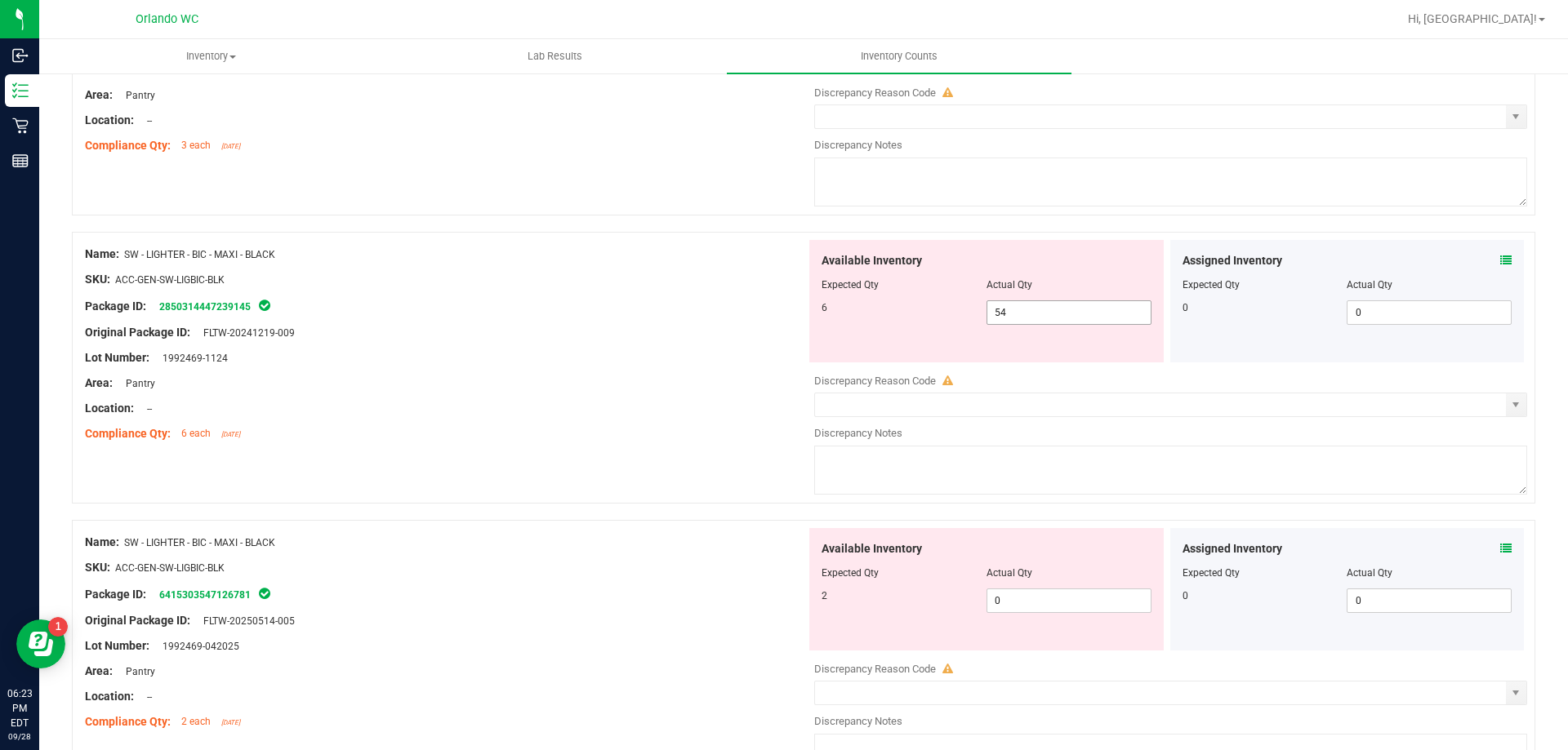
click at [1032, 311] on span "54 54" at bounding box center [1069, 312] width 165 height 24
click at [1046, 602] on div "Available Inventory Expected Qty Actual Qty 2 0 0" at bounding box center [1167, 658] width 721 height 258
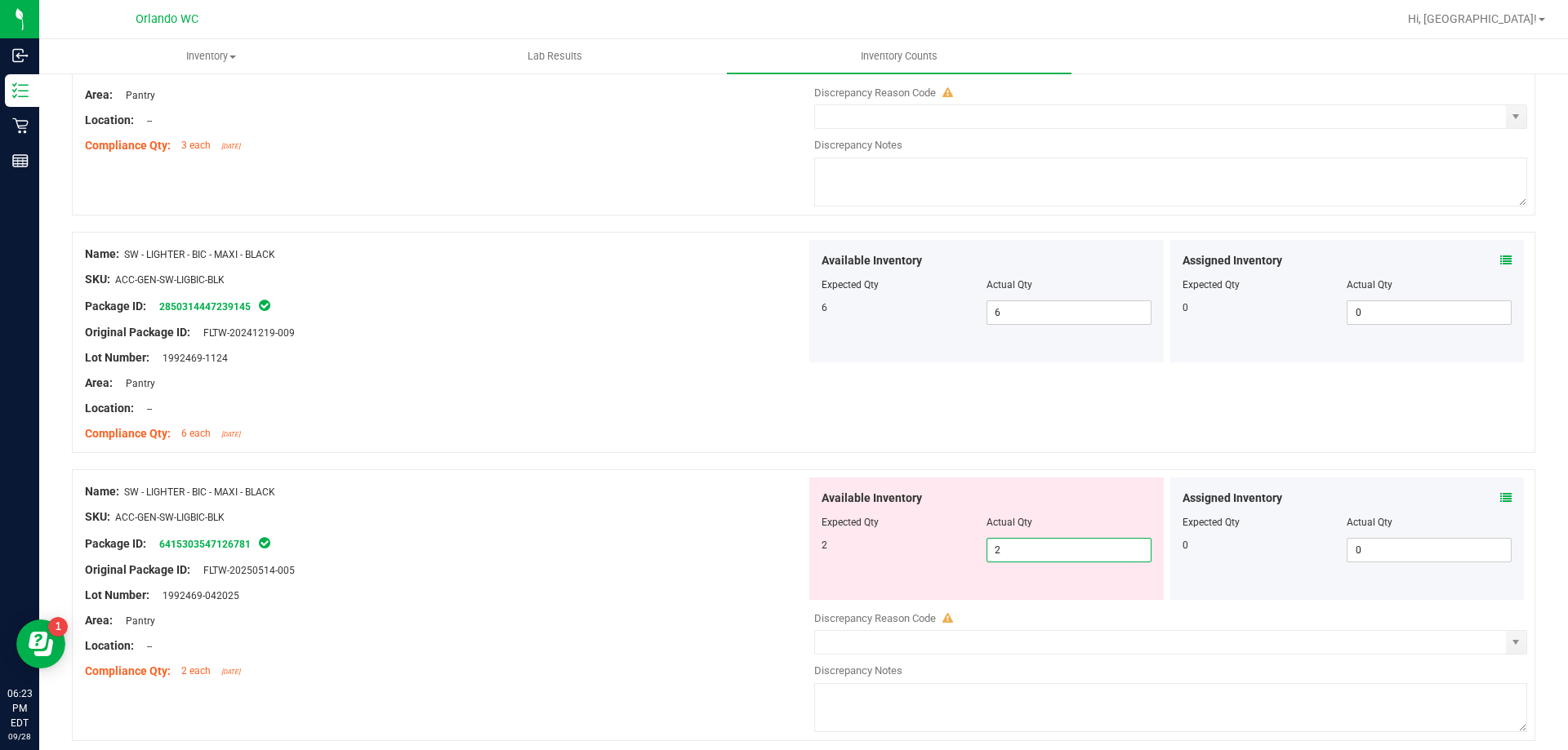
click at [592, 583] on div at bounding box center [445, 583] width 721 height 8
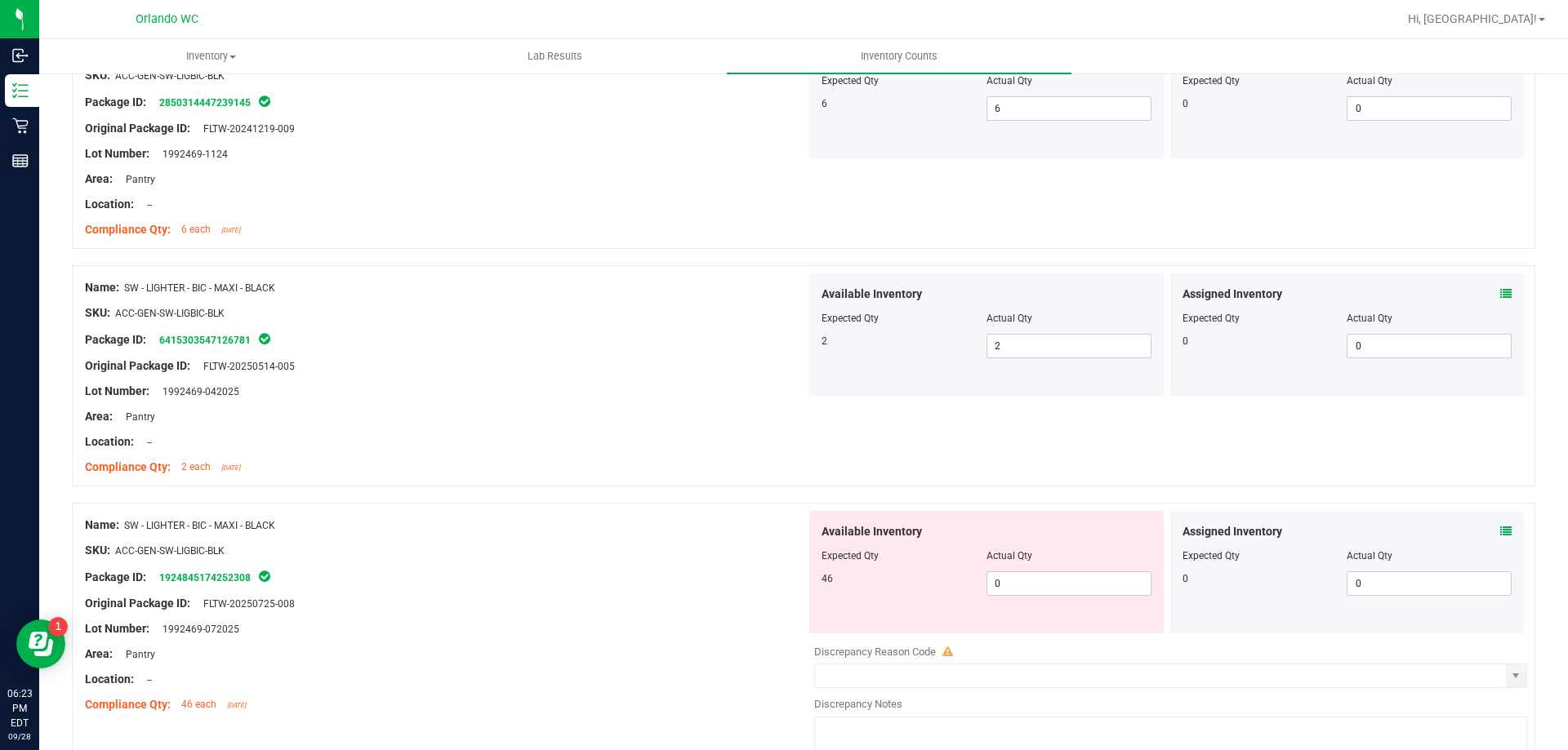
scroll to position [1143, 0]
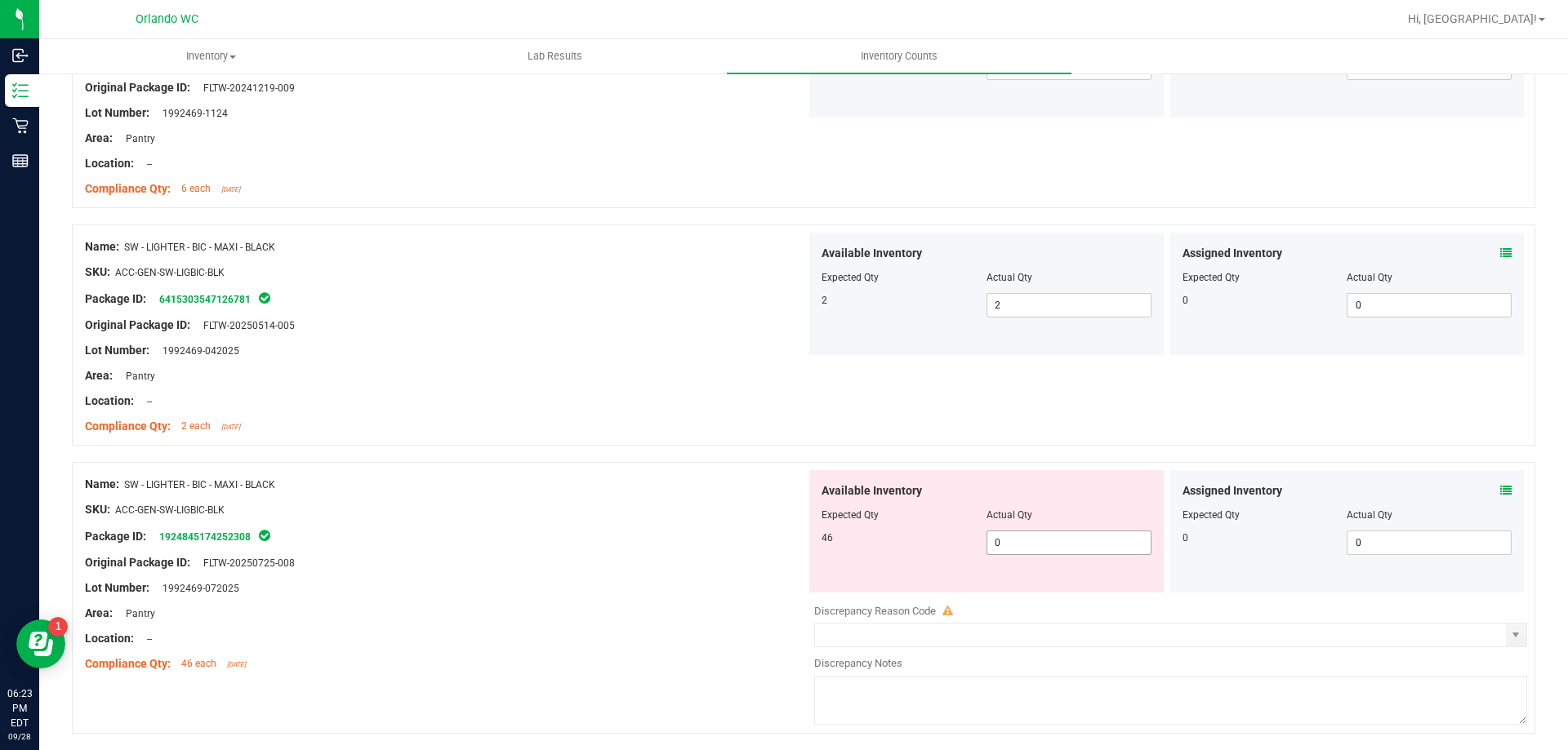
click at [1027, 543] on span "0 0" at bounding box center [1069, 542] width 165 height 24
click at [618, 537] on div "Package ID: 1924845174252308" at bounding box center [445, 536] width 721 height 19
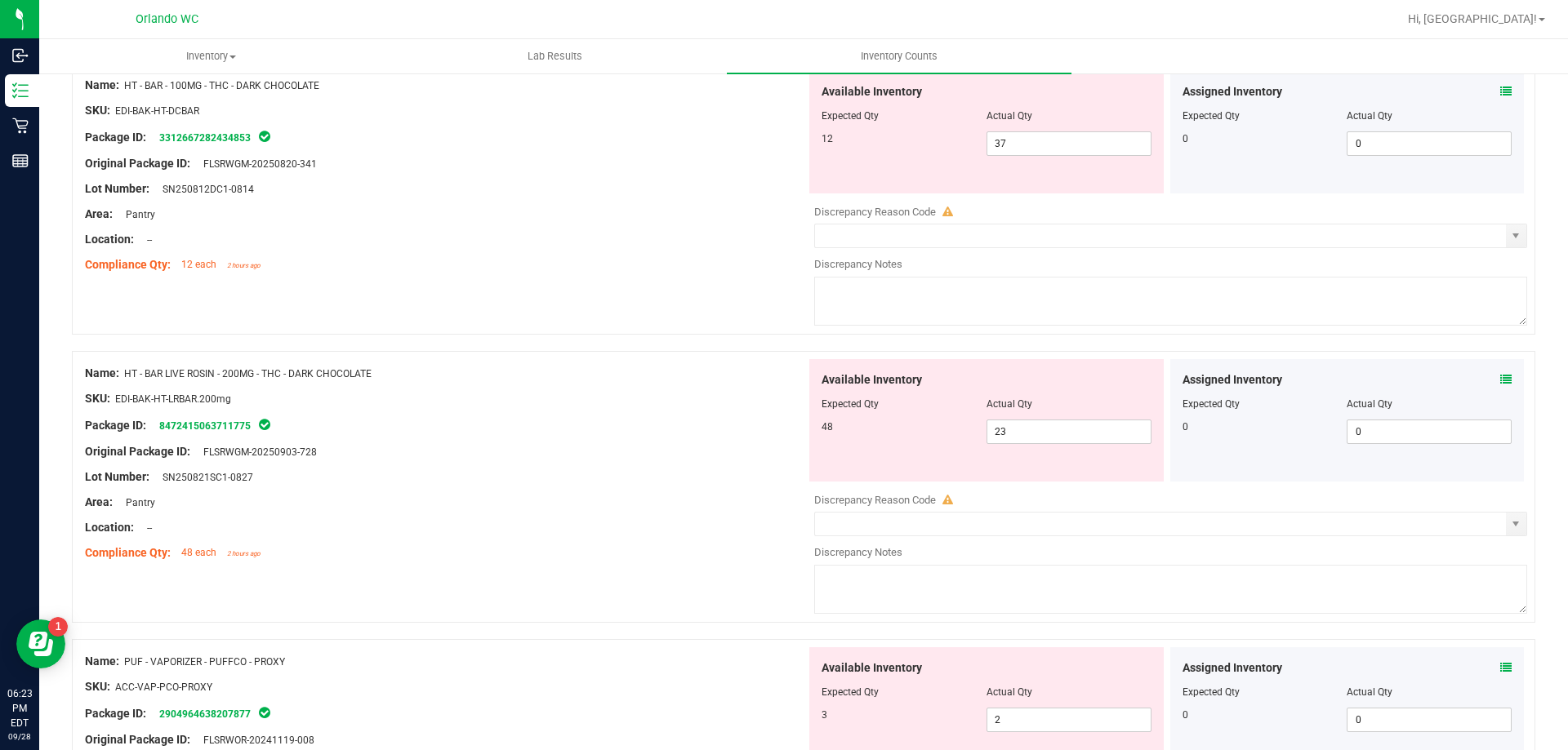
scroll to position [163, 0]
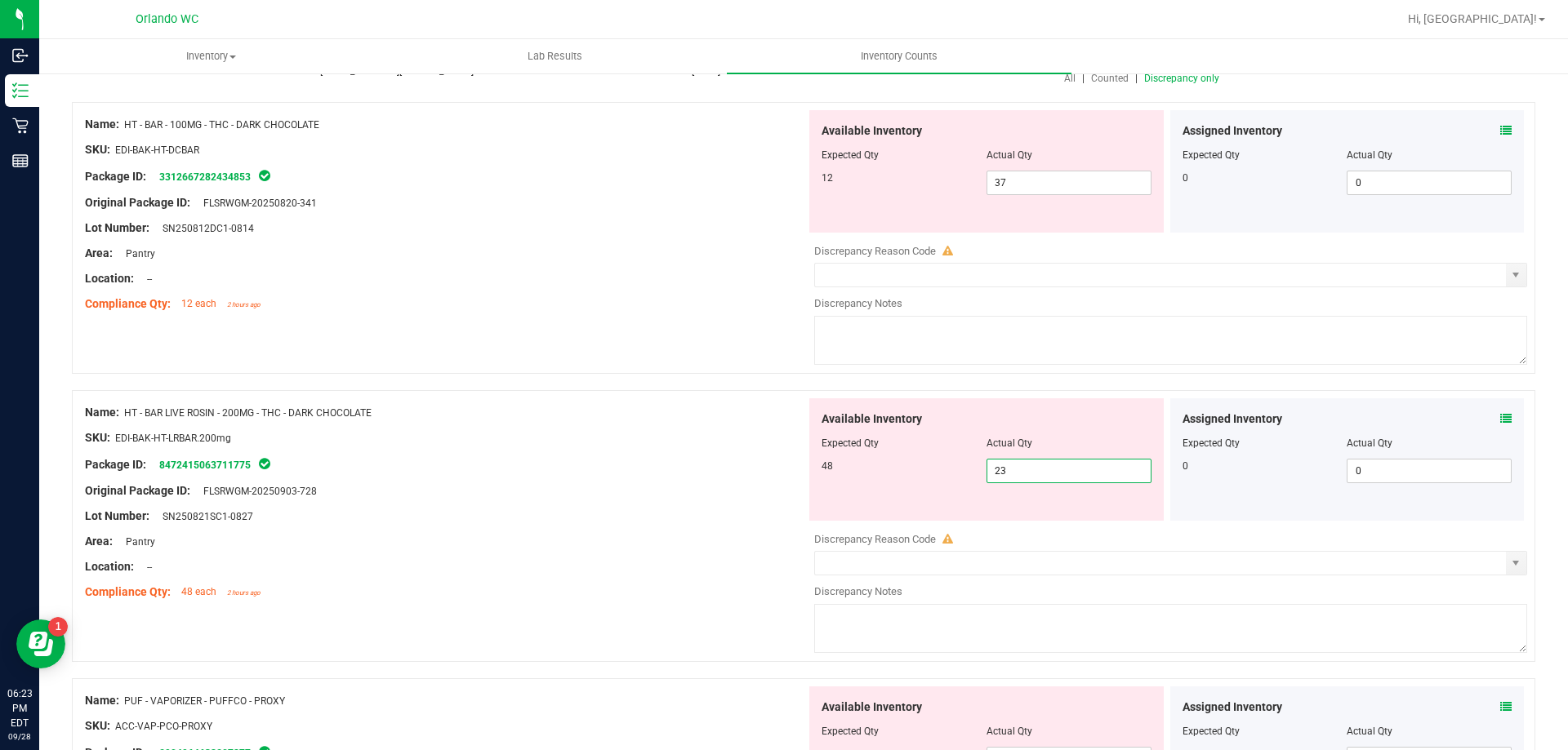
click at [1040, 464] on span "23 23" at bounding box center [1069, 470] width 165 height 24
click at [1037, 191] on span "37 37" at bounding box center [1069, 183] width 165 height 24
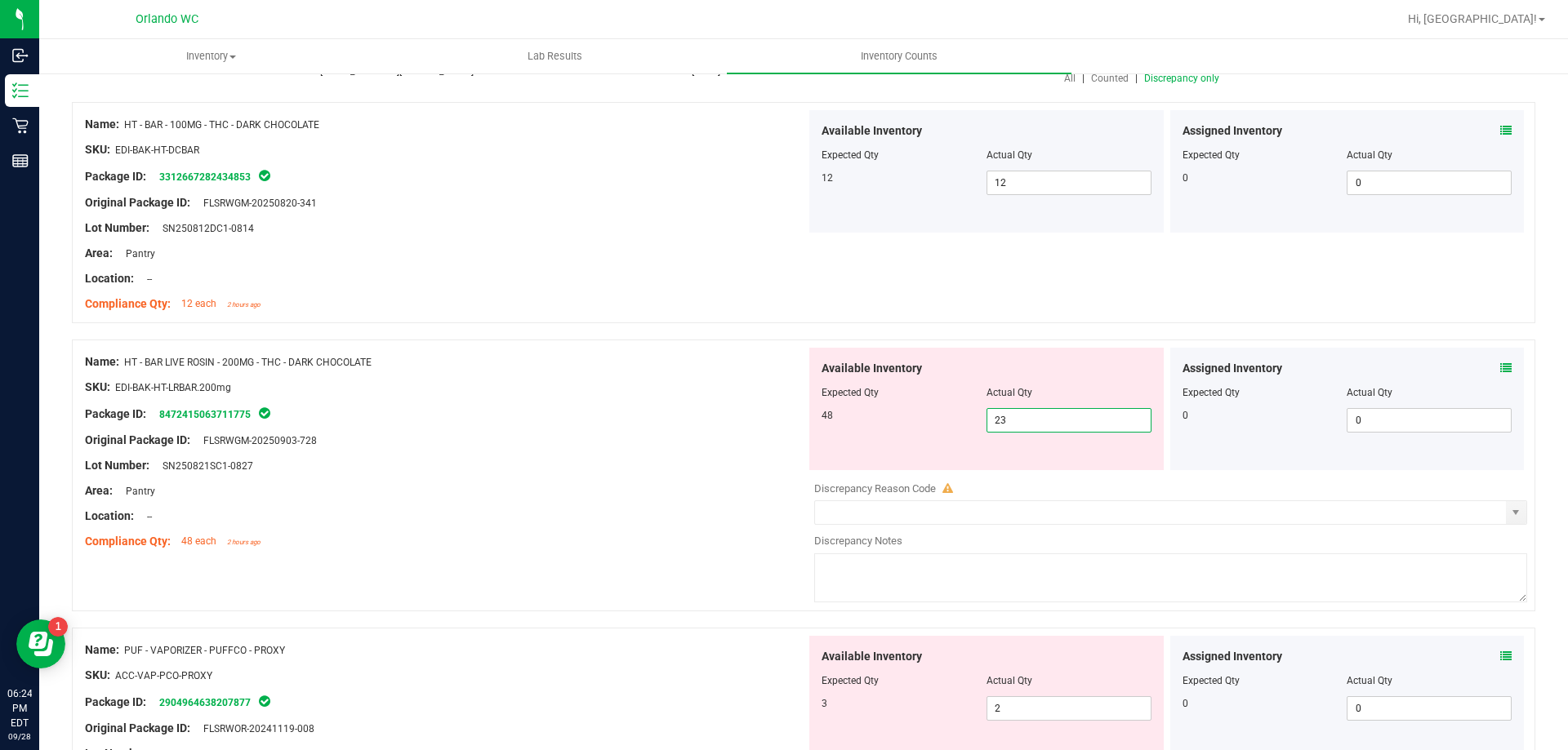
click at [1050, 414] on span "23 23" at bounding box center [1069, 420] width 165 height 24
click at [443, 351] on div "Name: HT - BAR LIVE ROSIN - 200MG - THC - DARK CHOCOLATE SKU: EDI-BAK-HT-LRBAR.…" at bounding box center [445, 452] width 721 height 208
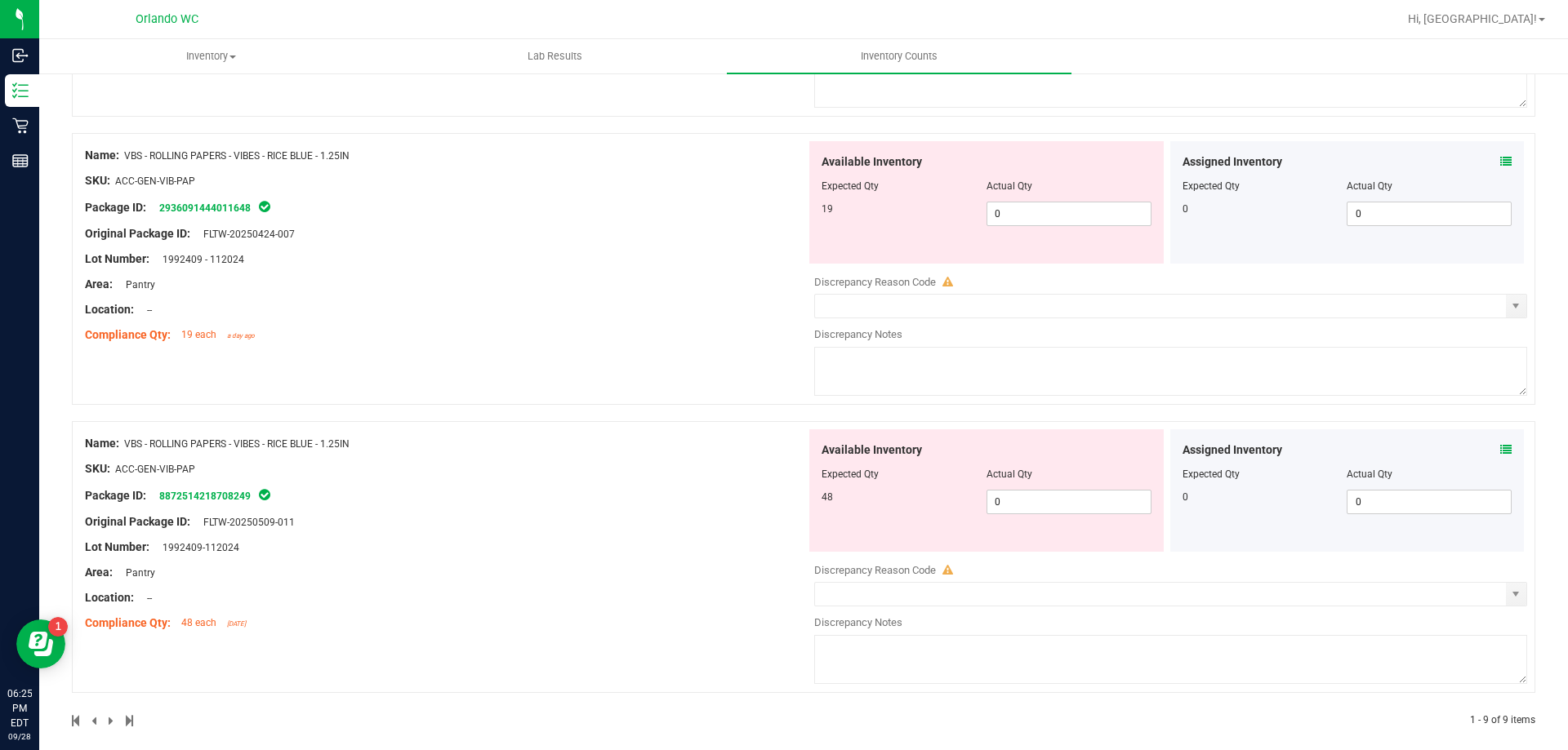
scroll to position [1585, 0]
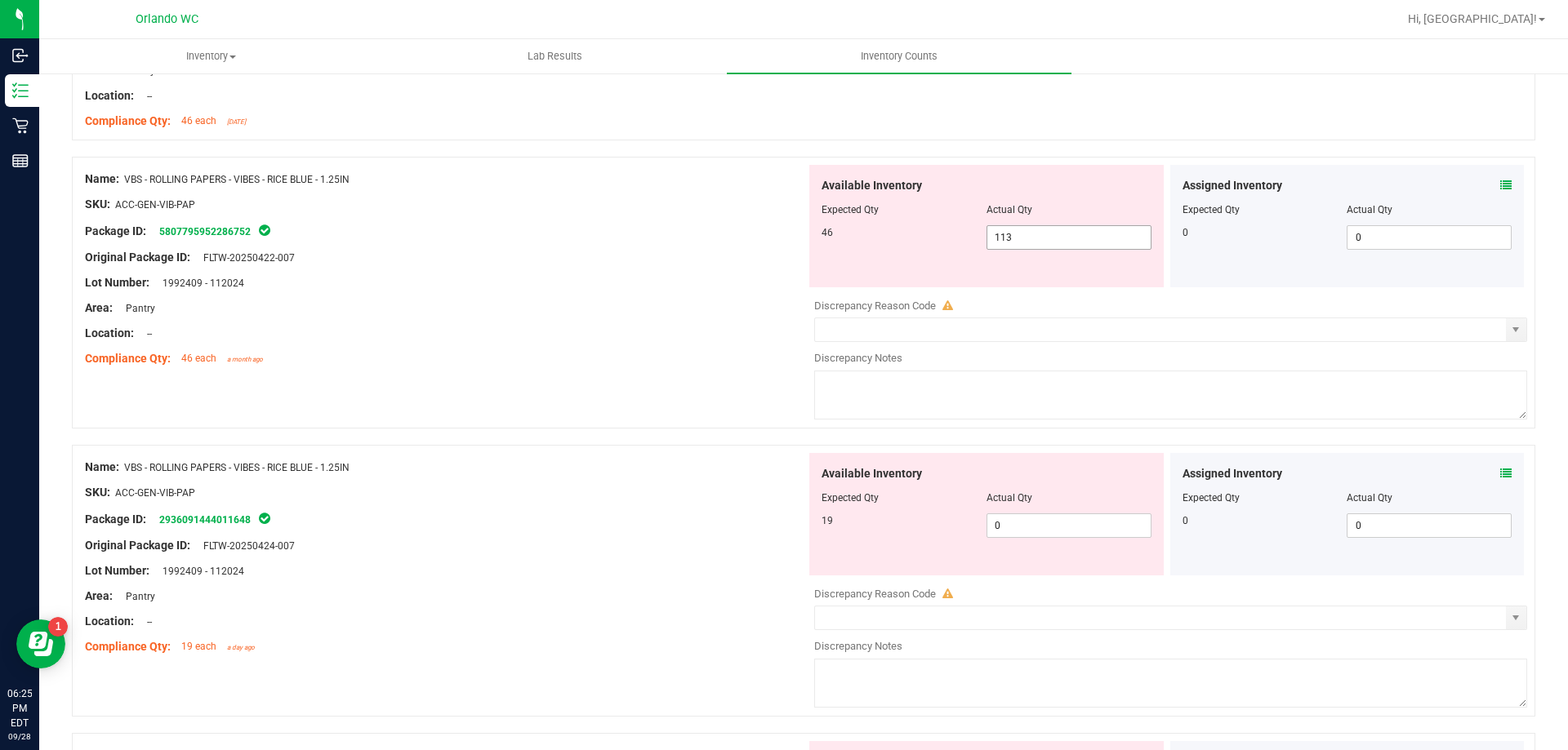
click at [1050, 234] on span "113 113" at bounding box center [1069, 237] width 165 height 24
click at [1028, 538] on div "Available Inventory Expected Qty Actual Qty 19 0 0" at bounding box center [1167, 582] width 721 height 258
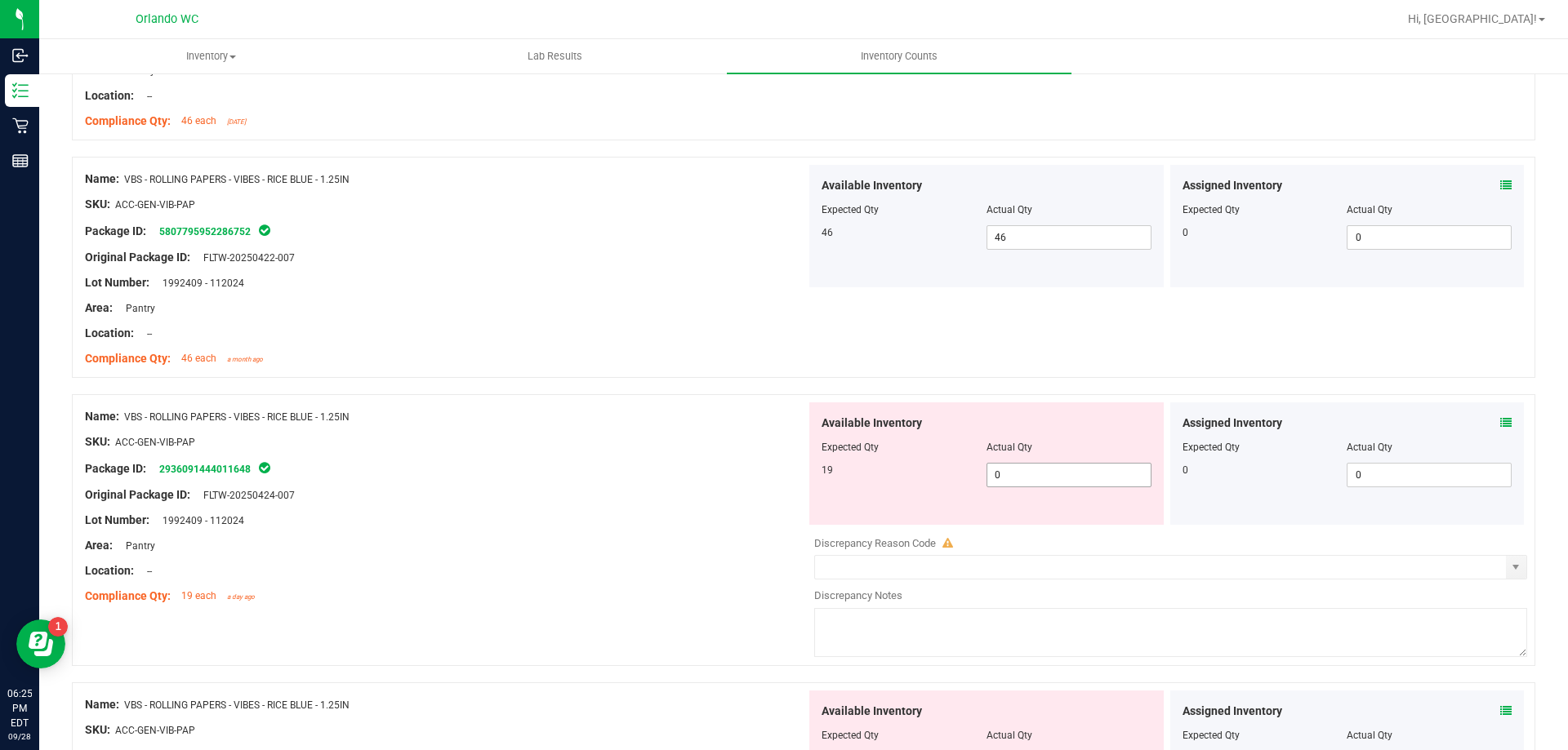
click at [1041, 477] on span "0 0" at bounding box center [1069, 475] width 165 height 24
click at [698, 562] on div "Location: --" at bounding box center [445, 571] width 721 height 17
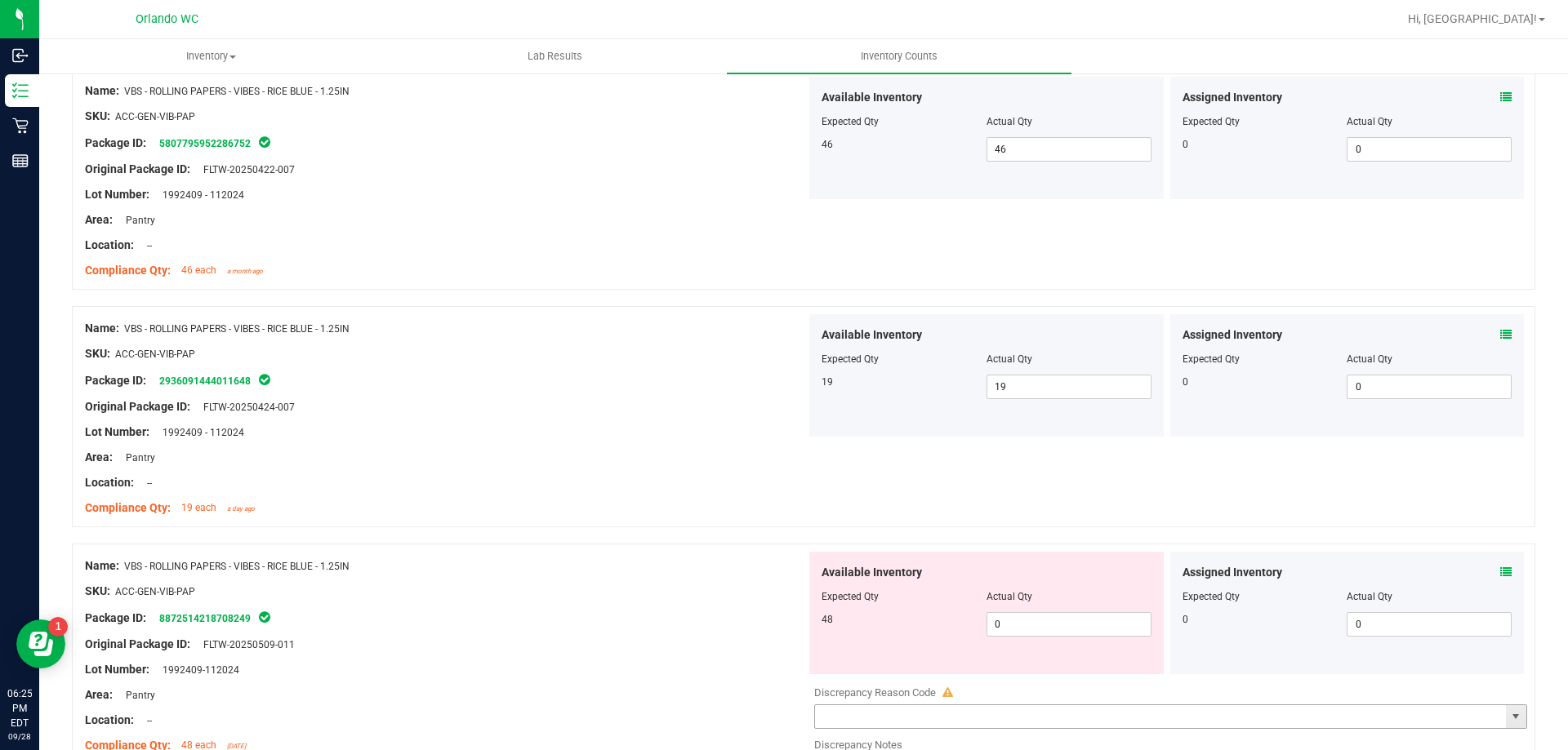
scroll to position [1810, 0]
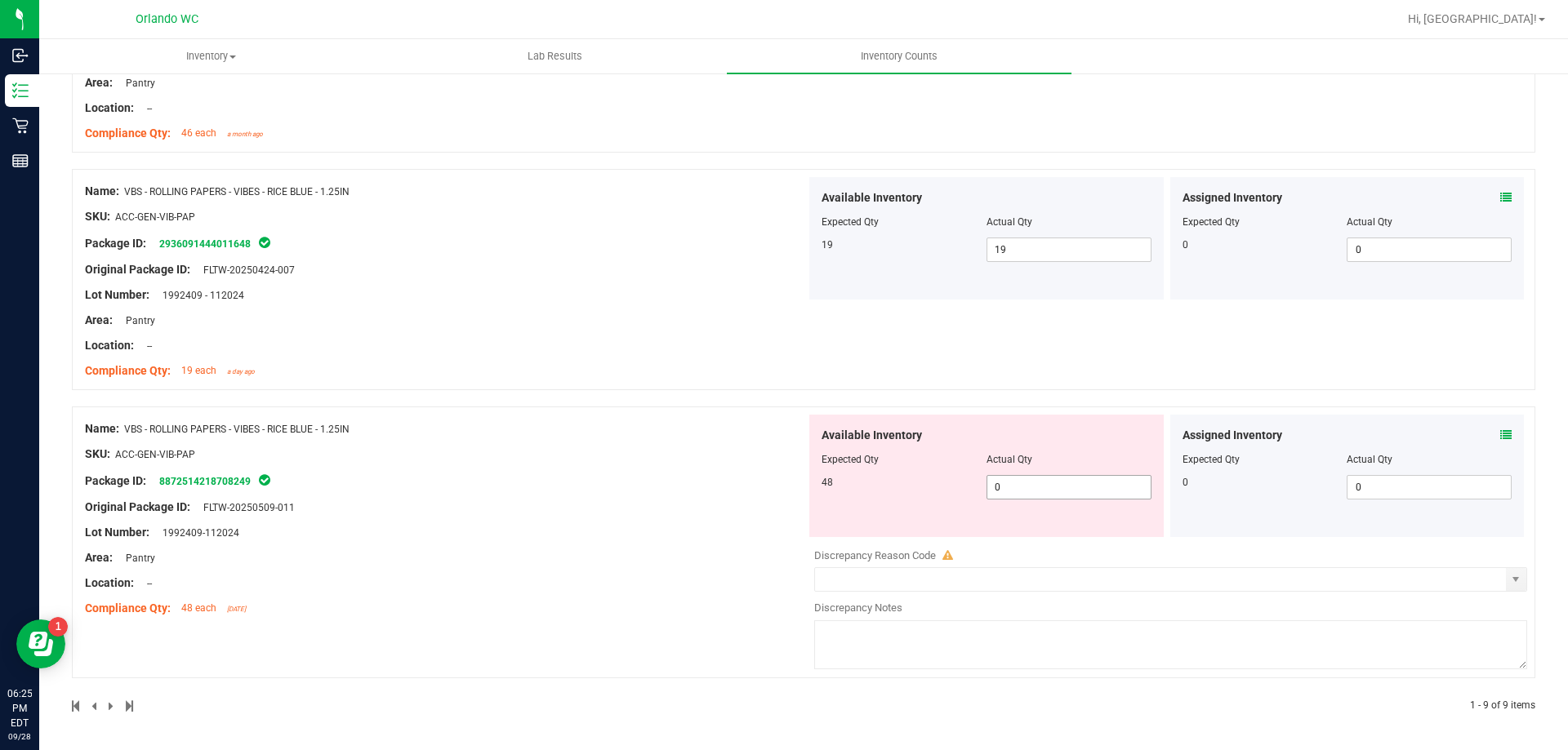
click at [1039, 485] on span "0 0" at bounding box center [1069, 487] width 165 height 24
click at [642, 525] on div "Name: VBS - ROLLING PAPERS - VIBES - RICE BLUE - 1.25IN SKU: ACC-GEN-VIB-PAP Pa…" at bounding box center [445, 519] width 721 height 208
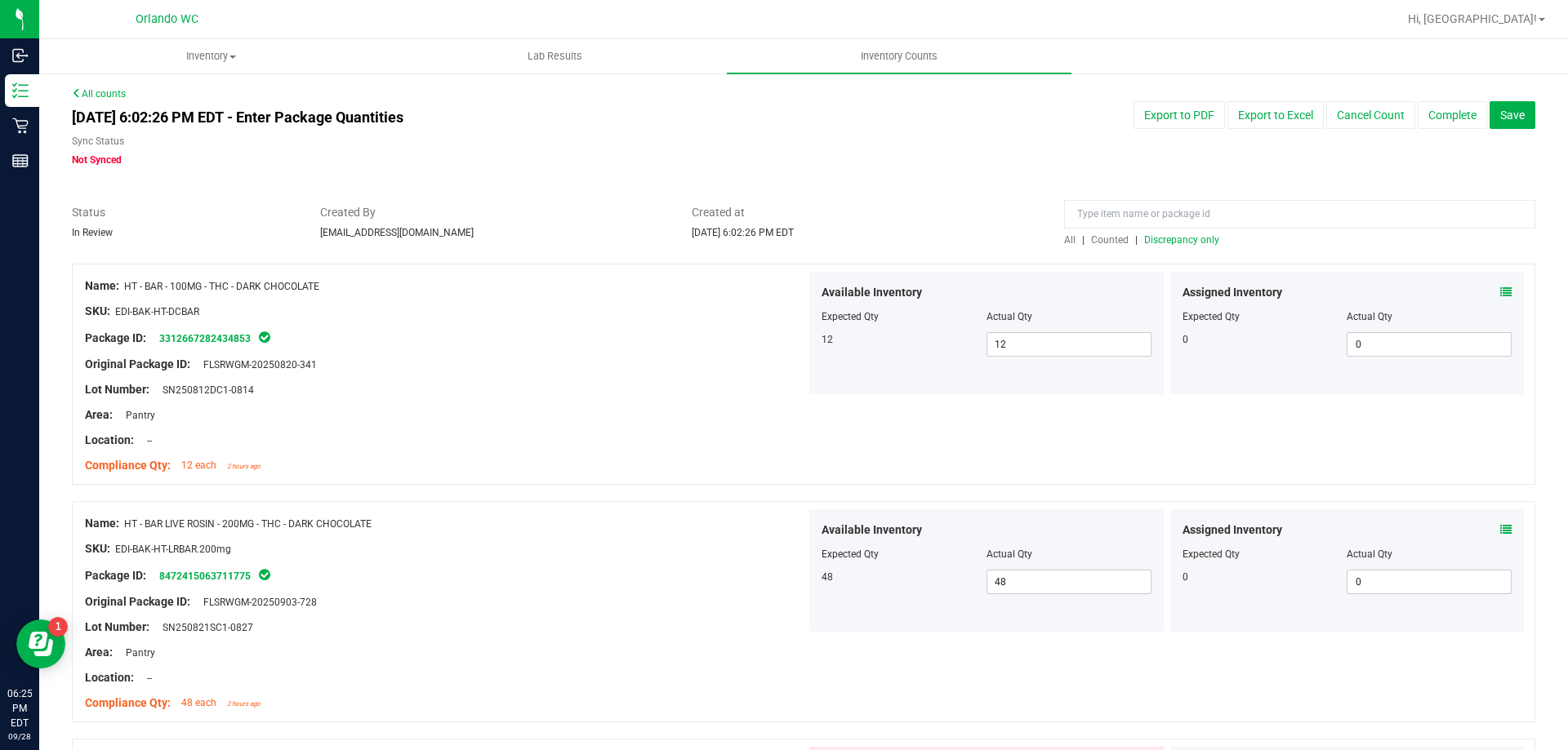
scroll to position [0, 0]
click at [1152, 248] on div "All | Counted | Discrepancy only" at bounding box center [1299, 241] width 471 height 15
click at [1146, 238] on span "Discrepancy only" at bounding box center [1181, 242] width 75 height 12
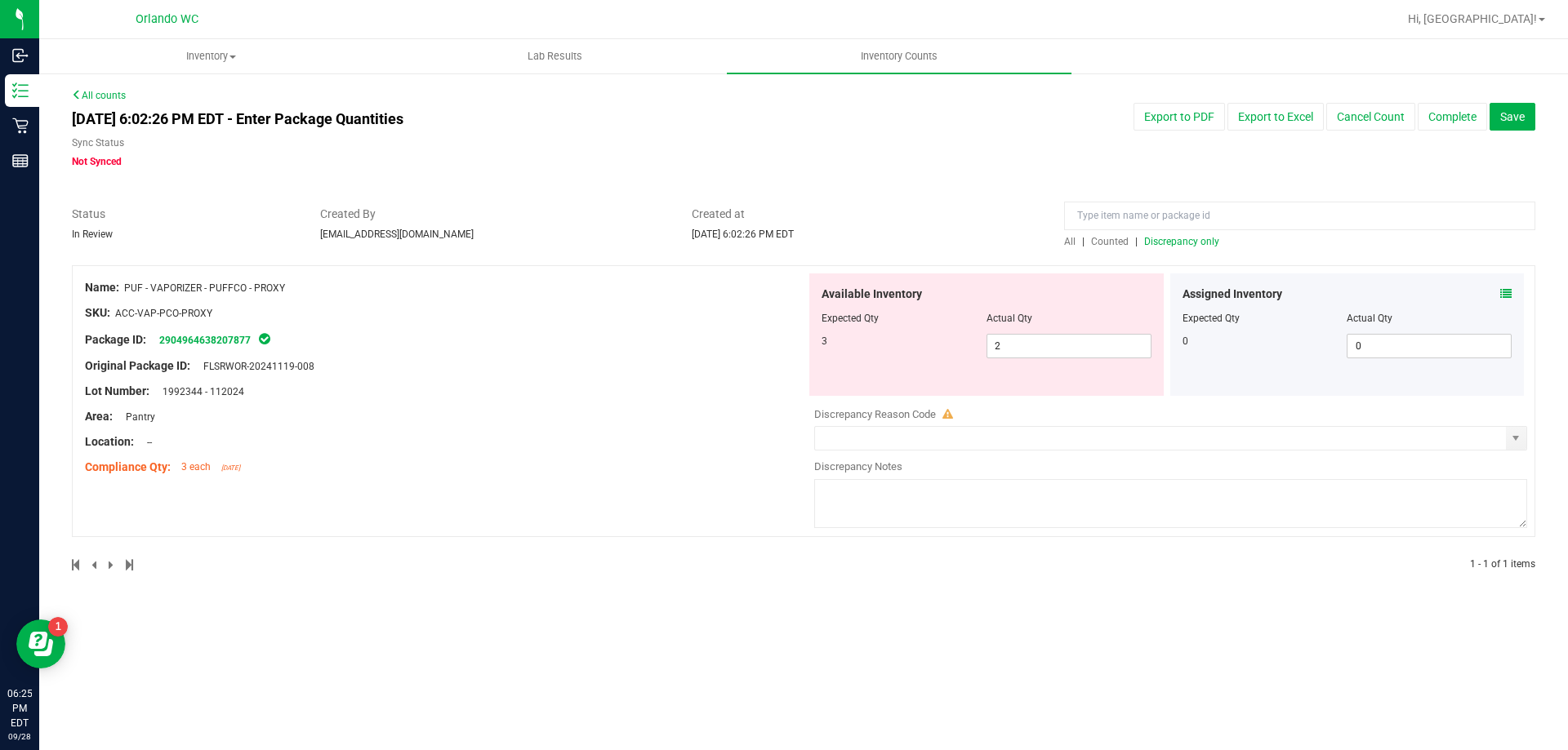
click at [443, 526] on div "Name: PUF - VAPORIZER - PUFFCO - PROXY SKU: ACC-VAP-PCO-PROXY Package ID: 29049…" at bounding box center [803, 401] width 1463 height 272
click at [1006, 346] on input "2" at bounding box center [1069, 347] width 163 height 23
click at [694, 326] on div at bounding box center [445, 325] width 721 height 8
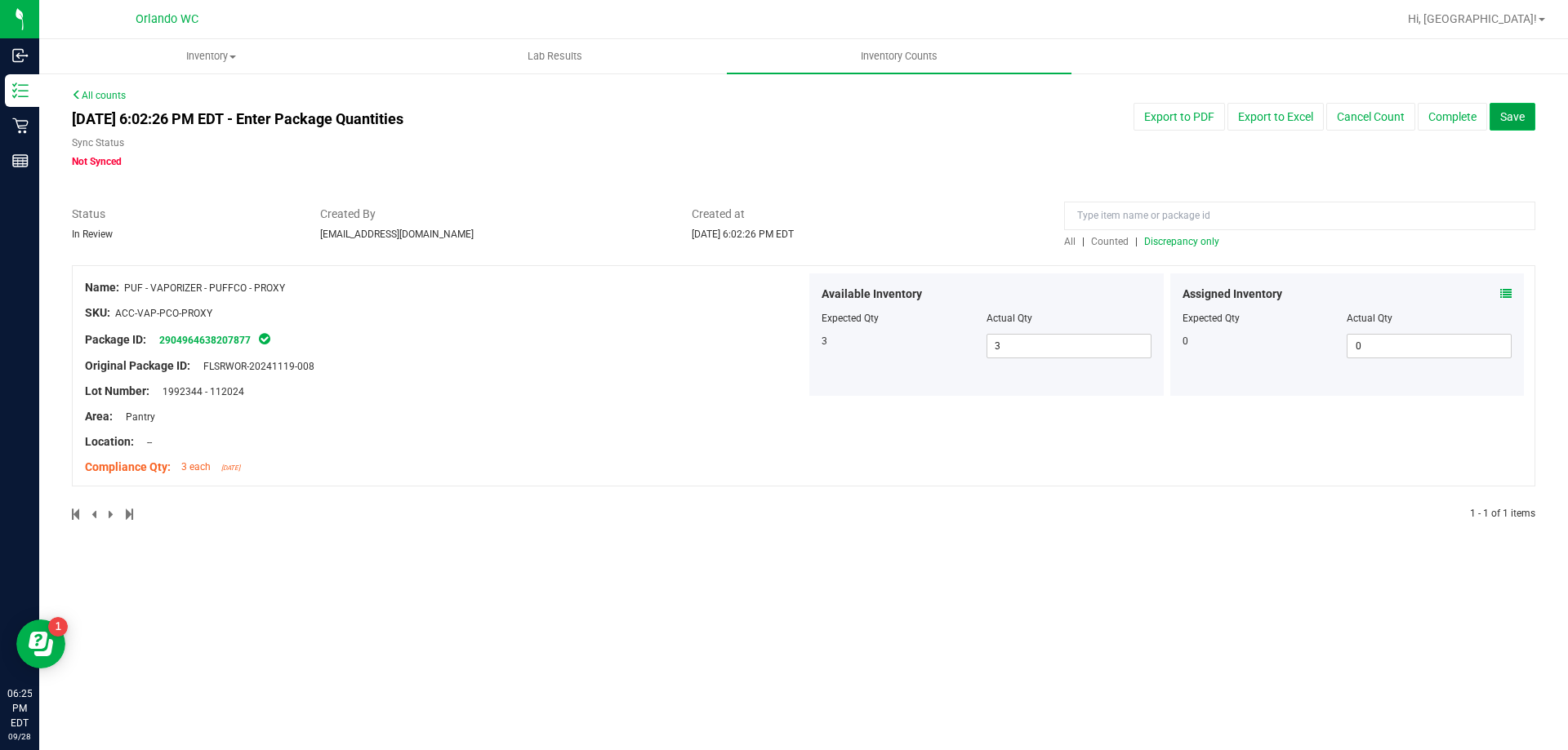
click at [1517, 116] on span "Save" at bounding box center [1512, 116] width 24 height 13
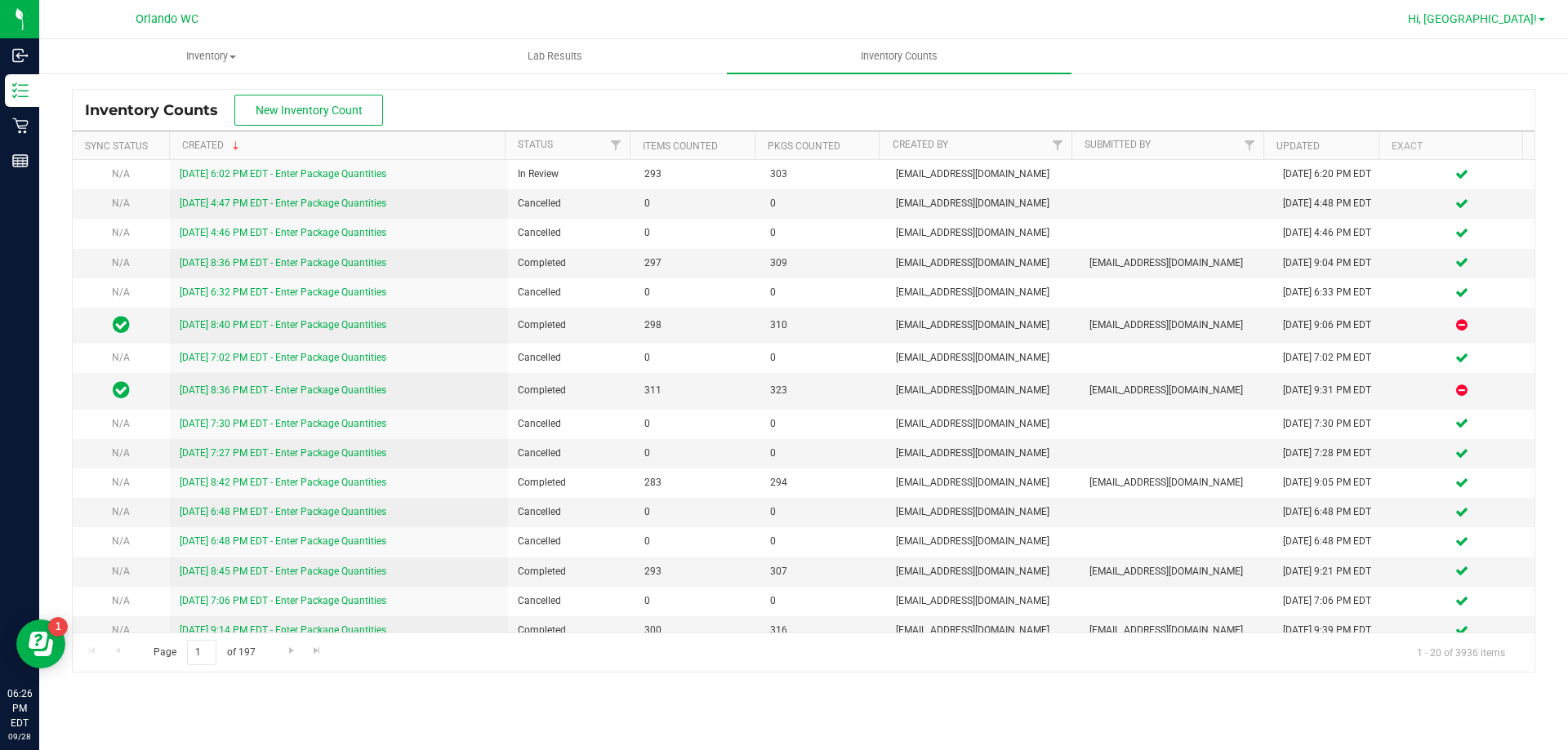
click at [1523, 21] on span "Hi, [GEOGRAPHIC_DATA]!" at bounding box center [1472, 18] width 129 height 13
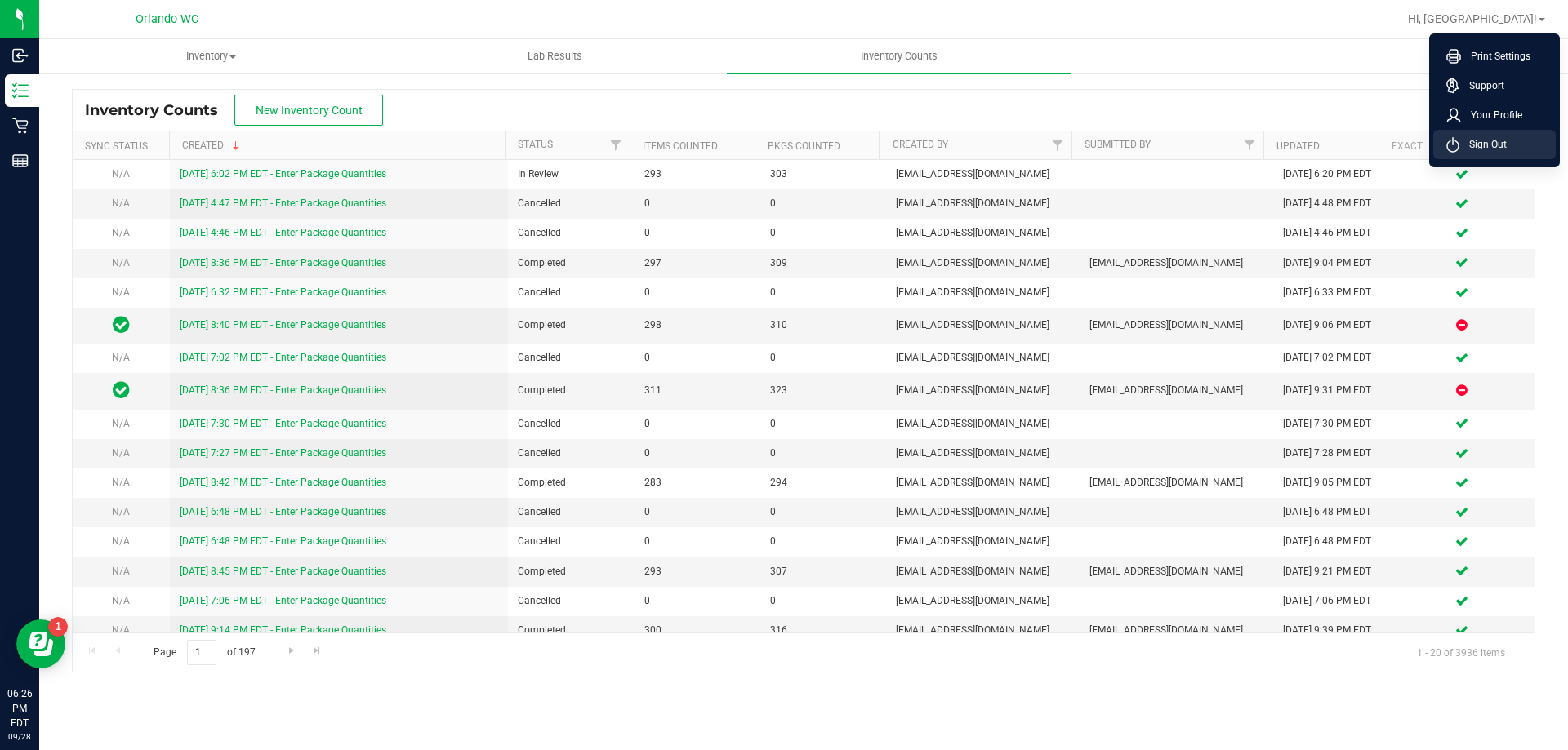
click at [1491, 140] on span "Sign Out" at bounding box center [1483, 144] width 48 height 17
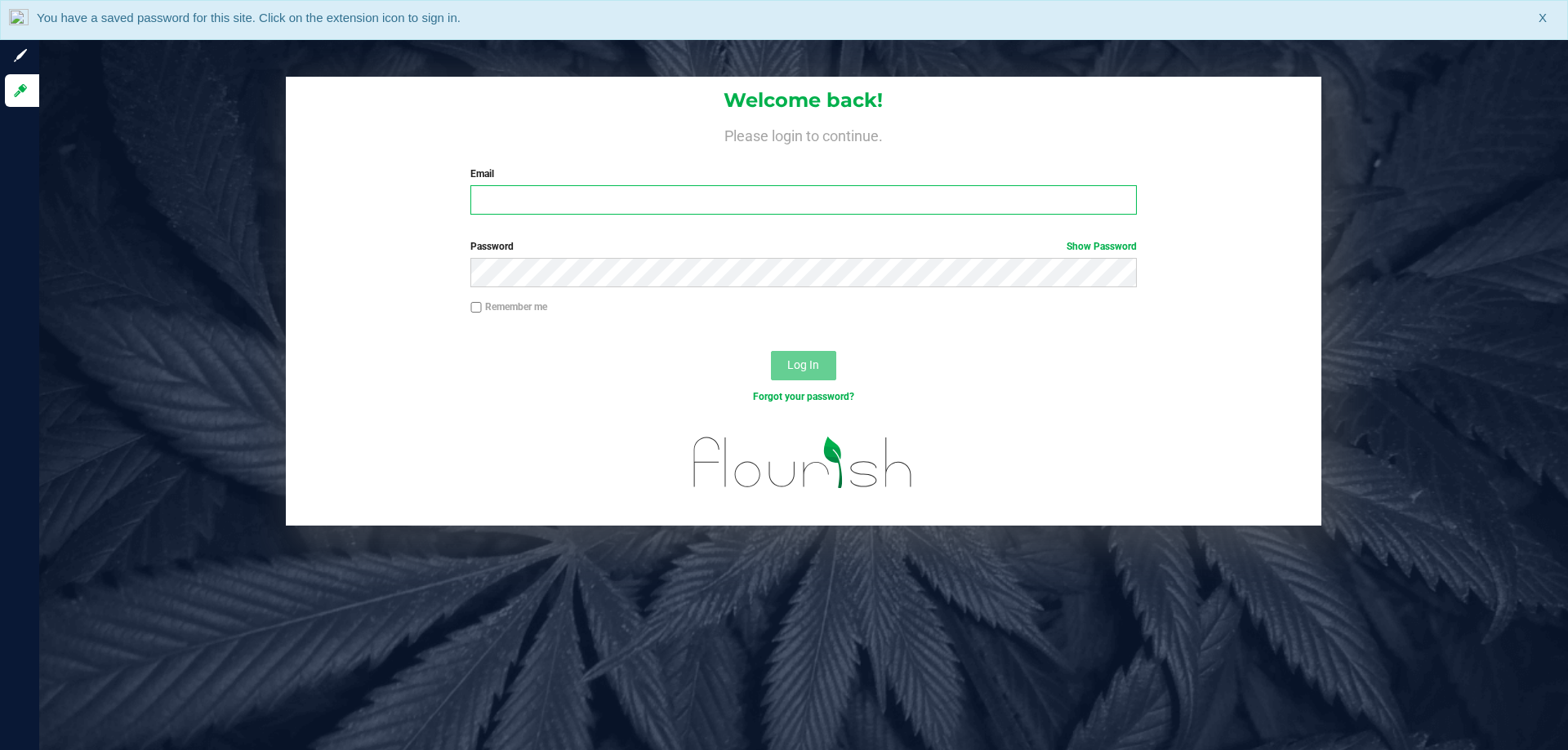
click at [520, 193] on input "Email" at bounding box center [802, 200] width 665 height 29
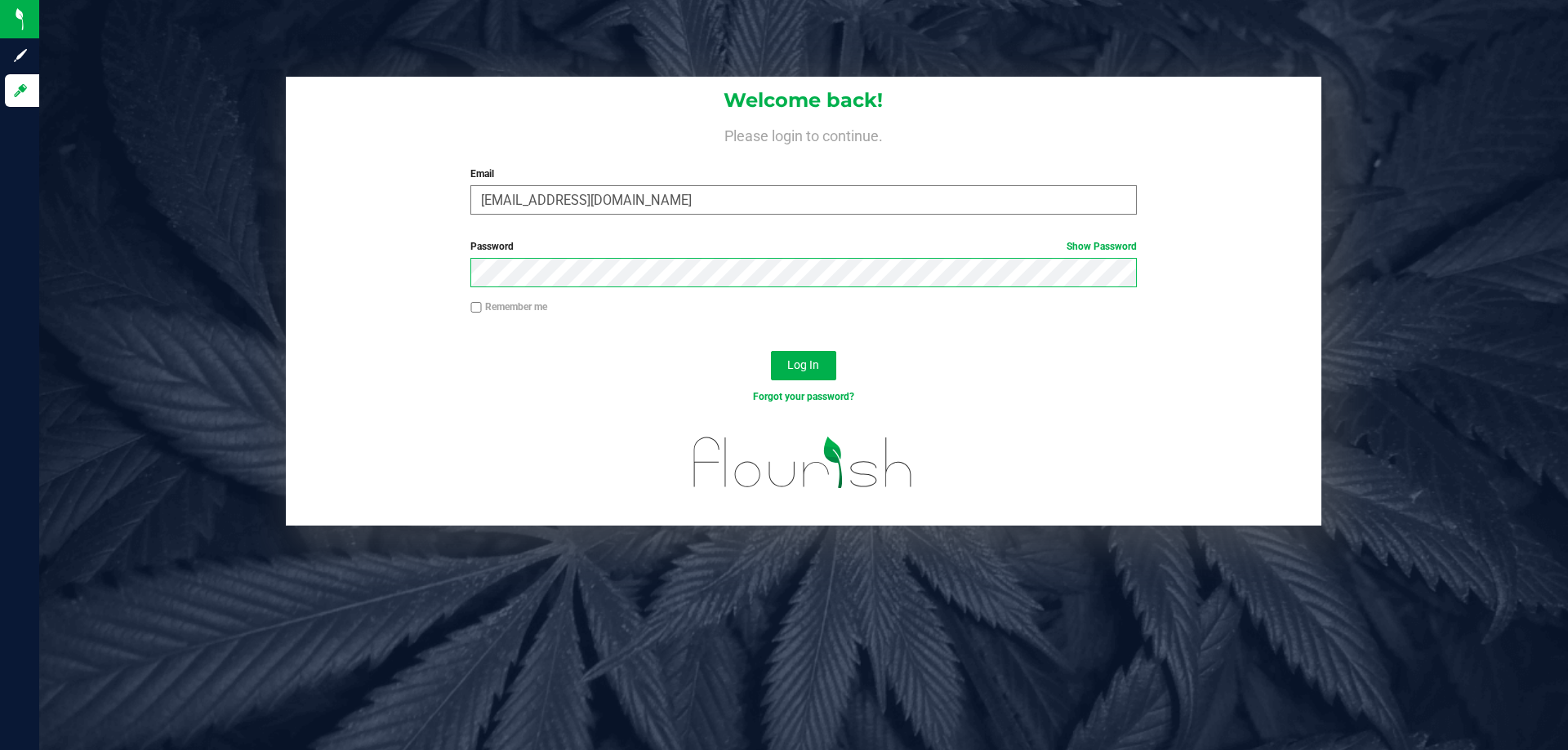
click at [770, 351] on button "Log In" at bounding box center [802, 365] width 65 height 29
